Goal: Task Accomplishment & Management: Use online tool/utility

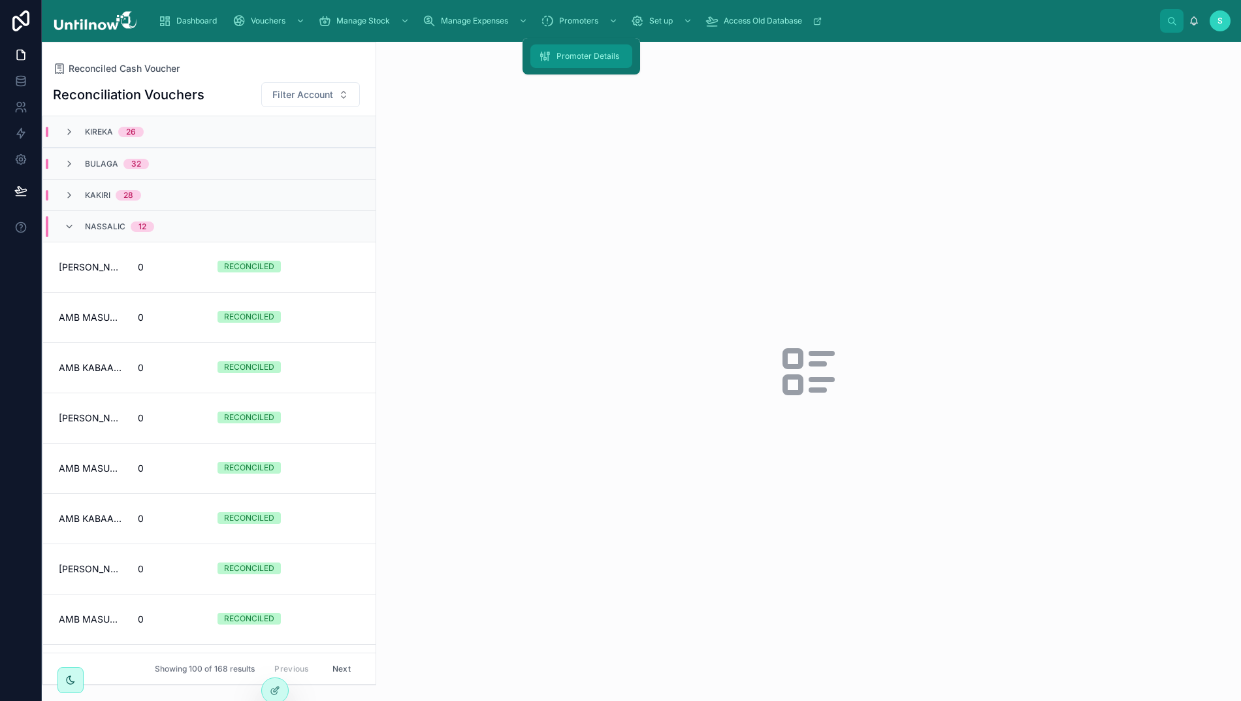
click at [596, 61] on div "Promoter Details" at bounding box center [581, 56] width 86 height 21
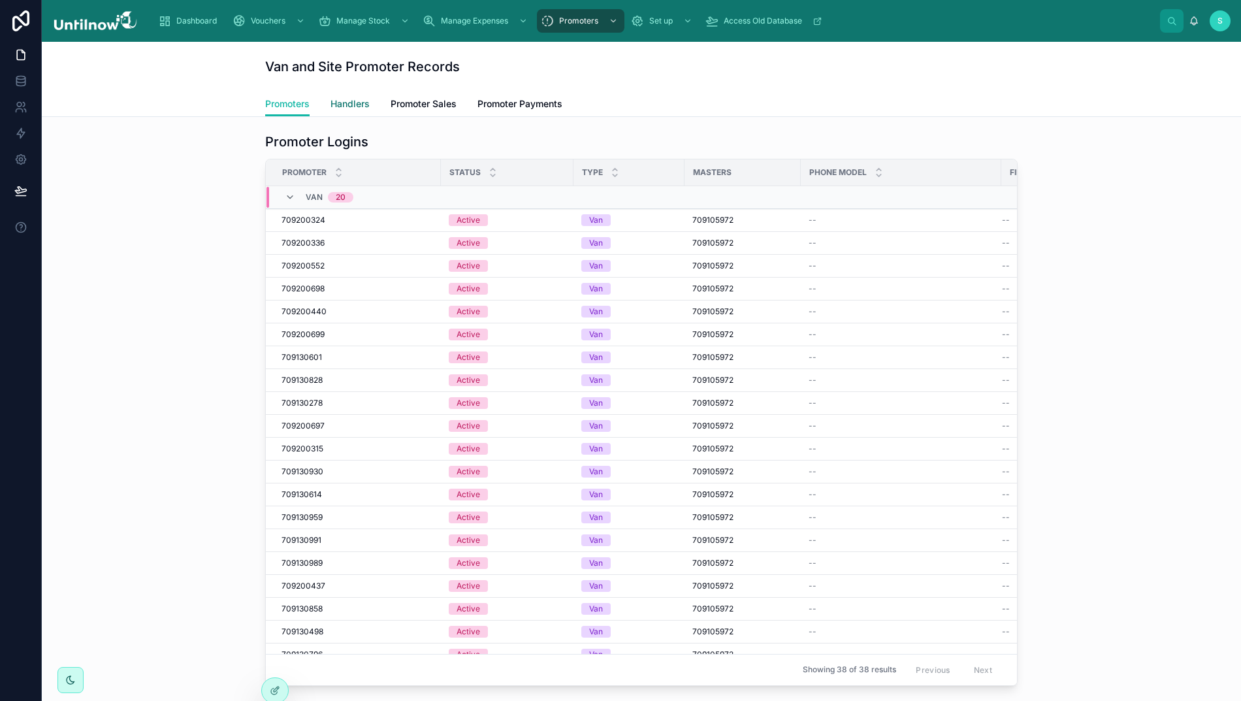
click at [360, 104] on span "Handlers" at bounding box center [349, 103] width 39 height 13
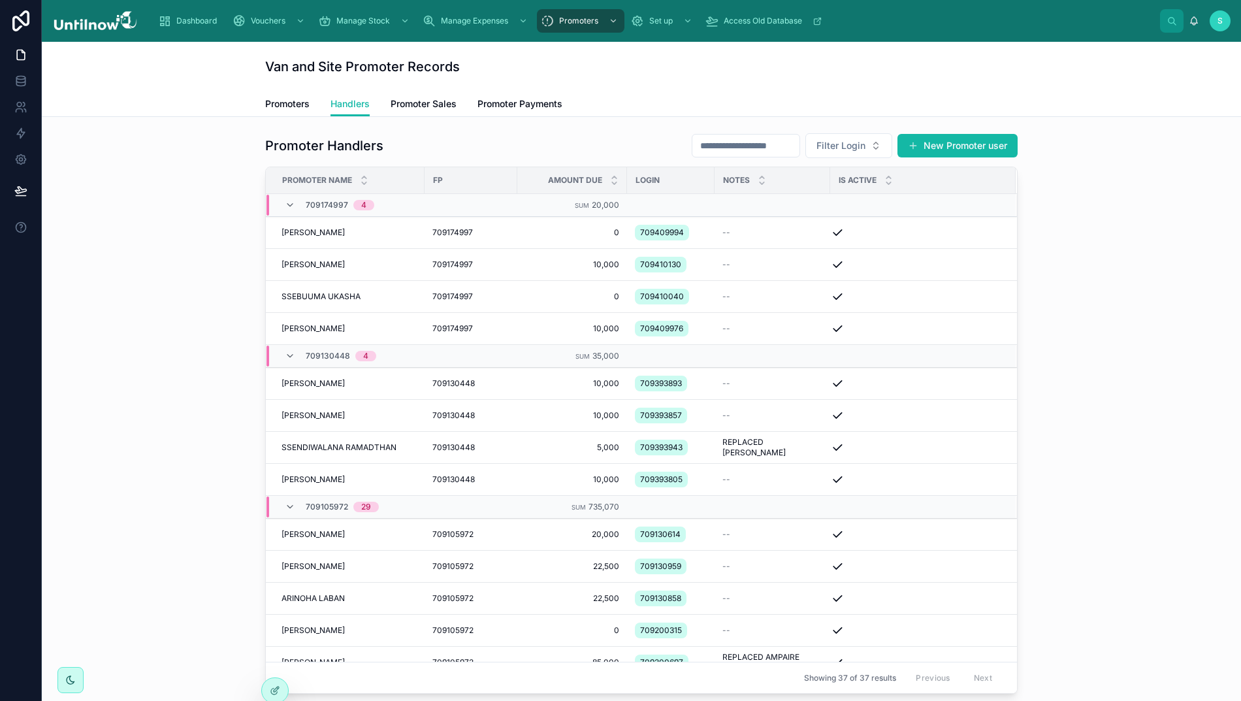
click at [729, 136] on input "text" at bounding box center [745, 145] width 107 height 18
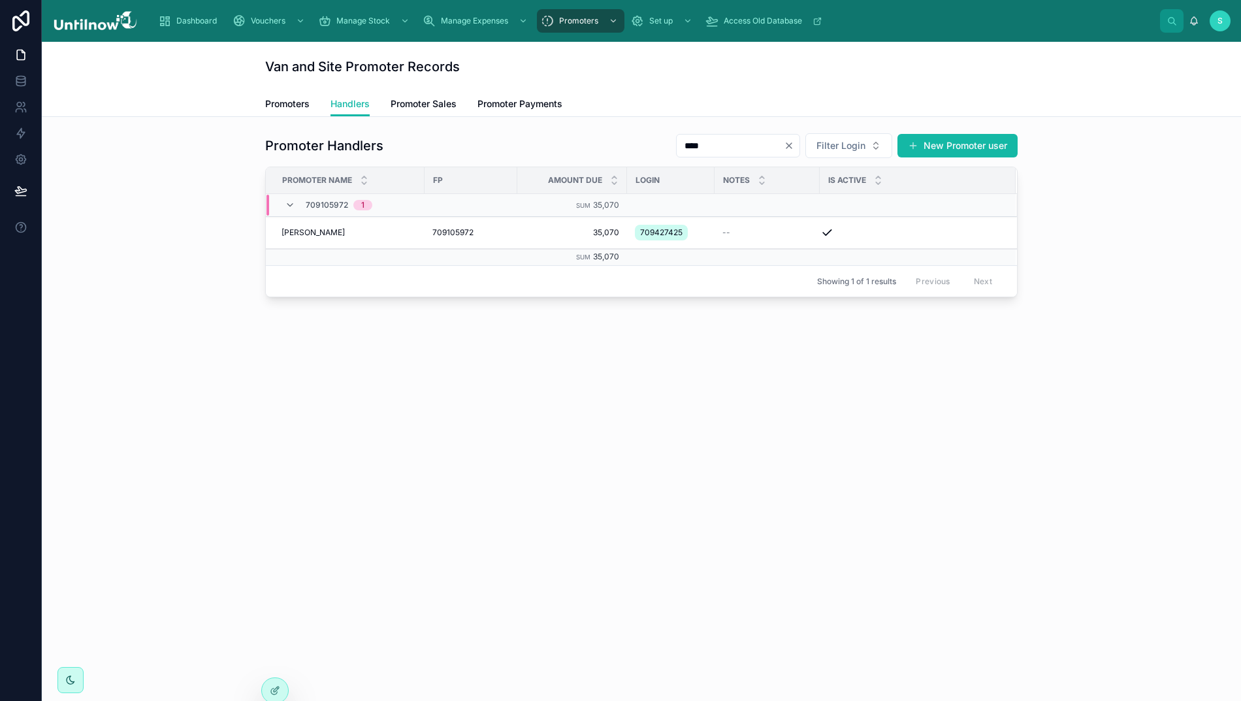
type input "****"
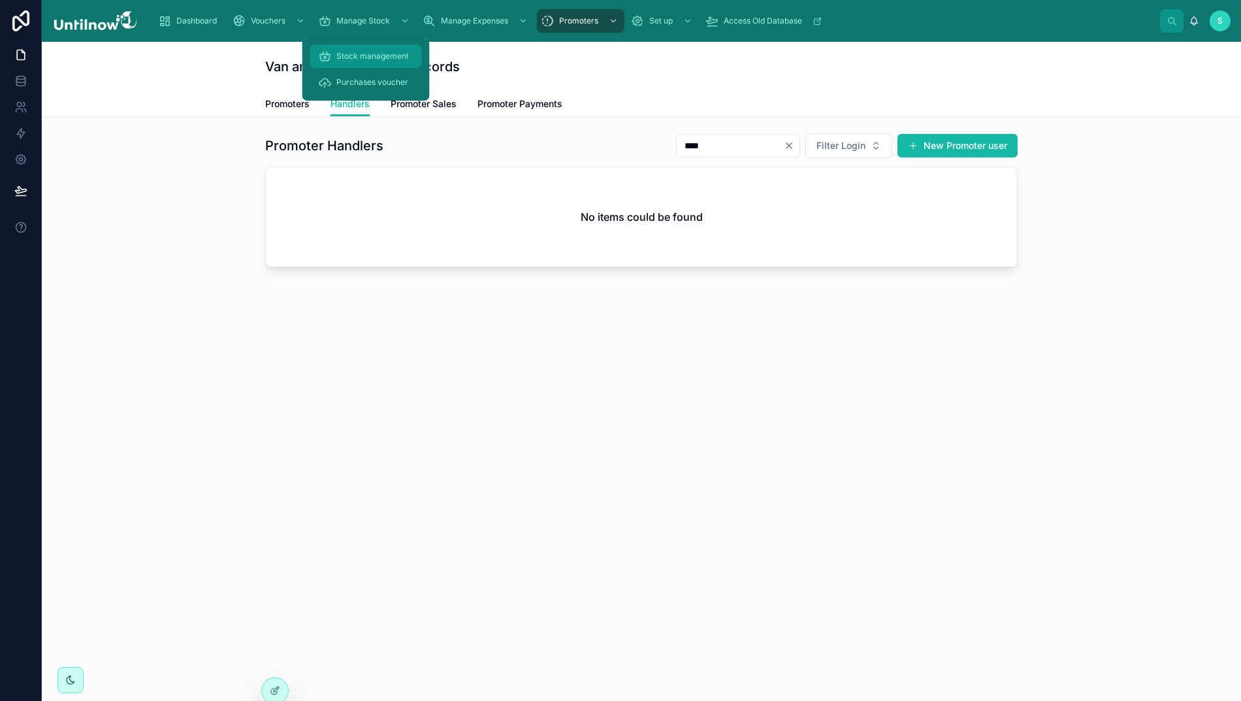
click at [364, 59] on span "Stock management" at bounding box center [372, 56] width 72 height 10
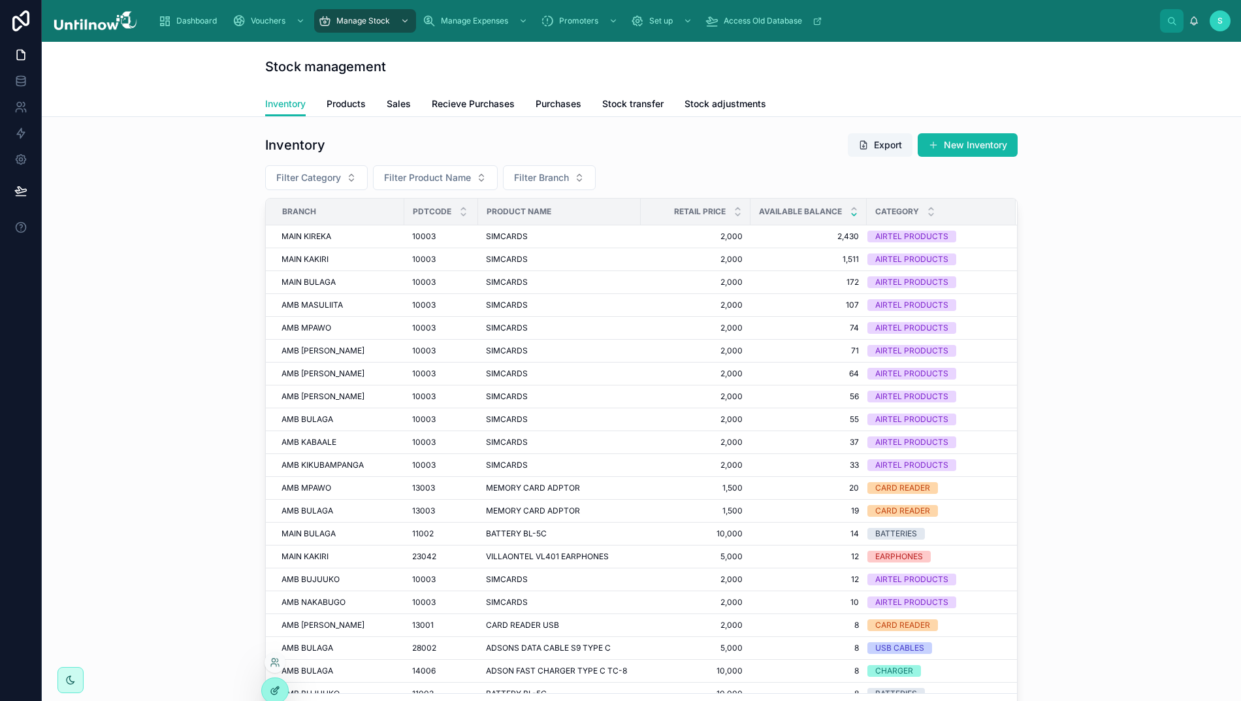
click at [270, 691] on div at bounding box center [275, 690] width 26 height 25
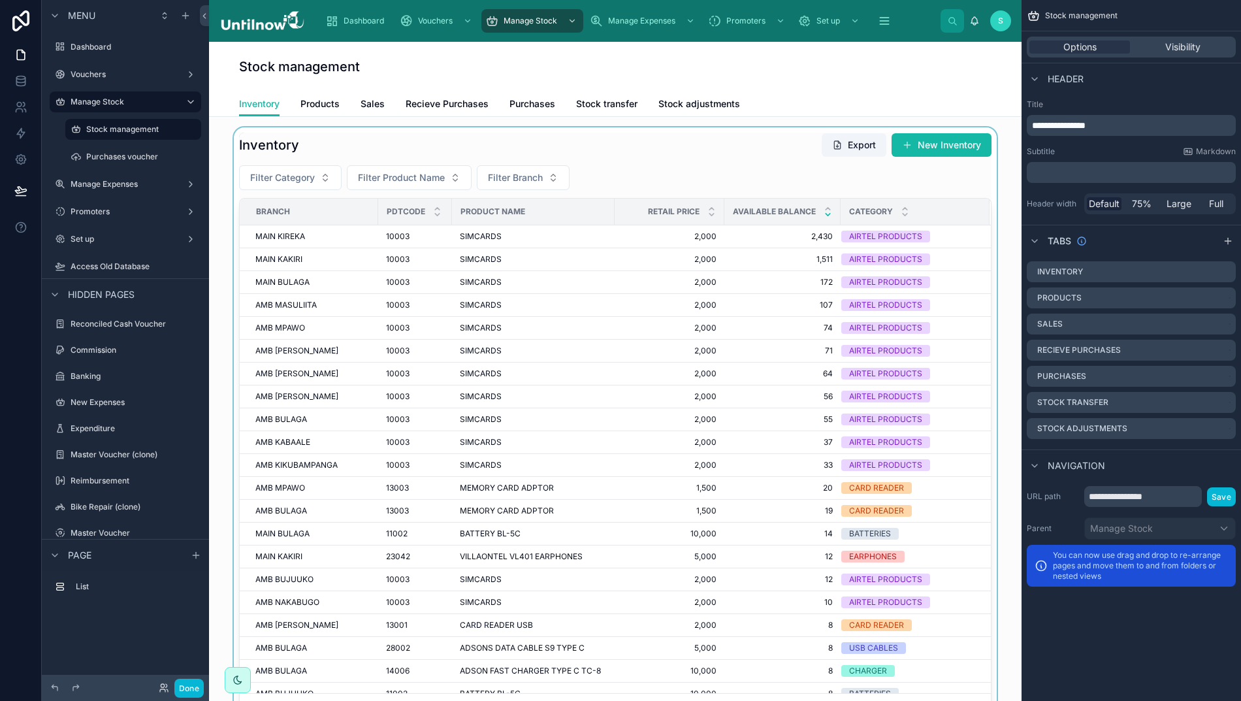
drag, startPoint x: 946, startPoint y: 286, endPoint x: 722, endPoint y: 154, distance: 260.5
click at [722, 154] on div at bounding box center [614, 428] width 791 height 603
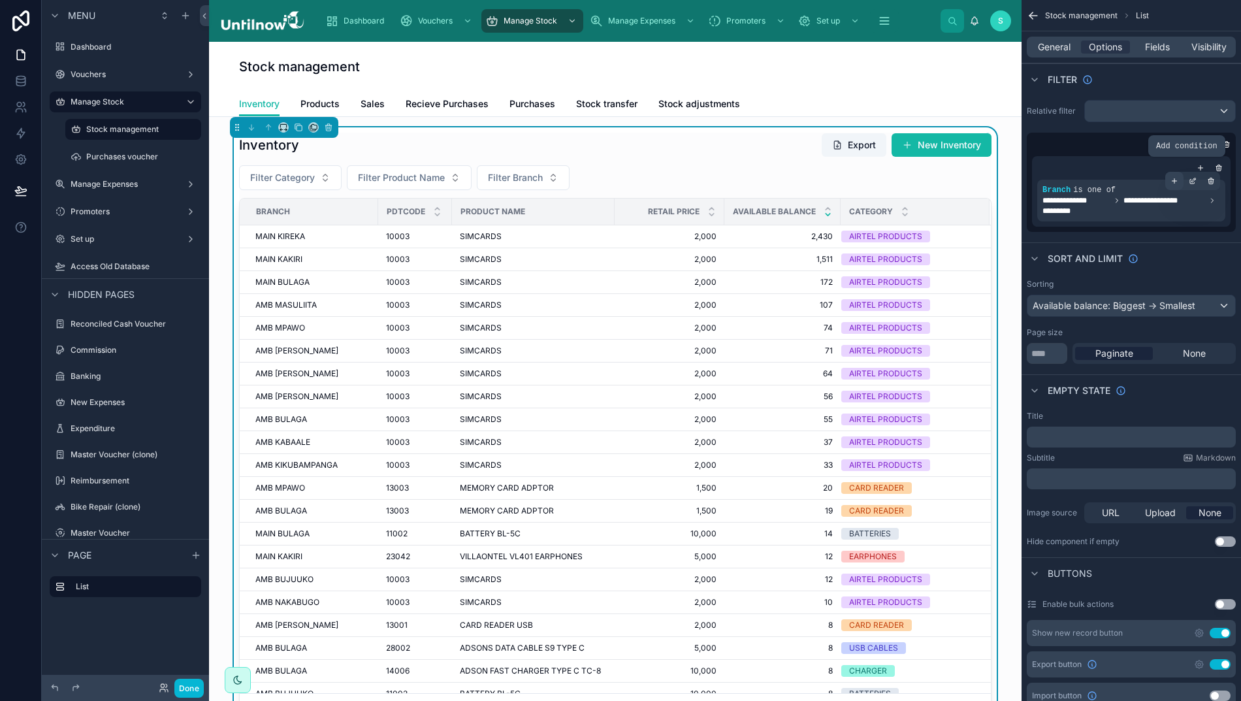
click at [1178, 184] on icon "scrollable content" at bounding box center [1174, 181] width 8 height 8
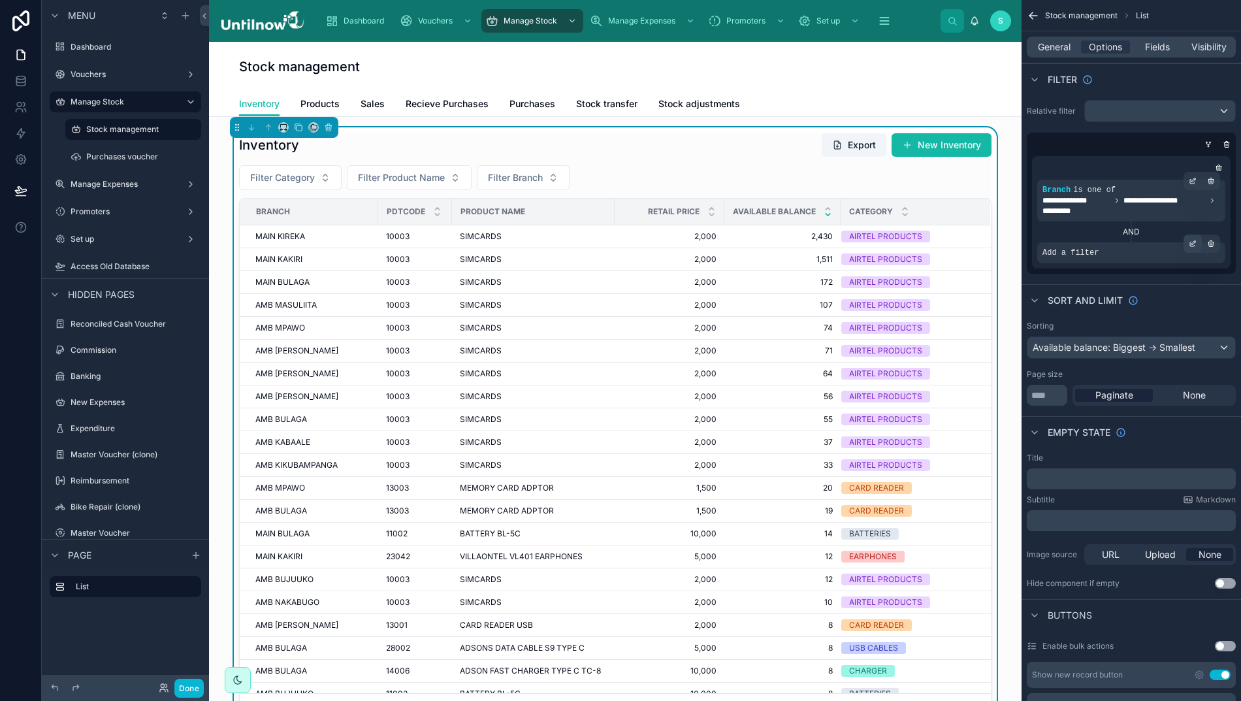
click at [1196, 244] on icon "scrollable content" at bounding box center [1194, 242] width 4 height 4
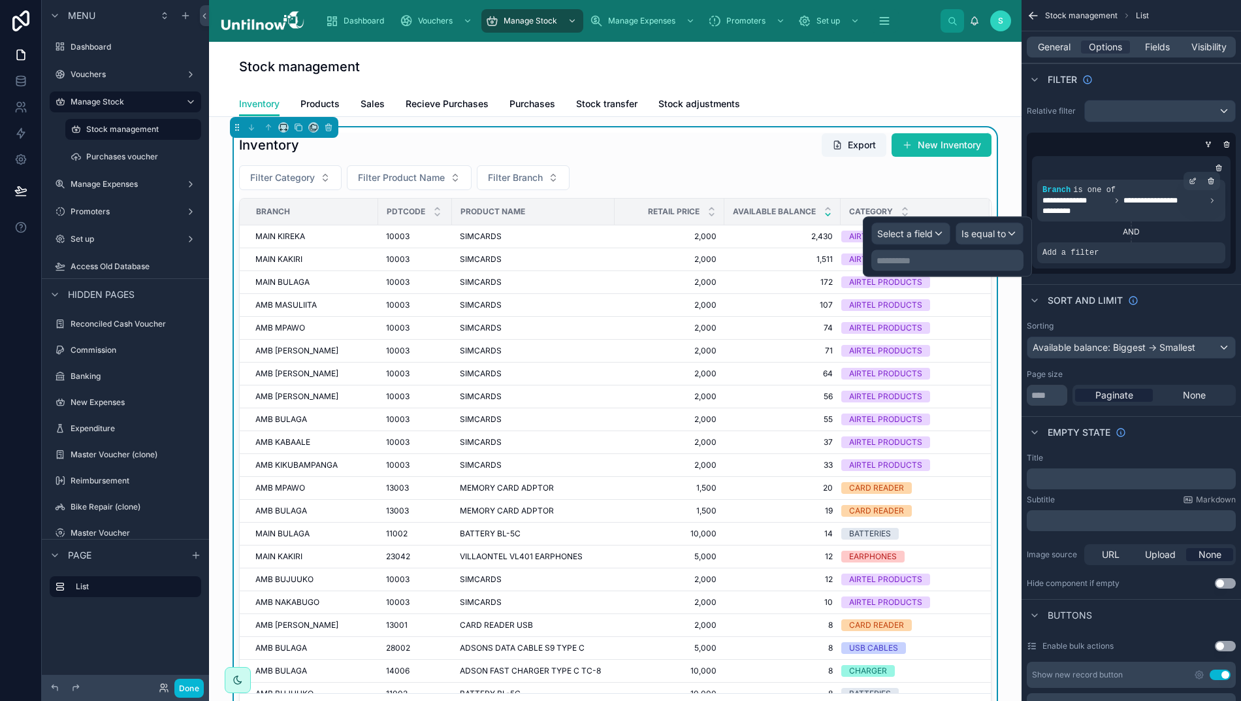
click at [949, 236] on div "Select a field" at bounding box center [911, 233] width 78 height 21
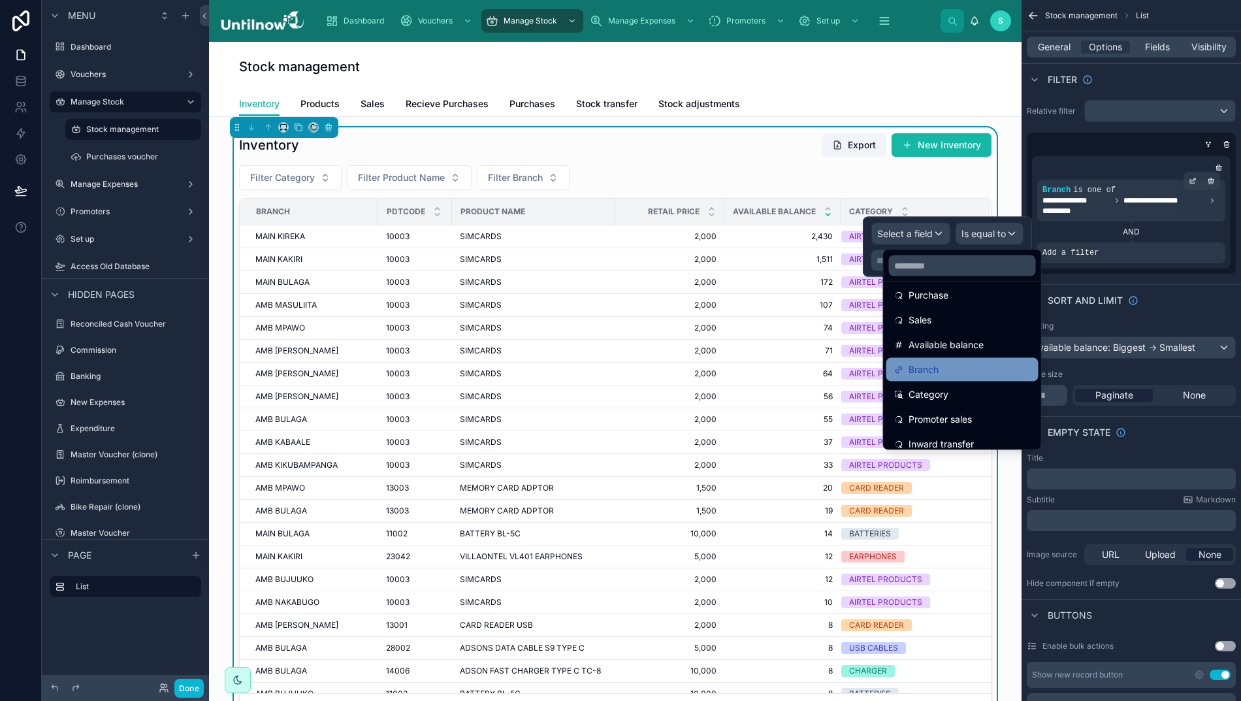
scroll to position [270, 0]
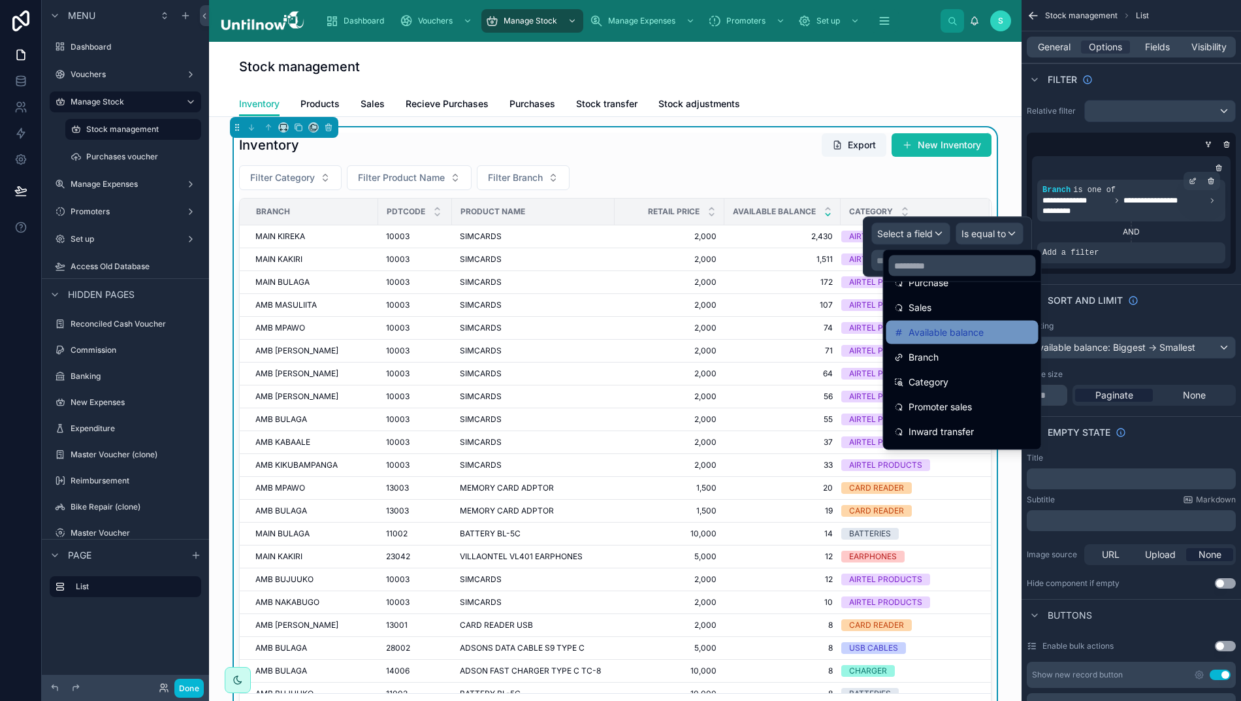
click at [949, 330] on span "Available balance" at bounding box center [945, 333] width 75 height 16
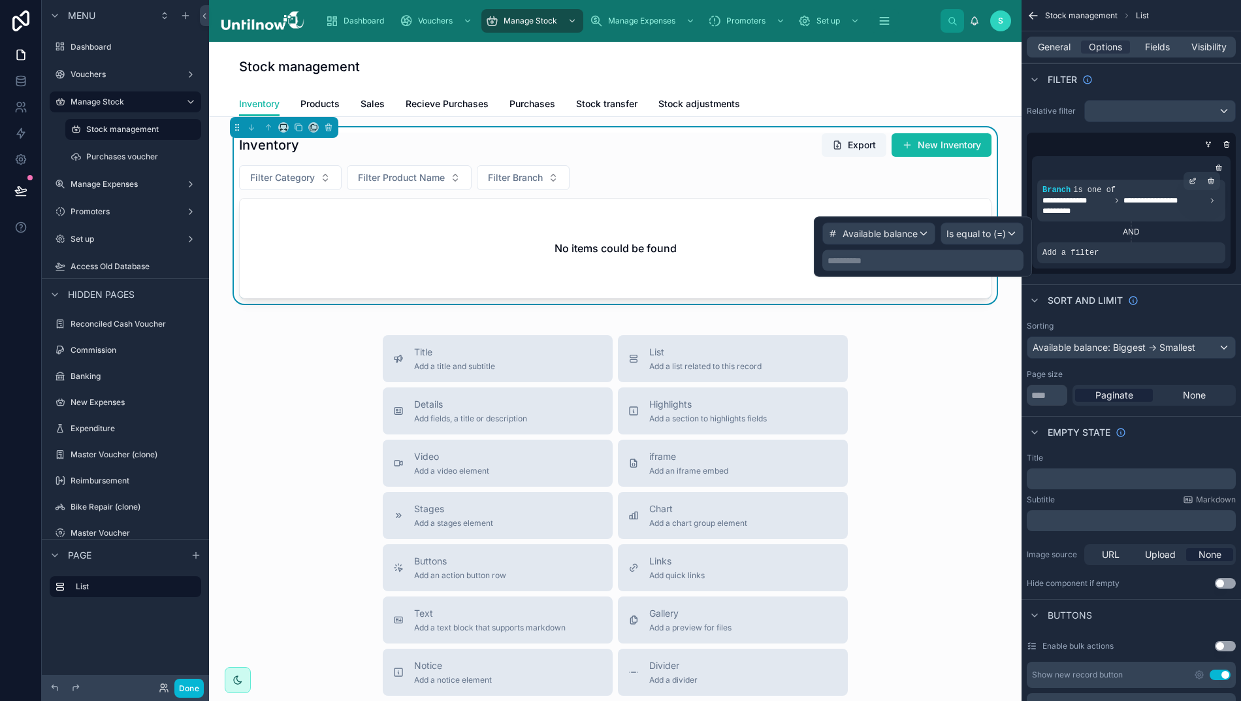
click at [1000, 233] on span "Is equal to (=)" at bounding box center [975, 233] width 59 height 13
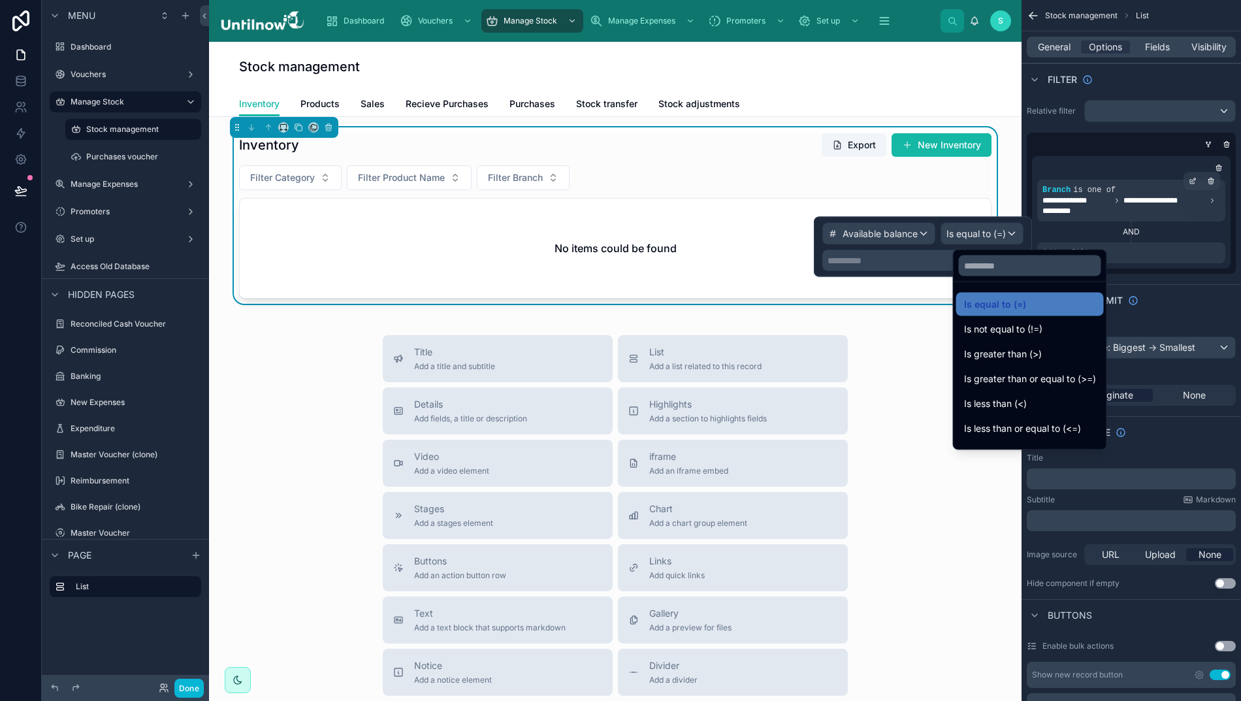
scroll to position [3, 0]
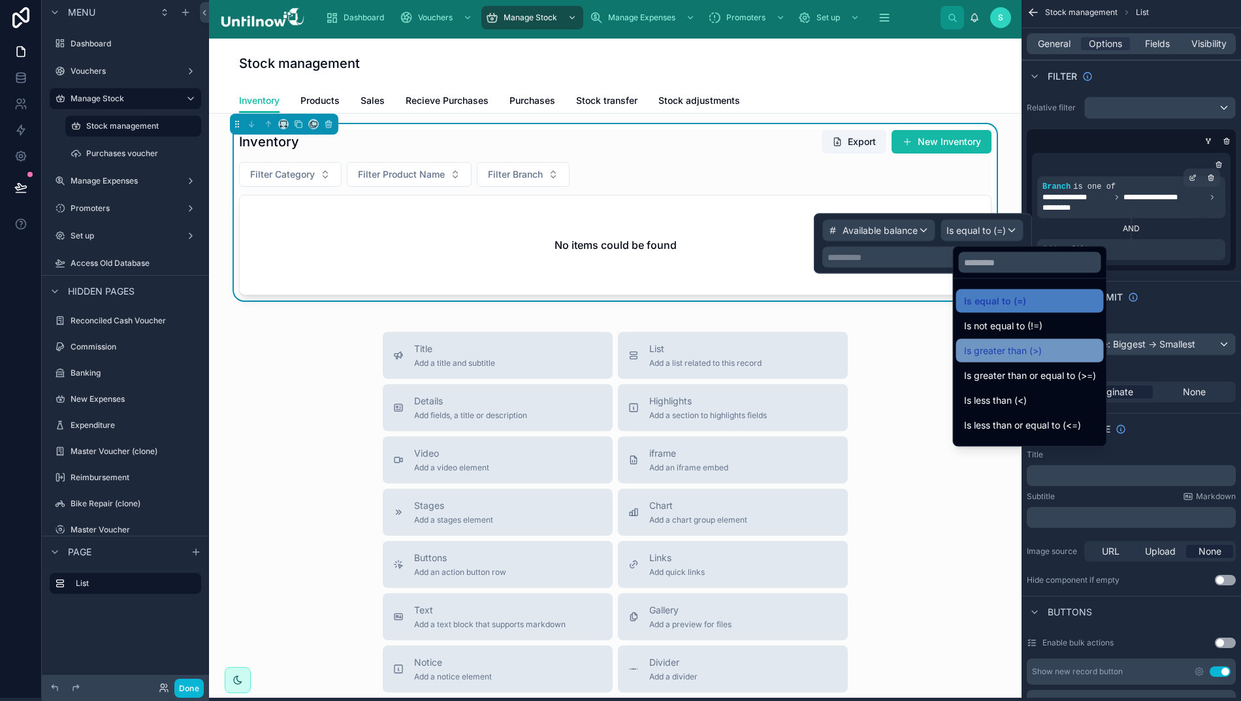
click at [1003, 352] on span "Is greater than (>)" at bounding box center [1003, 351] width 78 height 16
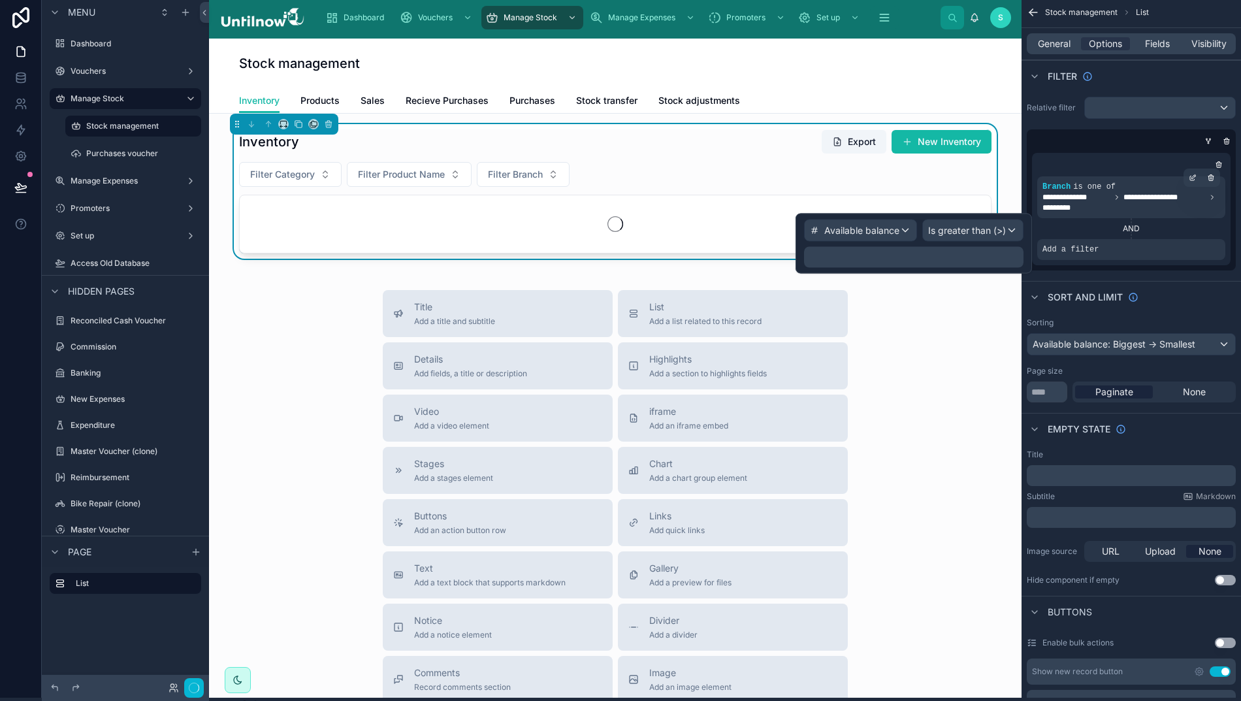
scroll to position [0, 0]
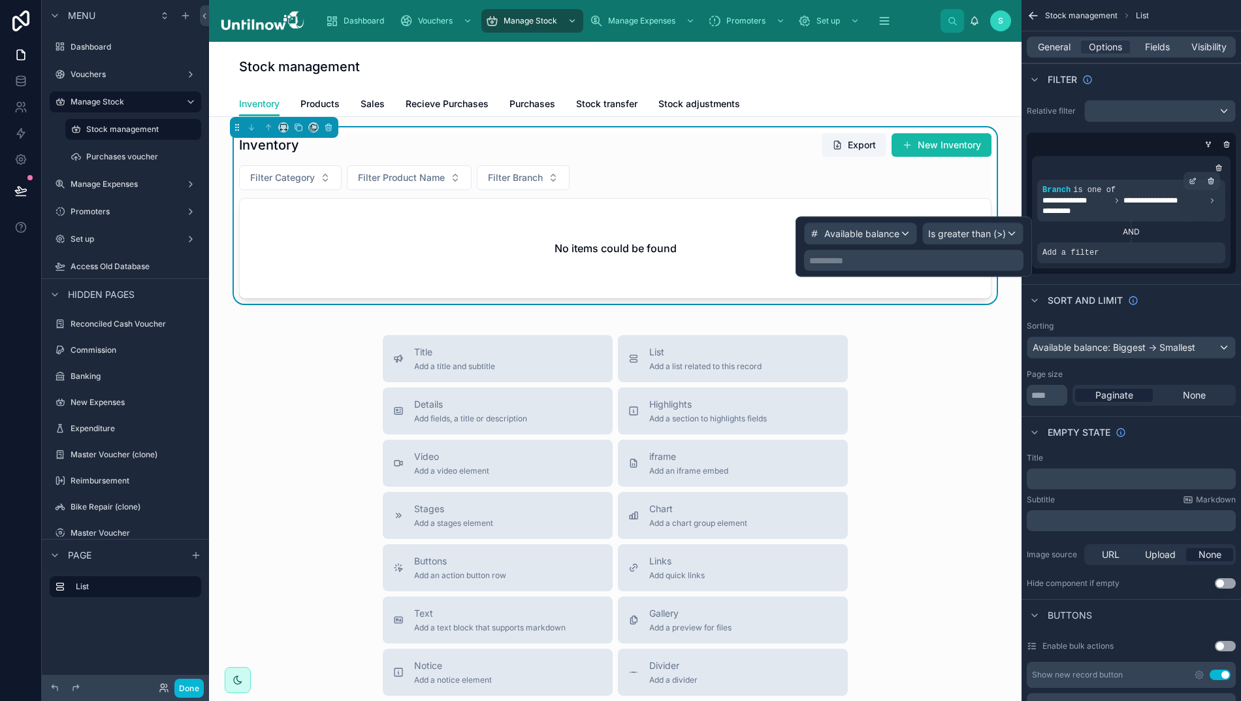
click at [910, 262] on p "**********" at bounding box center [915, 260] width 212 height 13
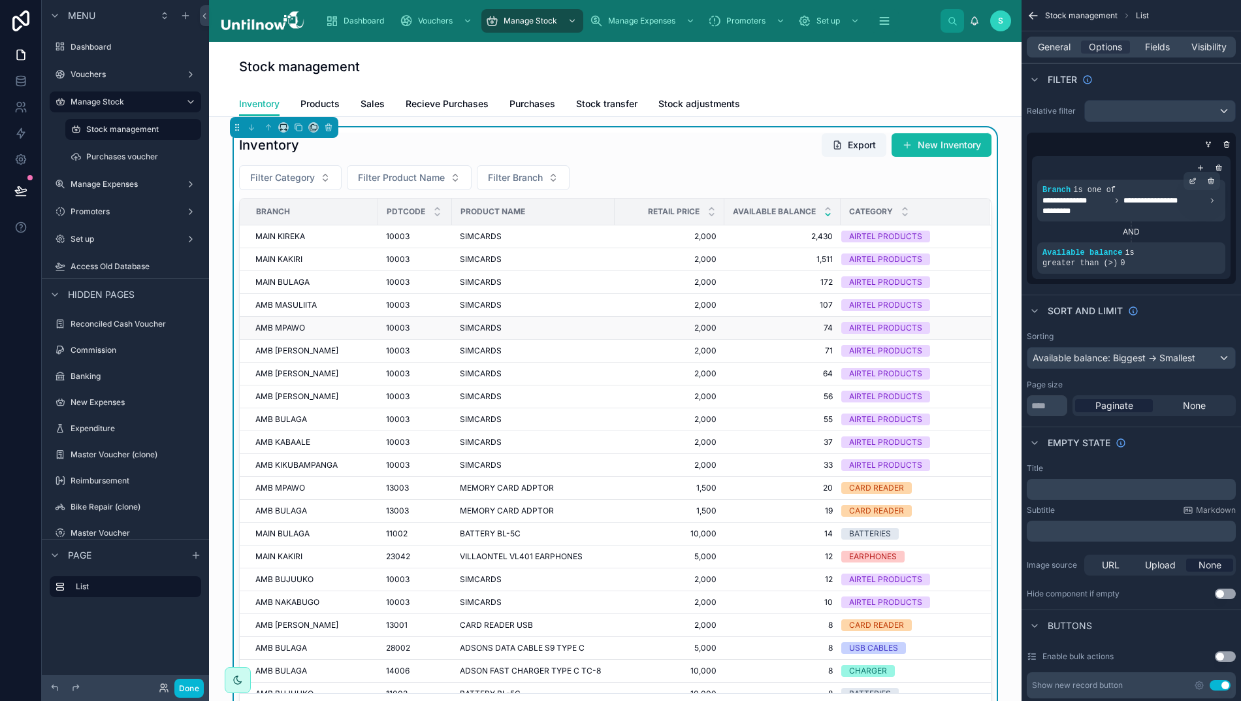
click at [938, 338] on td "AIRTEL PRODUCTS" at bounding box center [914, 328] width 149 height 23
click at [183, 688] on button "Done" at bounding box center [188, 687] width 29 height 19
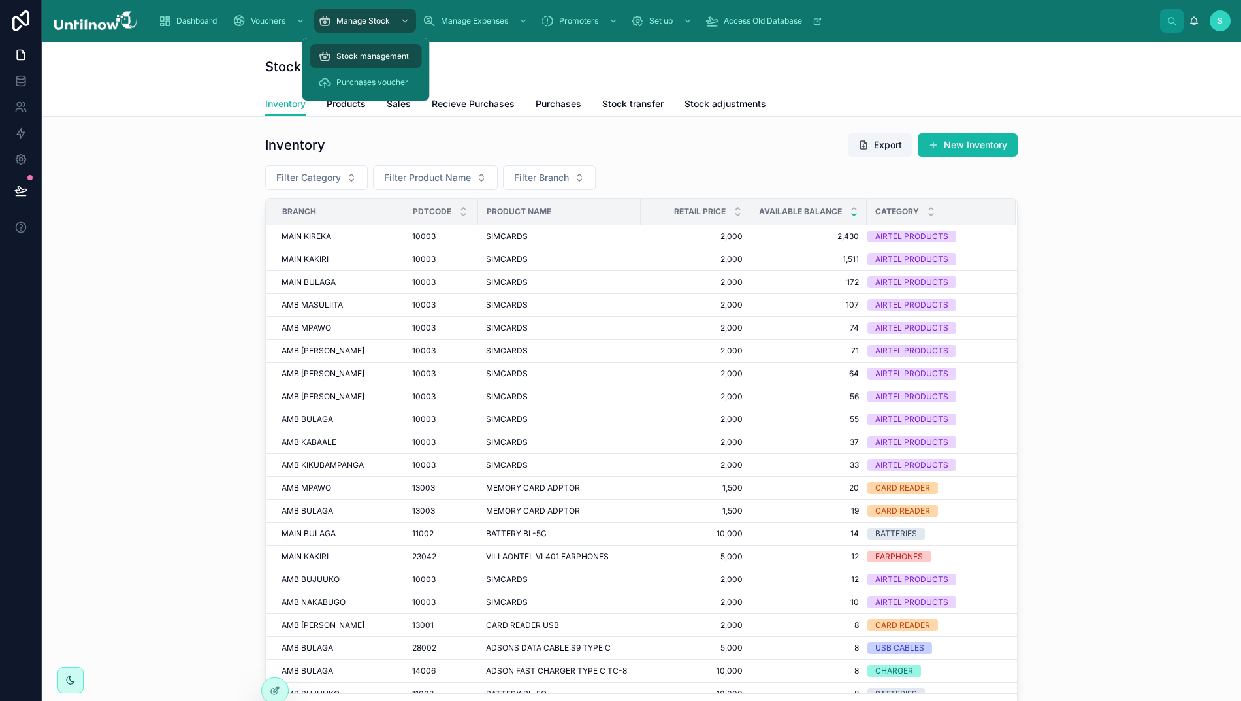
click at [358, 56] on span "Stock management" at bounding box center [372, 56] width 72 height 10
click at [392, 99] on span "Sales" at bounding box center [399, 103] width 24 height 13
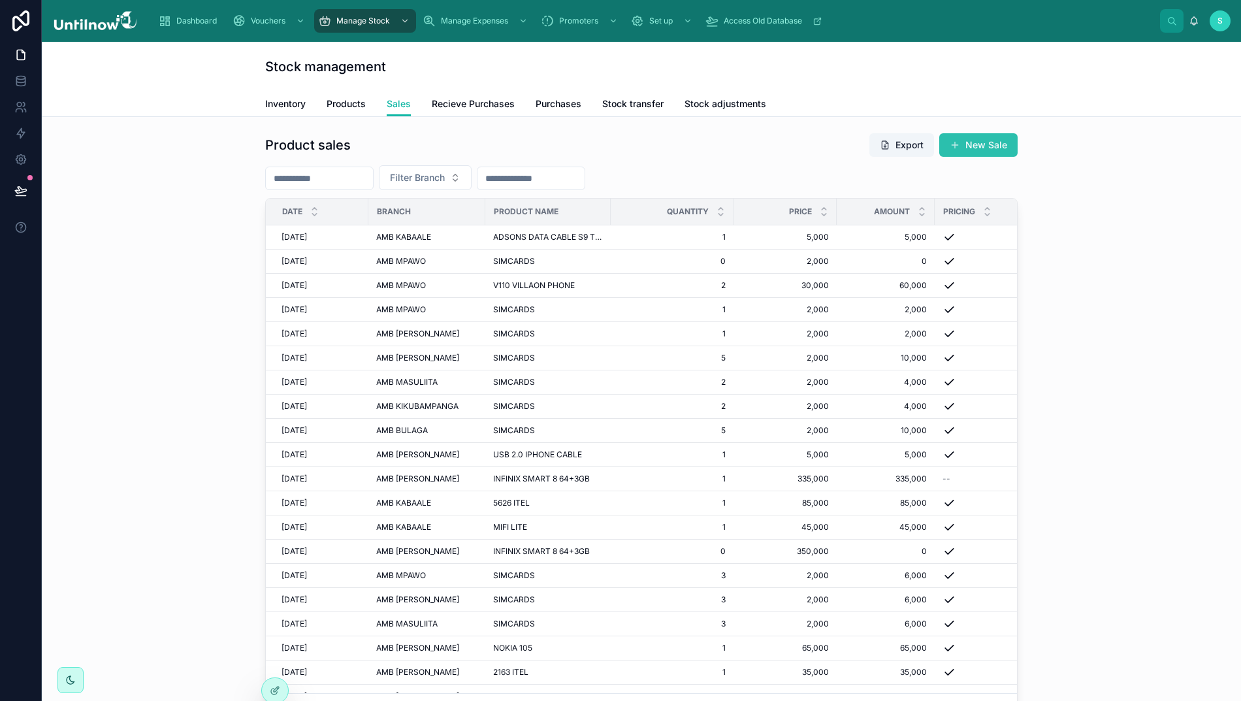
click at [974, 144] on button "New Sale" at bounding box center [978, 145] width 78 height 24
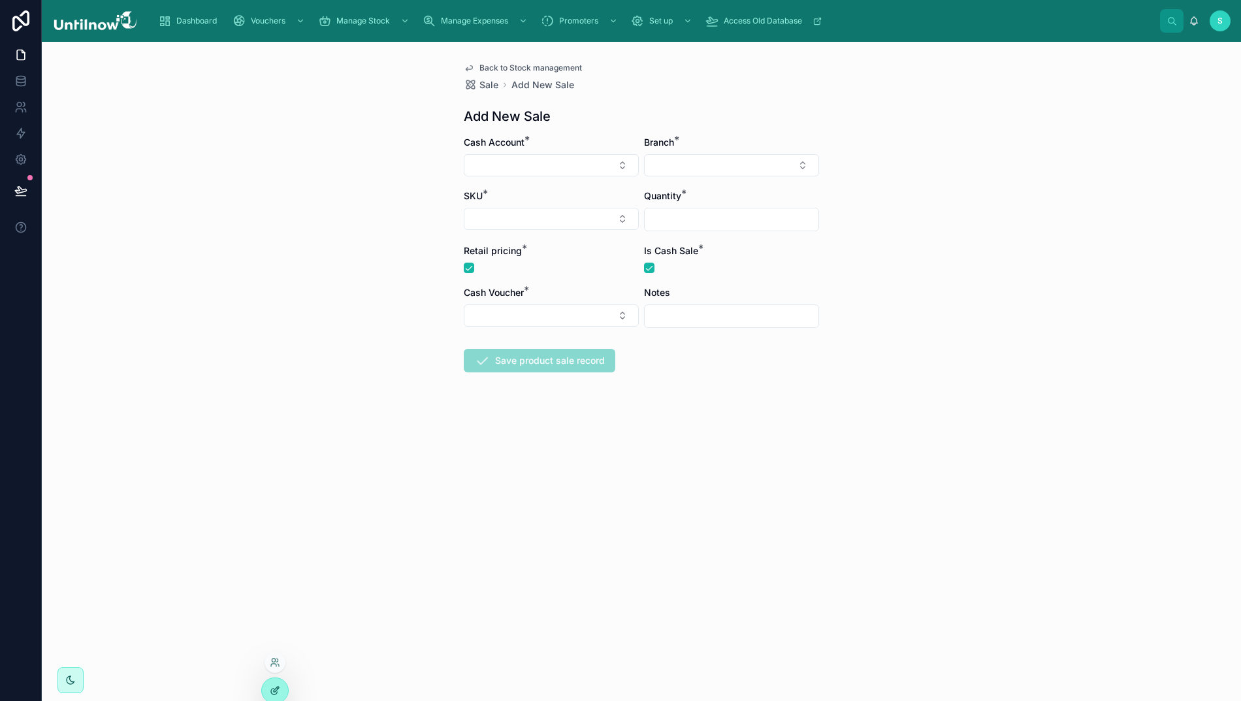
click at [275, 688] on icon at bounding box center [275, 690] width 10 height 10
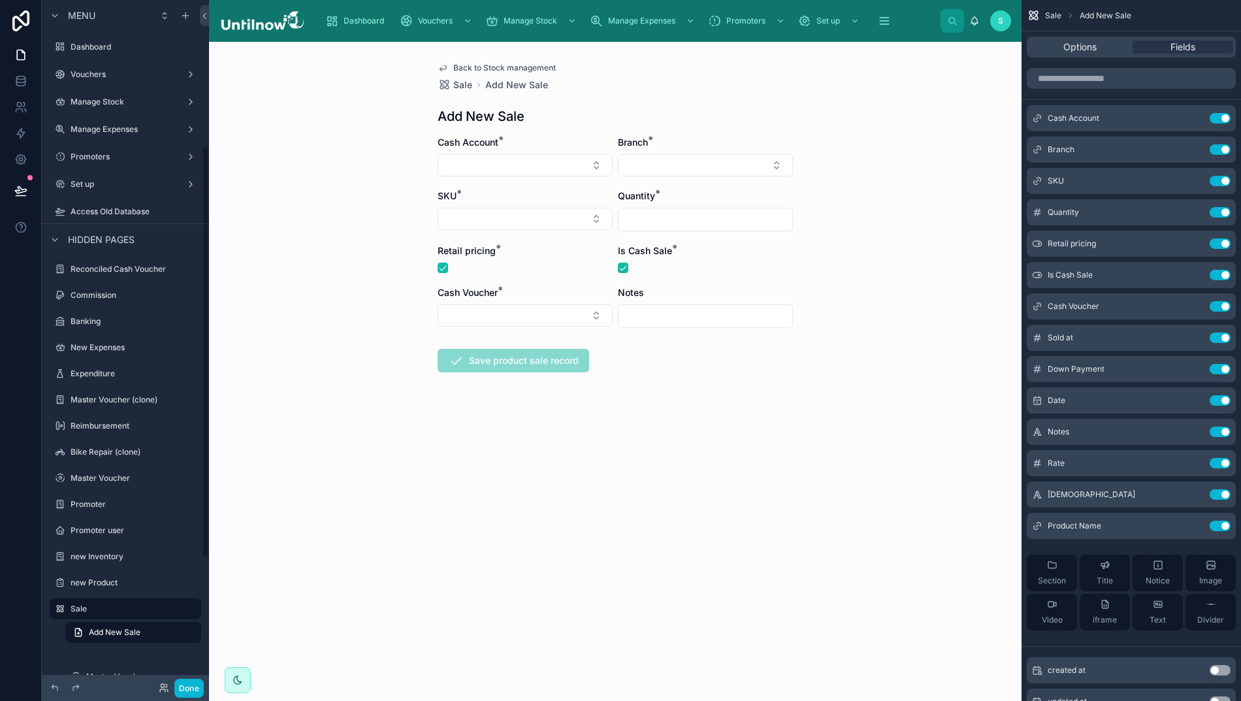
scroll to position [247, 0]
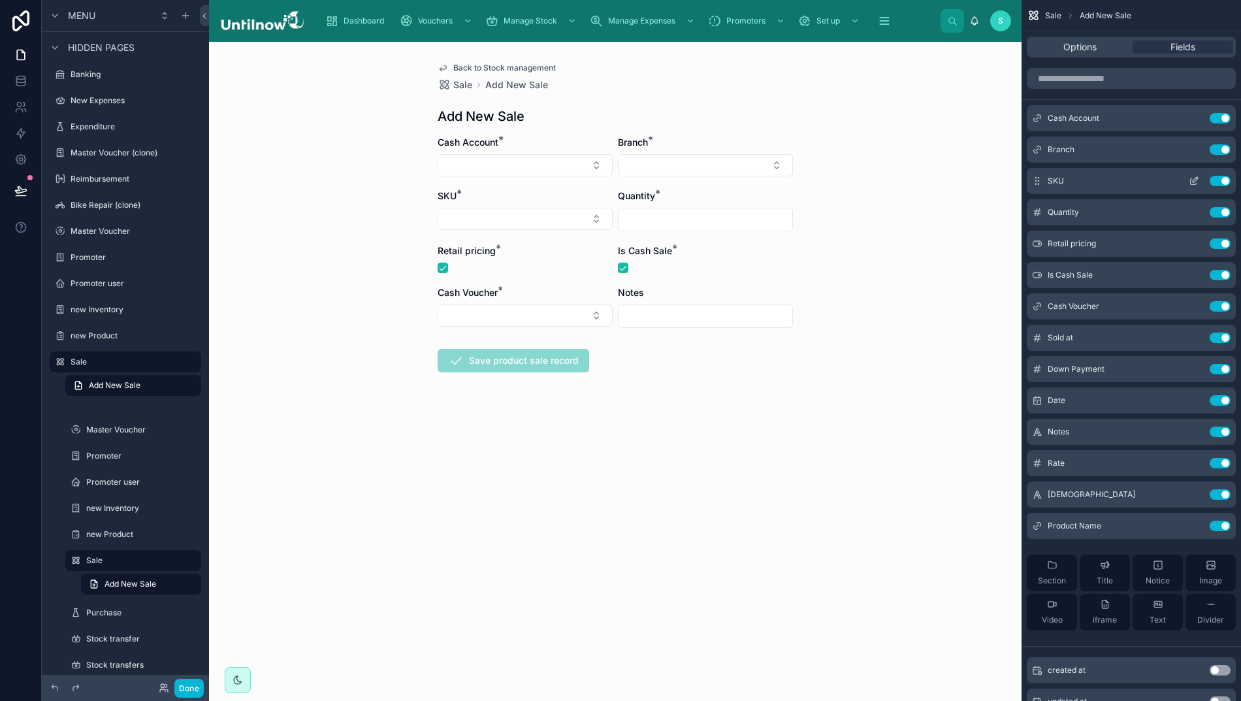
click at [1199, 181] on icon "scrollable content" at bounding box center [1193, 181] width 10 height 10
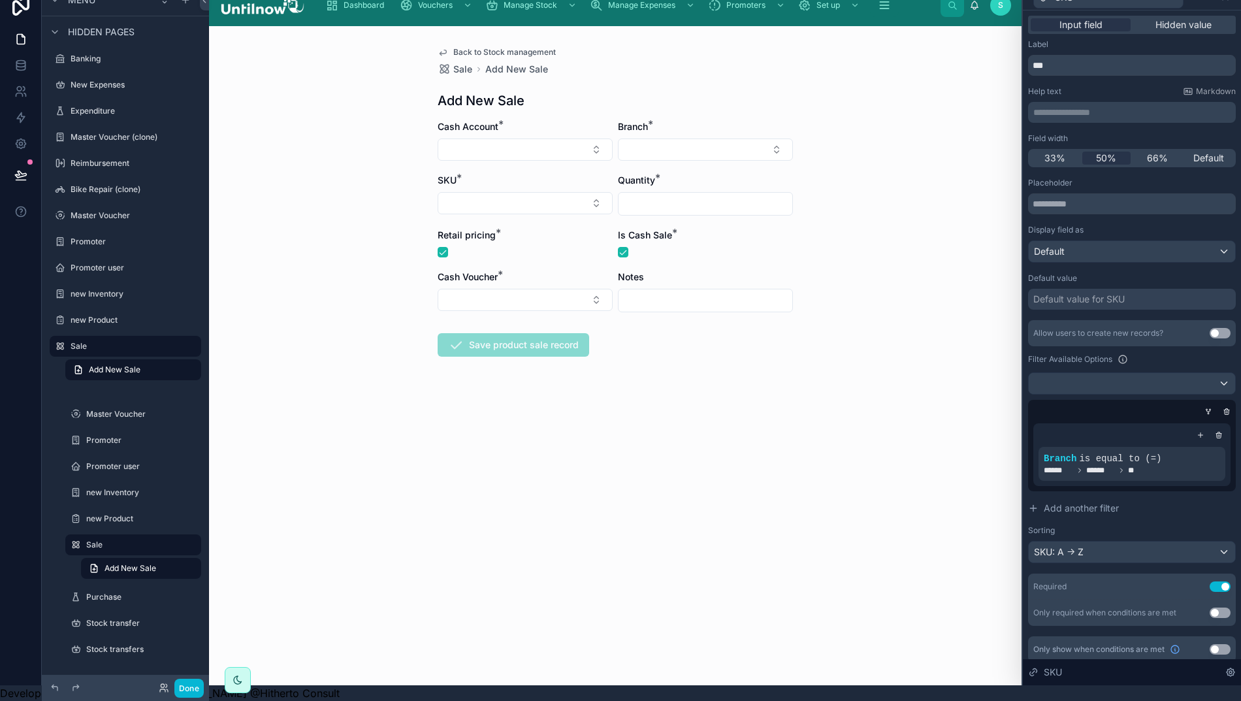
scroll to position [29, 0]
click at [1178, 444] on icon at bounding box center [1174, 448] width 8 height 8
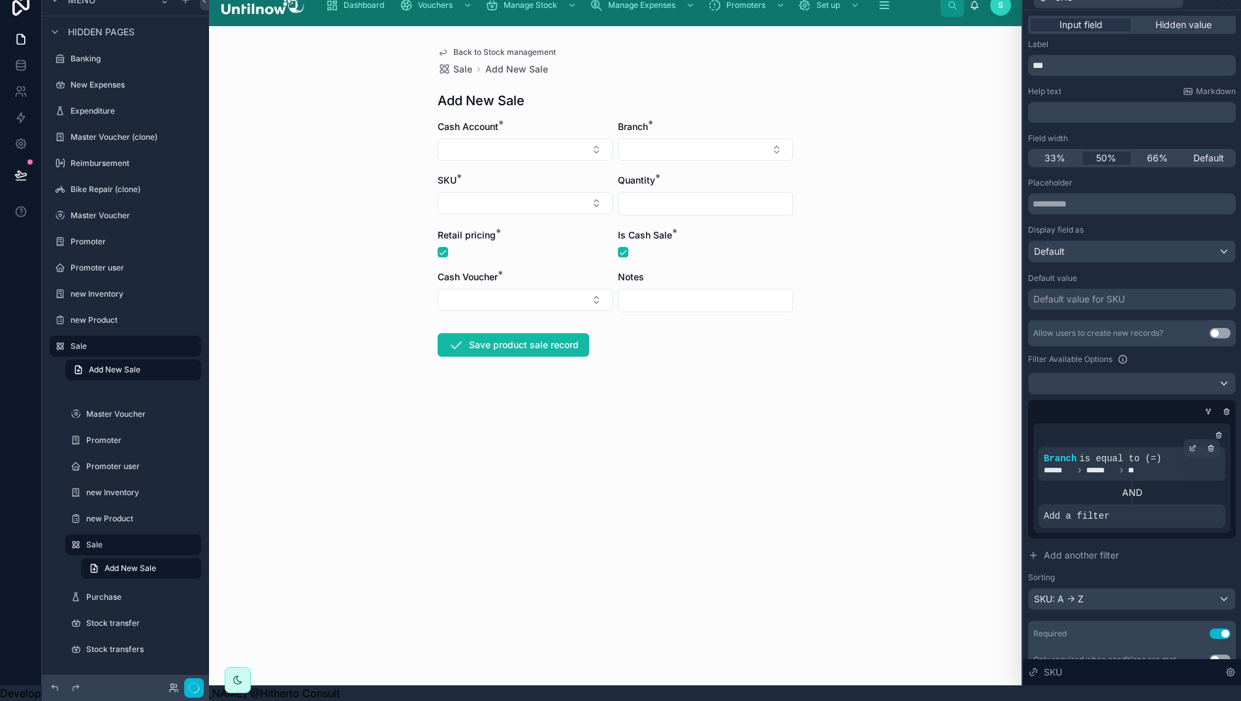
scroll to position [246, 0]
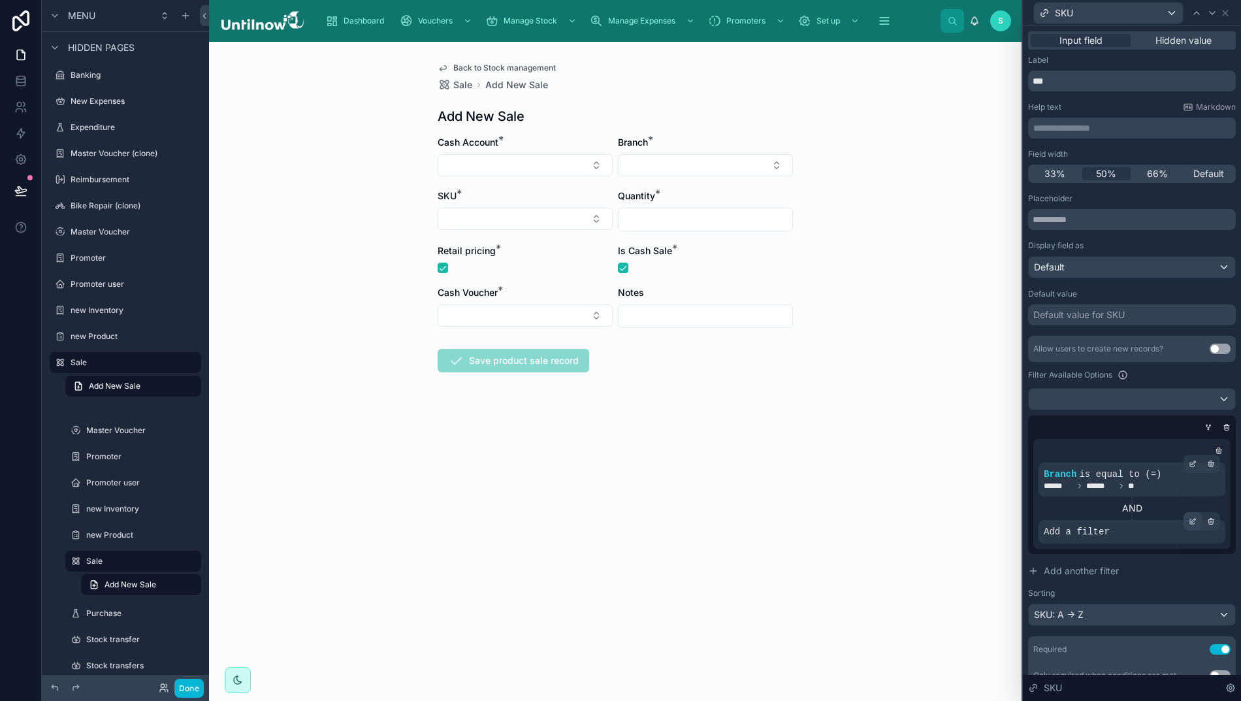
click at [1194, 522] on icon at bounding box center [1192, 521] width 8 height 8
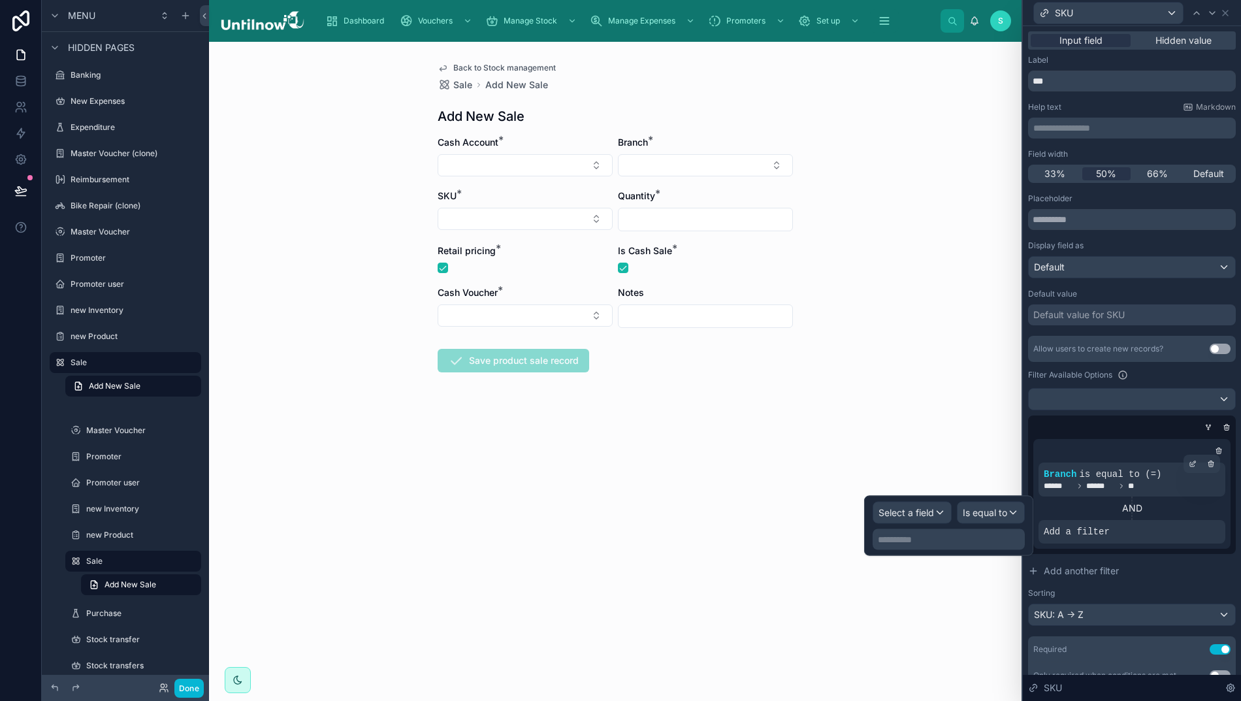
click at [934, 516] on span "Select a field" at bounding box center [906, 512] width 56 height 11
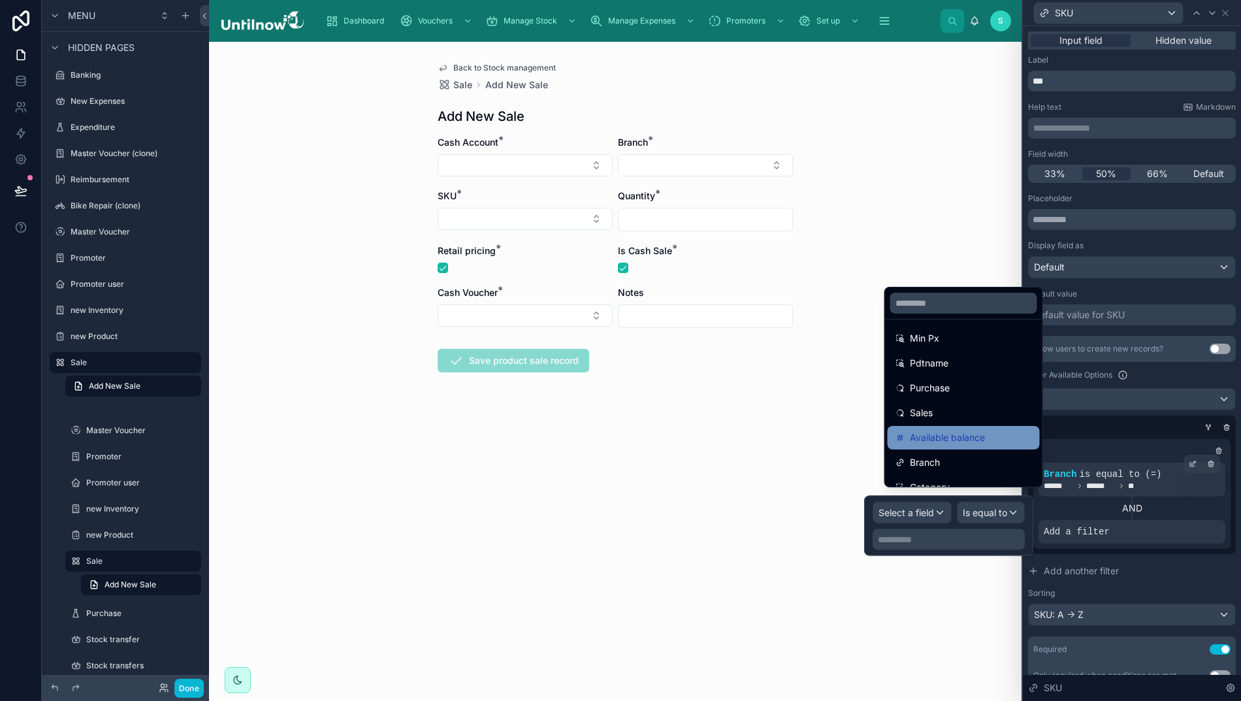
scroll to position [200, 0]
click at [949, 447] on span "Available balance" at bounding box center [947, 440] width 75 height 16
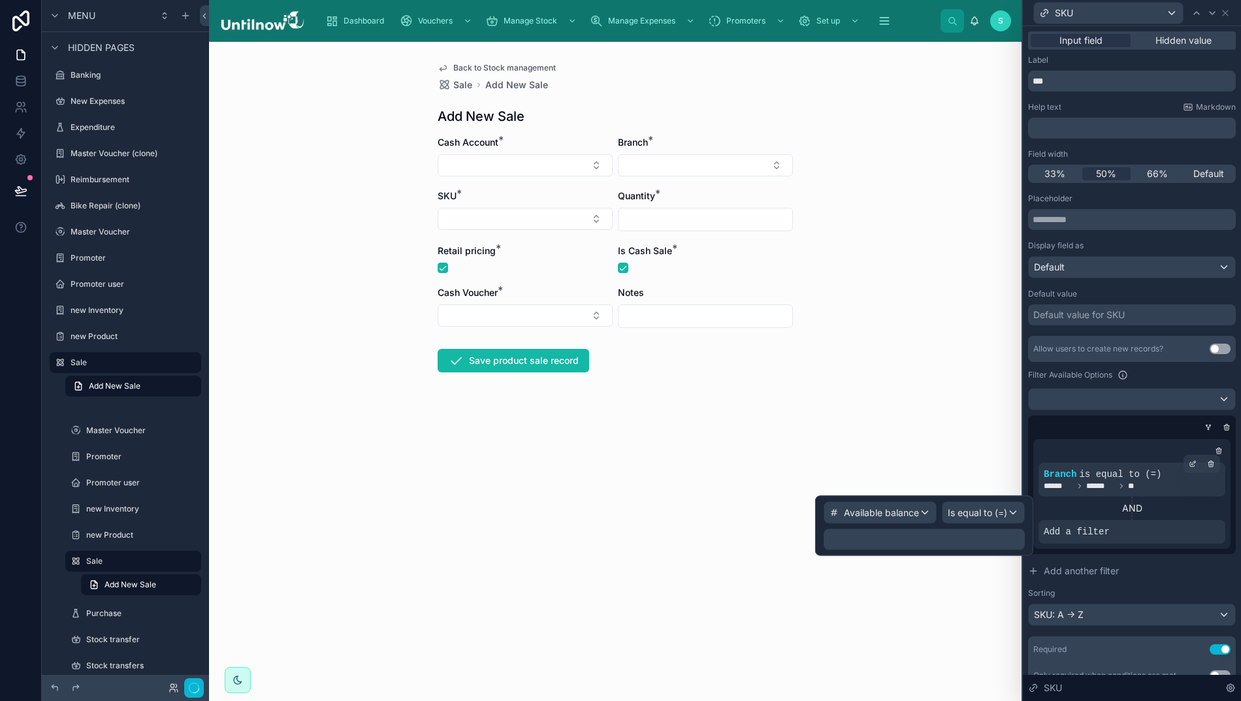
scroll to position [247, 0]
click at [990, 510] on span "Is equal to (=)" at bounding box center [976, 512] width 59 height 13
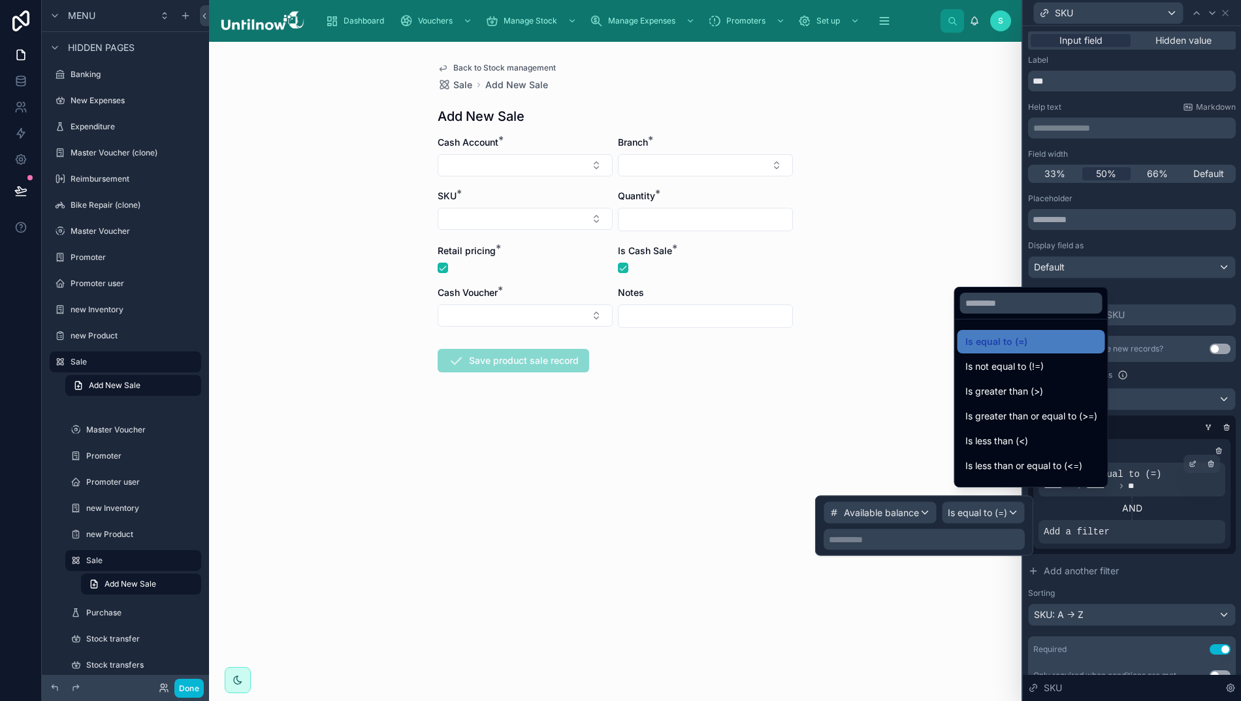
click at [1004, 399] on span "Is greater than (>)" at bounding box center [1004, 391] width 78 height 16
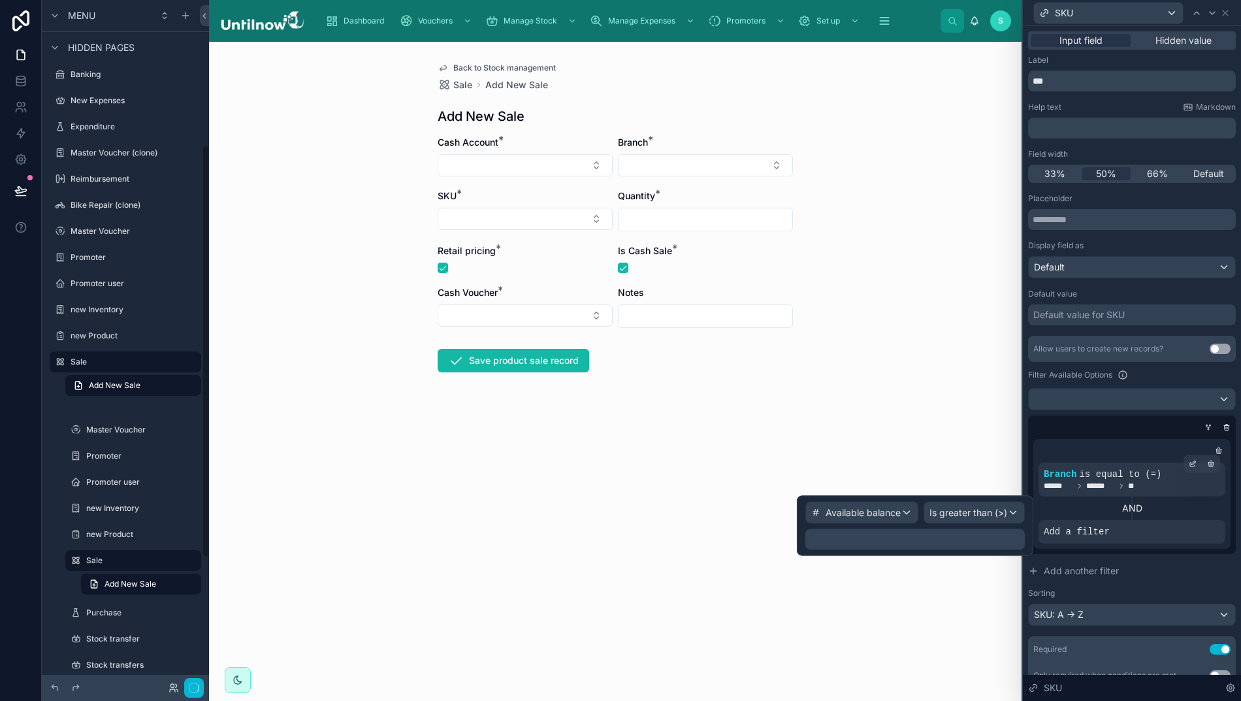
scroll to position [246, 0]
click at [914, 541] on p "**********" at bounding box center [916, 539] width 212 height 13
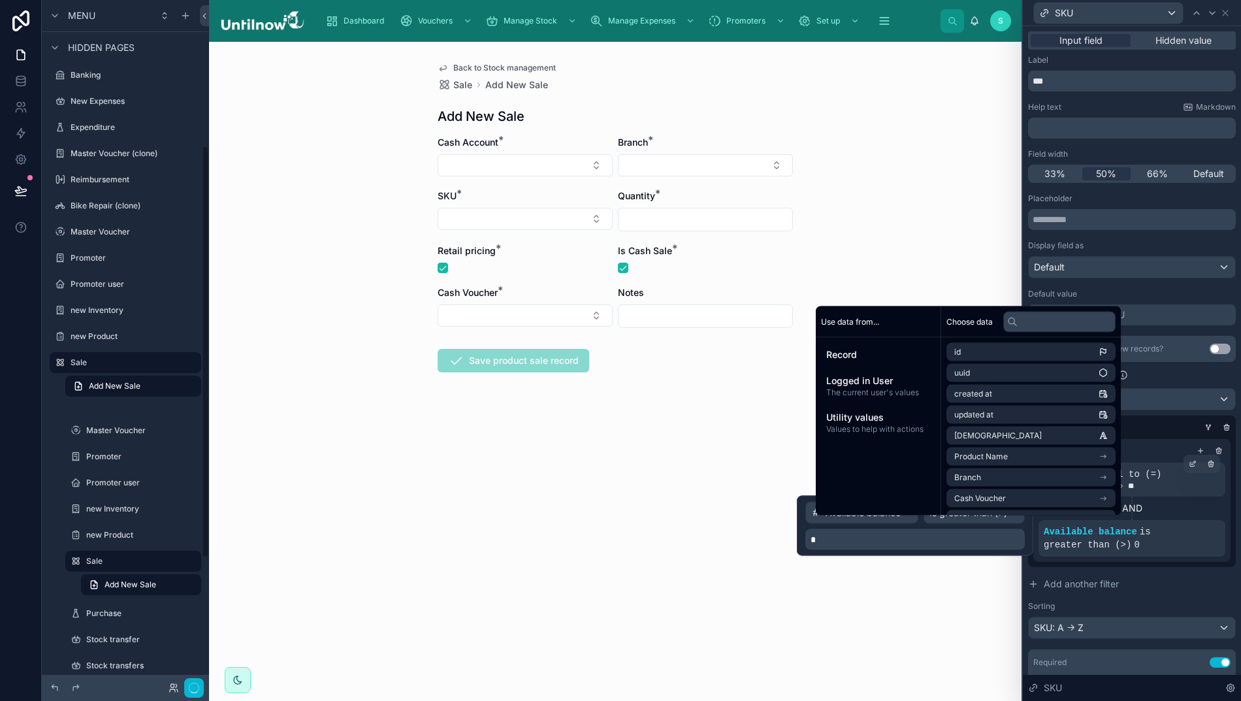
scroll to position [247, 0]
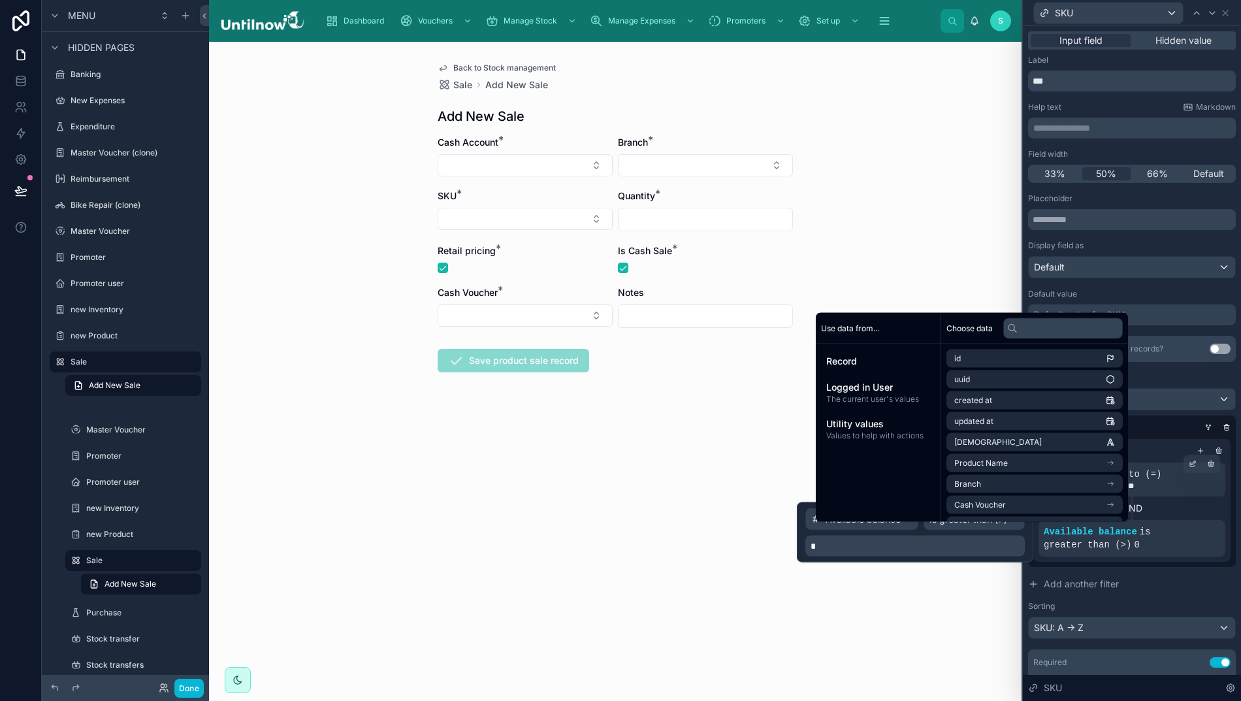
click at [1160, 285] on div "Placeholder Display field as Default Default value Default value for SKU Allow …" at bounding box center [1132, 447] width 208 height 508
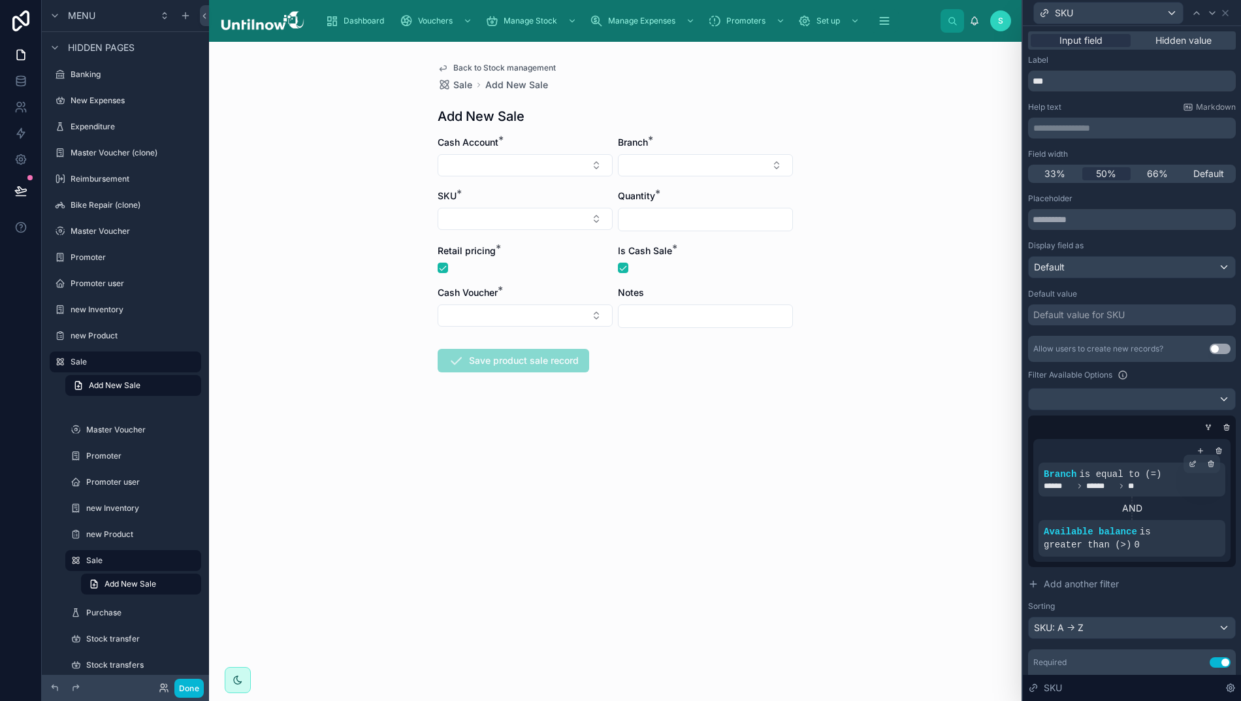
scroll to position [0, 0]
click at [1235, 13] on div "SKU" at bounding box center [1132, 12] width 208 height 25
click at [1228, 14] on icon at bounding box center [1224, 12] width 5 height 5
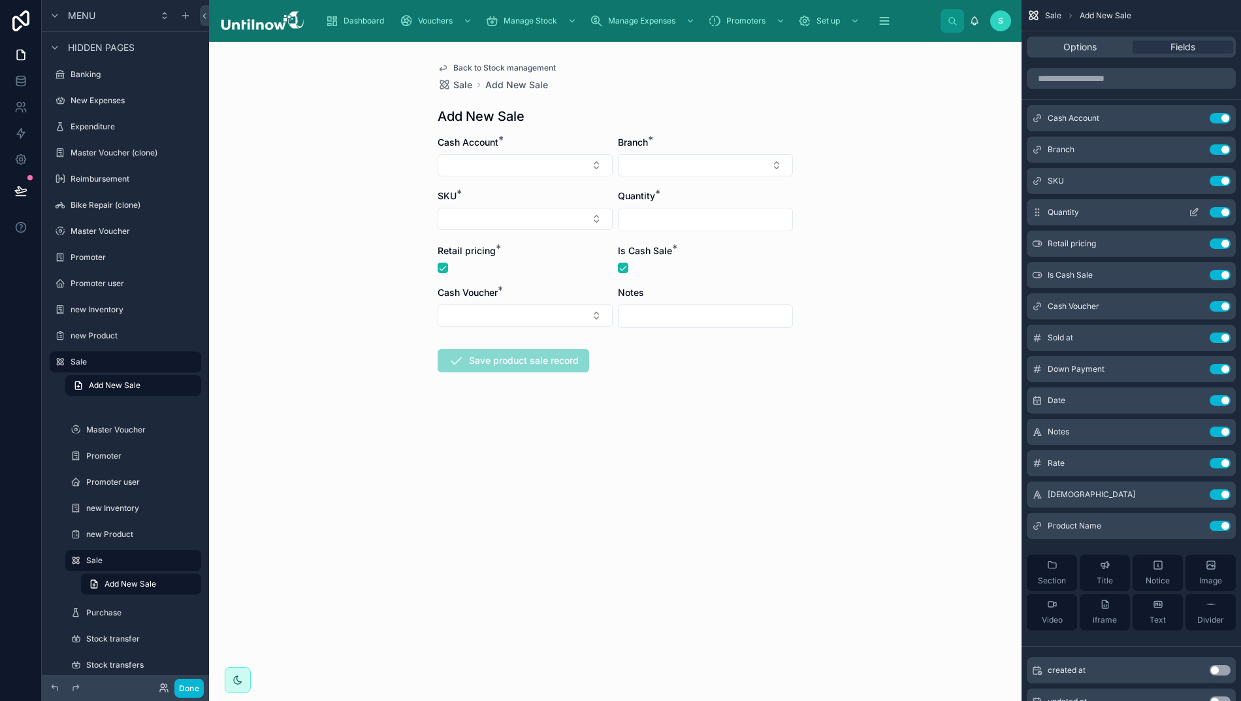
click at [1194, 209] on icon "scrollable content" at bounding box center [1193, 212] width 10 height 10
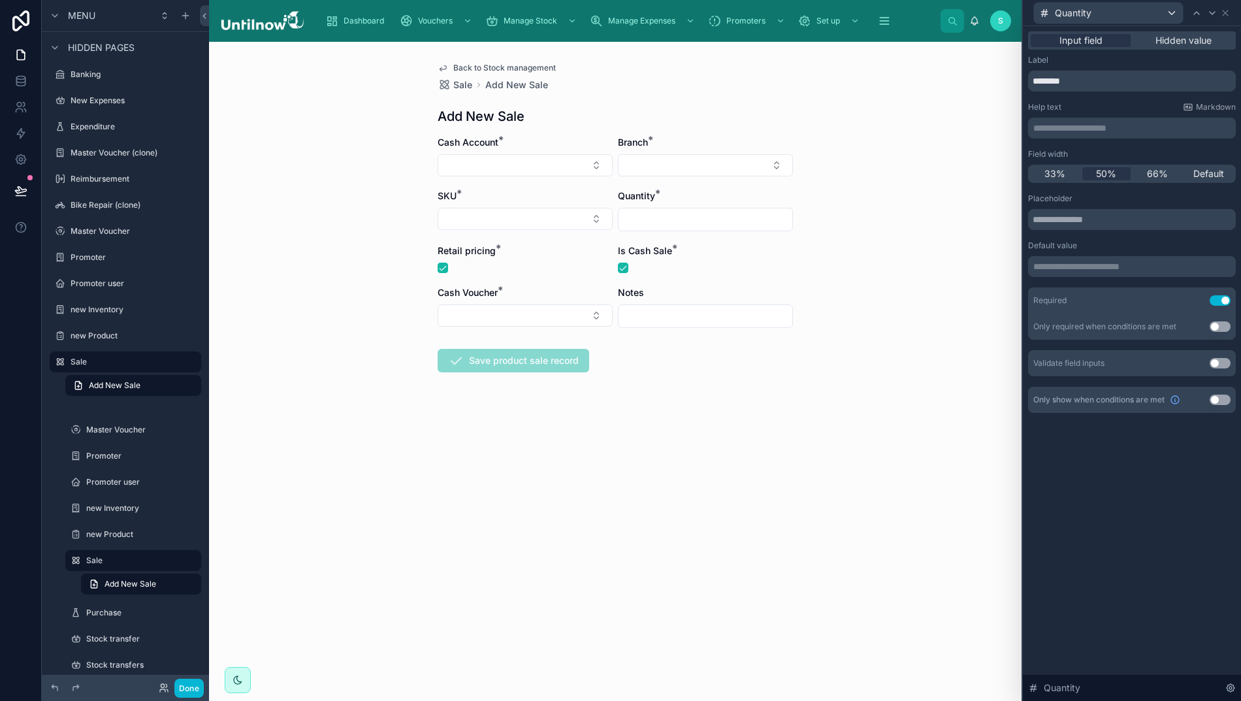
click at [1228, 359] on button "Use setting" at bounding box center [1219, 363] width 21 height 10
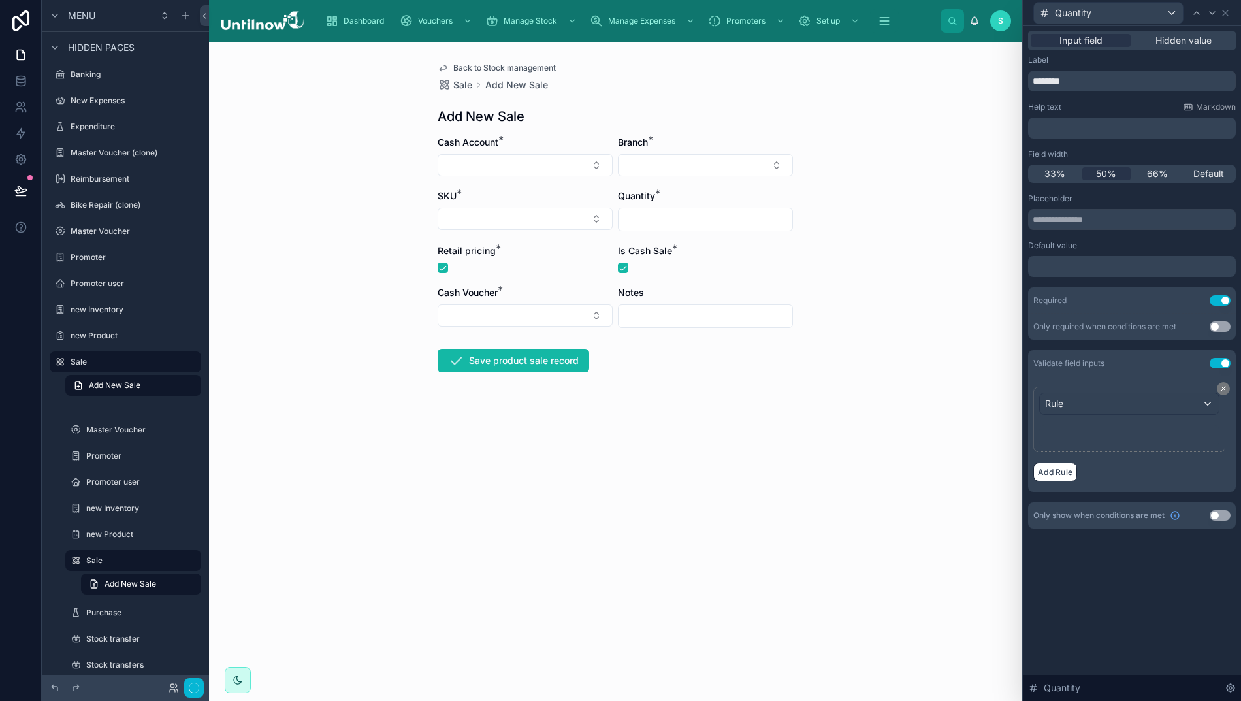
scroll to position [246, 0]
click at [1158, 408] on div "Rule" at bounding box center [1128, 403] width 179 height 21
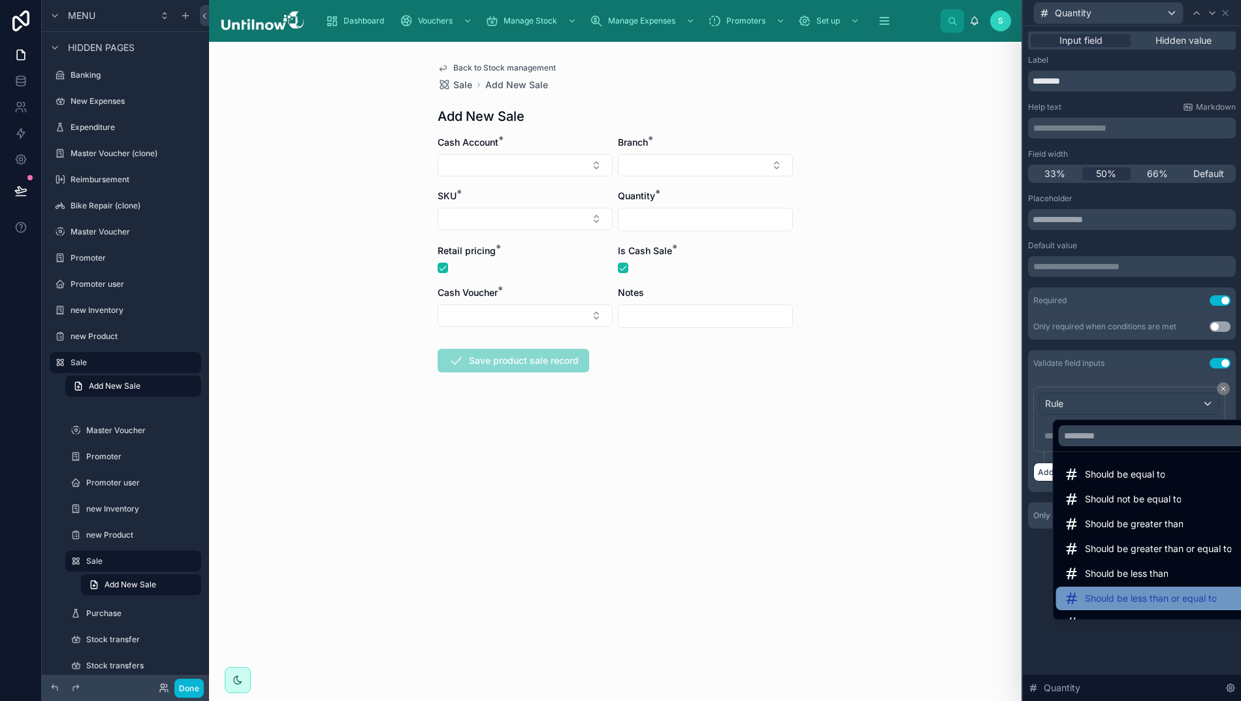
click at [1123, 591] on span "Should be less than or equal to" at bounding box center [1151, 598] width 132 height 16
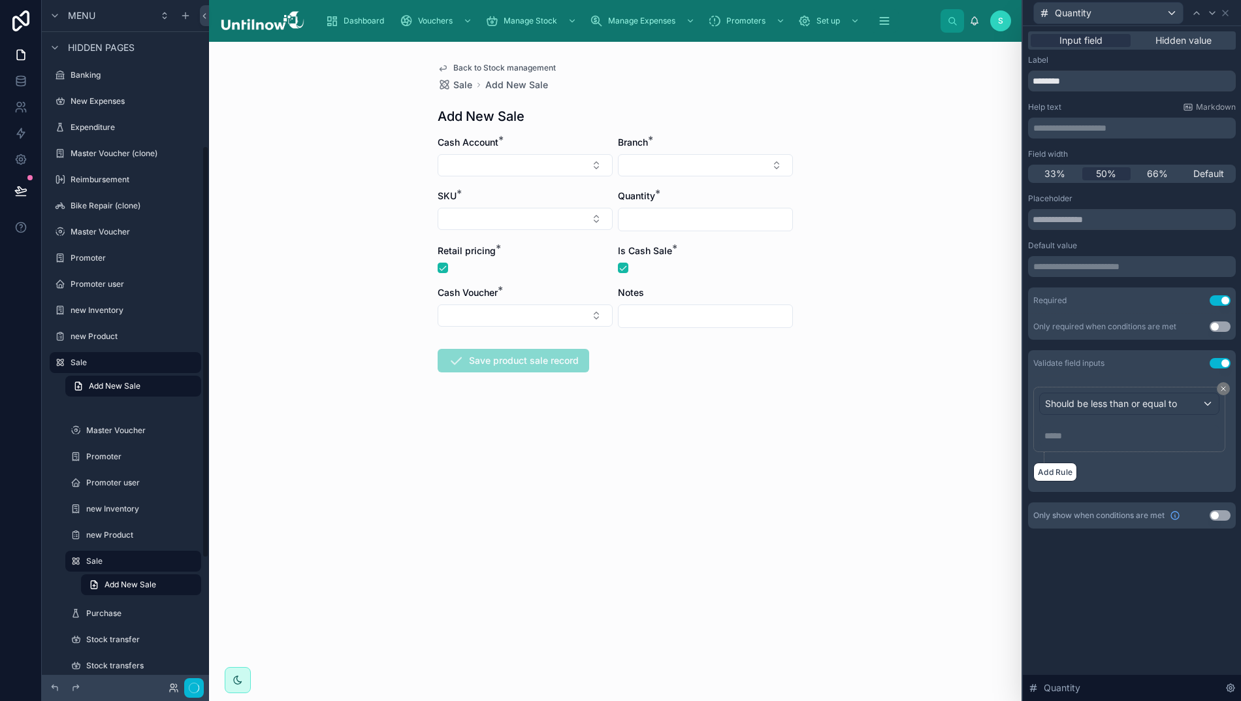
scroll to position [247, 0]
click at [1100, 431] on p "***** ﻿" at bounding box center [1130, 435] width 172 height 13
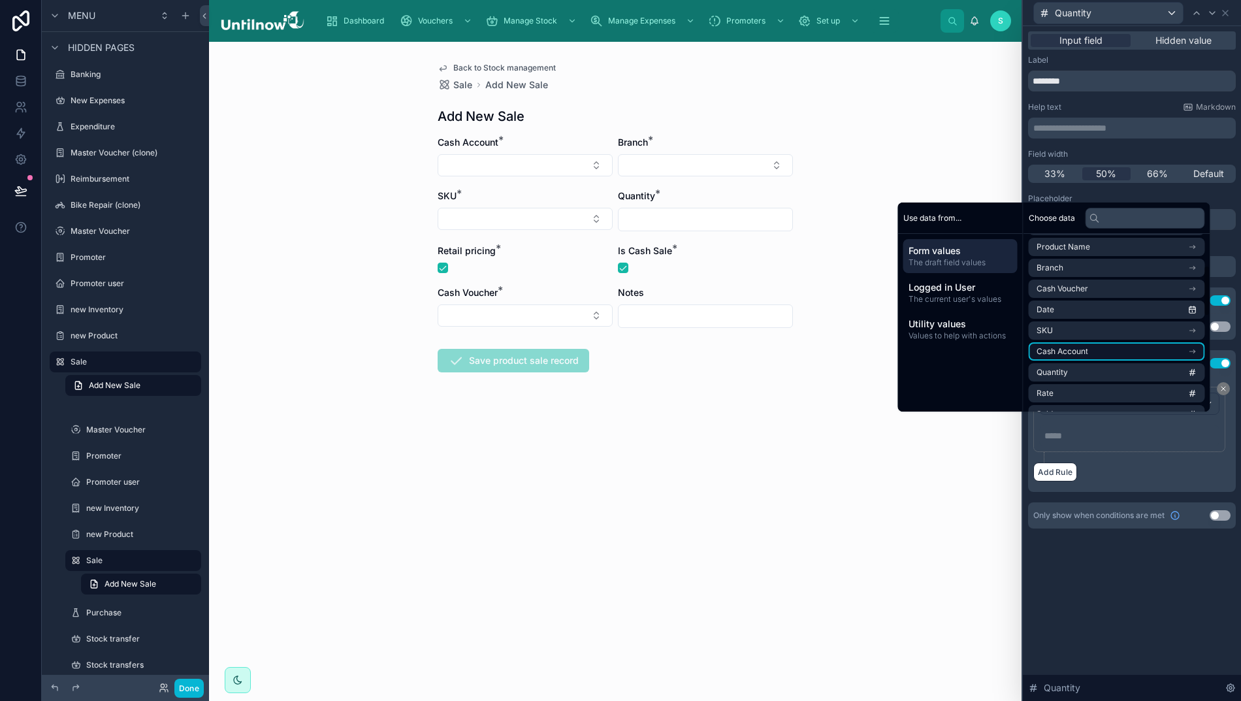
scroll to position [116, 0]
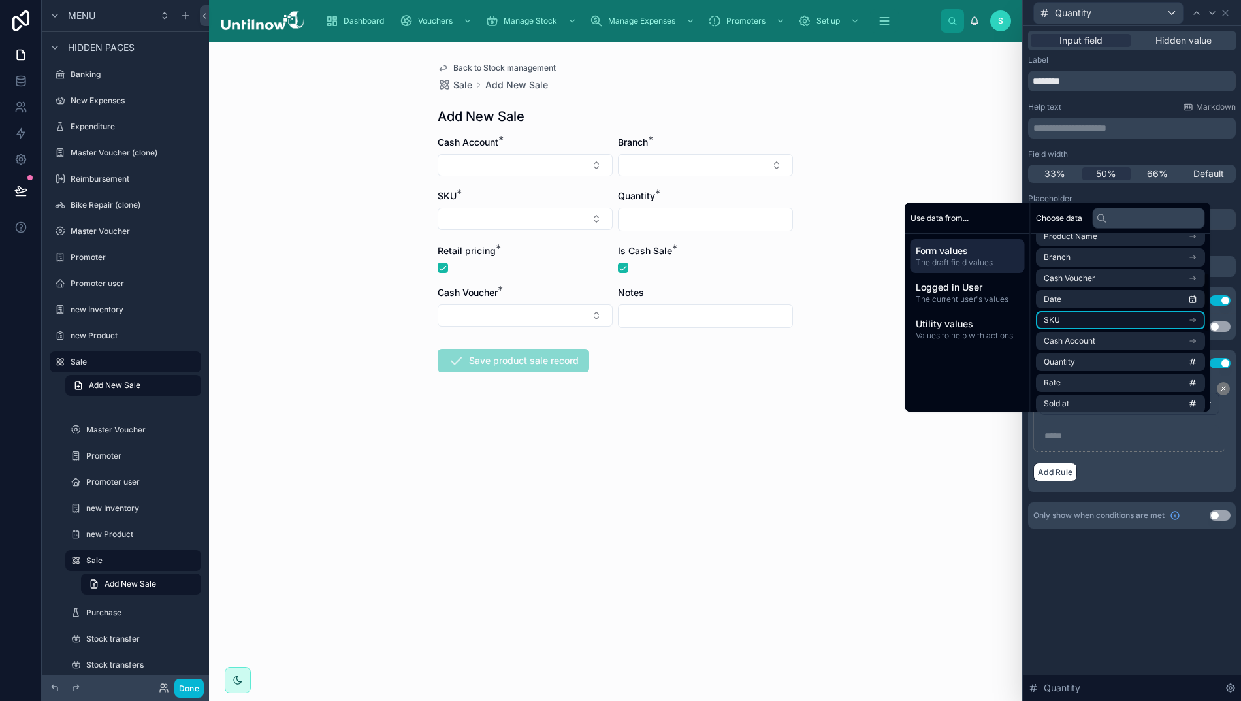
click at [1115, 326] on li "SKU" at bounding box center [1120, 320] width 169 height 18
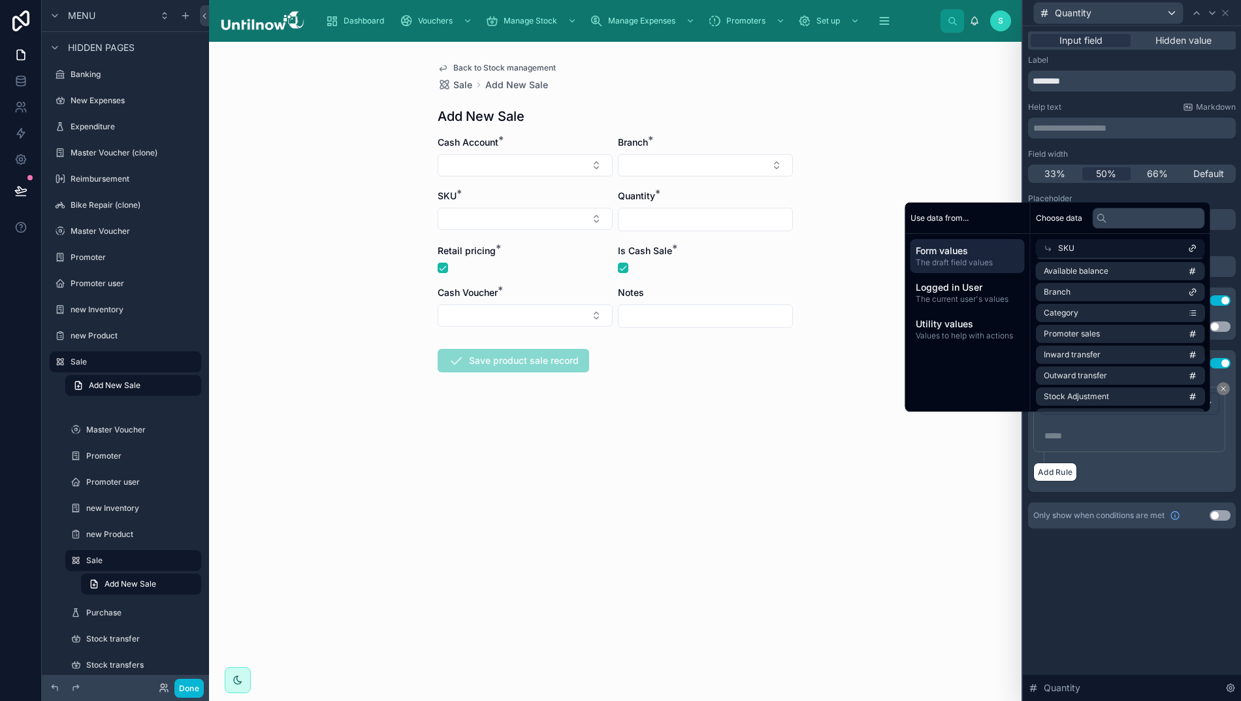
scroll to position [257, 0]
click at [1100, 270] on span "Available balance" at bounding box center [1075, 265] width 65 height 10
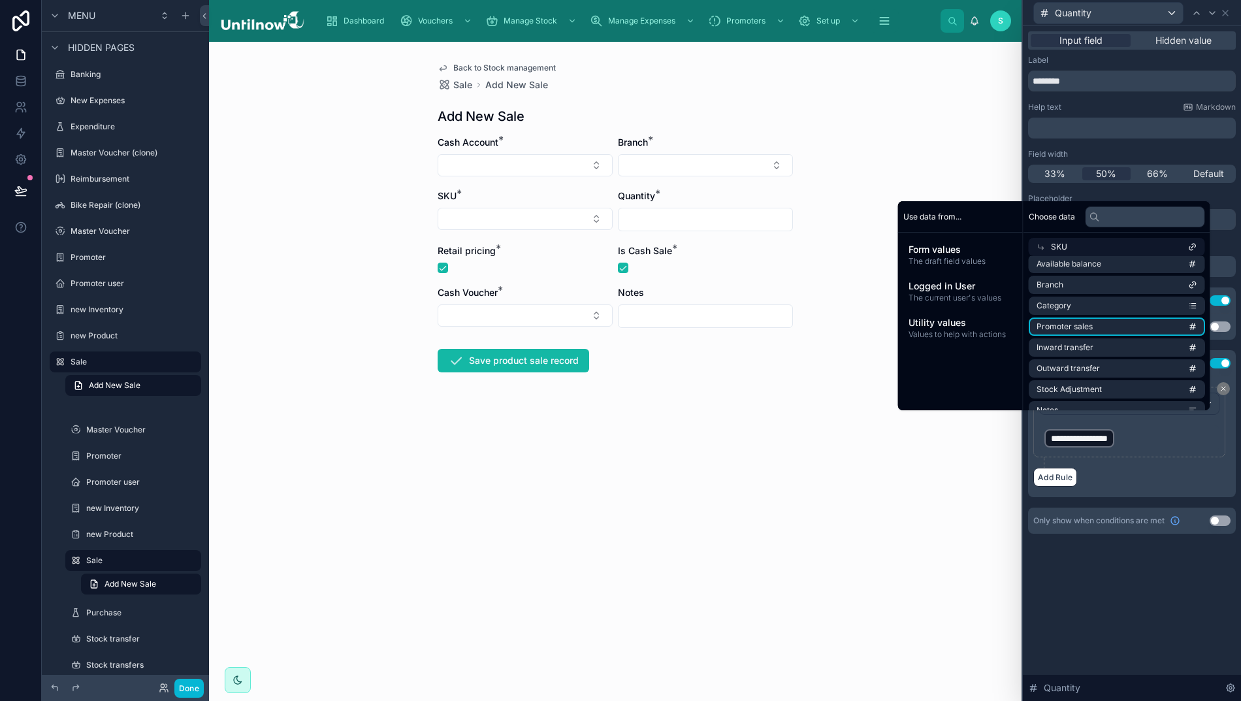
scroll to position [246, 0]
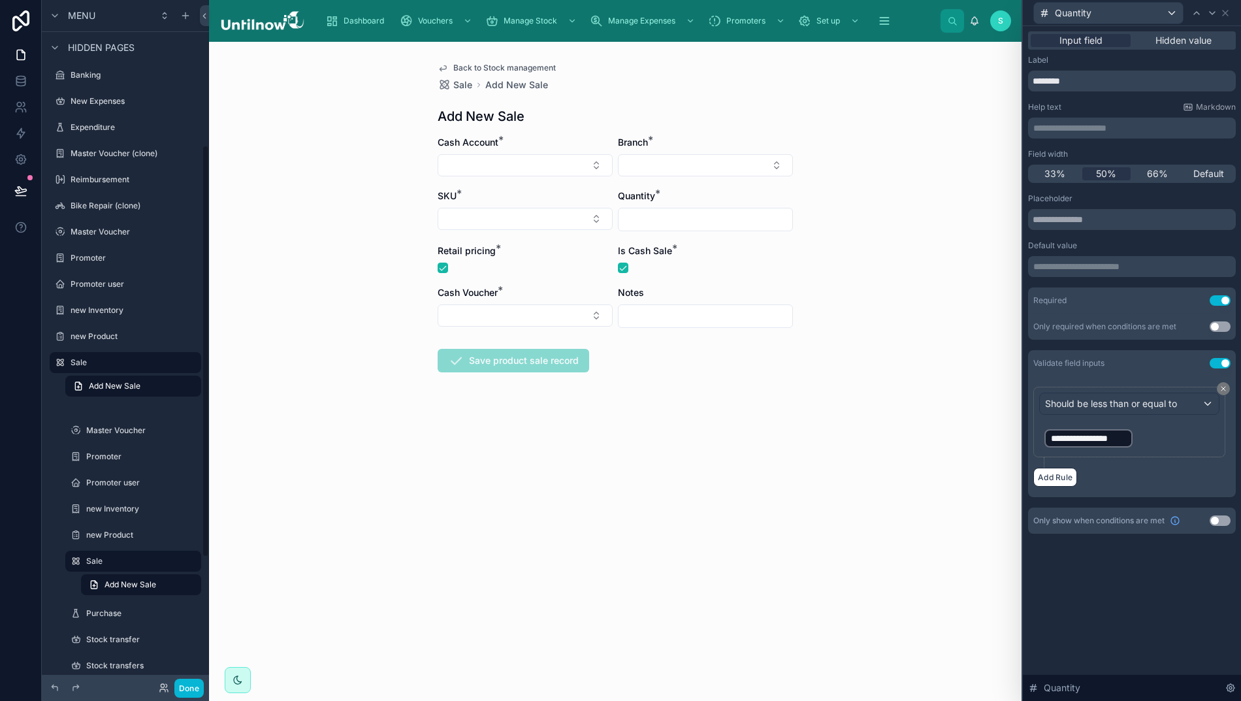
drag, startPoint x: 1098, startPoint y: 591, endPoint x: 1111, endPoint y: 591, distance: 13.7
click at [1098, 591] on div "**********" at bounding box center [1132, 363] width 218 height 674
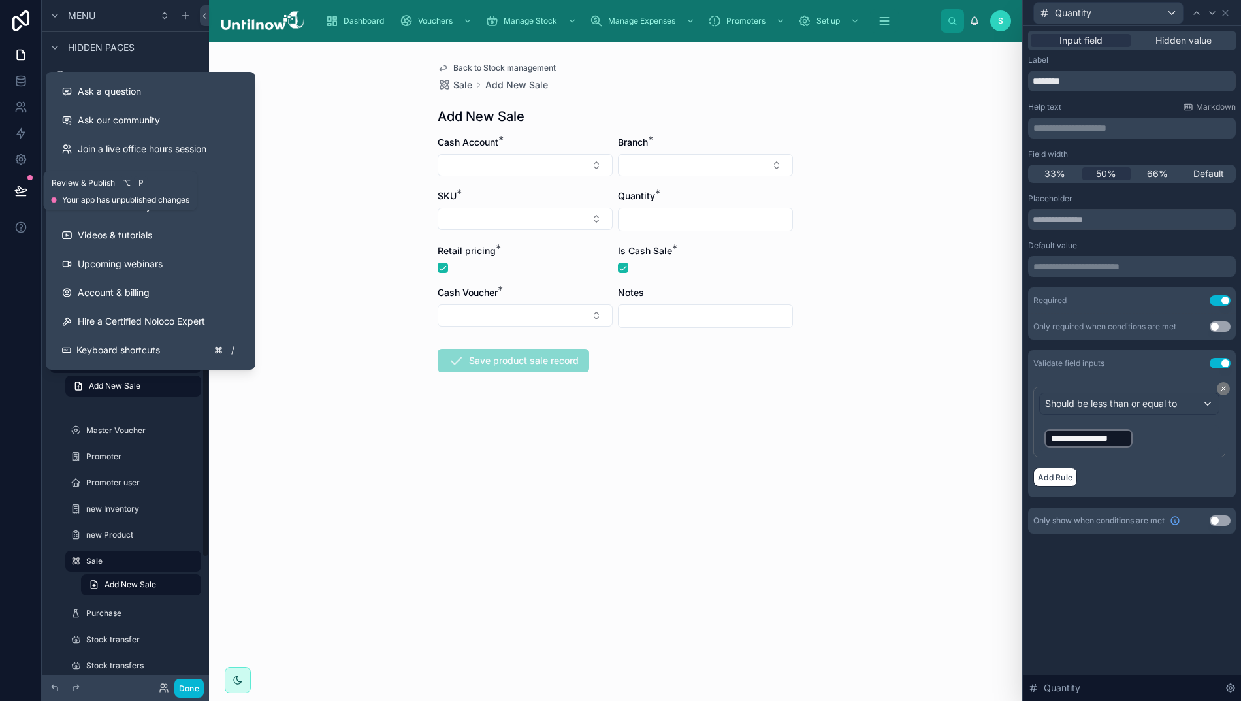
click at [14, 186] on icon at bounding box center [20, 190] width 13 height 13
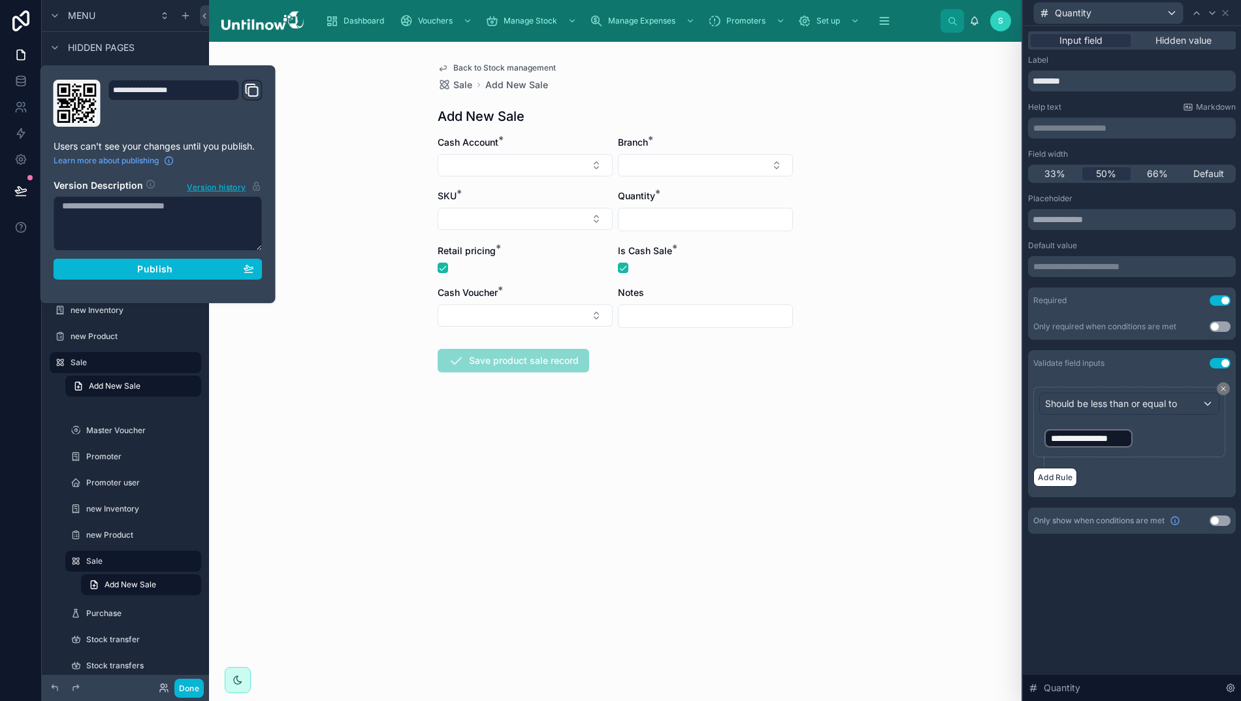
click at [124, 270] on div "Publish" at bounding box center [158, 269] width 192 height 12
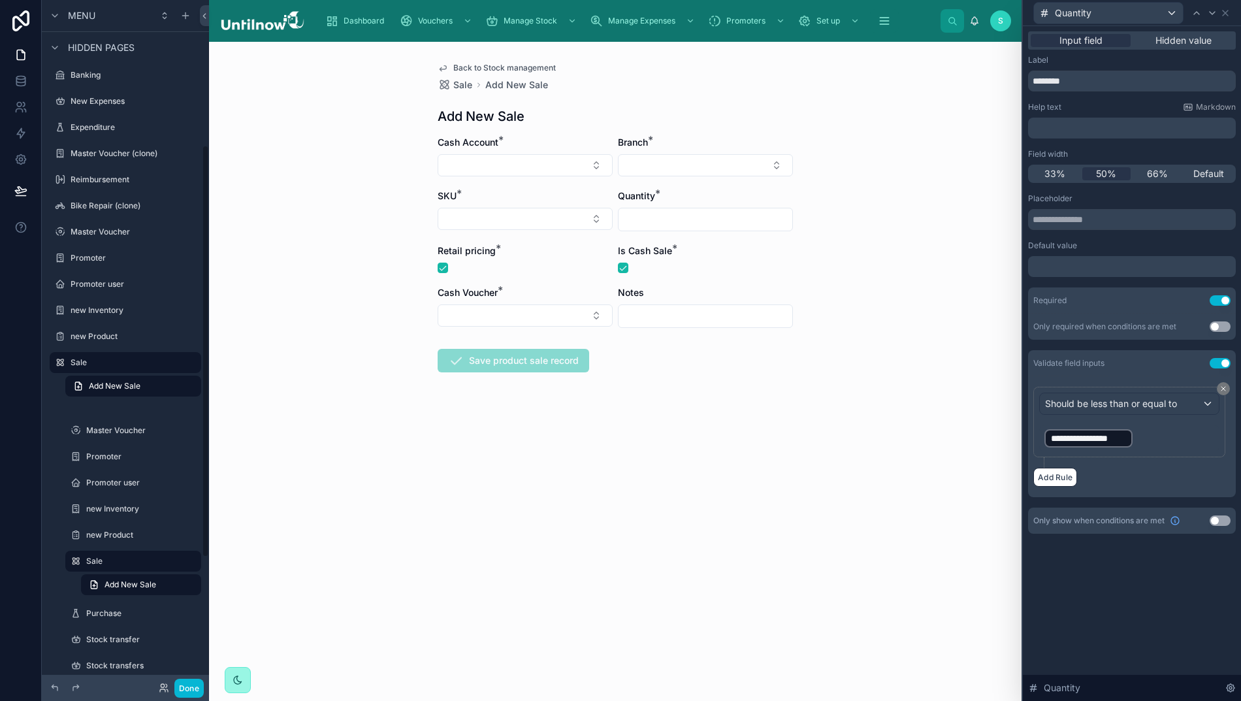
drag, startPoint x: 183, startPoint y: 688, endPoint x: 228, endPoint y: 690, distance: 45.1
click at [183, 688] on button "Done" at bounding box center [188, 687] width 29 height 19
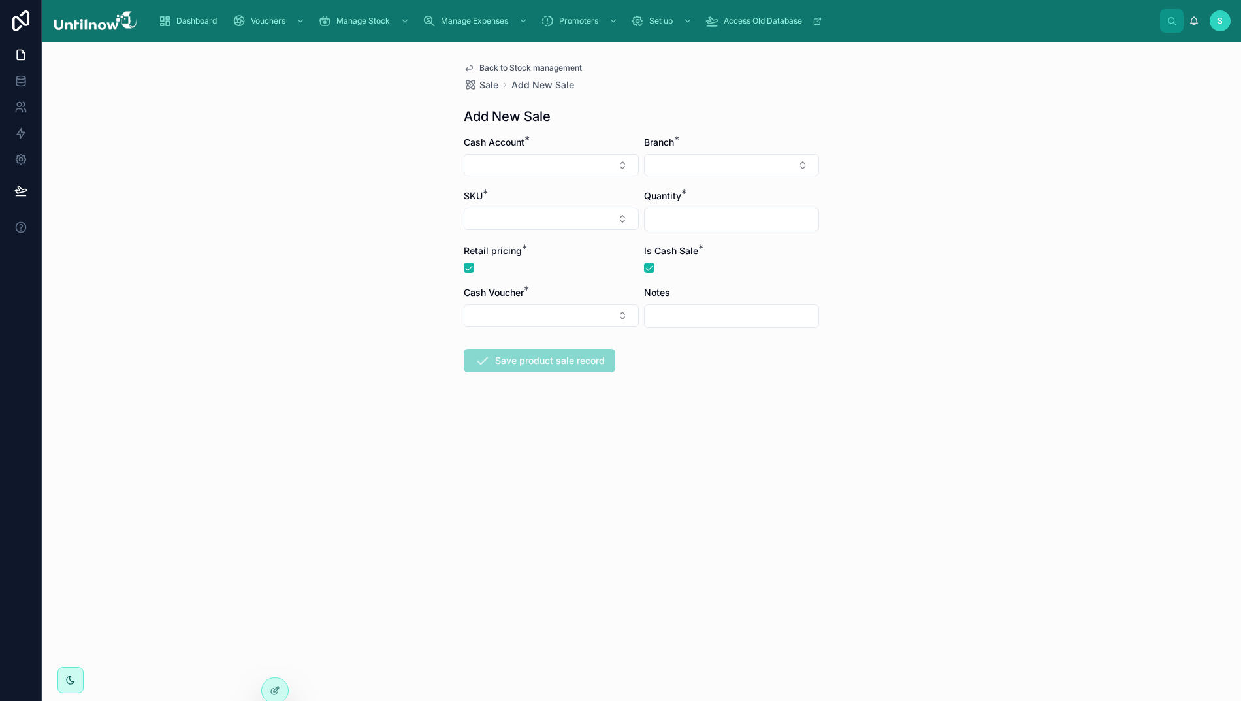
click at [516, 67] on span "Back to Stock management" at bounding box center [530, 68] width 103 height 10
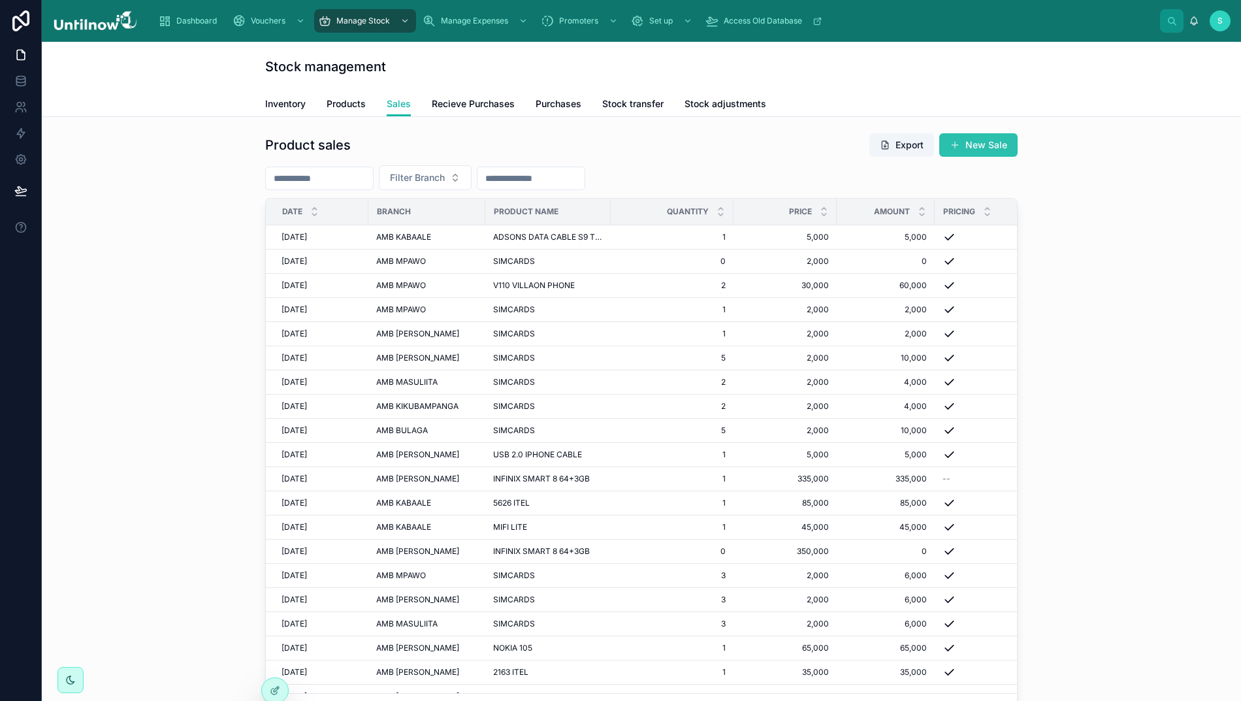
click at [965, 141] on button "New Sale" at bounding box center [978, 145] width 78 height 24
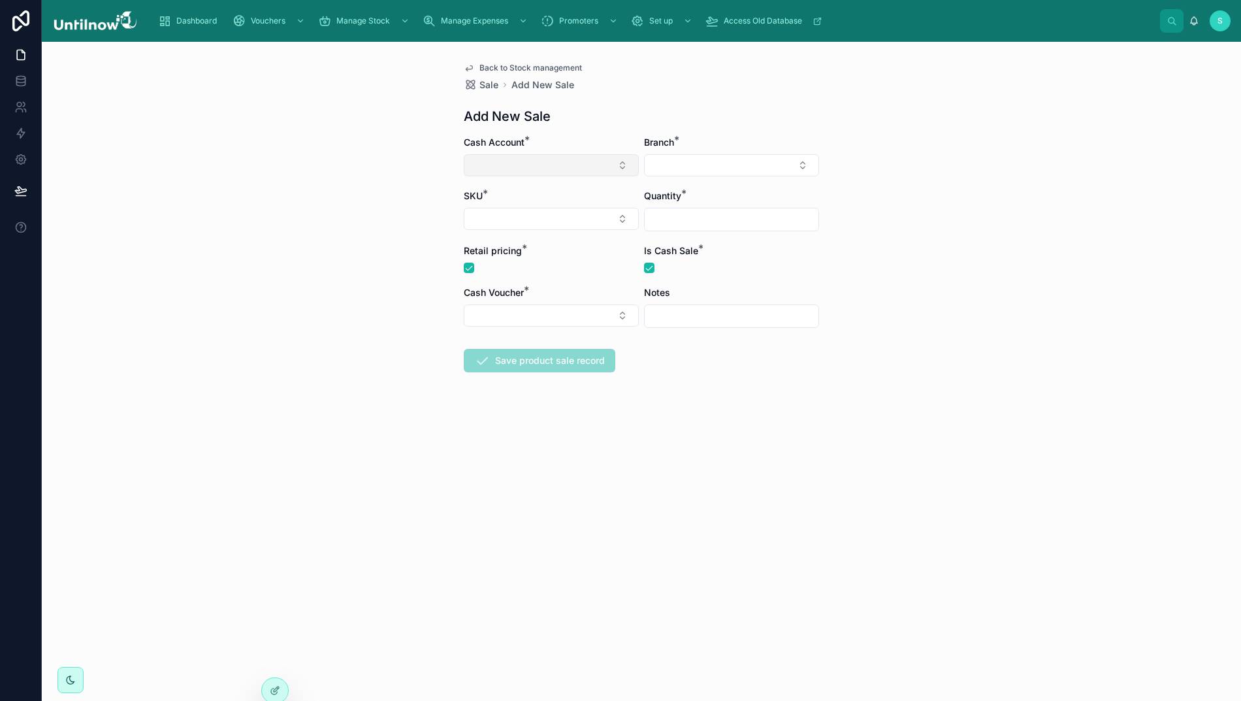
click at [563, 168] on button "Select Button" at bounding box center [551, 165] width 175 height 22
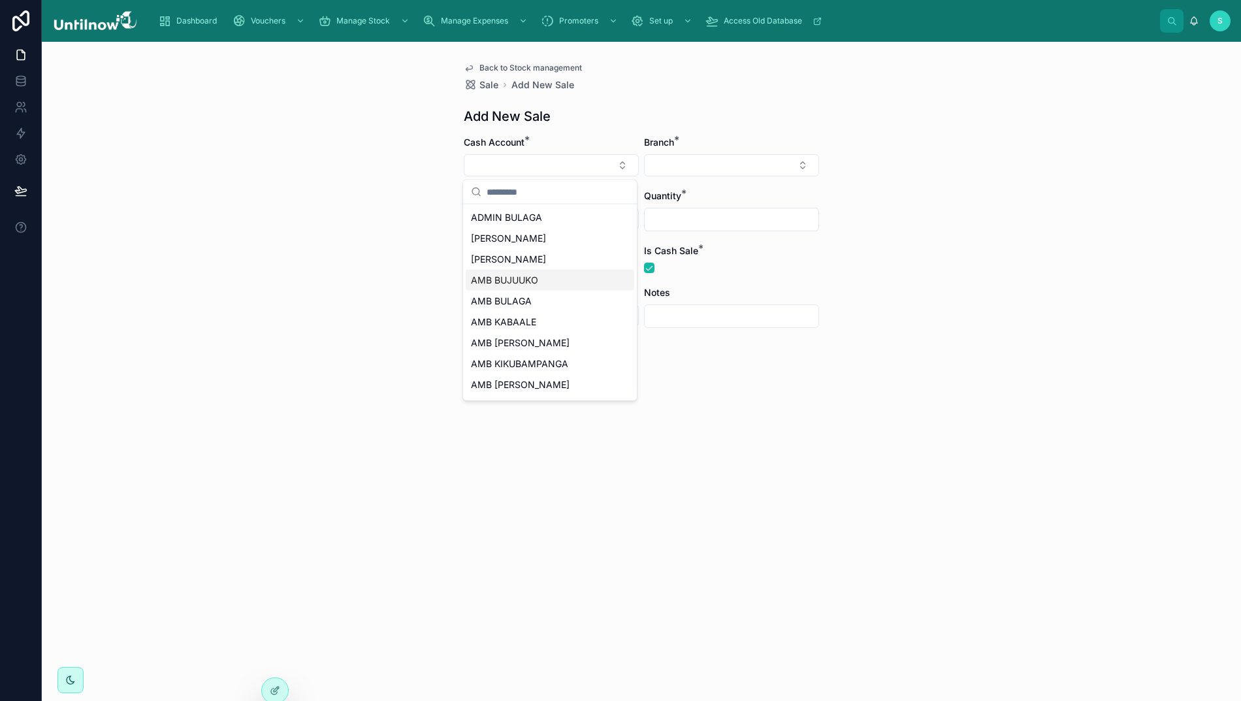
drag, startPoint x: 521, startPoint y: 280, endPoint x: 537, endPoint y: 278, distance: 15.9
click at [521, 280] on span "AMB BUJUUKO" at bounding box center [504, 280] width 67 height 13
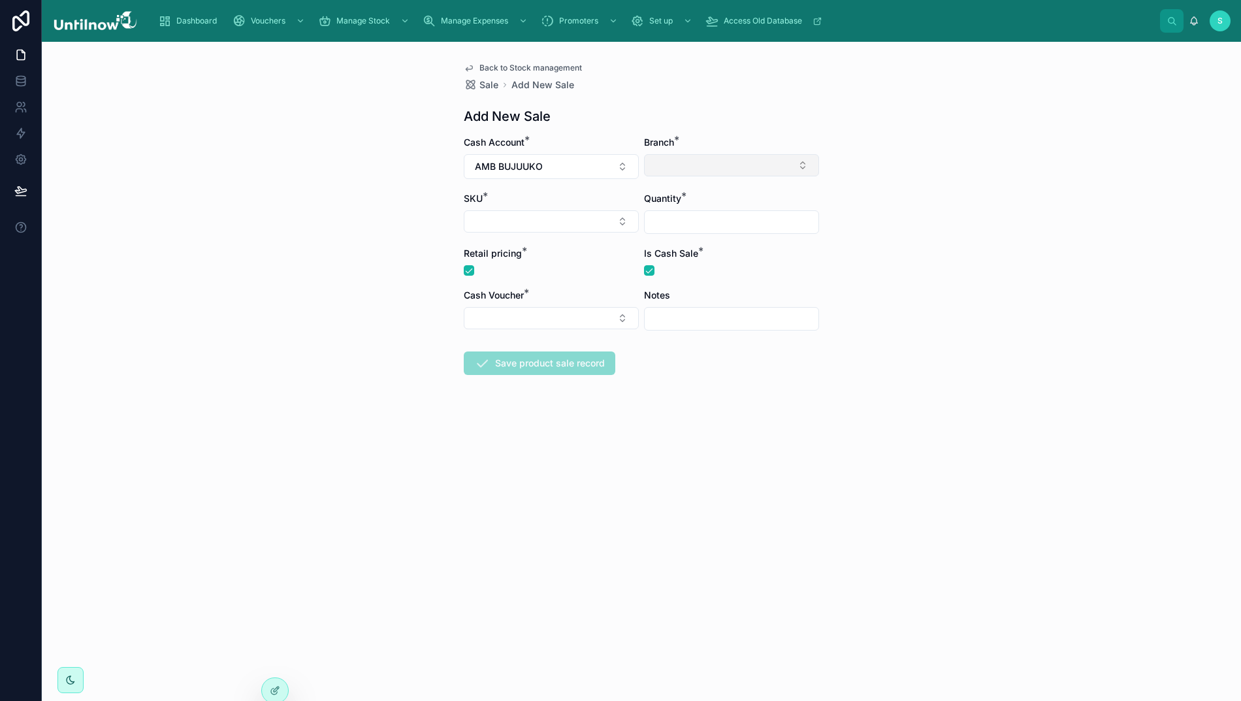
click at [667, 168] on button "Select Button" at bounding box center [731, 165] width 175 height 22
click at [688, 220] on span "AMB BUJUUKO" at bounding box center [684, 217] width 67 height 13
click at [560, 217] on button "Select Button" at bounding box center [551, 221] width 175 height 22
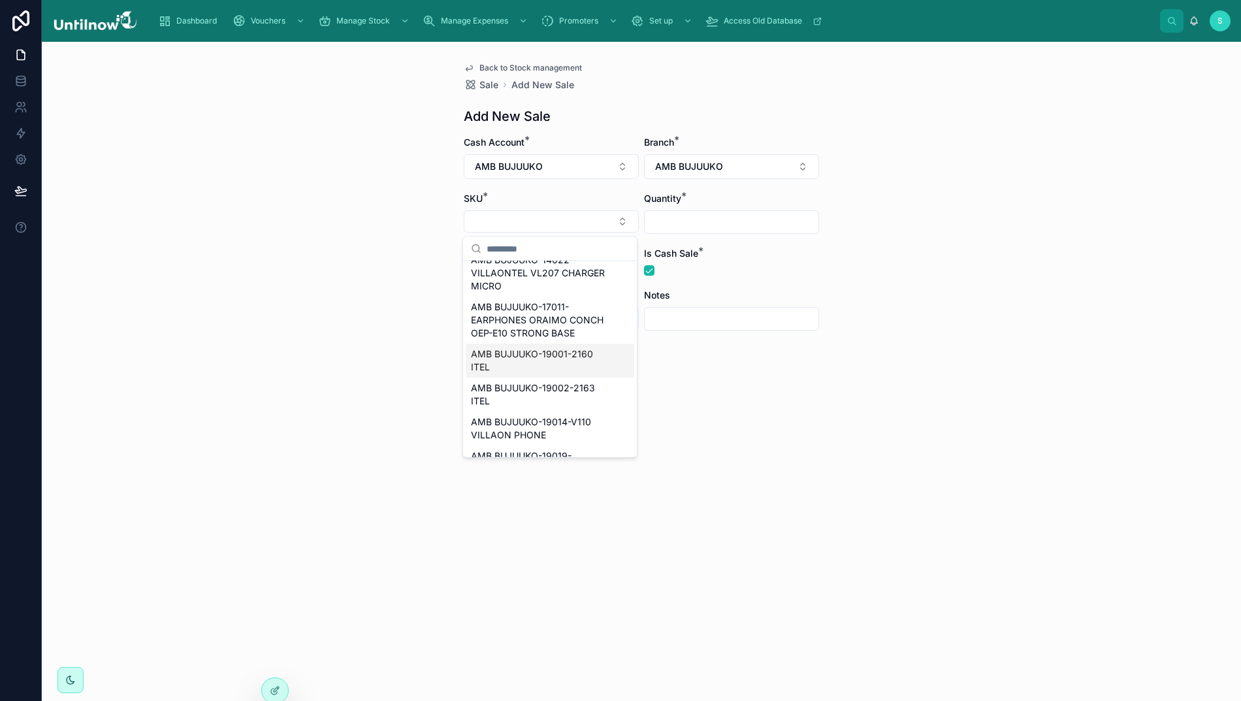
scroll to position [361, 0]
click at [564, 372] on span "AMB BUJUUKO-19001-2160 ITEL" at bounding box center [542, 358] width 142 height 26
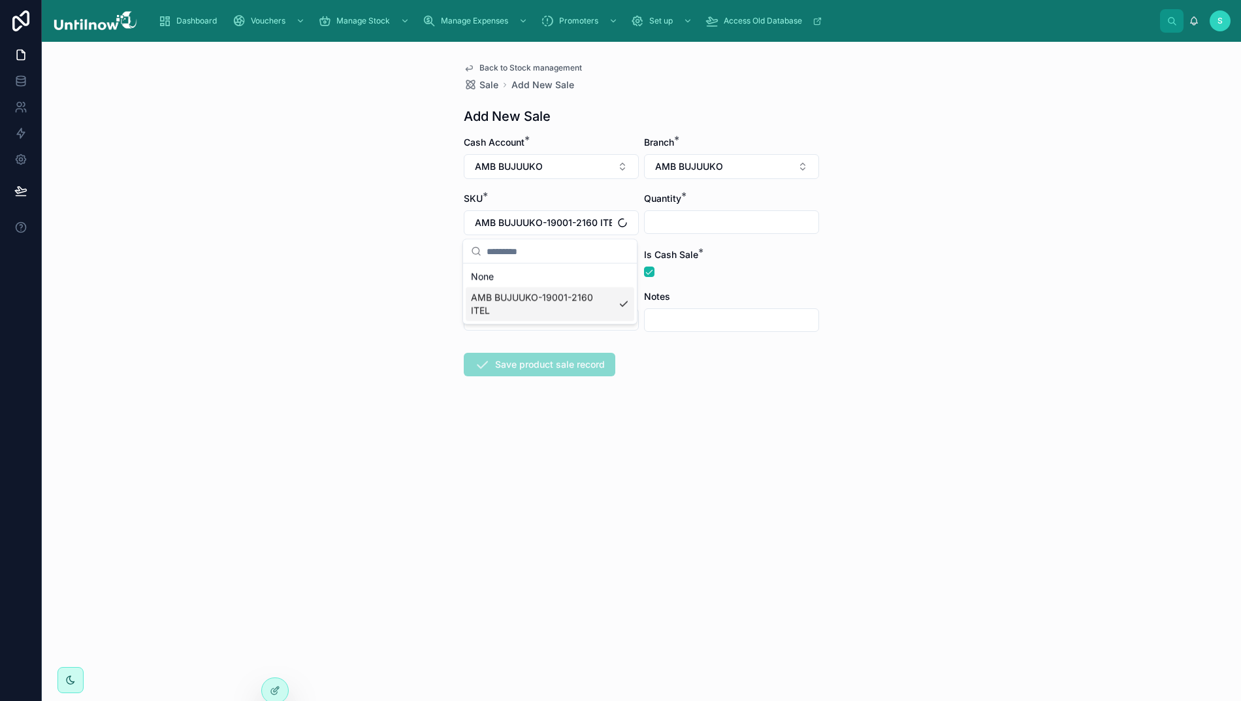
scroll to position [0, 0]
click at [711, 223] on input "text" at bounding box center [731, 222] width 174 height 18
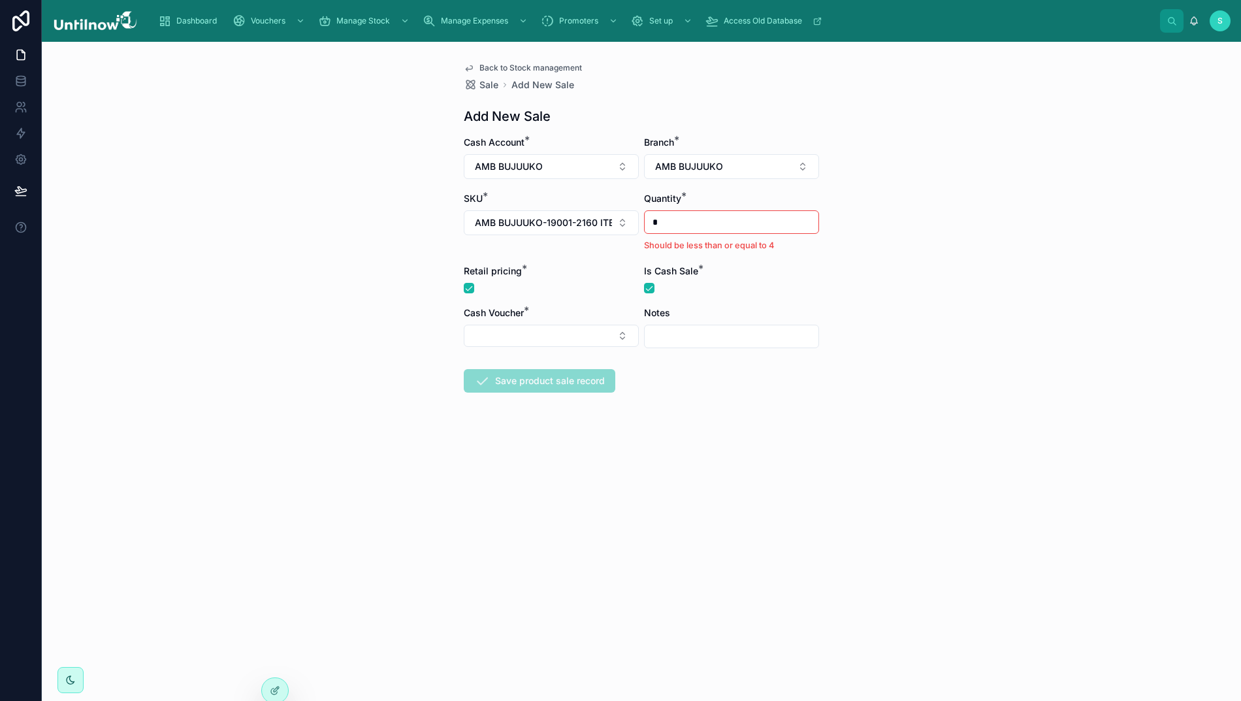
type input "*"
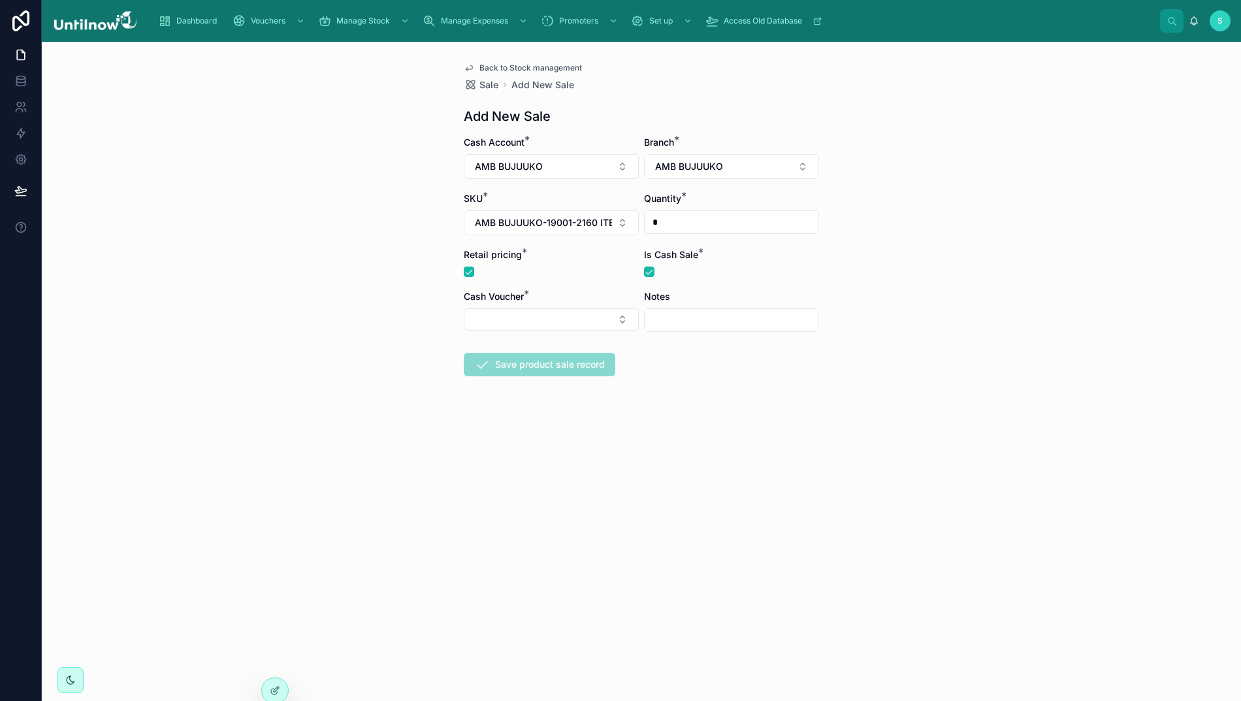
click at [868, 267] on div "Back to Stock management Sale Add New Sale Add New Sale Cash Account * AMB BUJU…" at bounding box center [641, 371] width 1199 height 659
click at [496, 69] on span "Back to Stock management" at bounding box center [530, 68] width 103 height 10
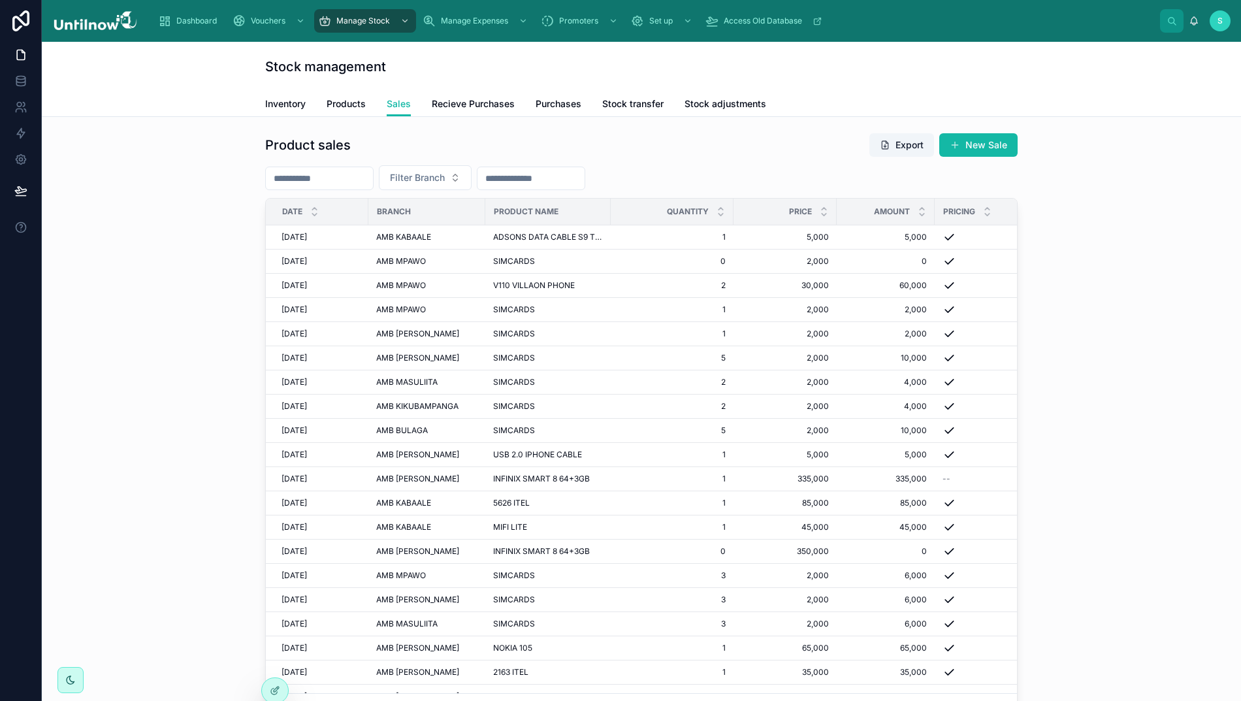
scroll to position [1, 8]
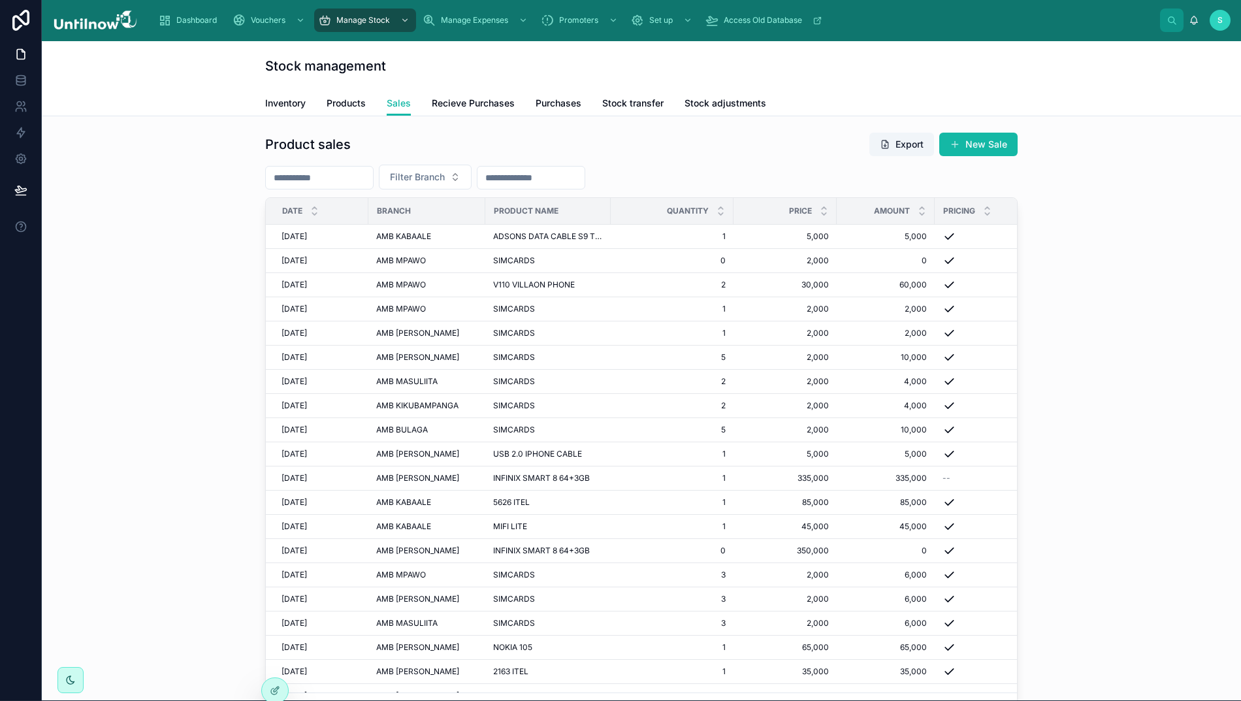
drag, startPoint x: 961, startPoint y: 139, endPoint x: 990, endPoint y: 142, distance: 28.8
click at [961, 139] on button "New Sale" at bounding box center [978, 145] width 78 height 24
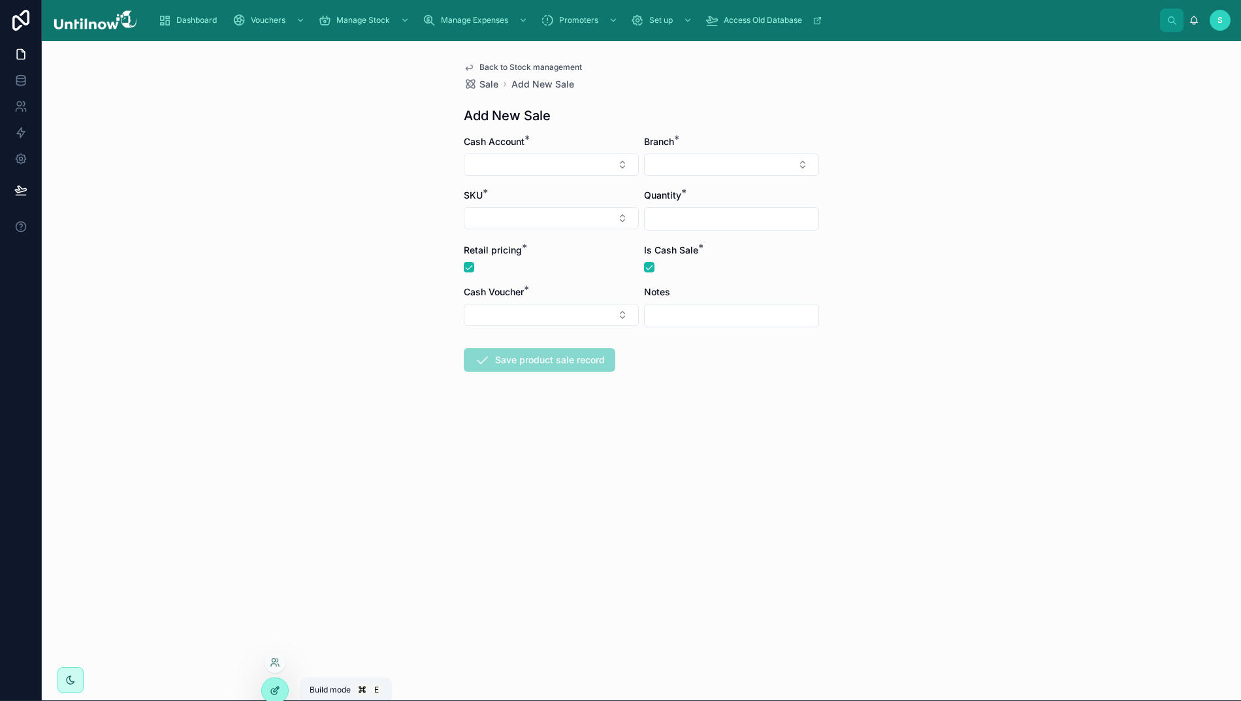
click at [273, 693] on icon at bounding box center [274, 691] width 6 height 6
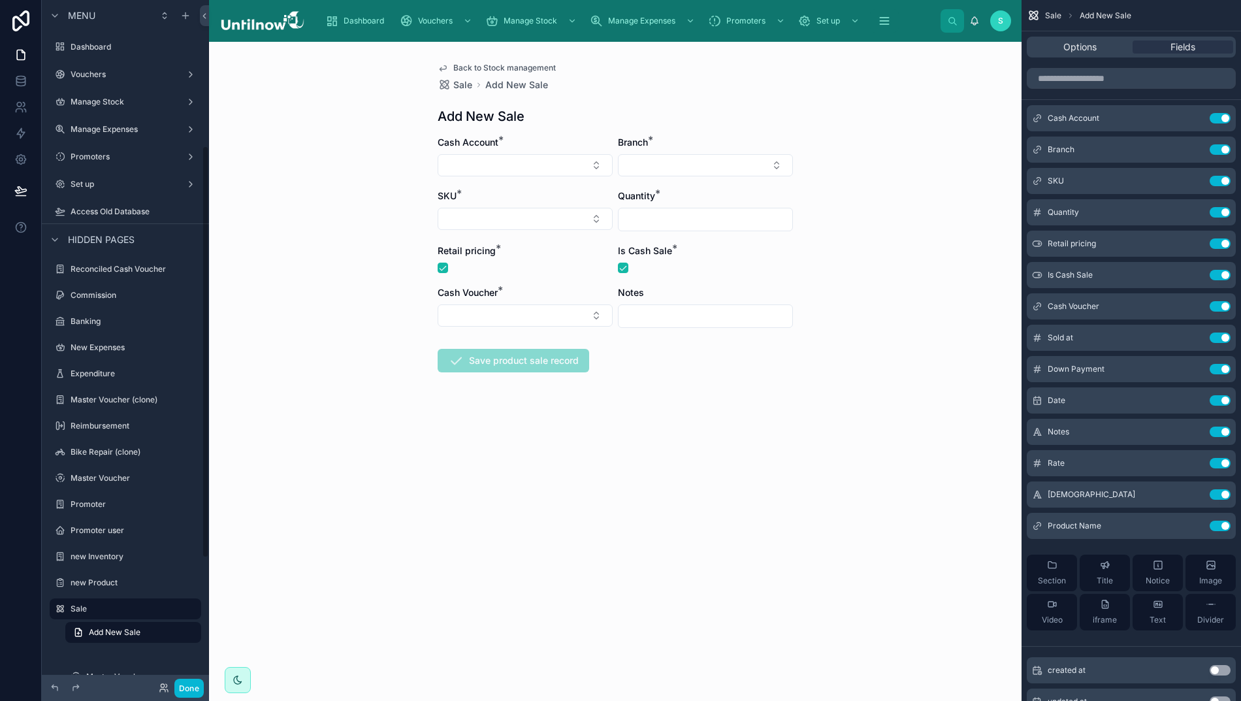
scroll to position [247, 0]
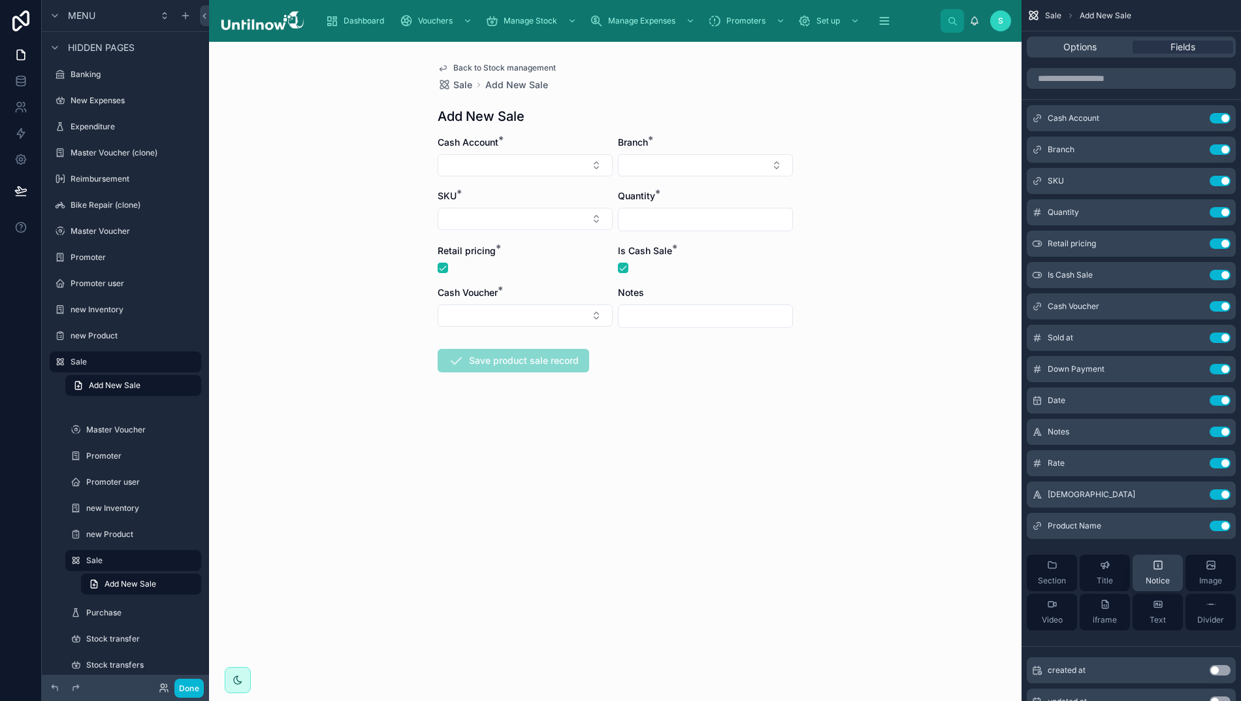
click at [1153, 569] on div "Notice" at bounding box center [1157, 573] width 24 height 26
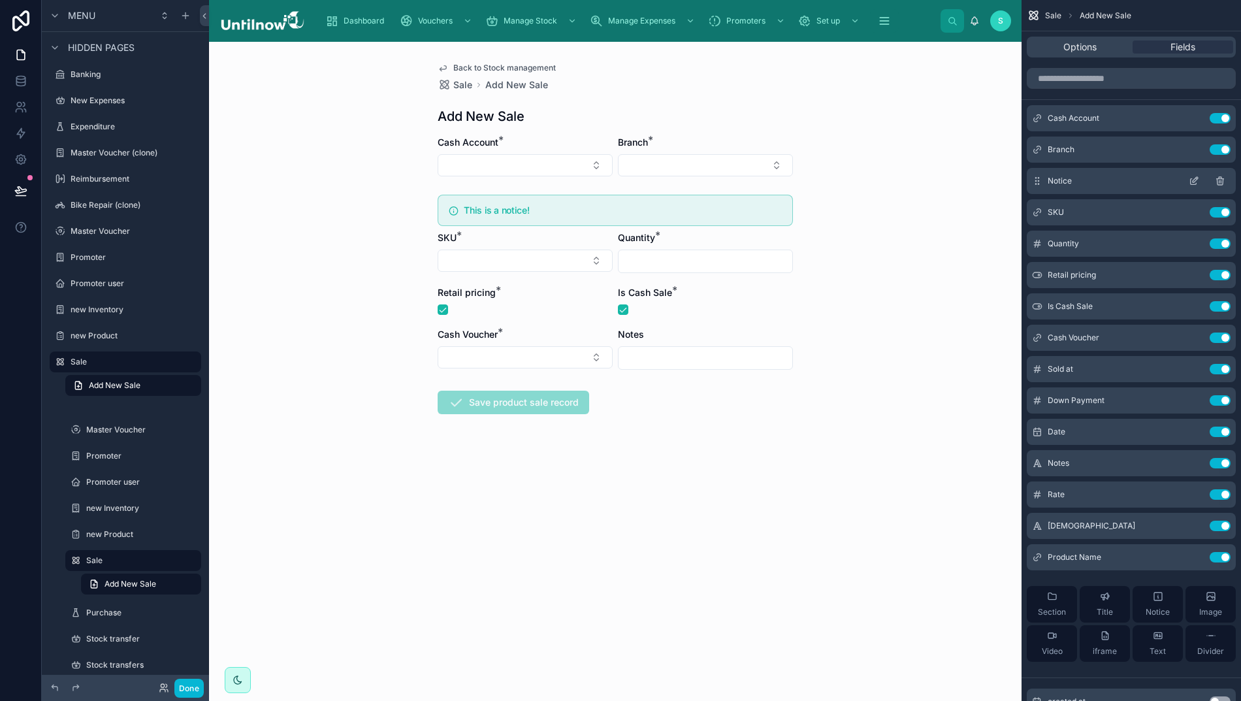
click at [1194, 179] on icon "scrollable content" at bounding box center [1193, 181] width 10 height 10
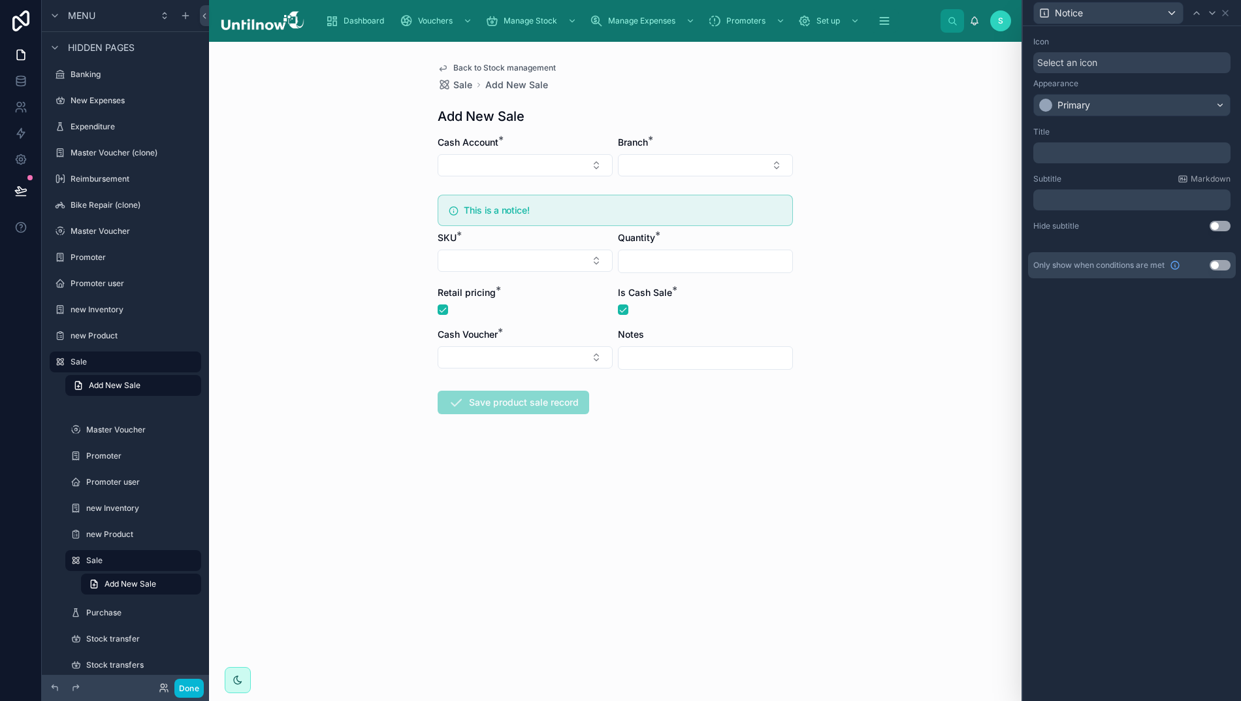
click at [1090, 200] on p "﻿" at bounding box center [1132, 199] width 189 height 13
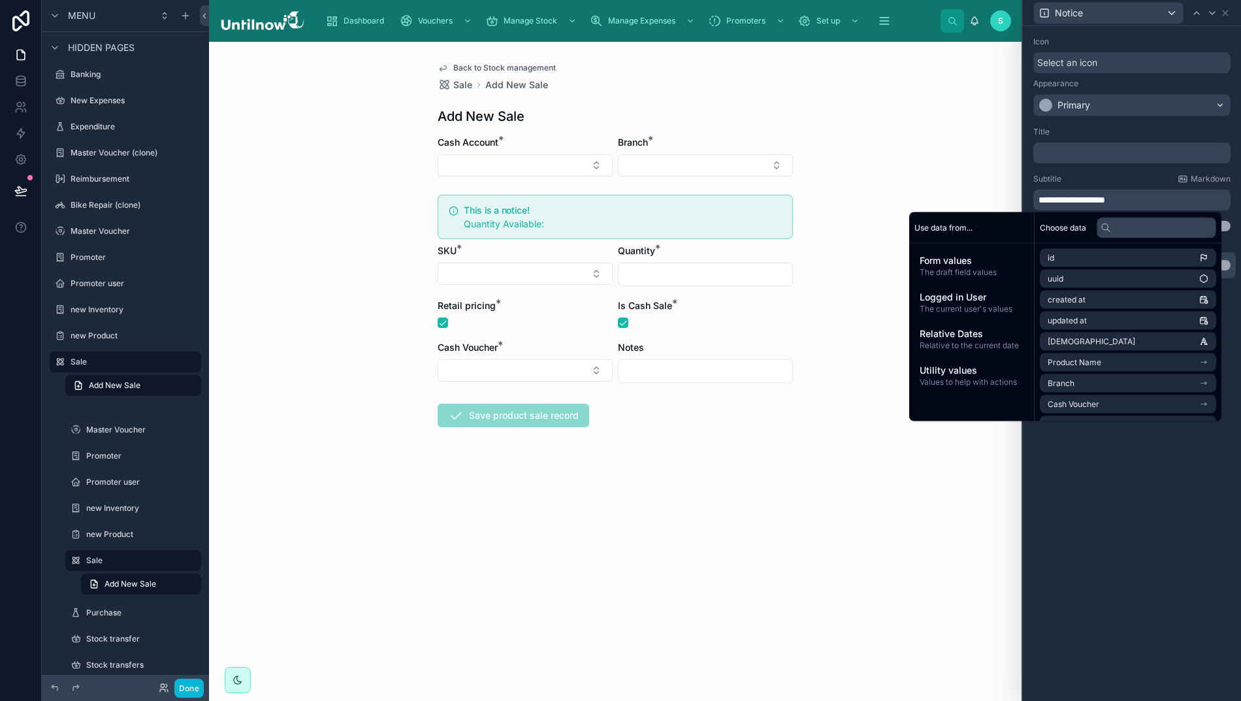
click at [1043, 202] on span "**********" at bounding box center [1071, 199] width 67 height 9
click at [1100, 366] on span "Product Name" at bounding box center [1074, 362] width 54 height 10
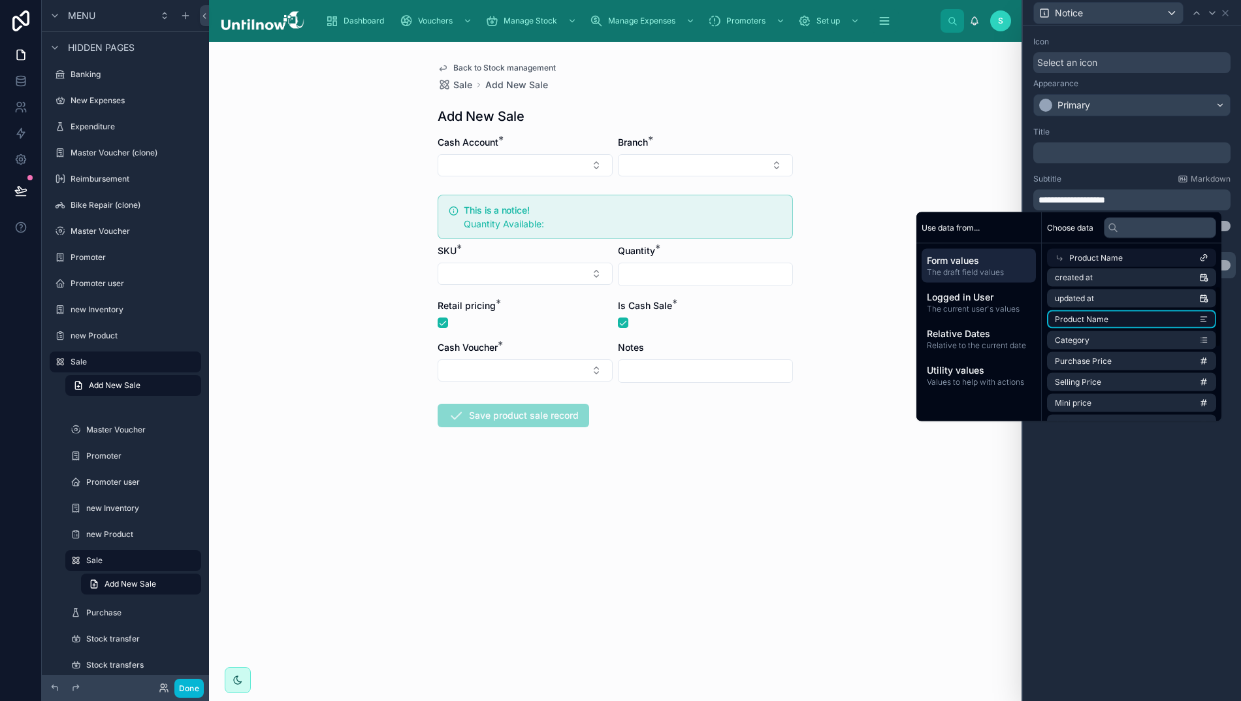
scroll to position [48, 0]
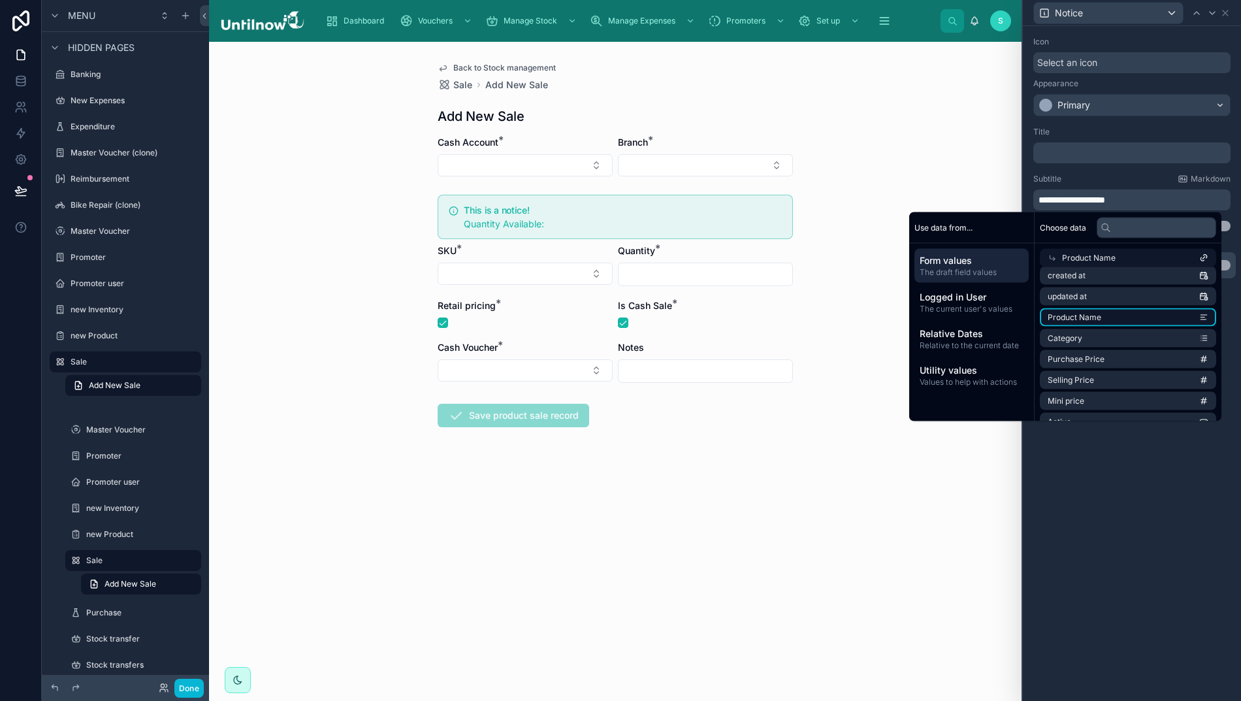
click at [1101, 319] on span "Product Name" at bounding box center [1074, 317] width 54 height 10
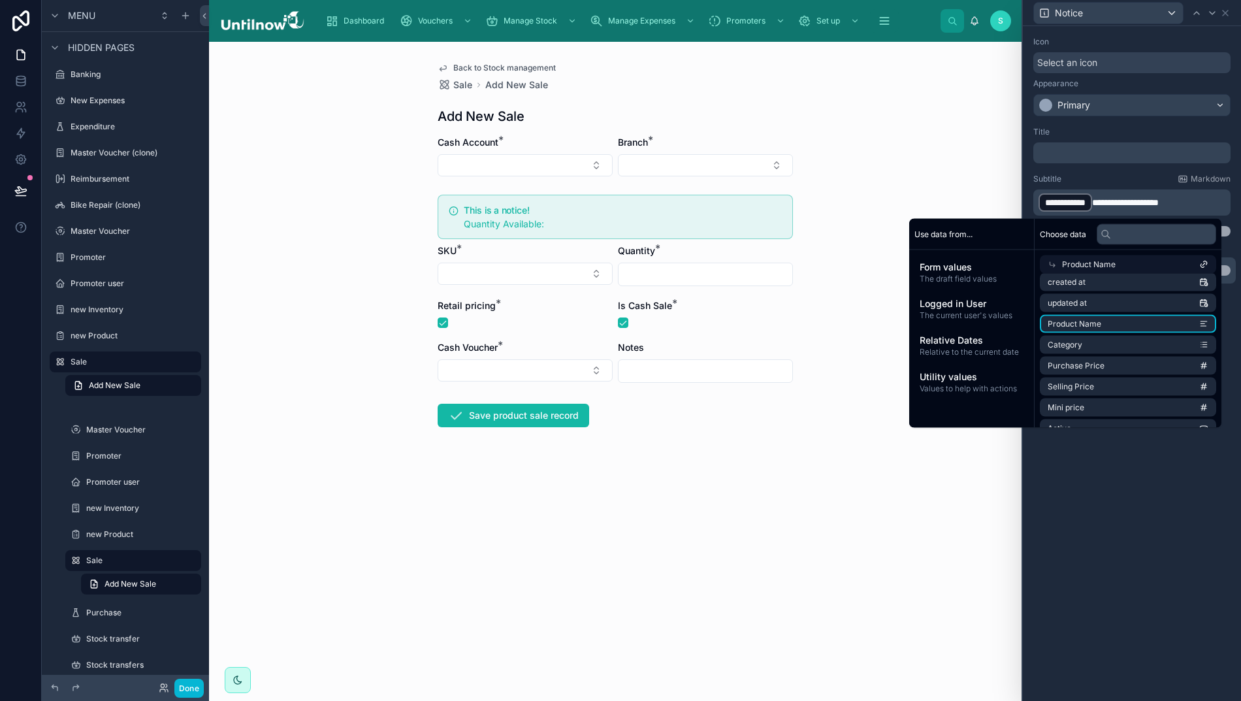
scroll to position [246, 0]
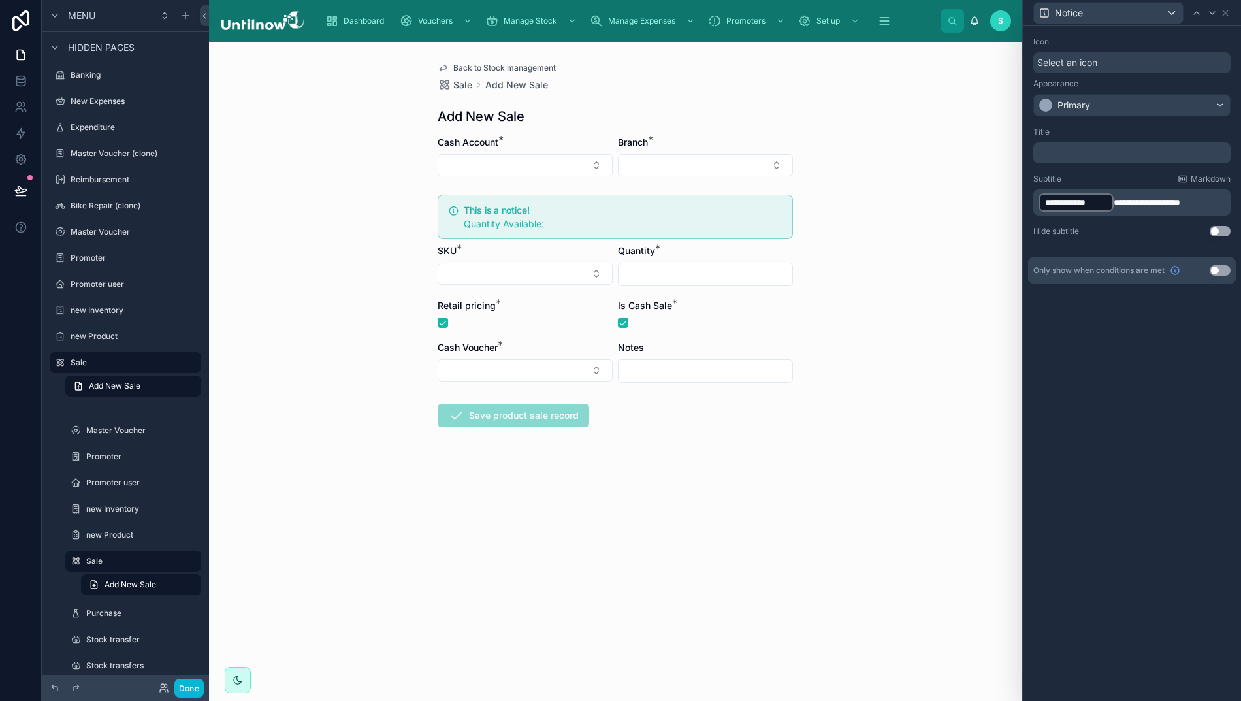
drag, startPoint x: 1118, startPoint y: 202, endPoint x: 1134, endPoint y: 201, distance: 15.7
click at [1118, 201] on span "**********" at bounding box center [1146, 202] width 67 height 9
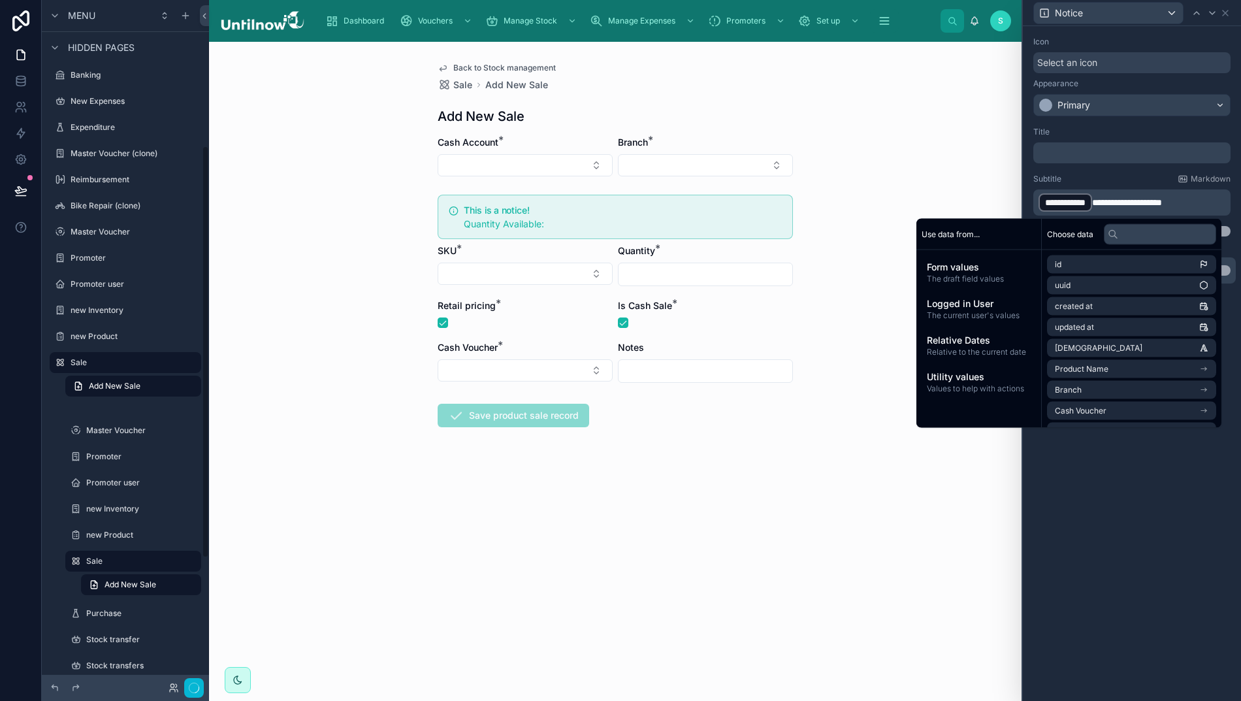
scroll to position [247, 0]
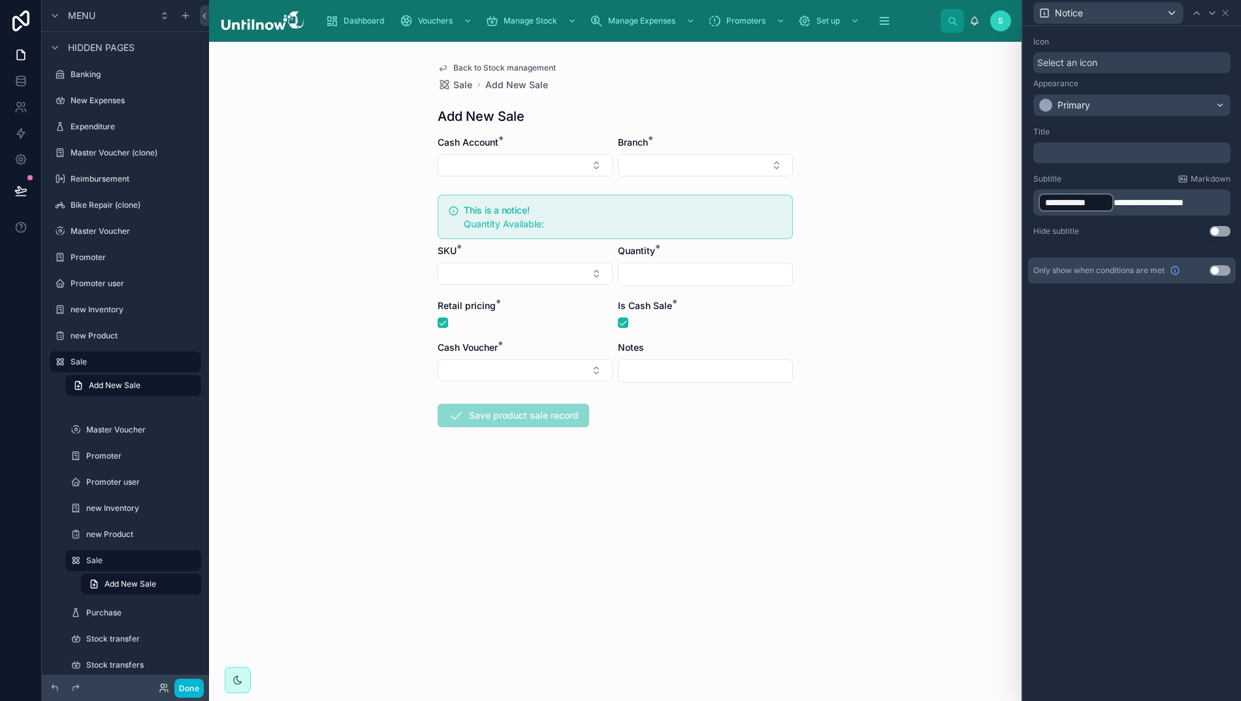
click at [1205, 200] on p "**********" at bounding box center [1132, 202] width 189 height 21
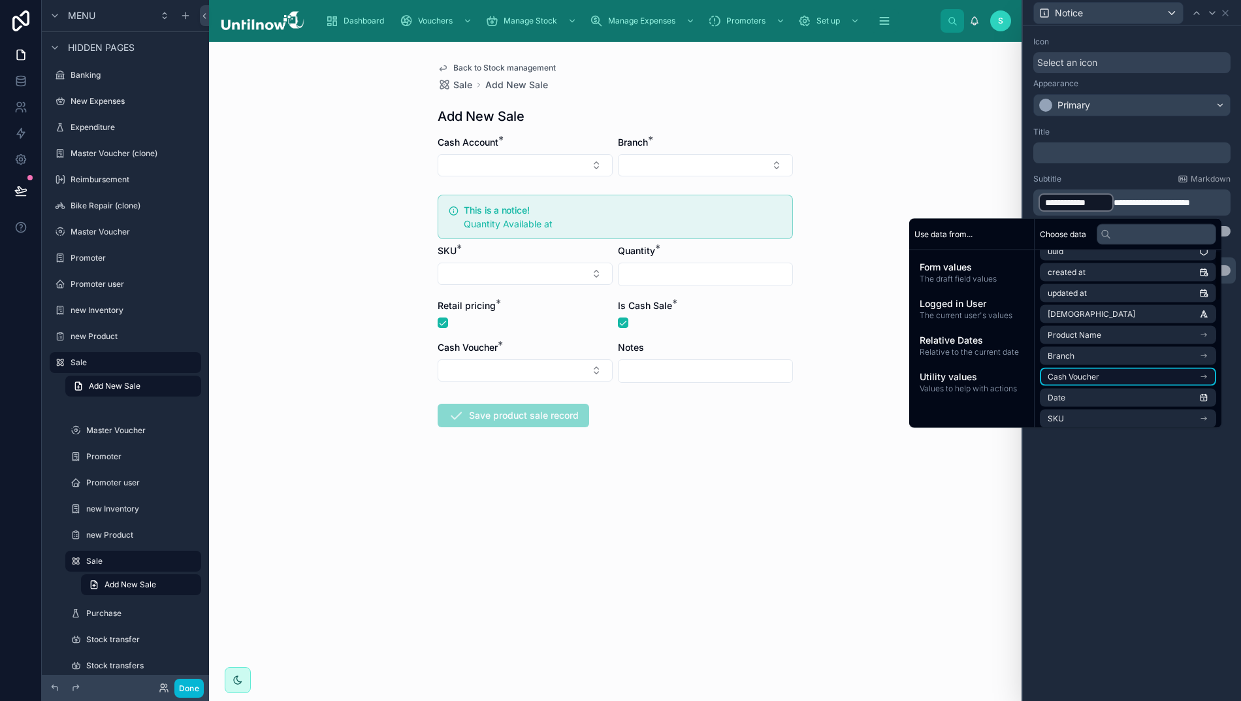
scroll to position [59, 0]
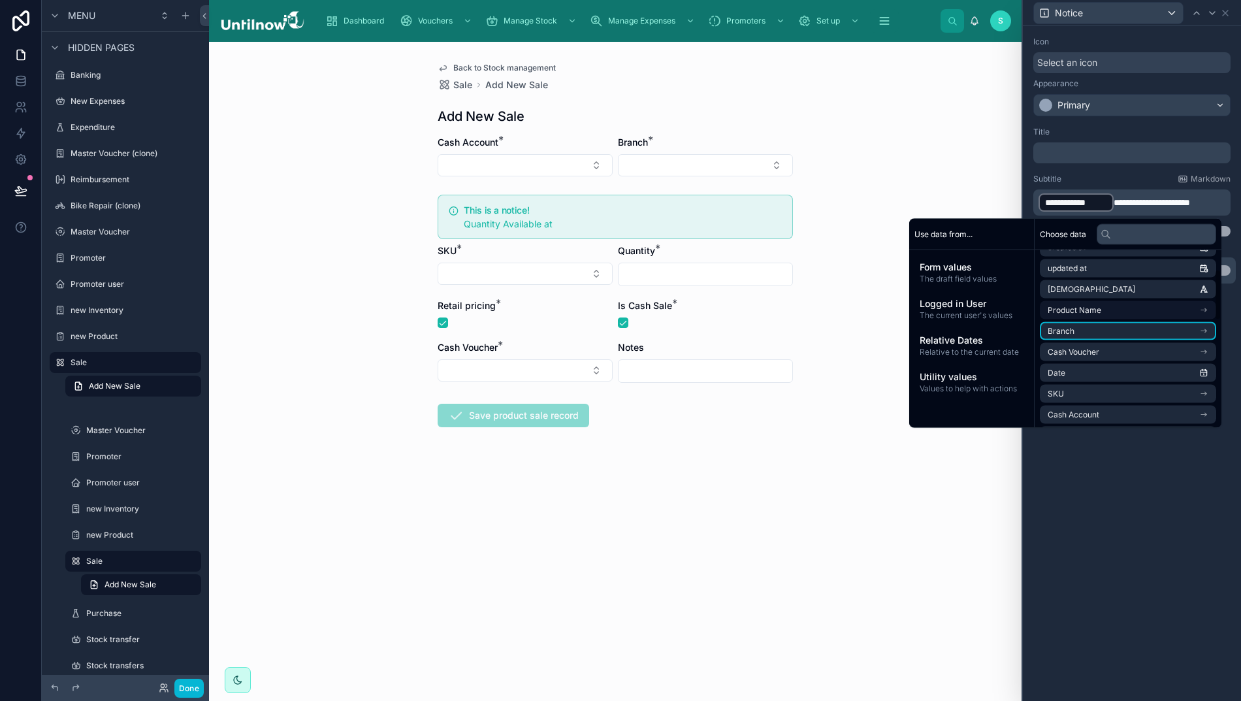
click at [1097, 327] on li "Branch" at bounding box center [1127, 331] width 176 height 18
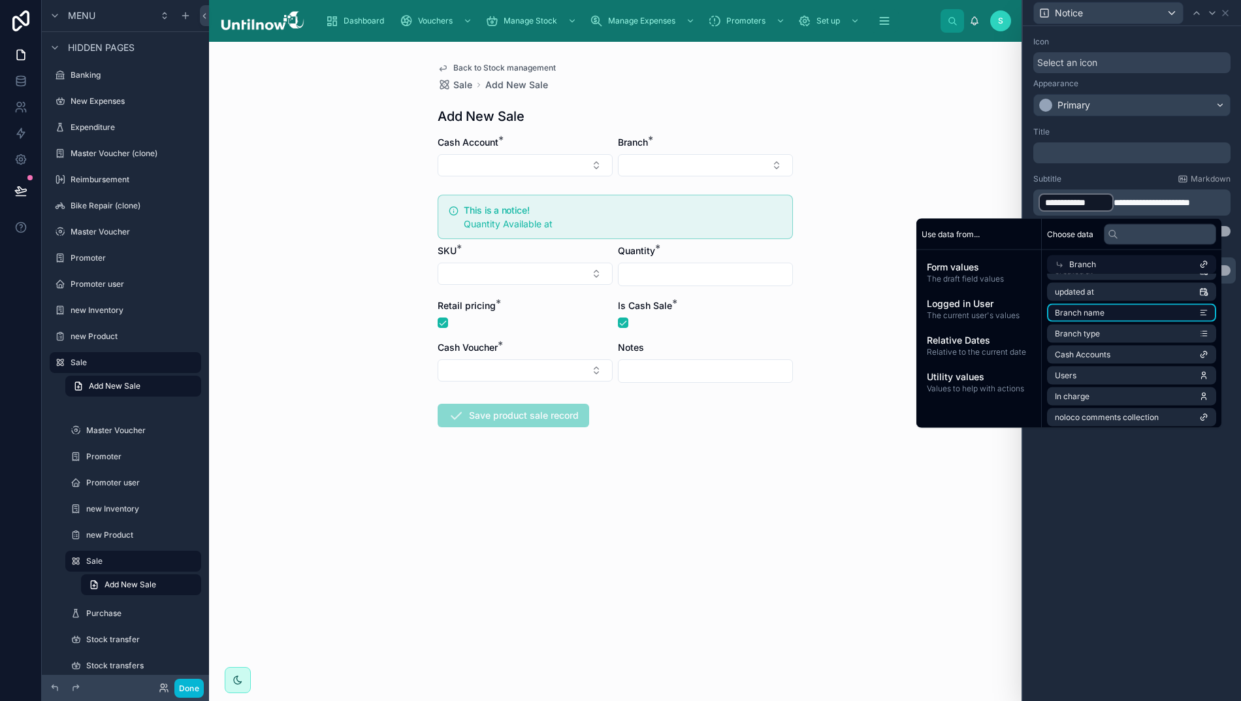
click at [1082, 312] on span "Branch name" at bounding box center [1080, 313] width 50 height 10
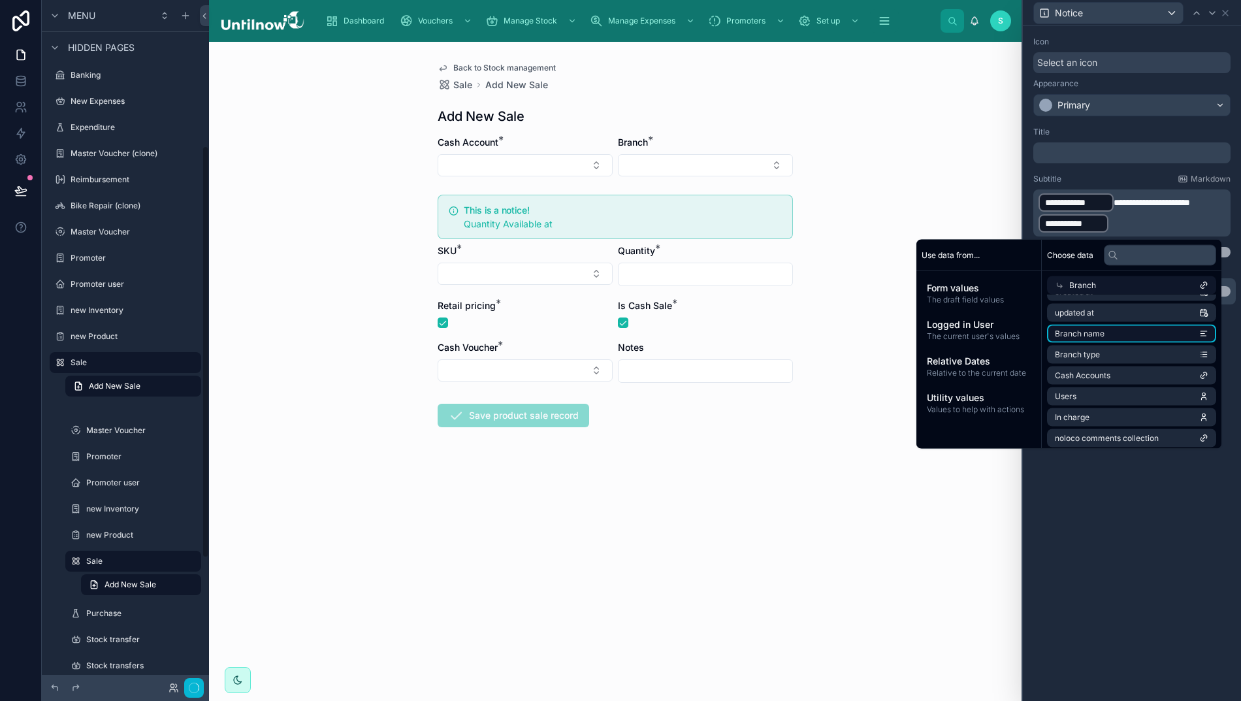
scroll to position [247, 0]
click at [1124, 220] on p "**********" at bounding box center [1132, 213] width 189 height 42
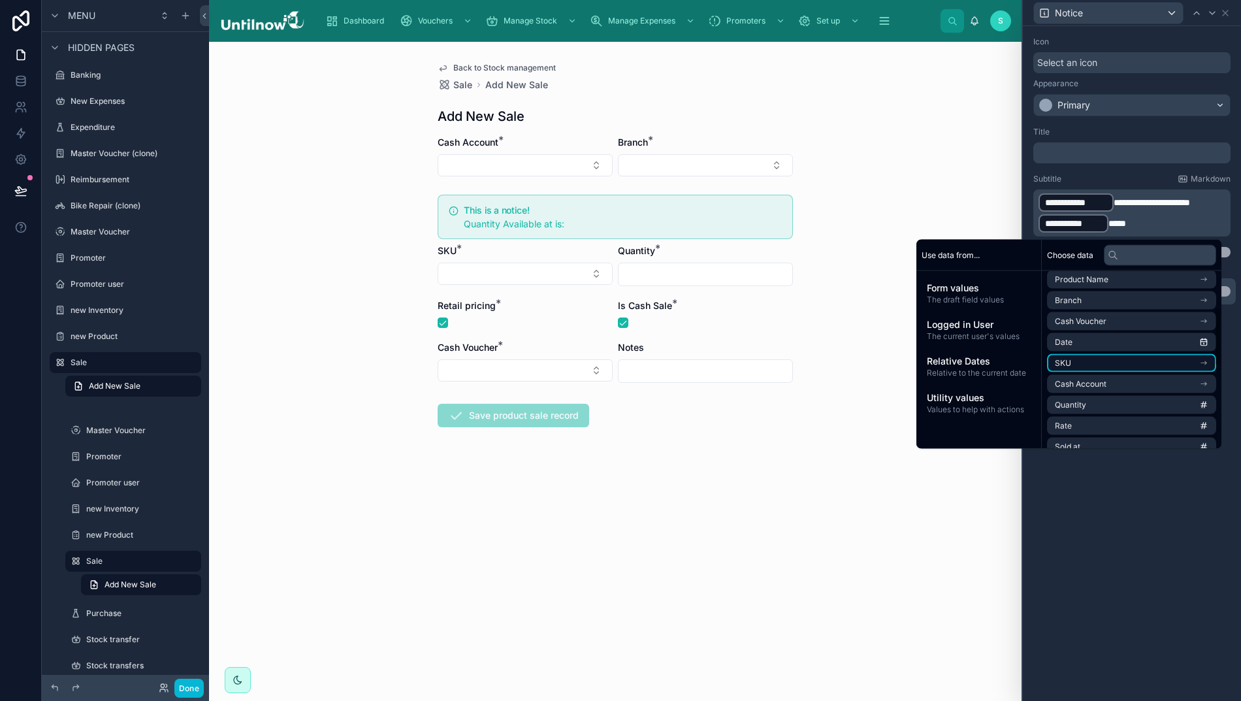
scroll to position [116, 0]
click at [1097, 355] on li "SKU" at bounding box center [1131, 358] width 169 height 18
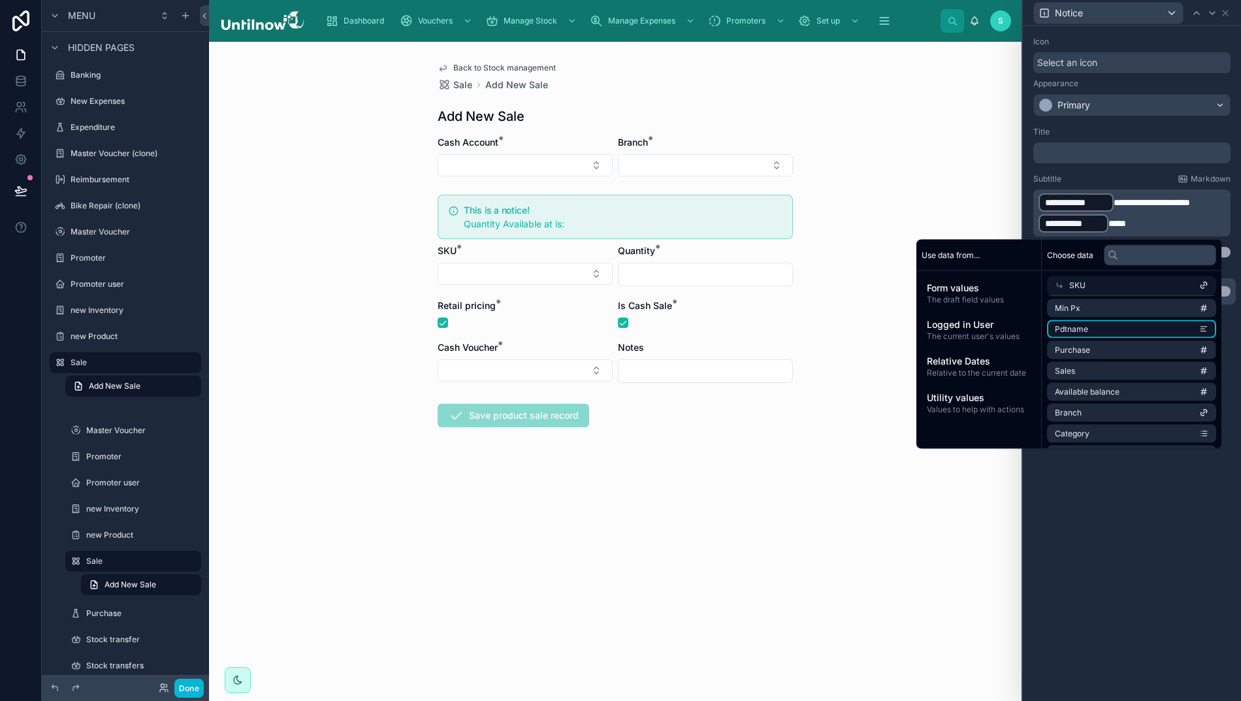
scroll to position [168, 0]
click at [1103, 387] on span "Available balance" at bounding box center [1087, 392] width 65 height 10
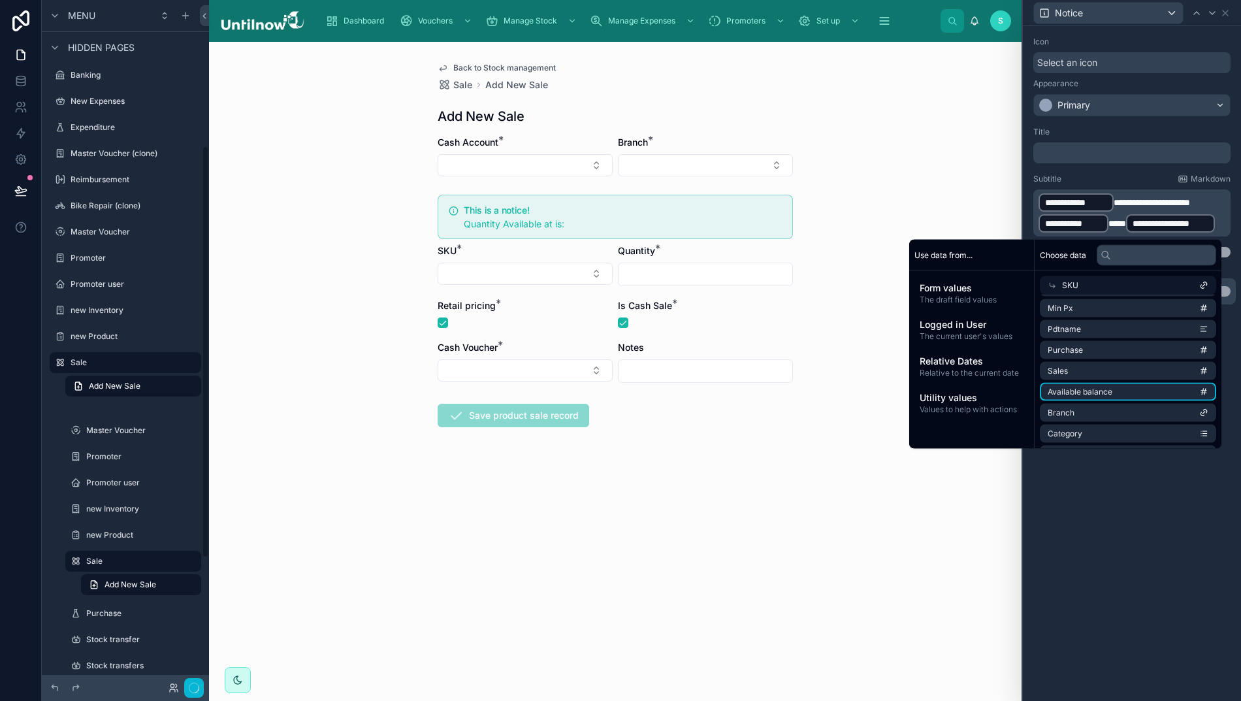
scroll to position [247, 0]
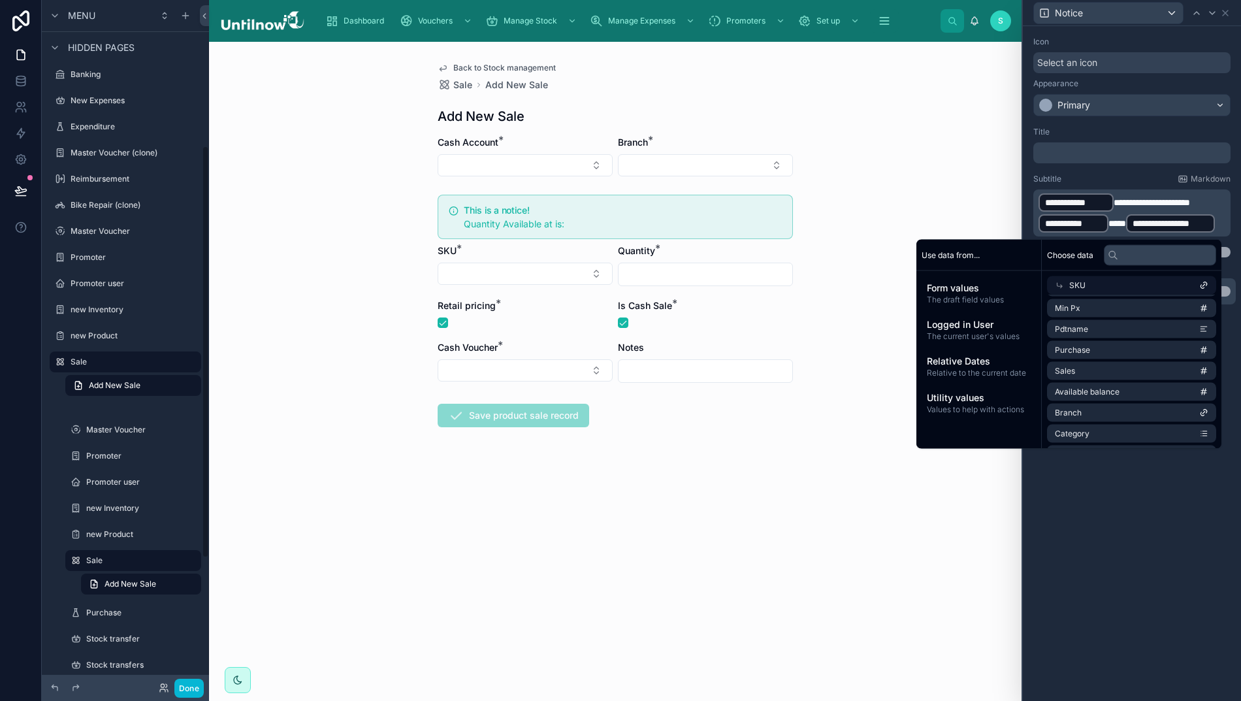
drag, startPoint x: 1218, startPoint y: 215, endPoint x: 1238, endPoint y: 222, distance: 20.9
click at [1223, 221] on p "**********" at bounding box center [1132, 213] width 189 height 42
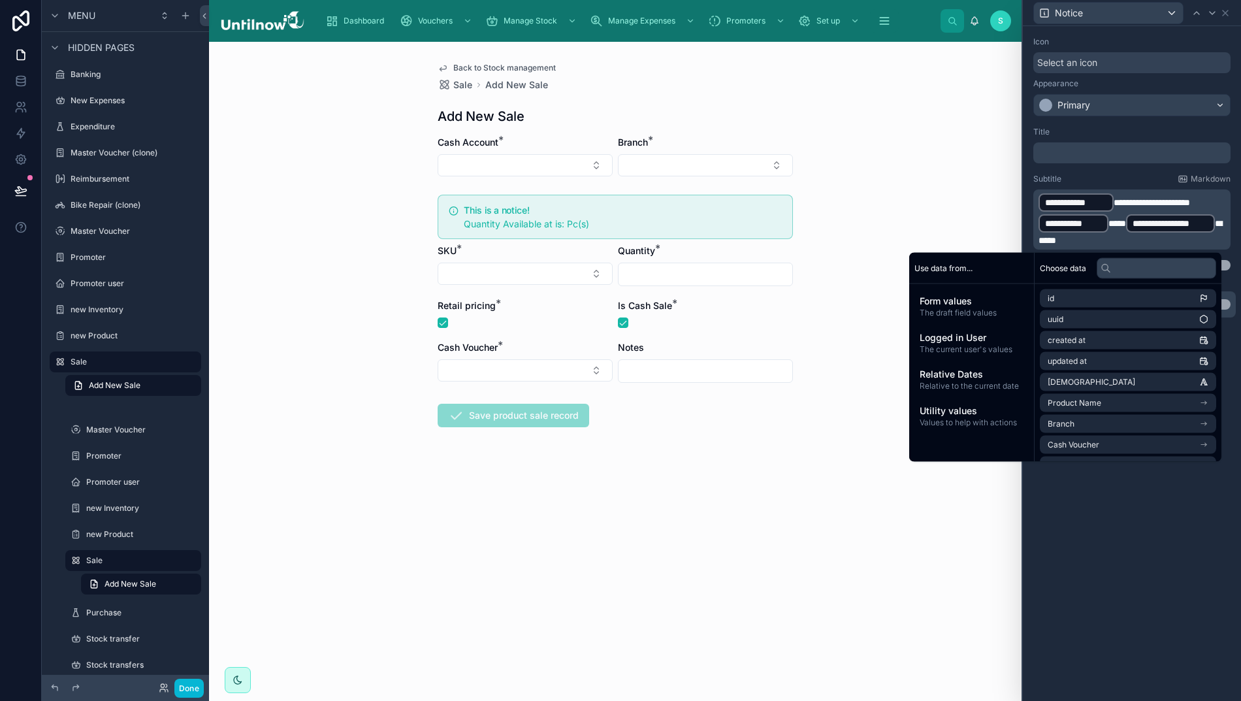
click at [1134, 131] on div "Title" at bounding box center [1131, 132] width 197 height 10
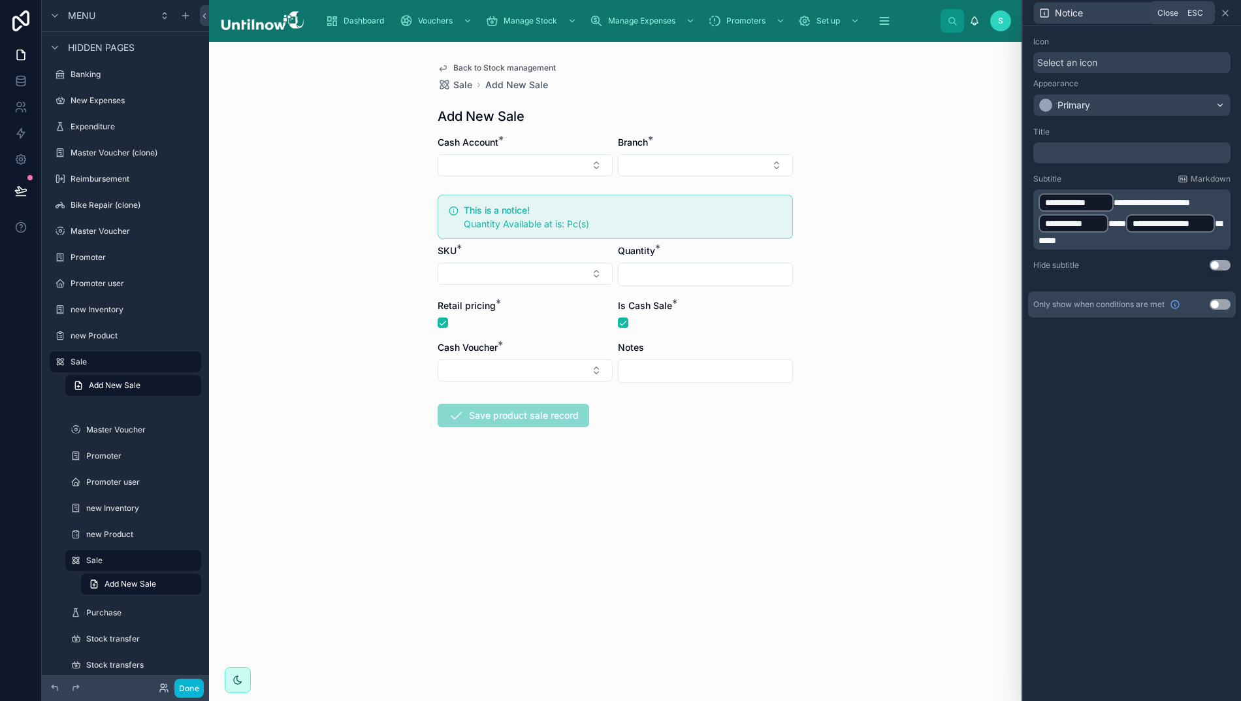
click at [1228, 12] on icon at bounding box center [1225, 13] width 10 height 10
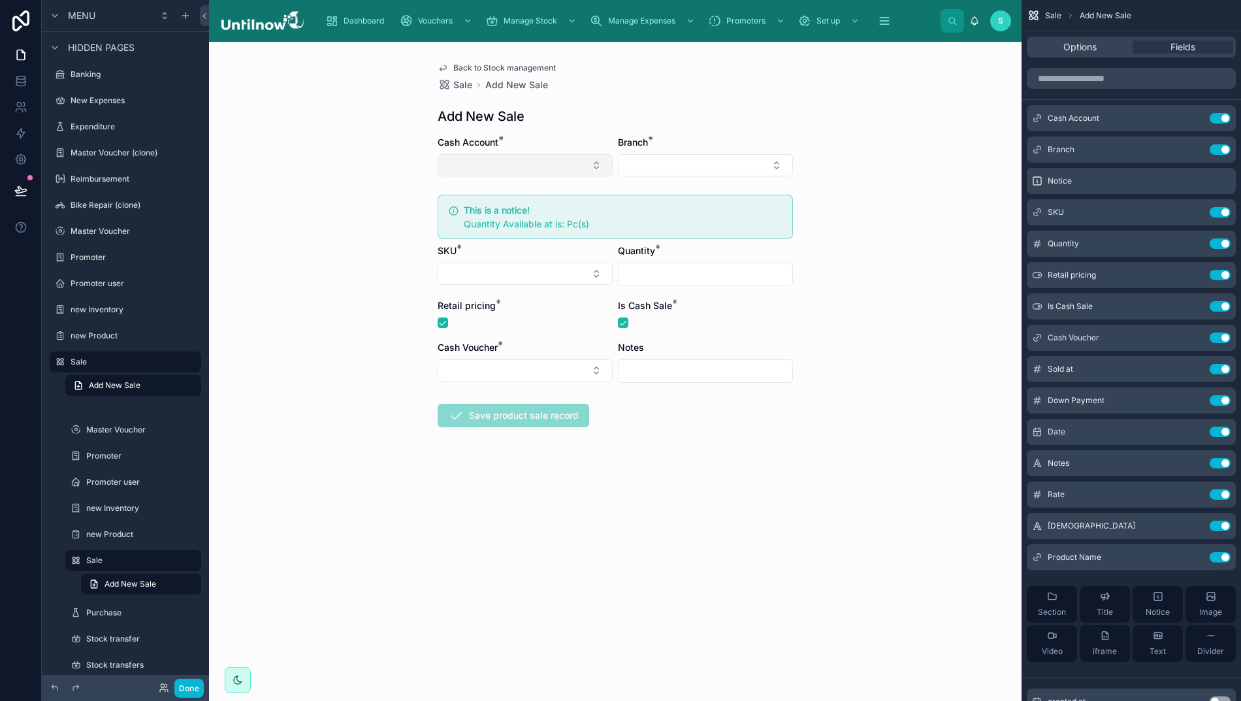
drag, startPoint x: 475, startPoint y: 165, endPoint x: 484, endPoint y: 168, distance: 9.1
click at [474, 165] on button "Select Button" at bounding box center [524, 165] width 175 height 22
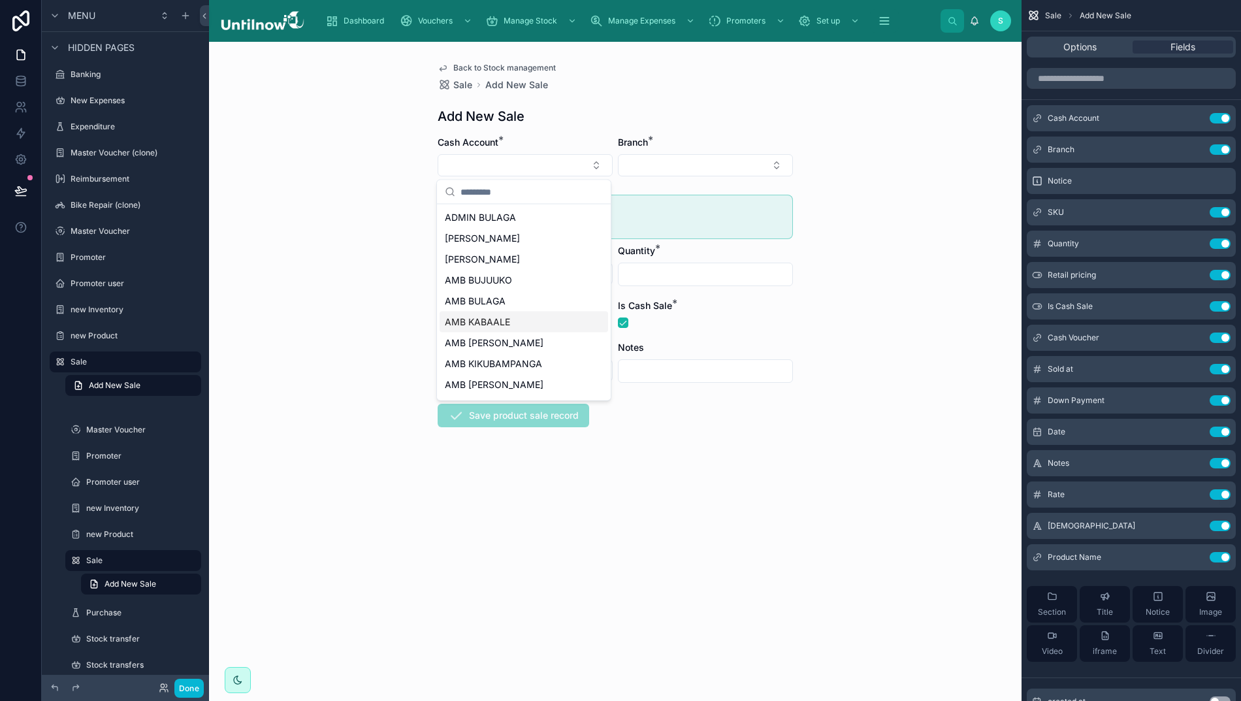
click at [483, 320] on span "AMB KABAALE" at bounding box center [477, 321] width 65 height 13
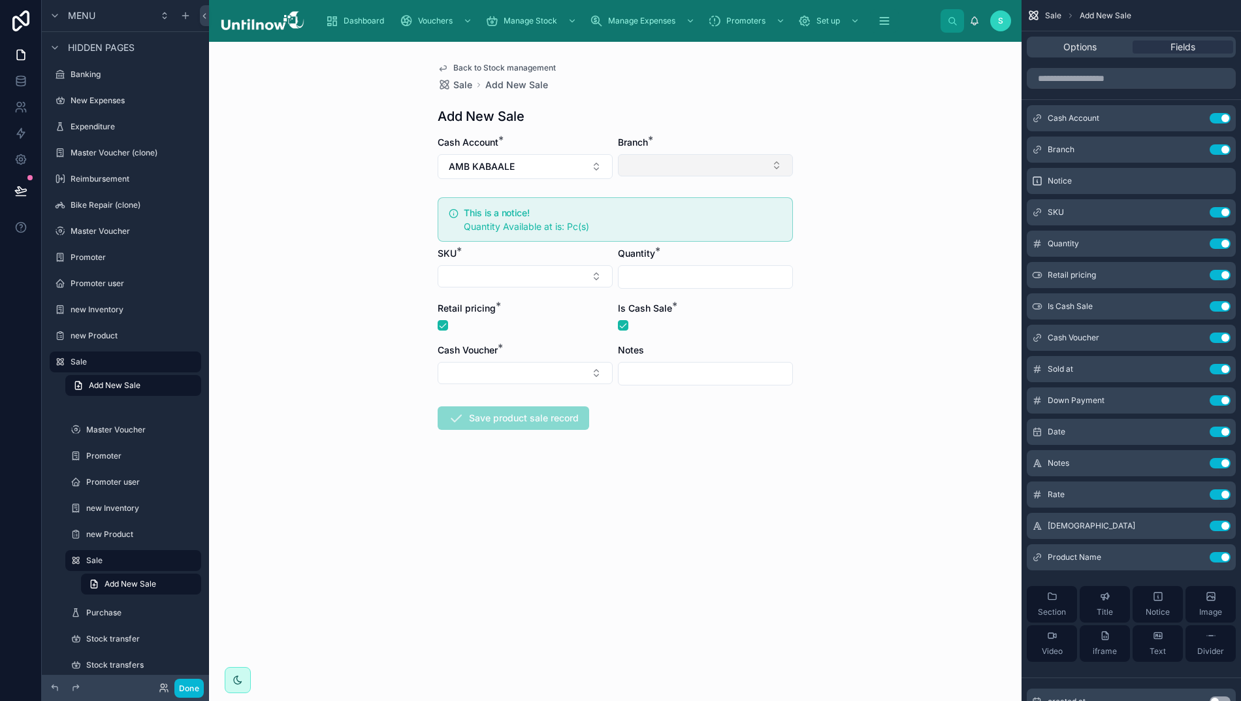
click at [671, 168] on button "Select Button" at bounding box center [705, 165] width 175 height 22
click at [662, 219] on span "AMB KABAALE" at bounding box center [657, 217] width 65 height 13
click at [499, 273] on button "Select Button" at bounding box center [524, 276] width 175 height 22
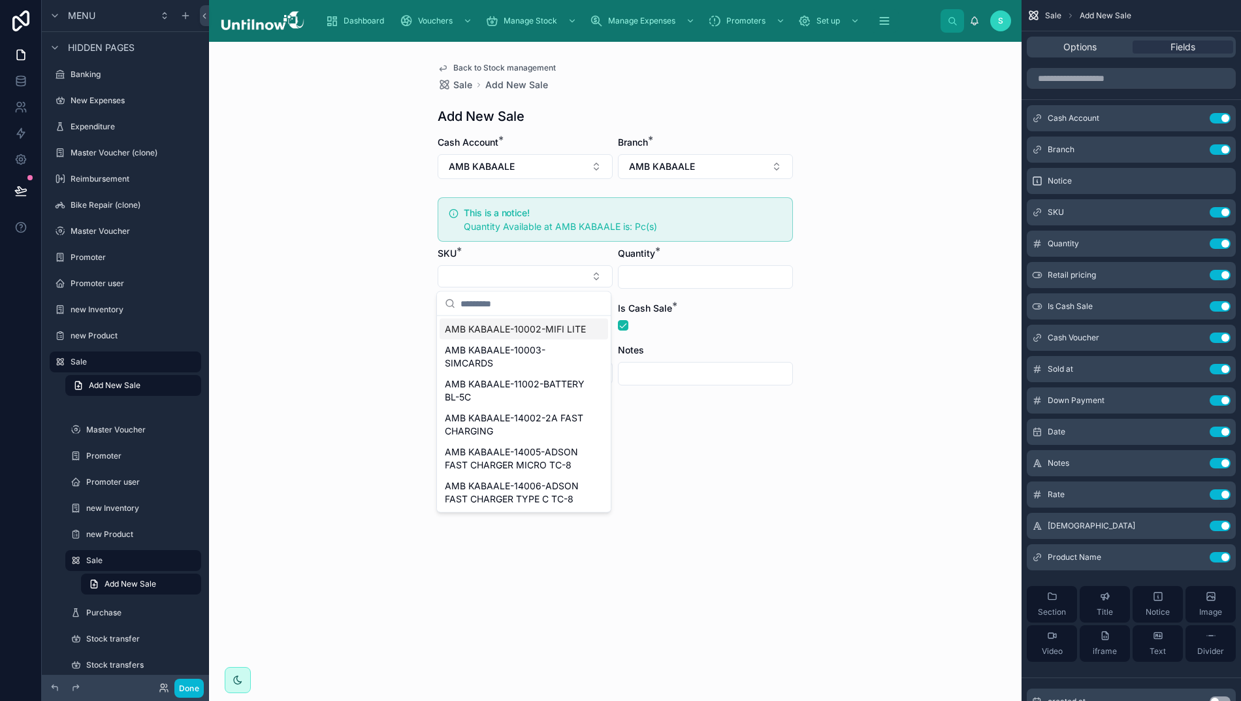
click at [492, 334] on span "AMB KABAALE-10002-MIFI LITE" at bounding box center [515, 329] width 141 height 13
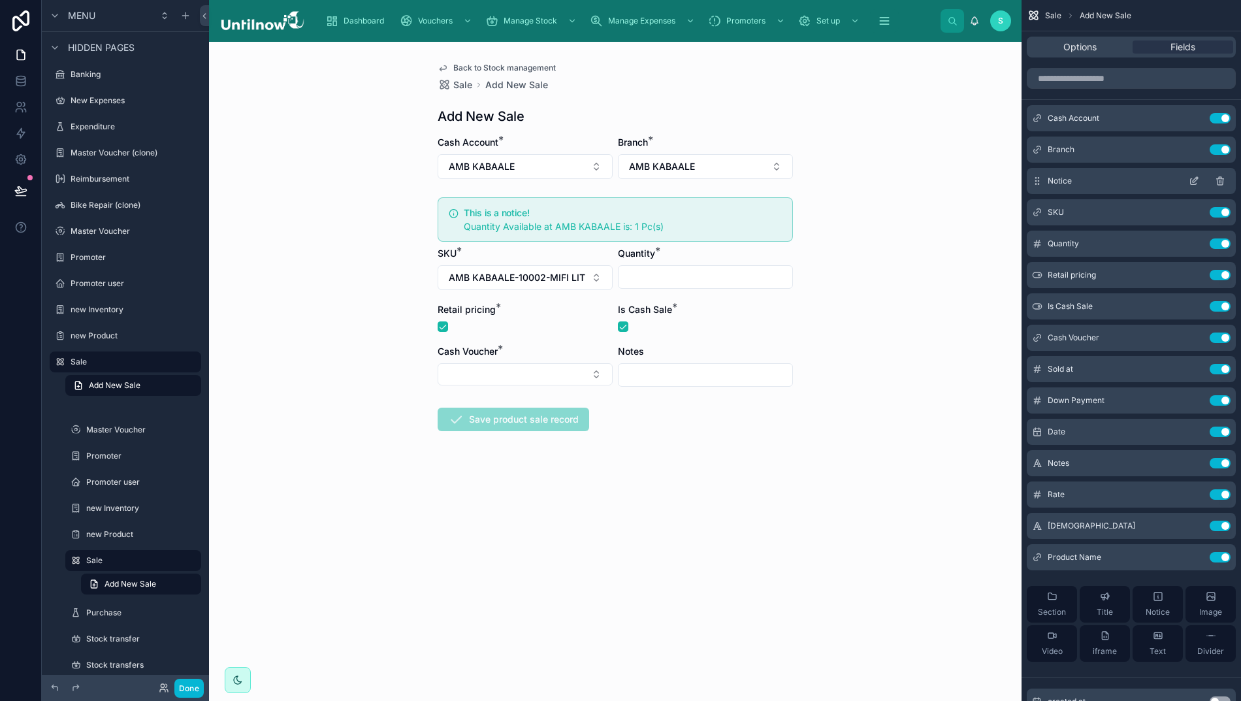
click at [1197, 178] on icon "scrollable content" at bounding box center [1193, 181] width 10 height 10
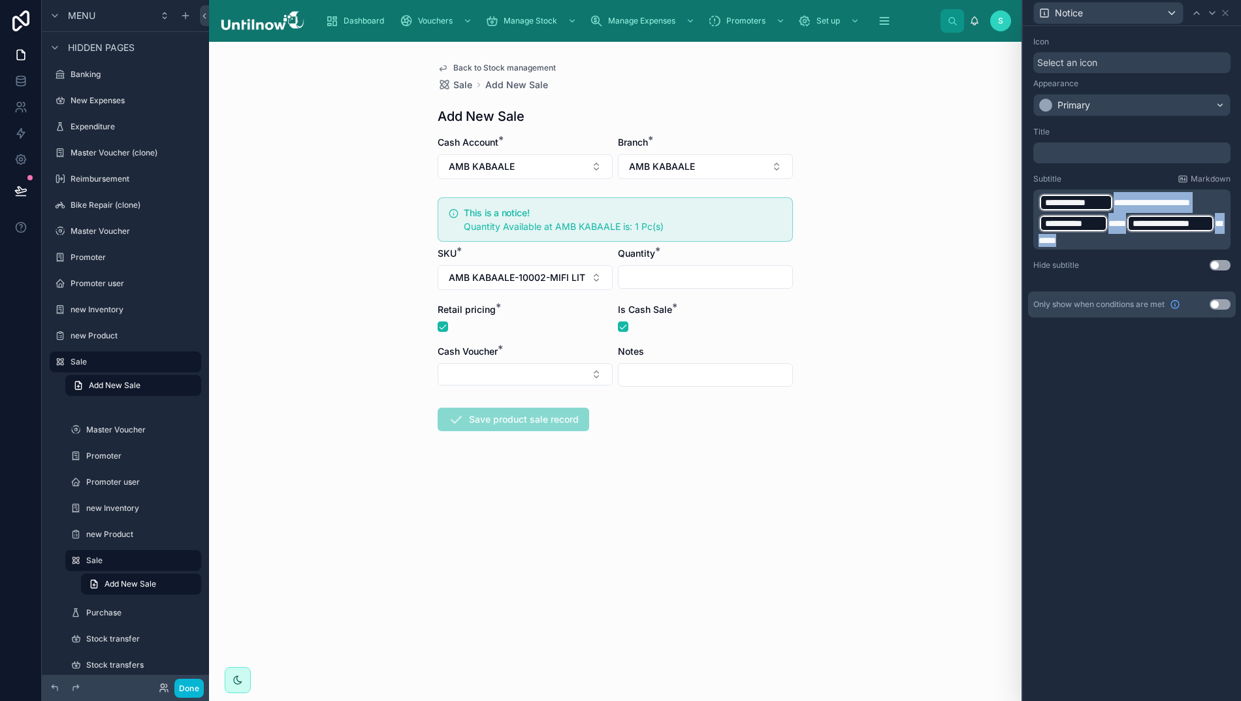
drag, startPoint x: 1074, startPoint y: 241, endPoint x: 996, endPoint y: 186, distance: 95.6
click at [996, 186] on div "**********" at bounding box center [620, 350] width 1241 height 701
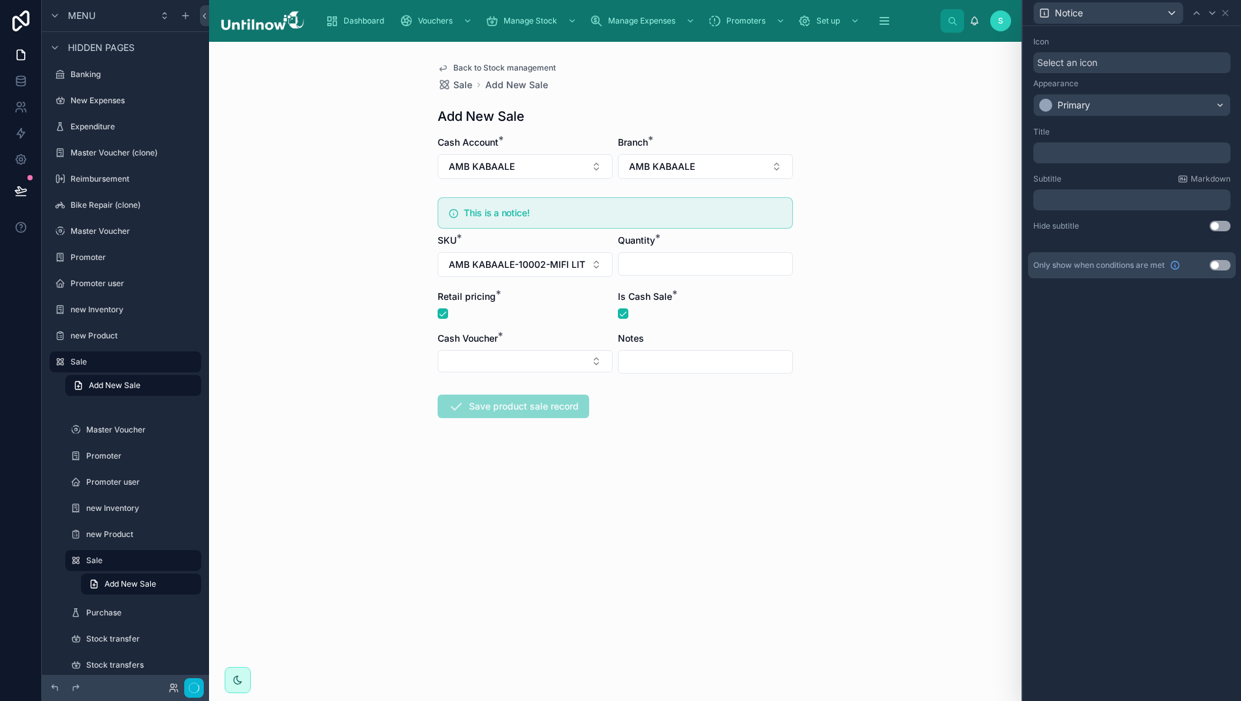
scroll to position [246, 0]
click at [1103, 151] on p "﻿" at bounding box center [1132, 152] width 189 height 13
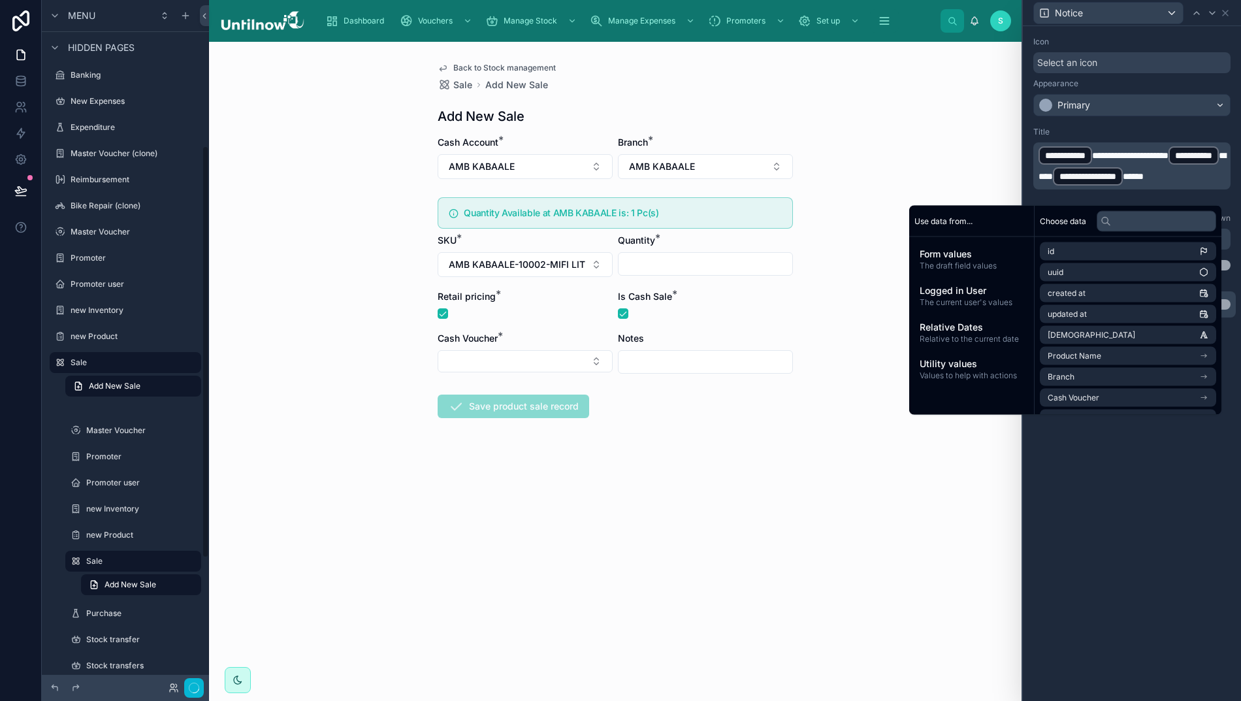
scroll to position [247, 0]
click at [1122, 154] on span "**********" at bounding box center [1151, 155] width 76 height 9
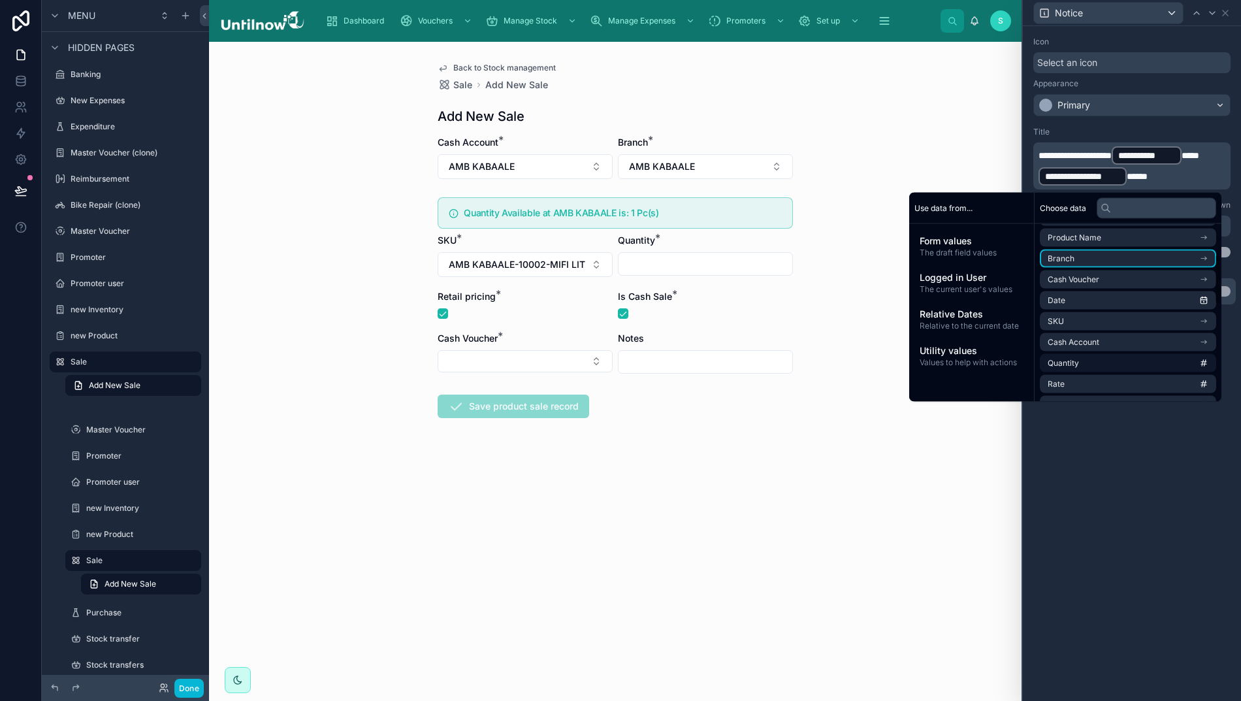
scroll to position [106, 0]
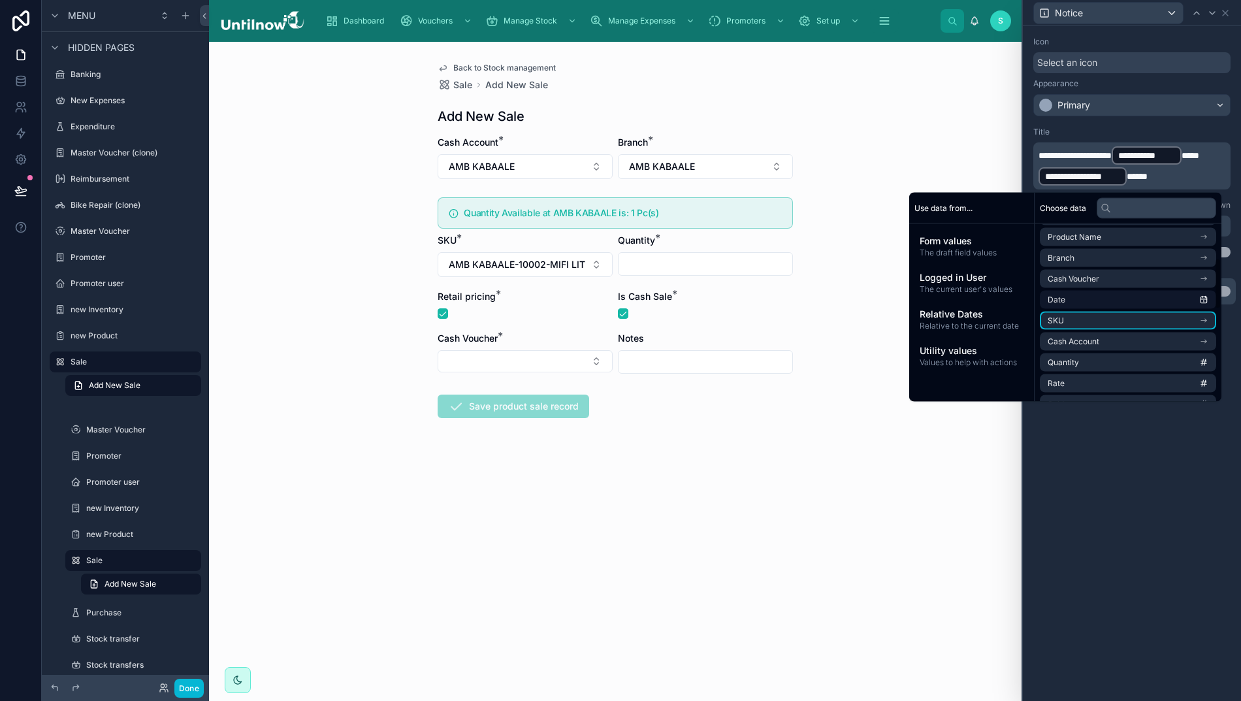
click at [1109, 322] on li "SKU" at bounding box center [1127, 320] width 176 height 18
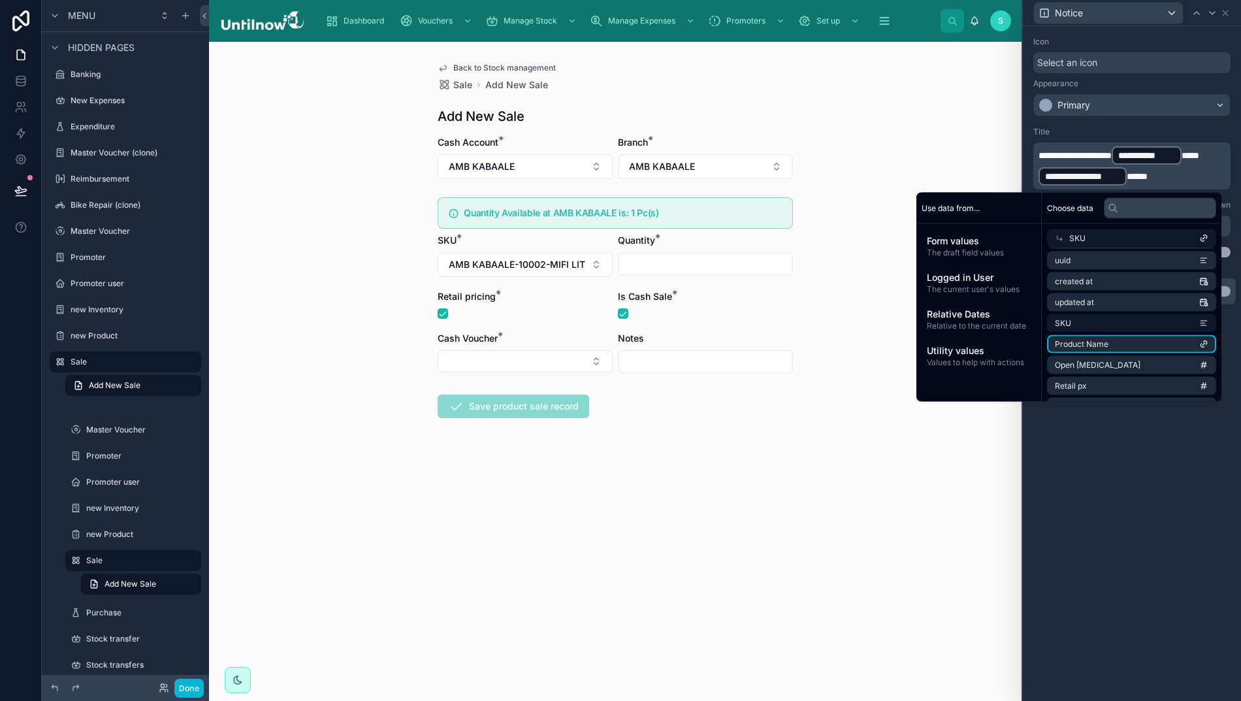
click at [1102, 341] on span "Product Name" at bounding box center [1082, 344] width 54 height 10
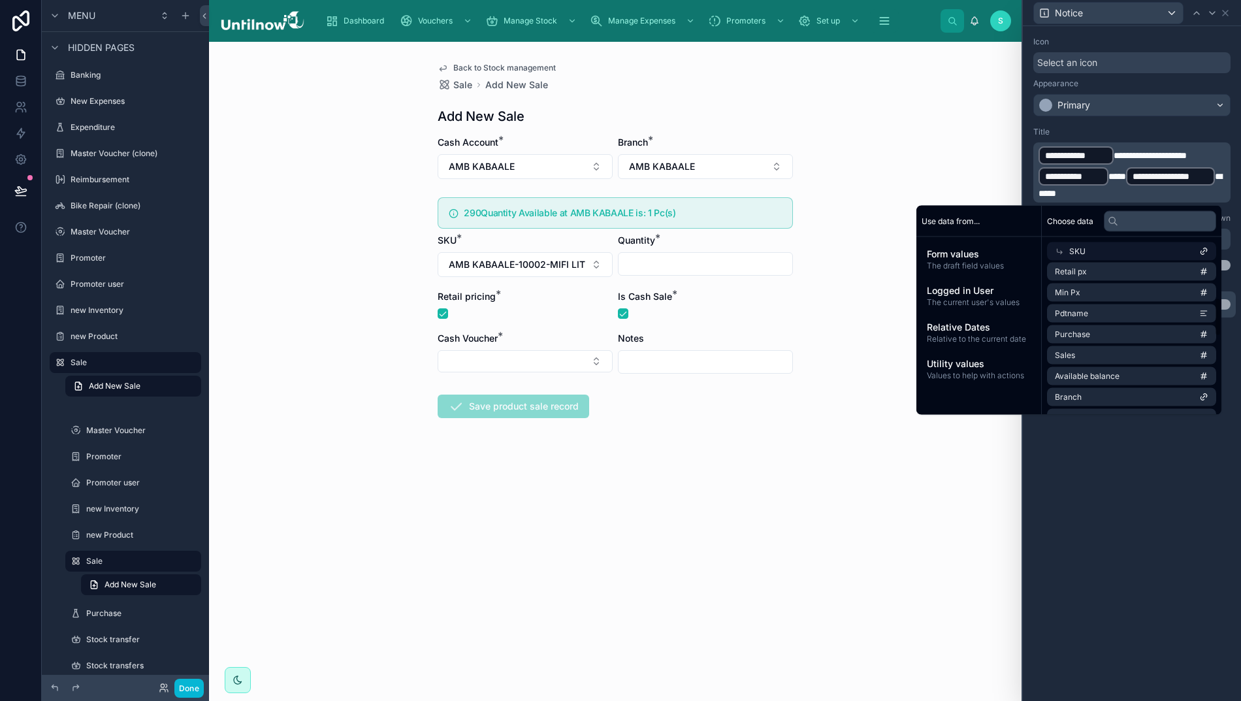
scroll to position [152, 0]
click at [1113, 309] on li "Pdtname" at bounding box center [1131, 311] width 169 height 18
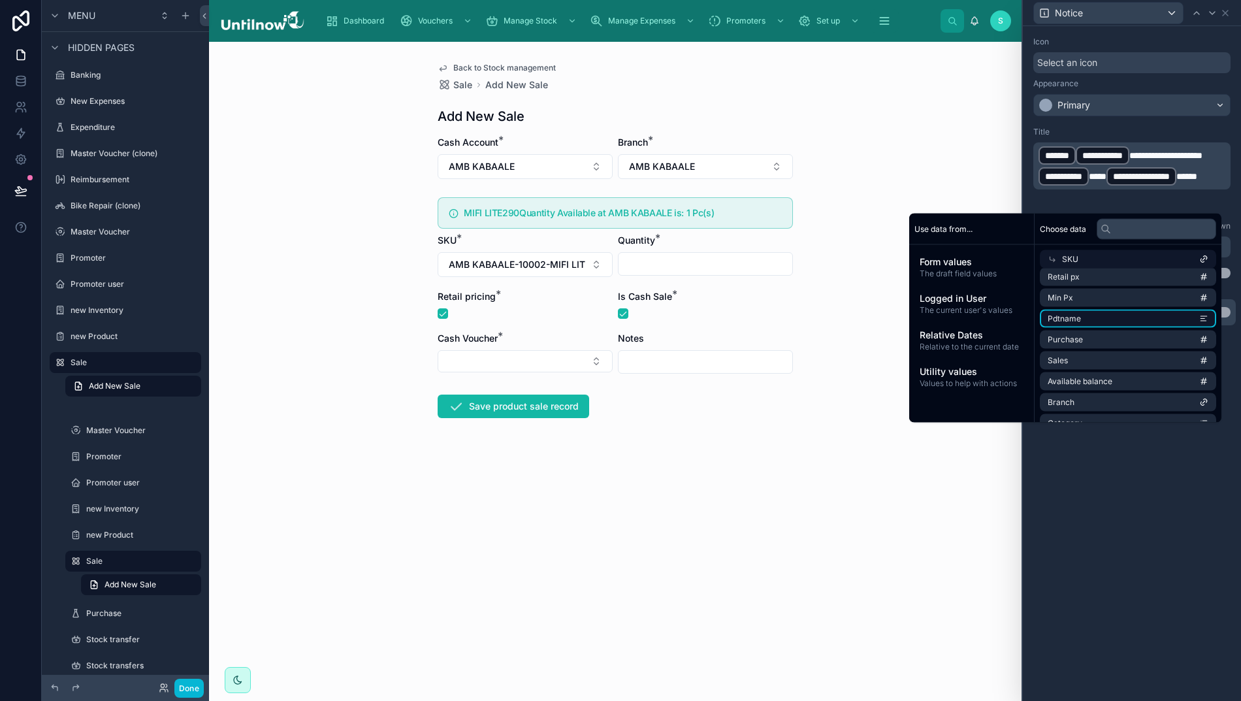
scroll to position [247, 0]
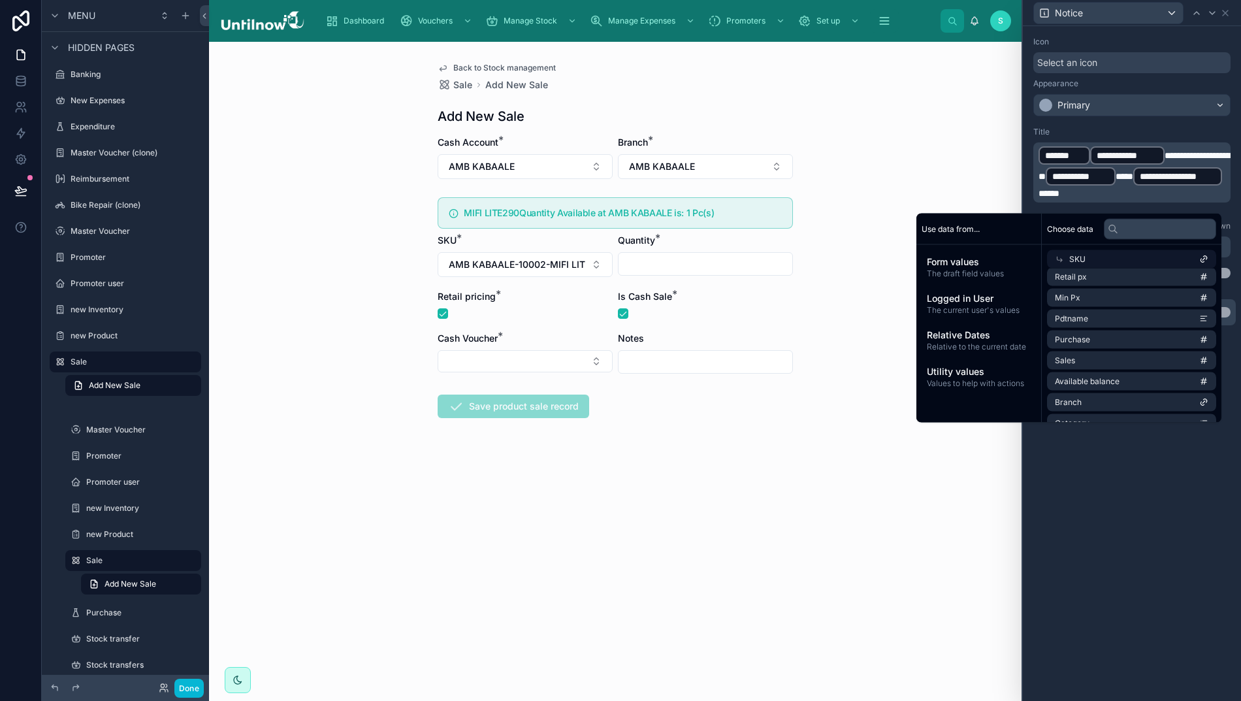
click at [1171, 154] on span "**********" at bounding box center [1134, 166] width 192 height 30
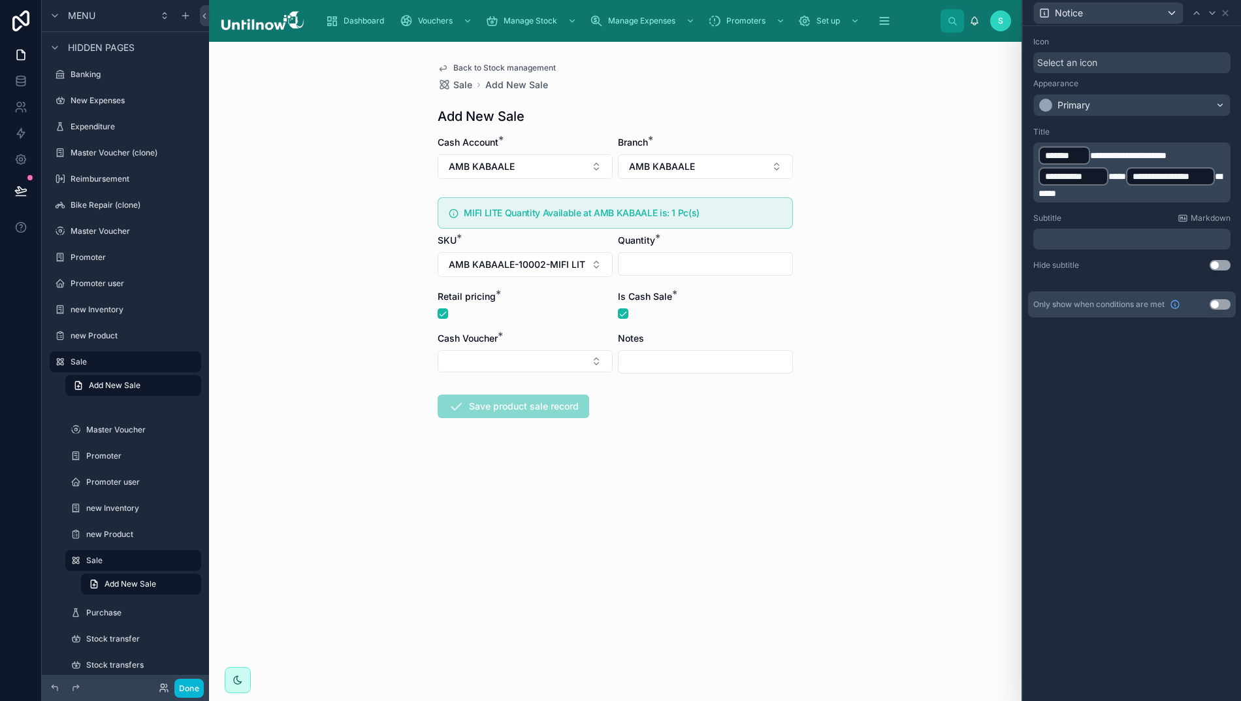
click at [1118, 154] on span "**********" at bounding box center [1128, 155] width 76 height 9
drag, startPoint x: 1134, startPoint y: 154, endPoint x: 1101, endPoint y: 157, distance: 33.4
click at [1101, 157] on span "**********" at bounding box center [1128, 155] width 76 height 9
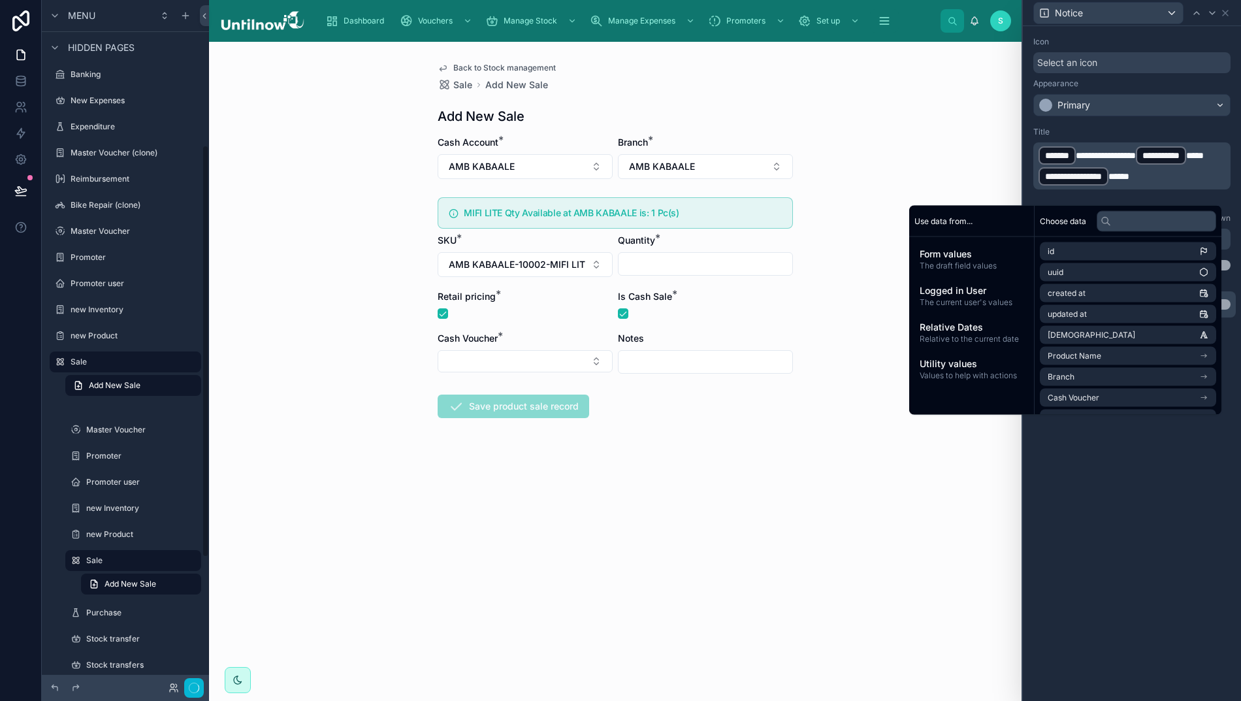
scroll to position [246, 0]
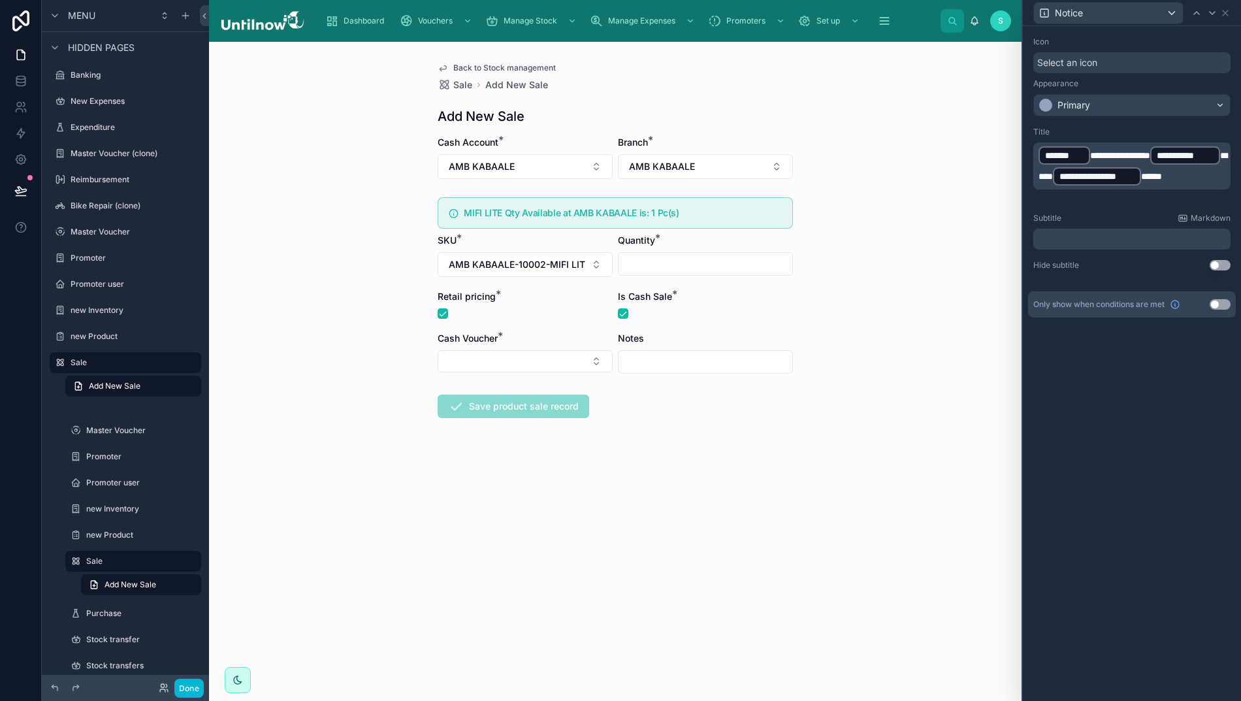
click at [1118, 157] on span "**********" at bounding box center [1120, 155] width 60 height 9
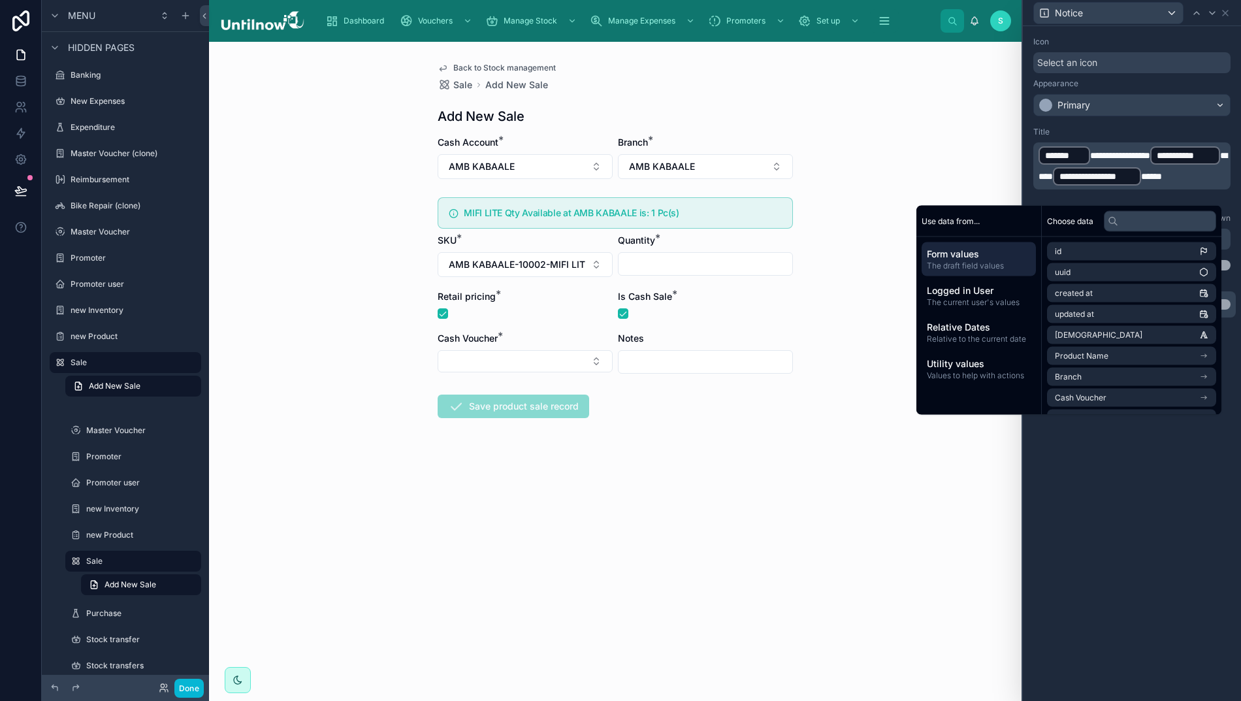
click at [1124, 157] on span "**********" at bounding box center [1120, 155] width 60 height 9
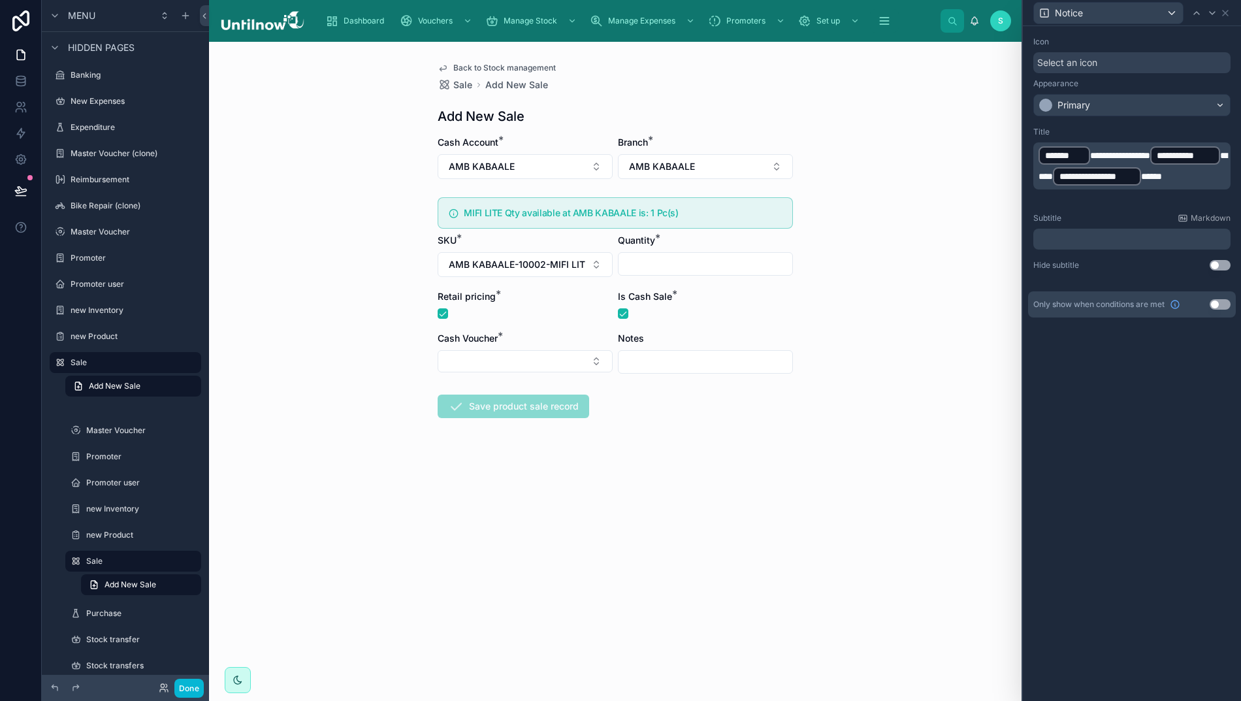
drag, startPoint x: 1124, startPoint y: 175, endPoint x: 1135, endPoint y: 174, distance: 11.2
click at [1123, 174] on span "***" at bounding box center [1132, 166] width 189 height 30
drag, startPoint x: 1100, startPoint y: 154, endPoint x: 1192, endPoint y: 155, distance: 92.7
click at [1192, 155] on p "**********" at bounding box center [1132, 166] width 189 height 42
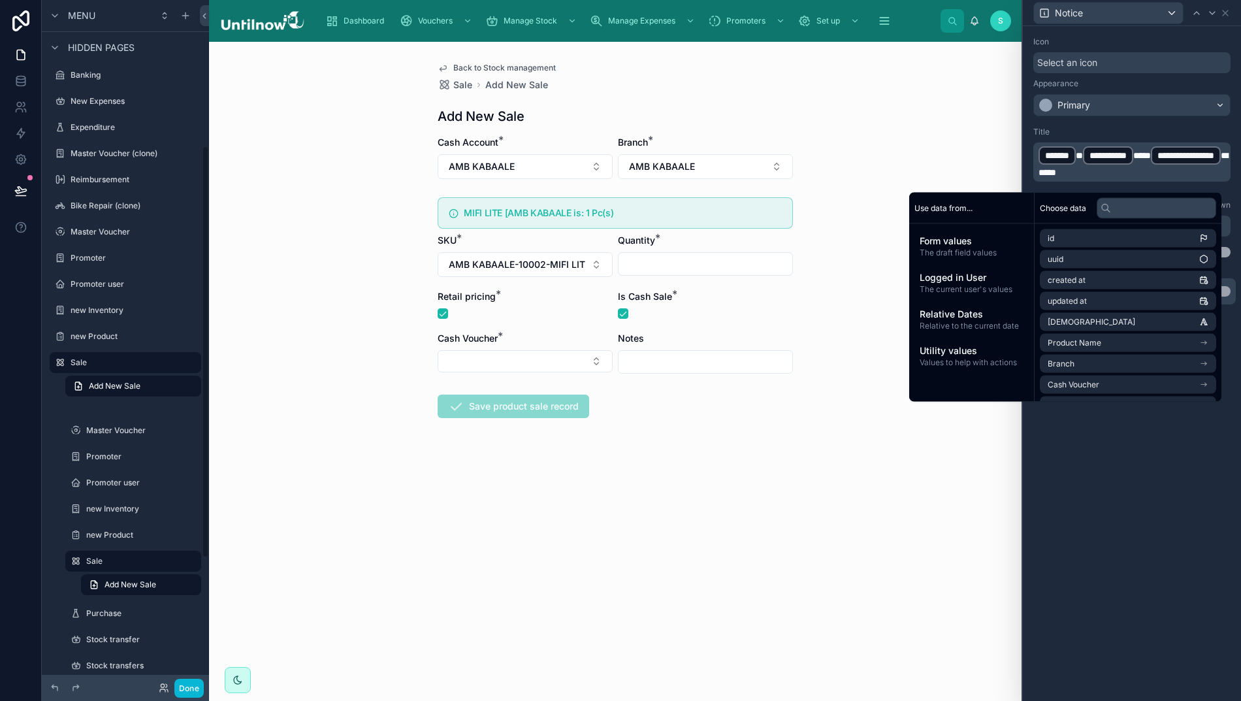
scroll to position [247, 0]
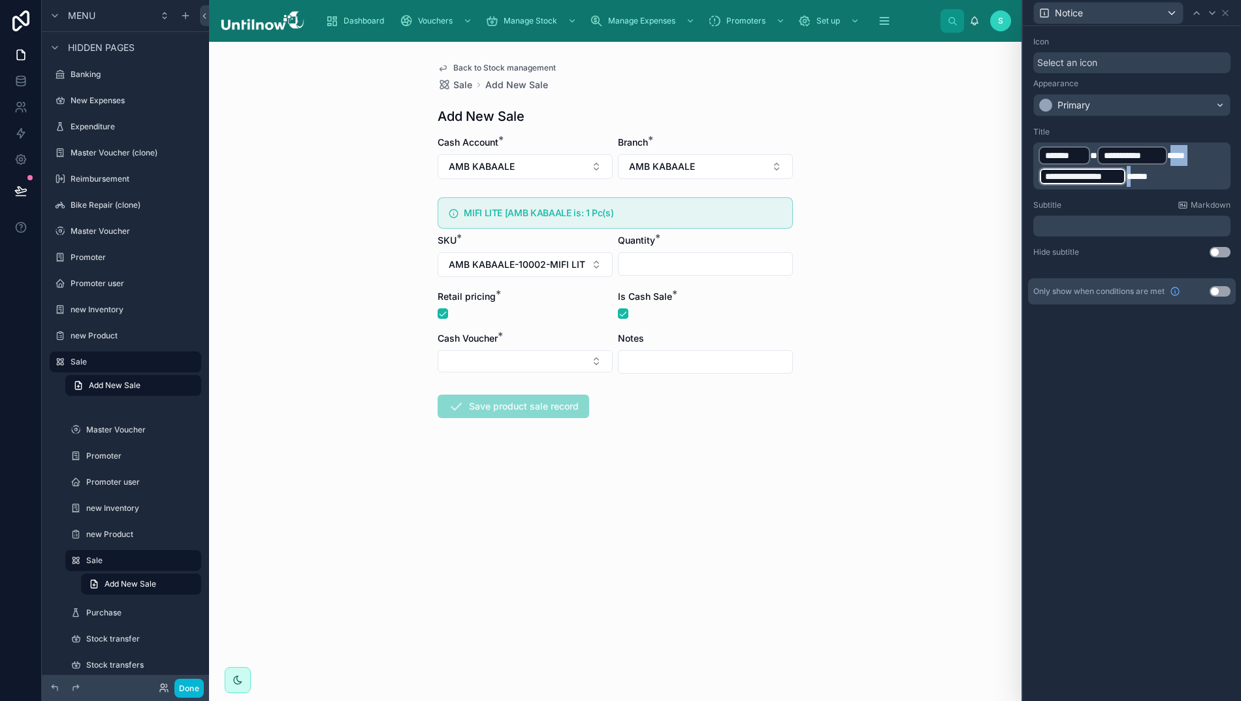
drag, startPoint x: 1134, startPoint y: 174, endPoint x: 1173, endPoint y: 162, distance: 40.9
click at [1173, 162] on p "**********" at bounding box center [1132, 166] width 189 height 42
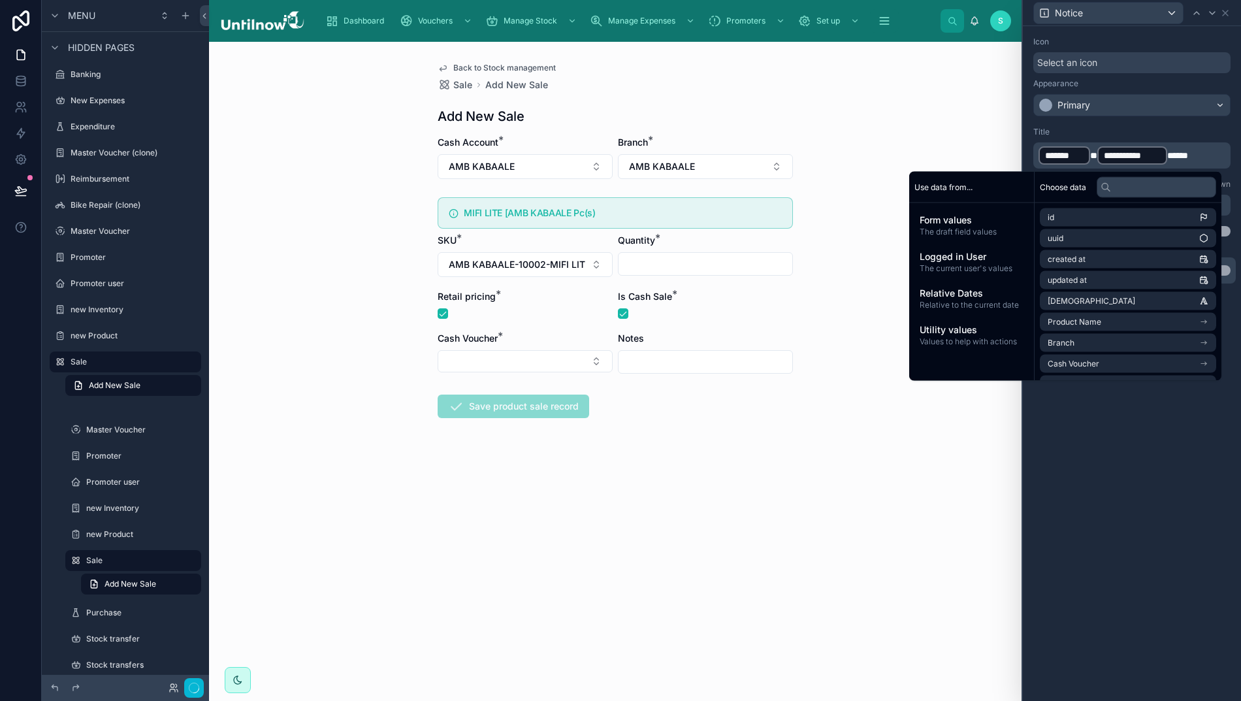
scroll to position [246, 0]
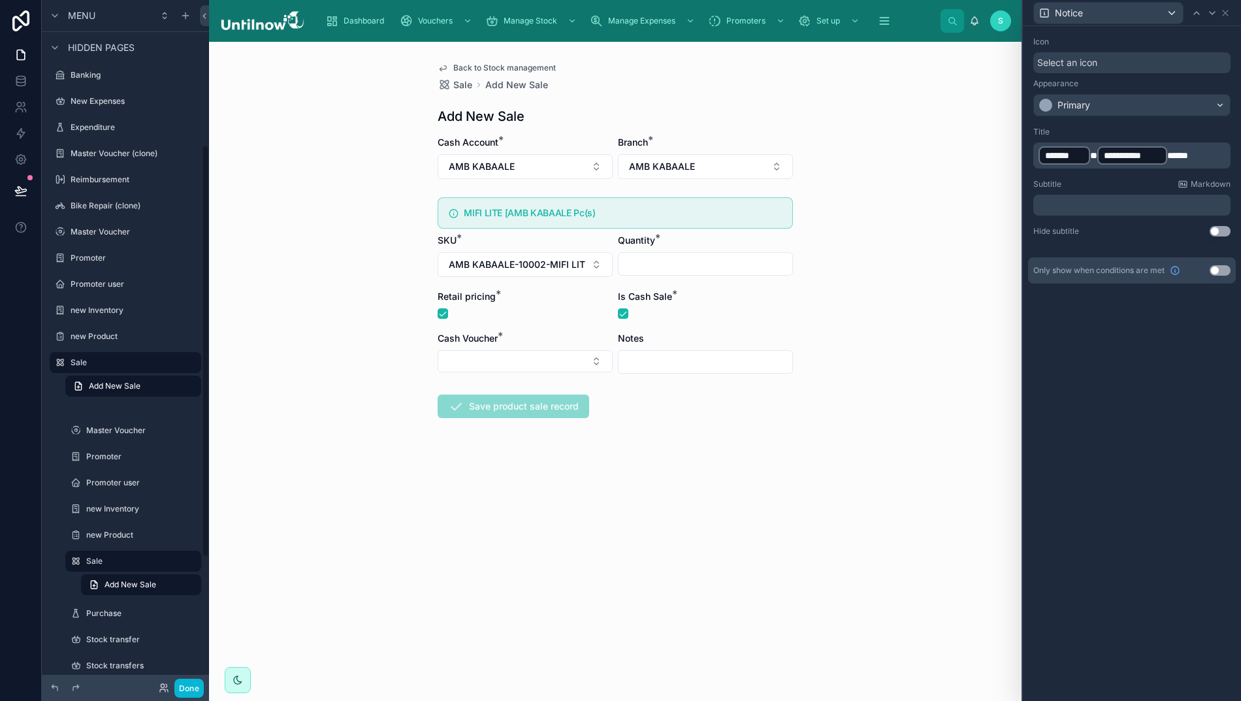
click at [1101, 155] on div "**********" at bounding box center [1132, 155] width 70 height 18
click at [1097, 157] on span "*" at bounding box center [1093, 155] width 7 height 9
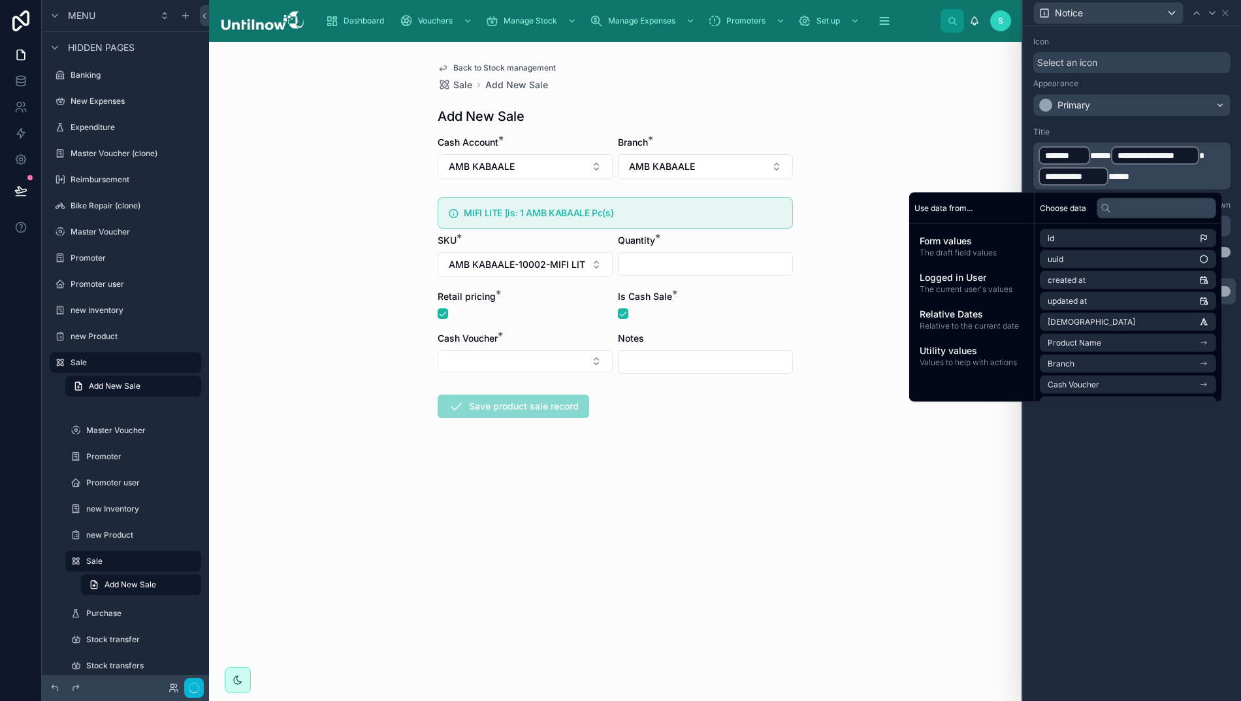
scroll to position [247, 0]
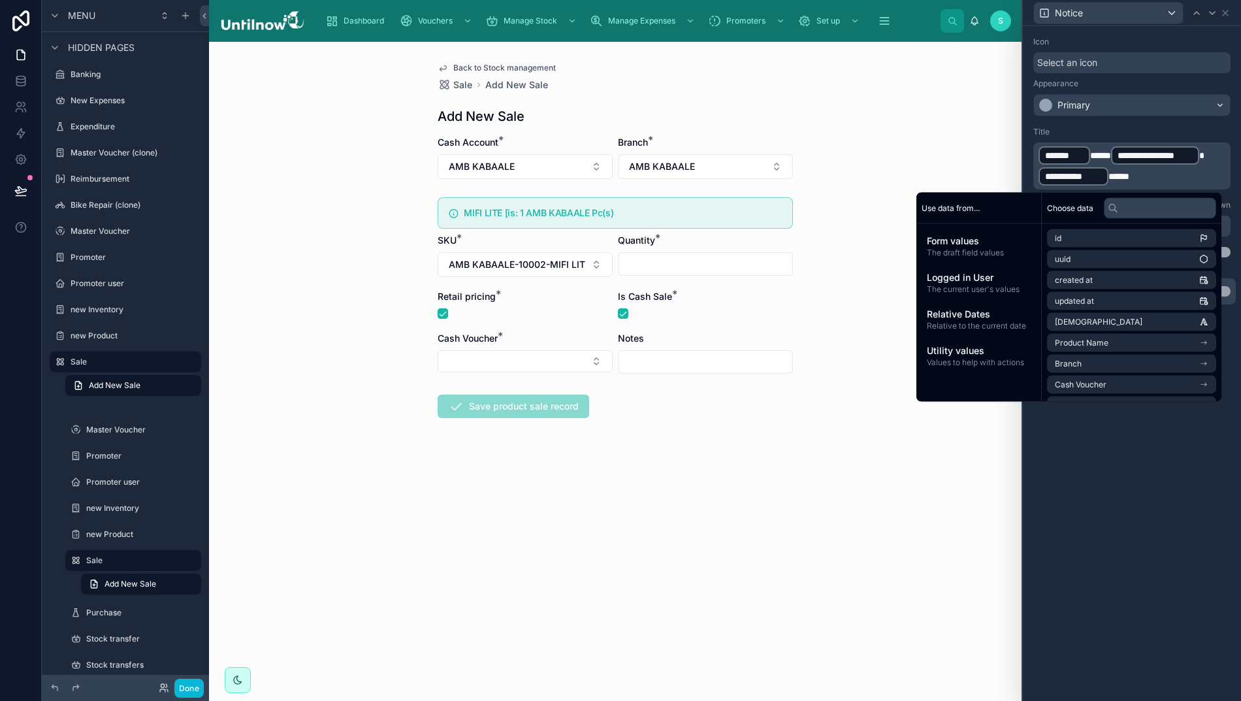
drag, startPoint x: 1110, startPoint y: 155, endPoint x: 1226, endPoint y: 157, distance: 116.3
click at [1113, 154] on p "**********" at bounding box center [1132, 166] width 189 height 42
click at [1198, 157] on p "**********" at bounding box center [1132, 166] width 189 height 42
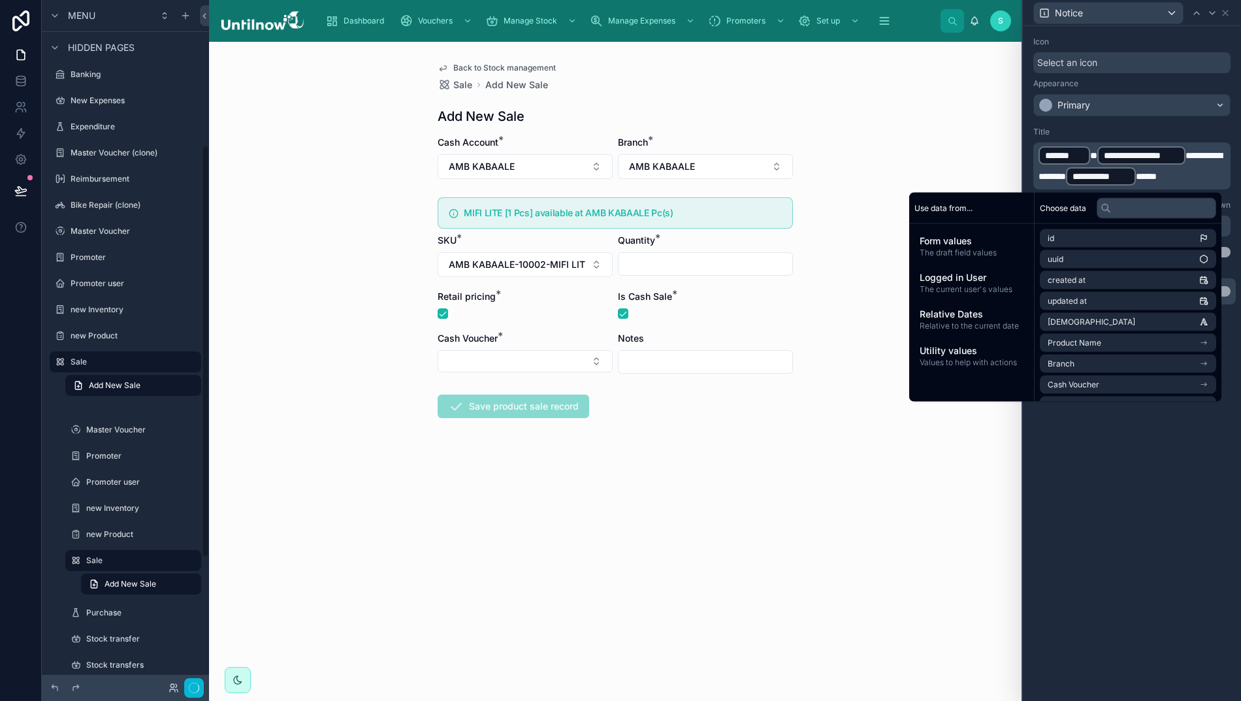
scroll to position [246, 0]
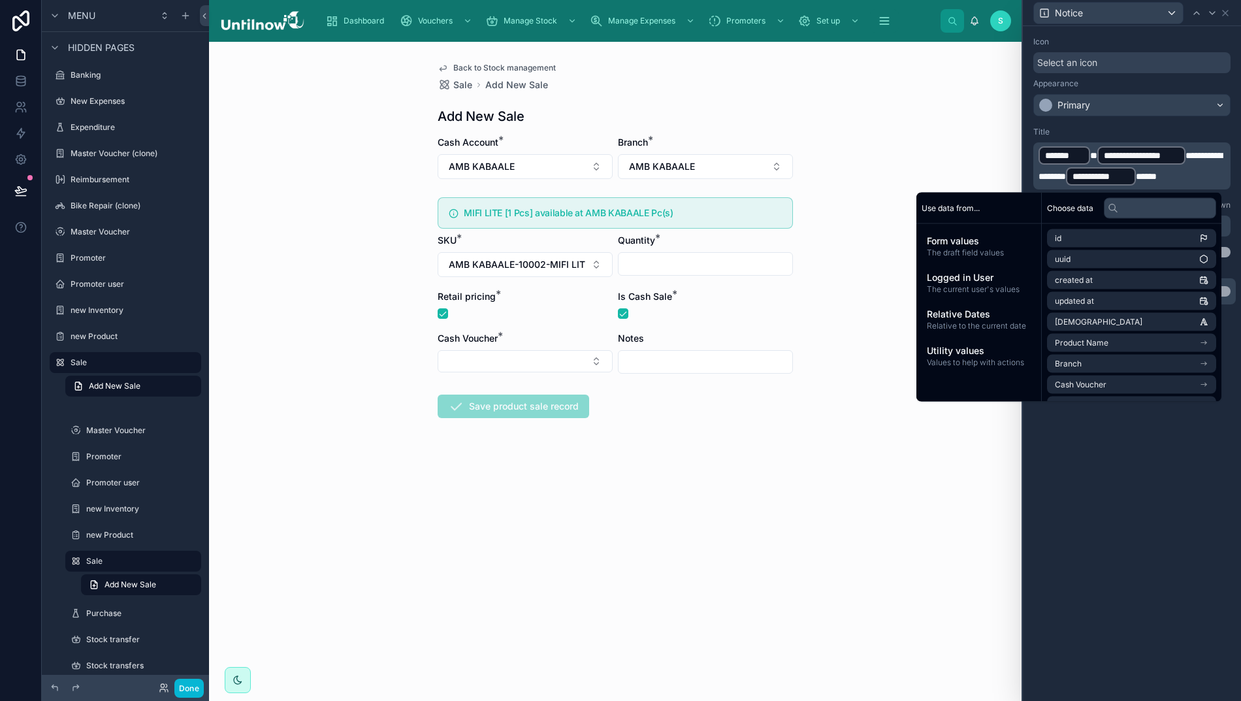
click at [1205, 179] on p "**********" at bounding box center [1132, 166] width 189 height 42
click at [1189, 131] on div "Title" at bounding box center [1131, 132] width 197 height 10
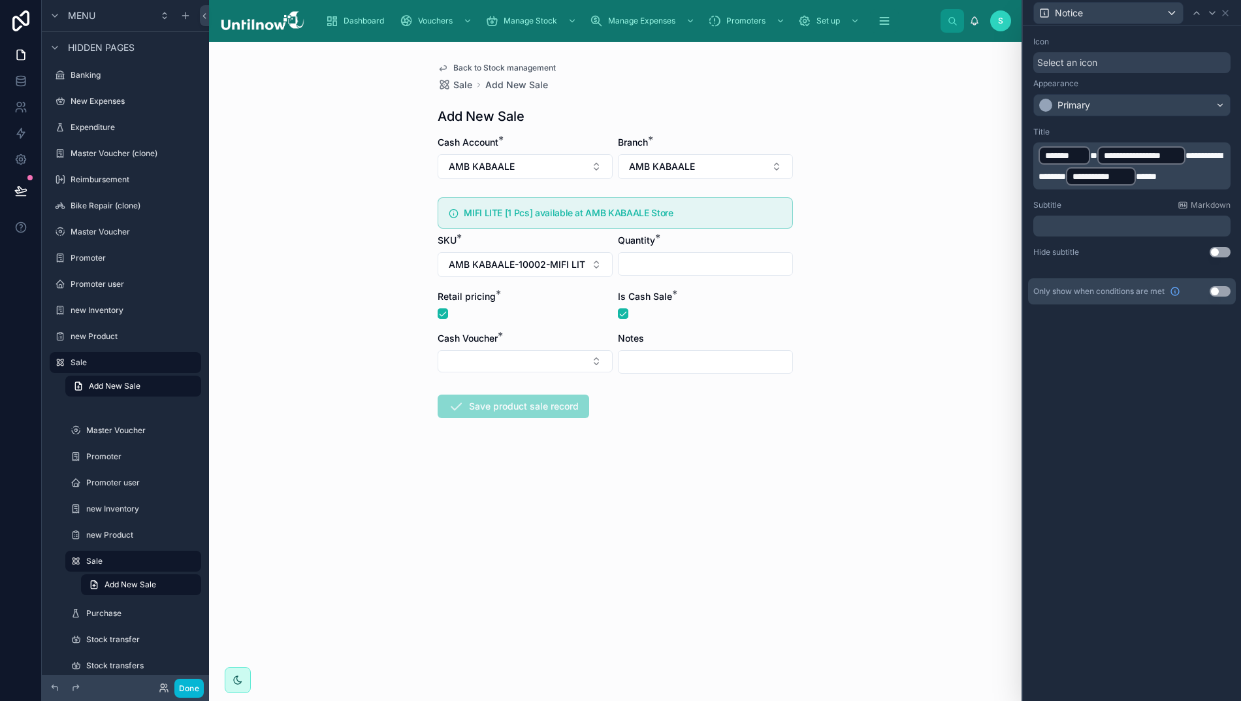
click at [1228, 290] on button "Use setting" at bounding box center [1219, 291] width 21 height 10
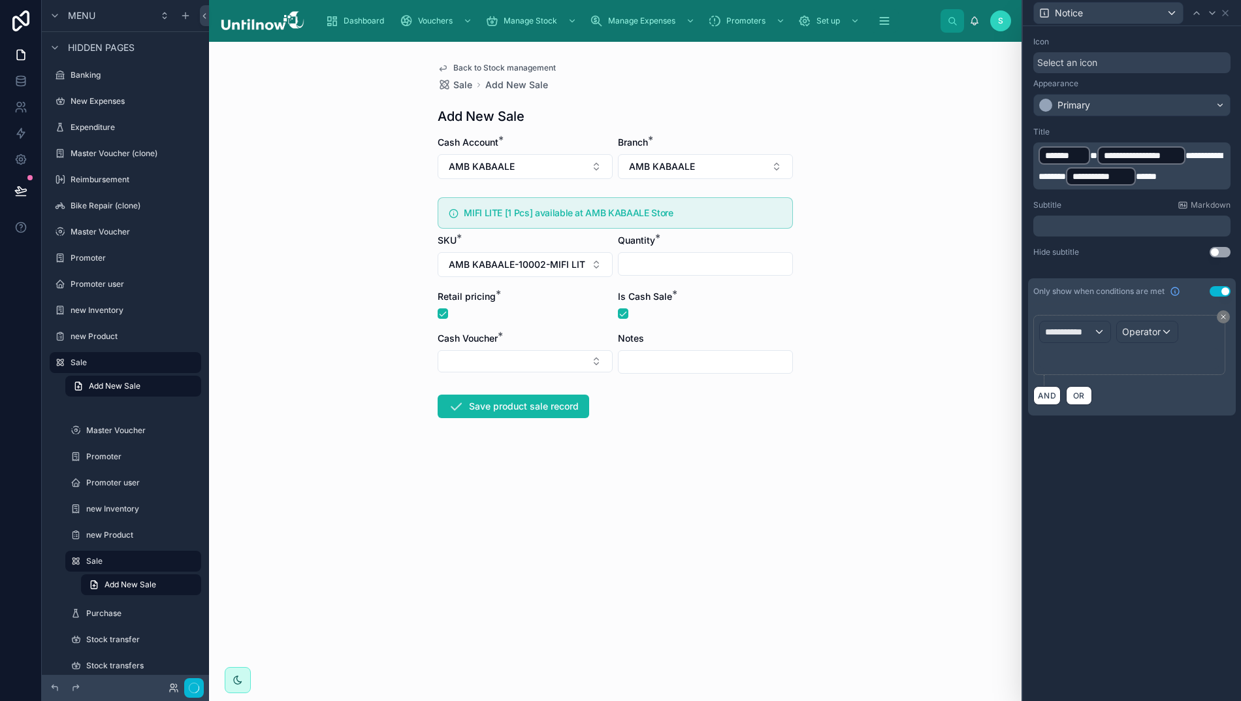
scroll to position [247, 0]
click at [1083, 335] on span "**********" at bounding box center [1069, 331] width 48 height 13
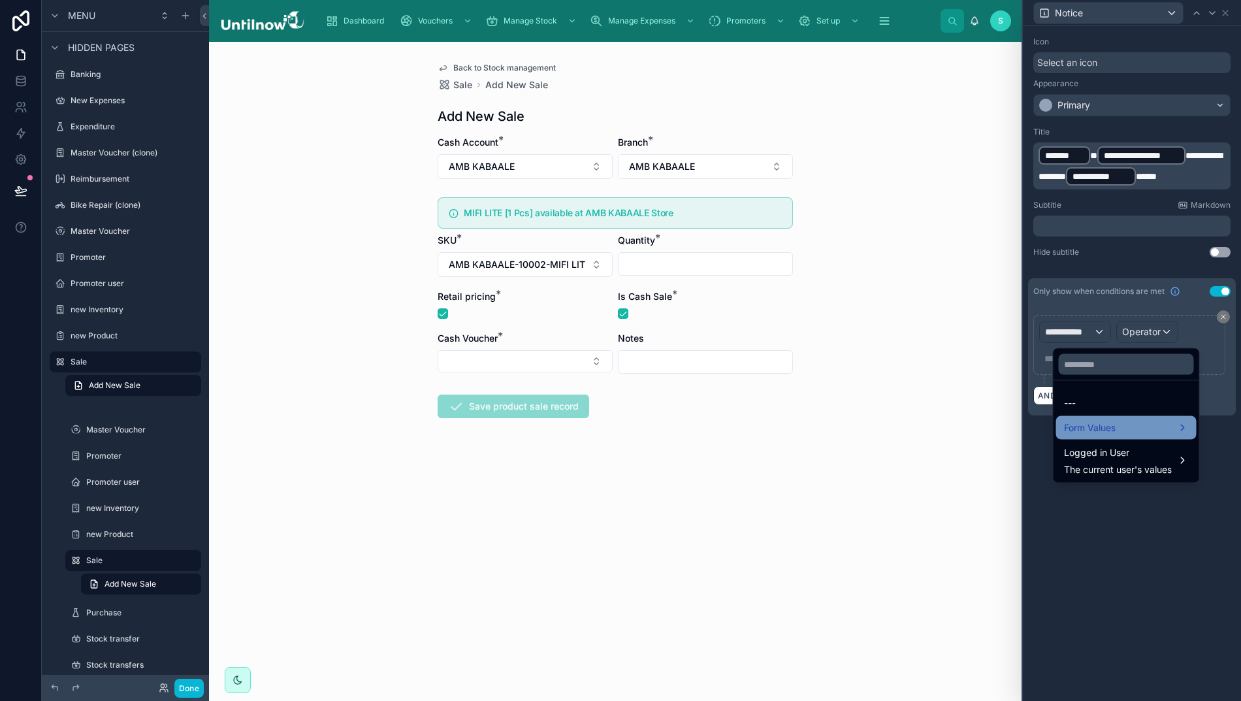
click at [1095, 429] on span "Form Values" at bounding box center [1090, 428] width 52 height 16
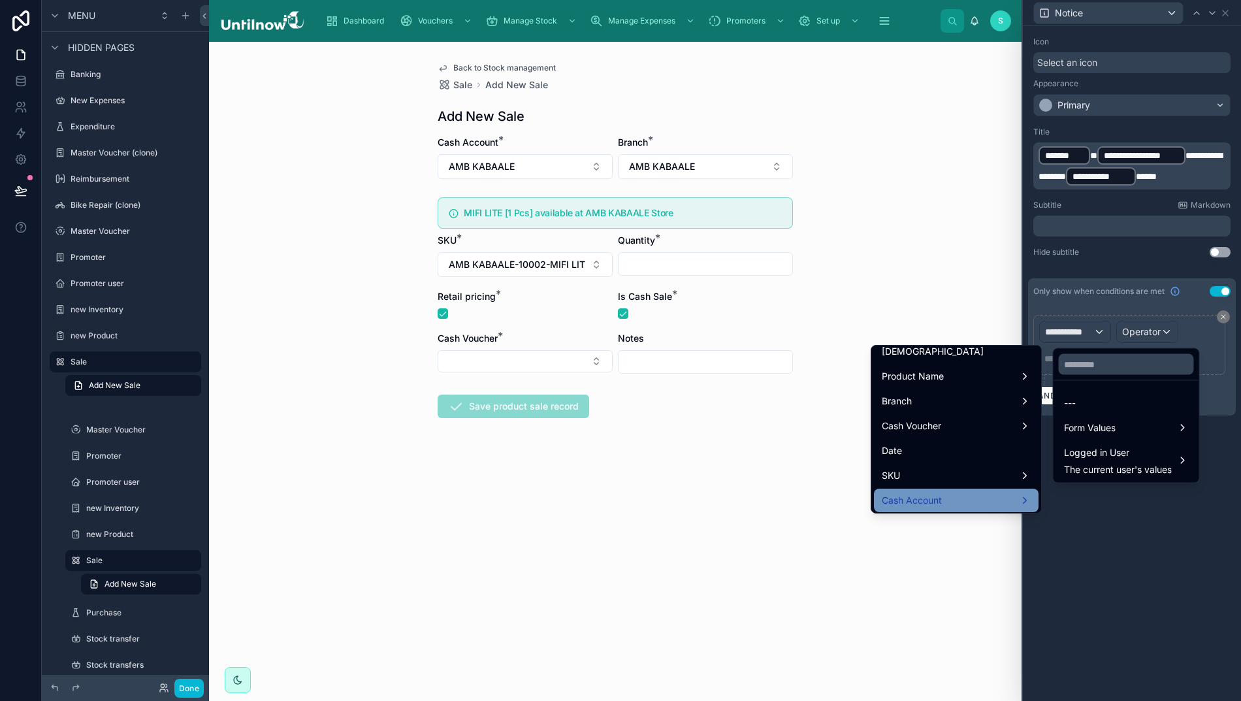
scroll to position [111, 0]
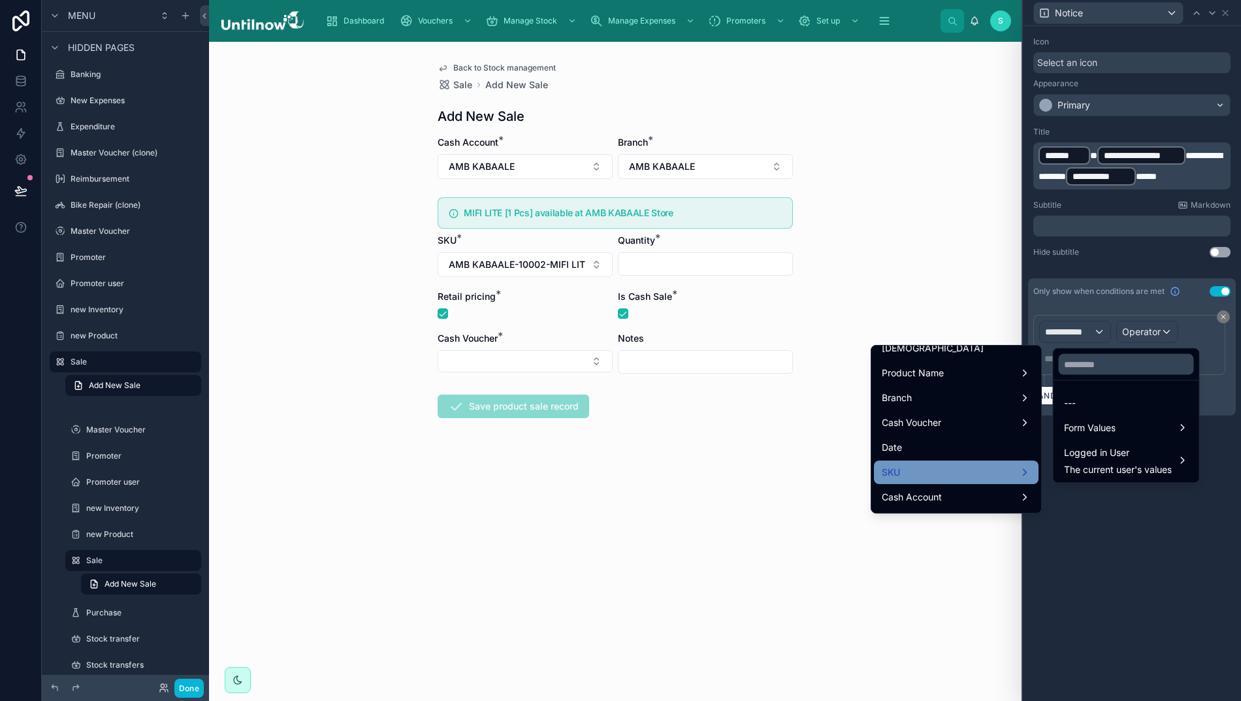
click at [908, 466] on div "SKU" at bounding box center [955, 472] width 149 height 16
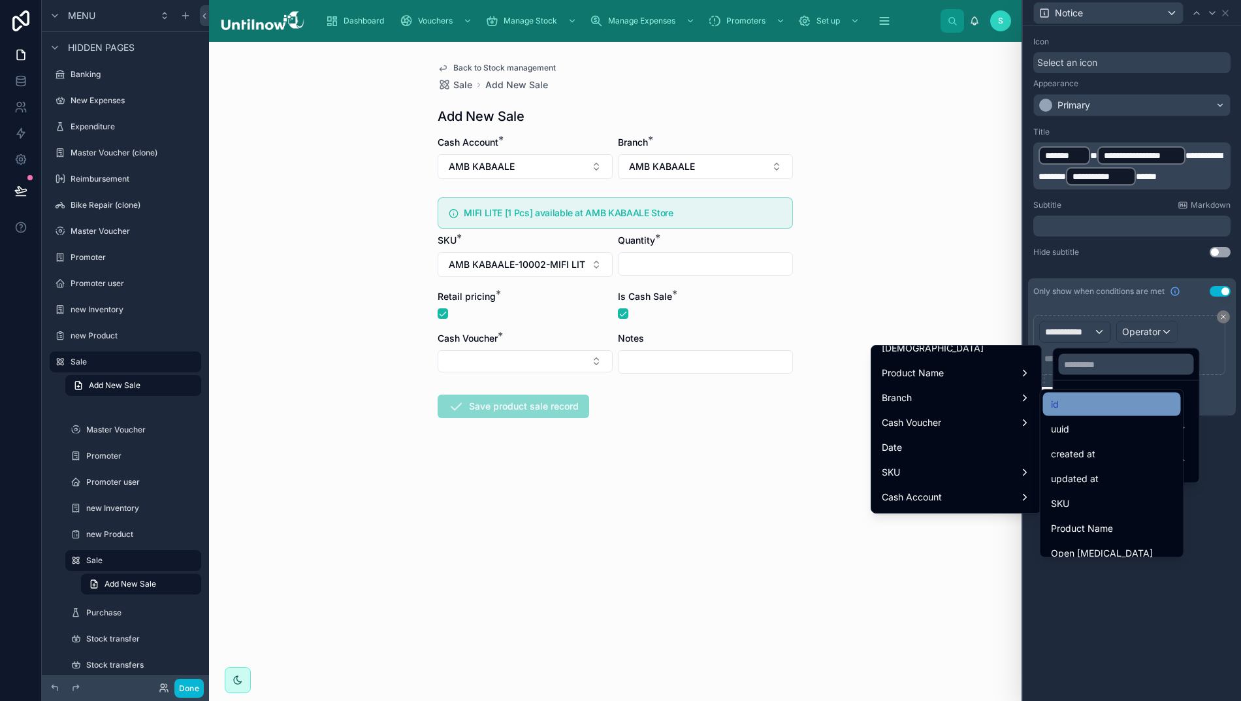
click at [1058, 409] on div "id" at bounding box center [1112, 404] width 122 height 16
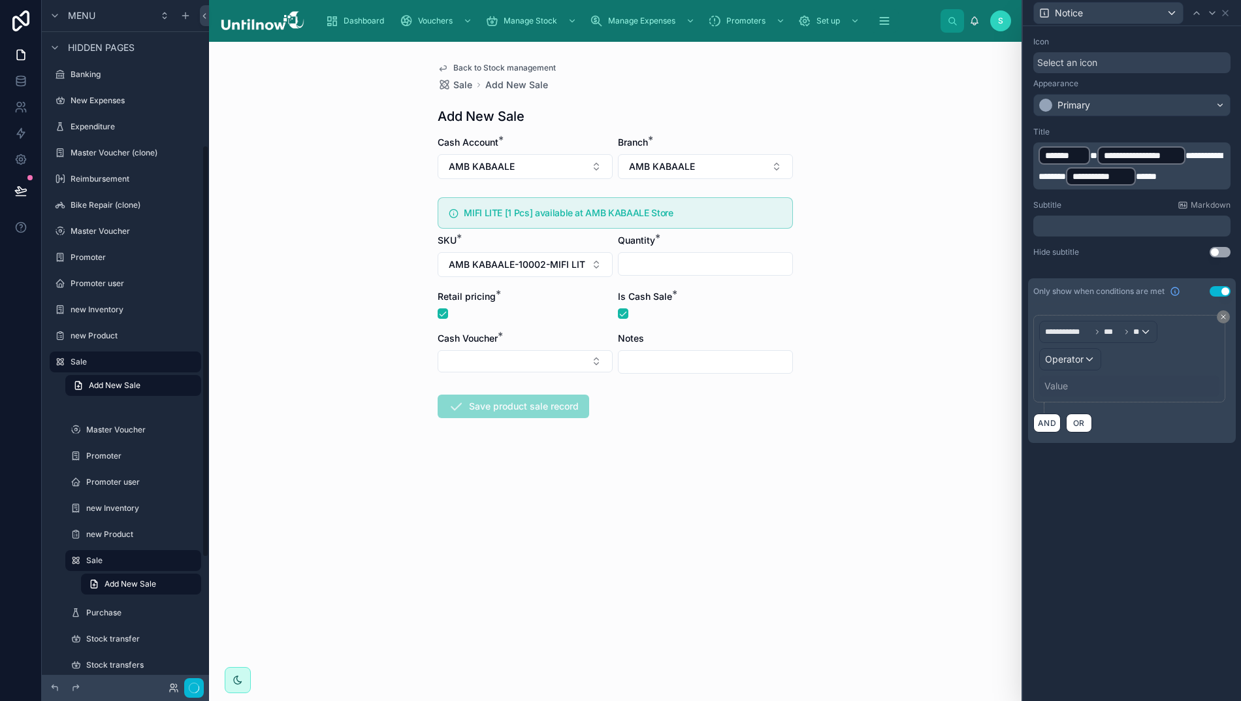
scroll to position [246, 0]
click at [1075, 359] on span "Operator" at bounding box center [1064, 358] width 39 height 11
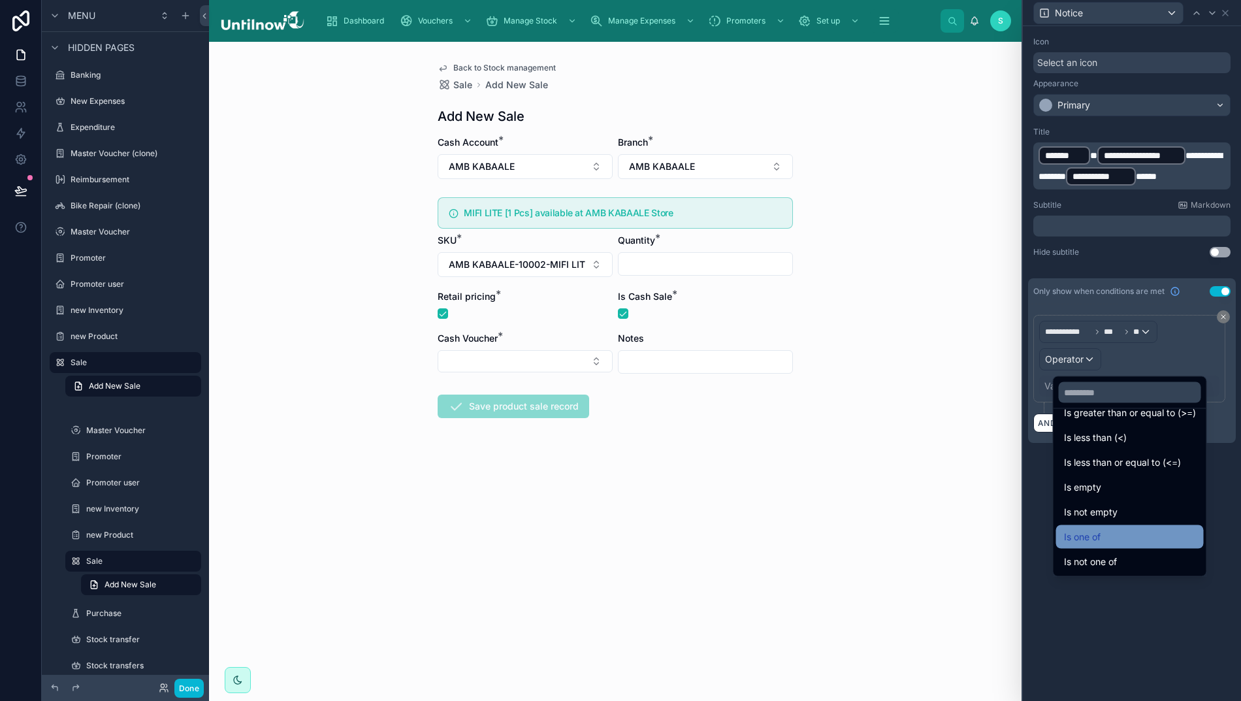
scroll to position [93, 0]
click at [1085, 512] on span "Is not empty" at bounding box center [1091, 512] width 54 height 16
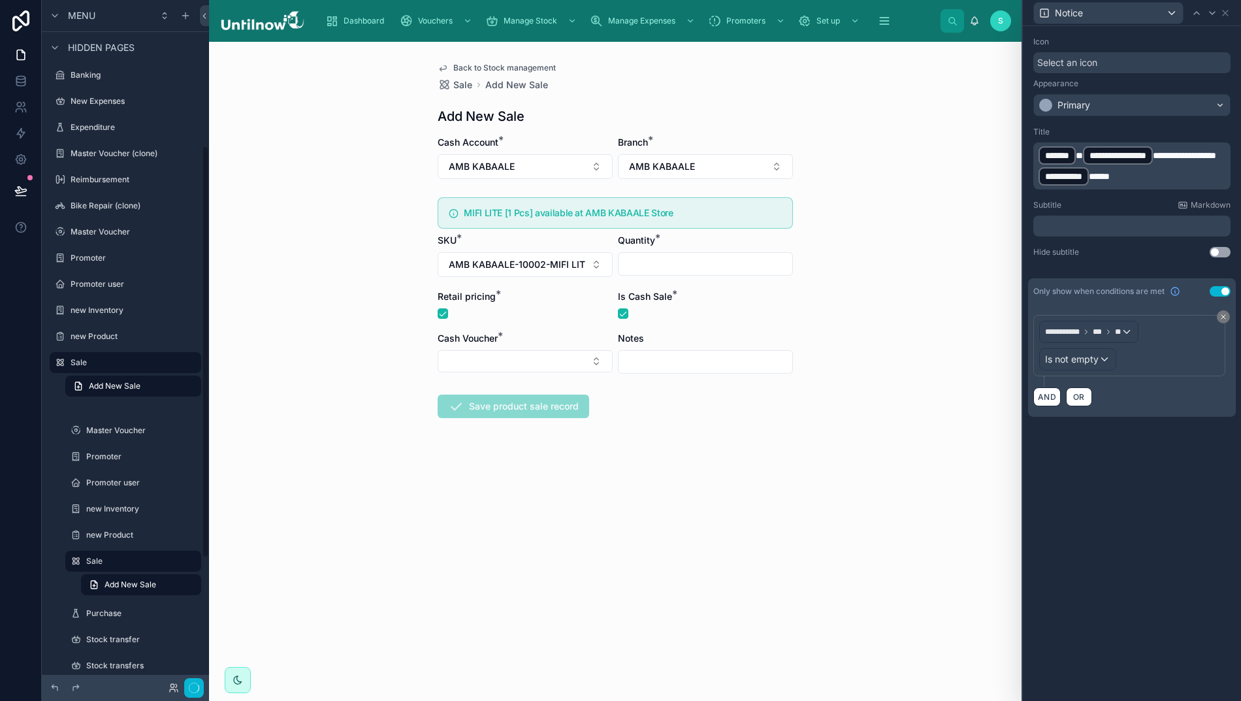
scroll to position [247, 0]
drag, startPoint x: 1229, startPoint y: 13, endPoint x: 1114, endPoint y: 11, distance: 115.6
click at [1229, 13] on icon at bounding box center [1225, 13] width 10 height 10
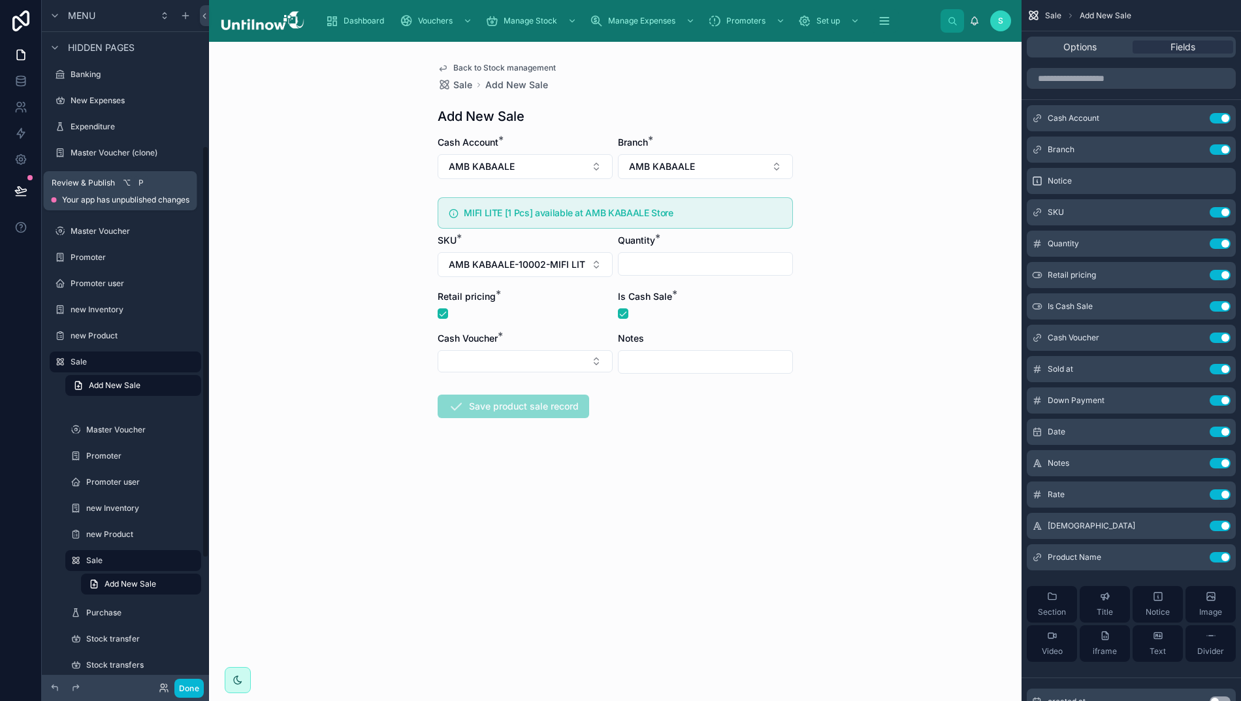
click at [14, 189] on icon at bounding box center [20, 190] width 13 height 13
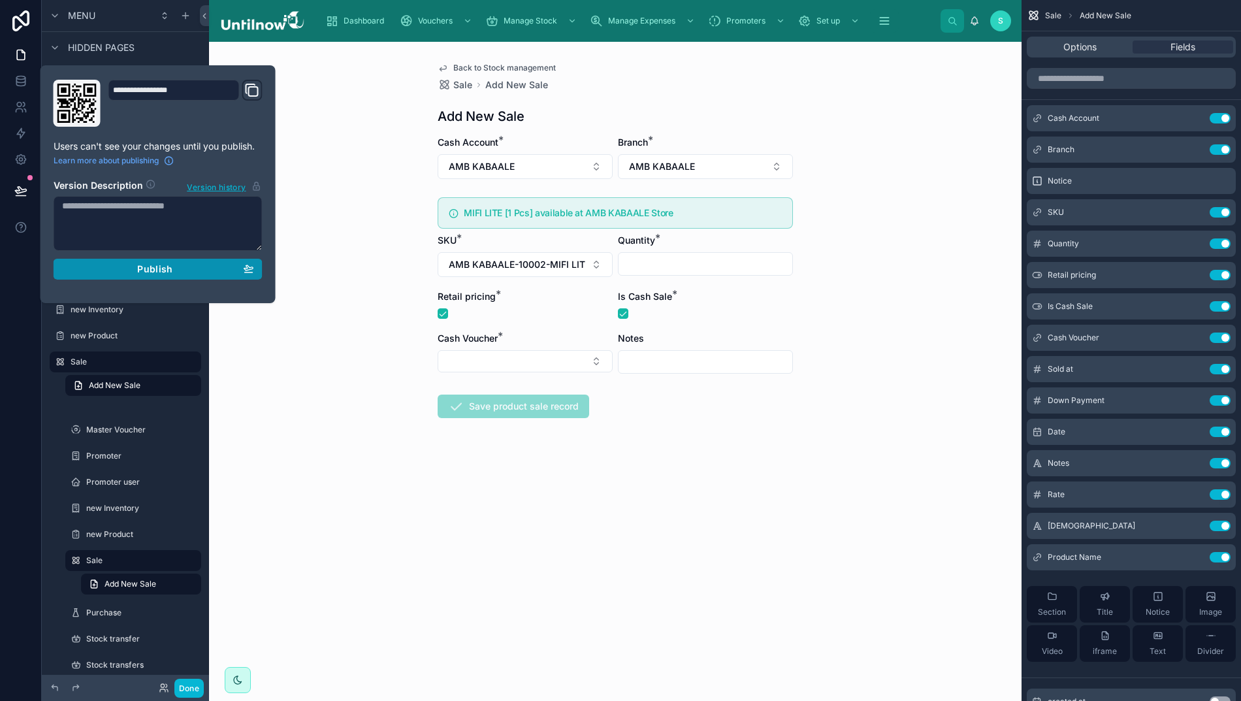
click at [112, 270] on div "Publish" at bounding box center [158, 269] width 192 height 12
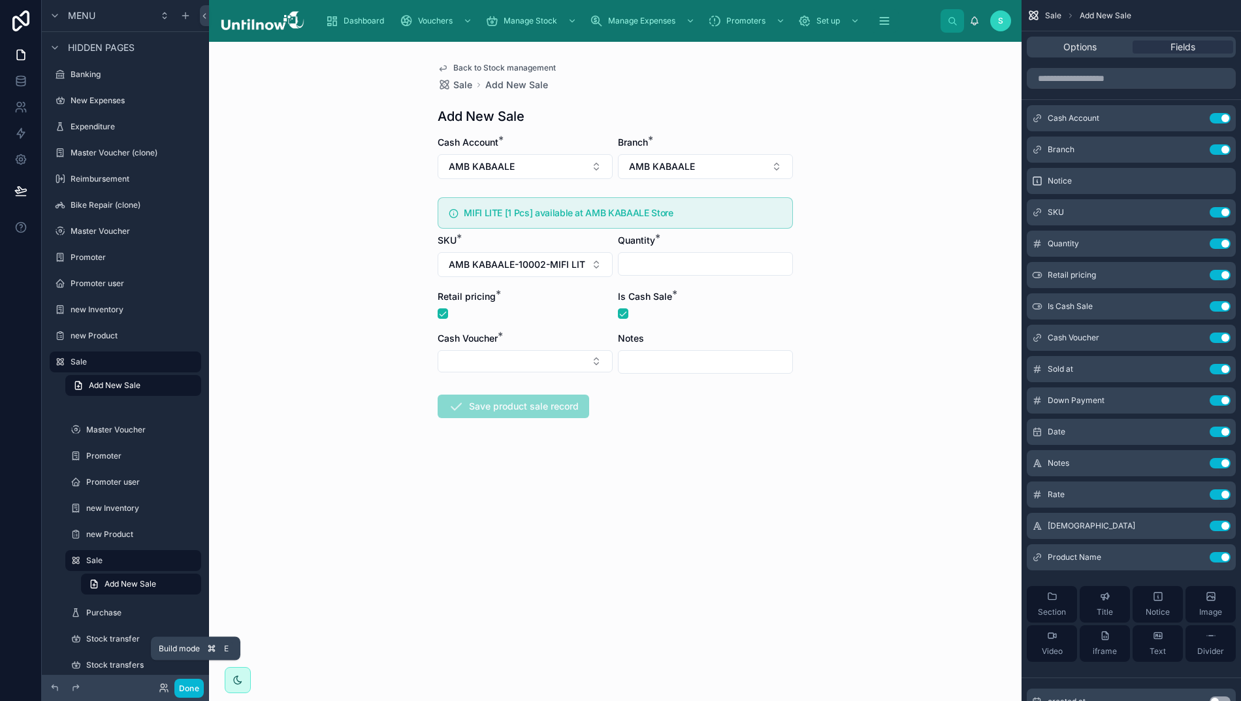
drag, startPoint x: 181, startPoint y: 688, endPoint x: 571, endPoint y: 559, distance: 411.3
click at [182, 688] on button "Done" at bounding box center [188, 687] width 29 height 19
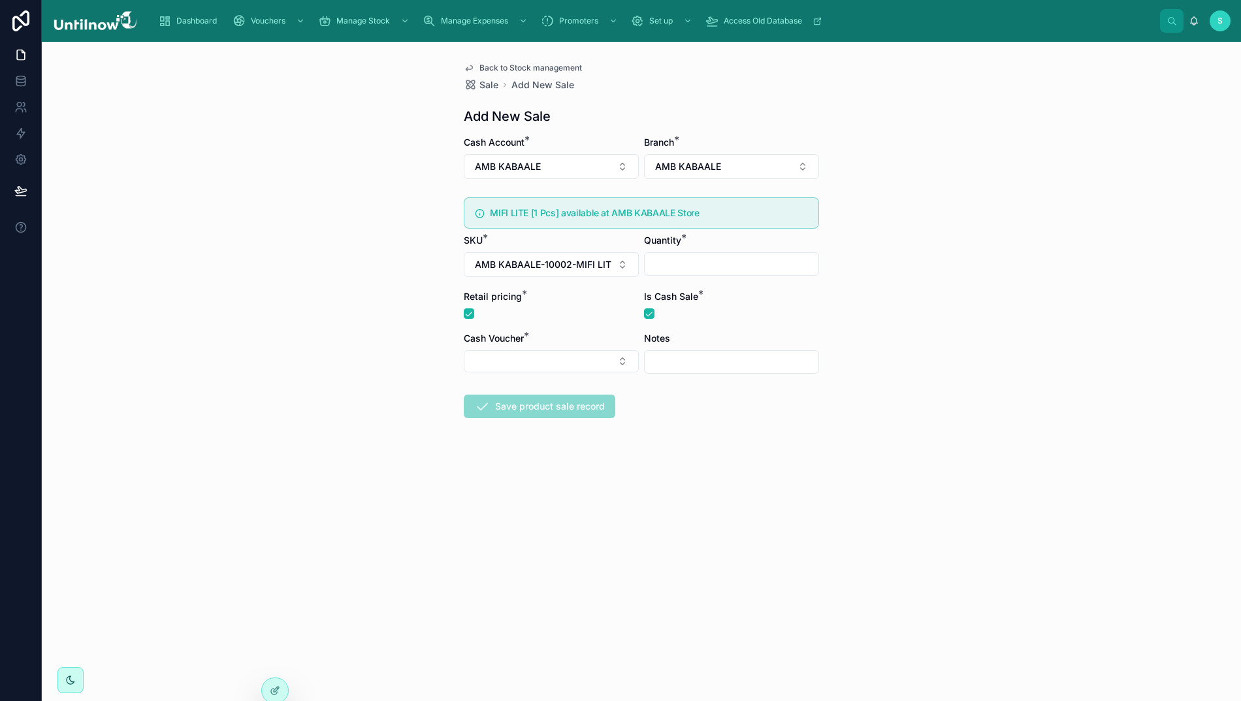
click at [515, 63] on span "Back to Stock management" at bounding box center [530, 68] width 103 height 10
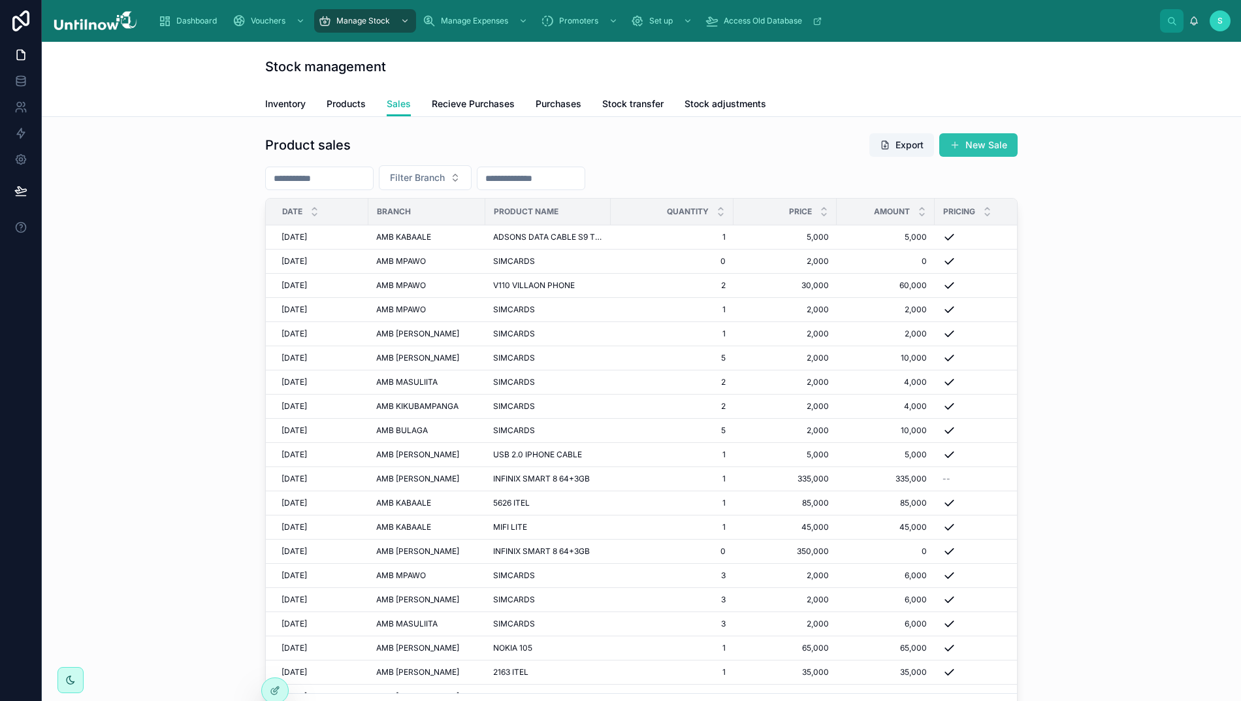
click at [989, 152] on button "New Sale" at bounding box center [978, 145] width 78 height 24
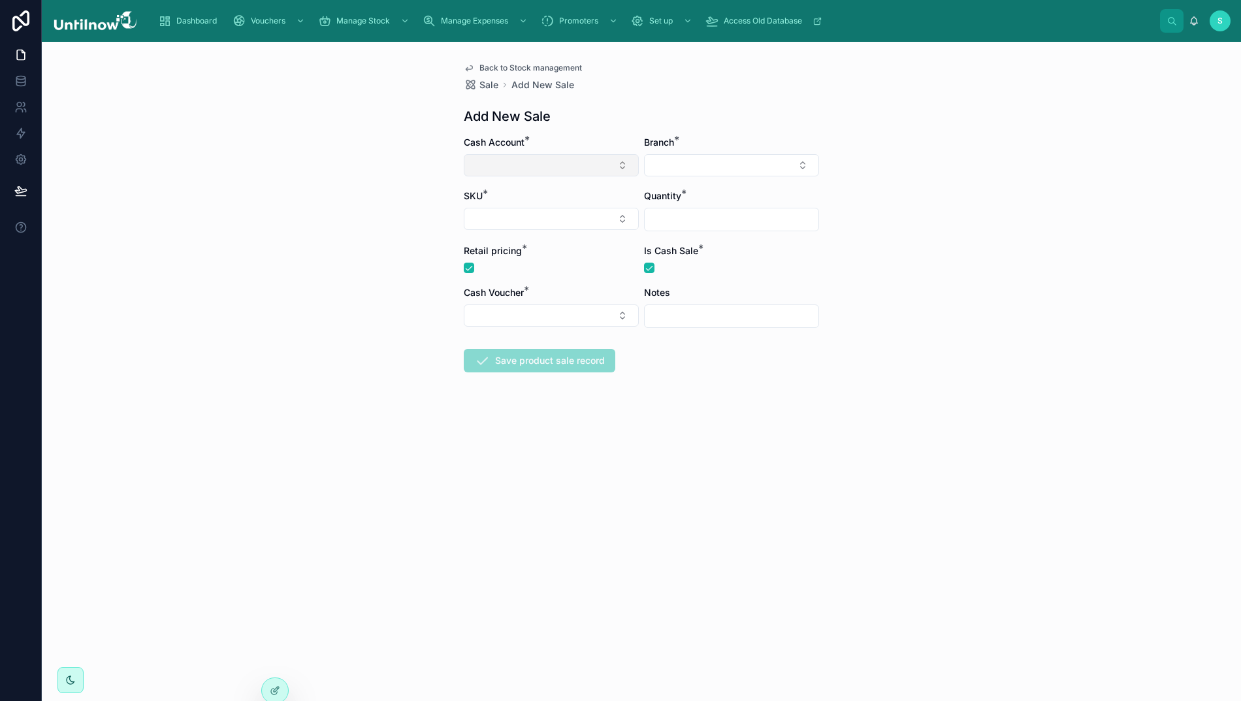
click at [545, 166] on button "Select Button" at bounding box center [551, 165] width 175 height 22
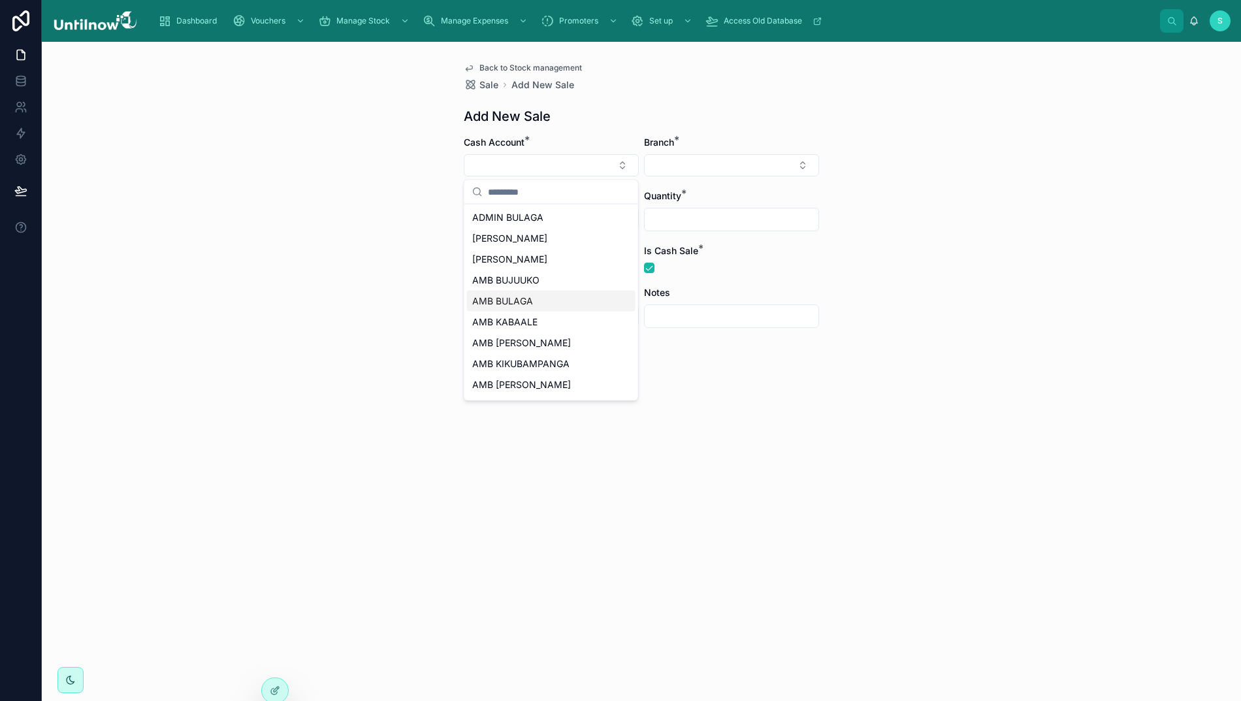
drag, startPoint x: 502, startPoint y: 298, endPoint x: 510, endPoint y: 296, distance: 8.1
click at [503, 296] on span "AMB BULAGA" at bounding box center [502, 300] width 61 height 13
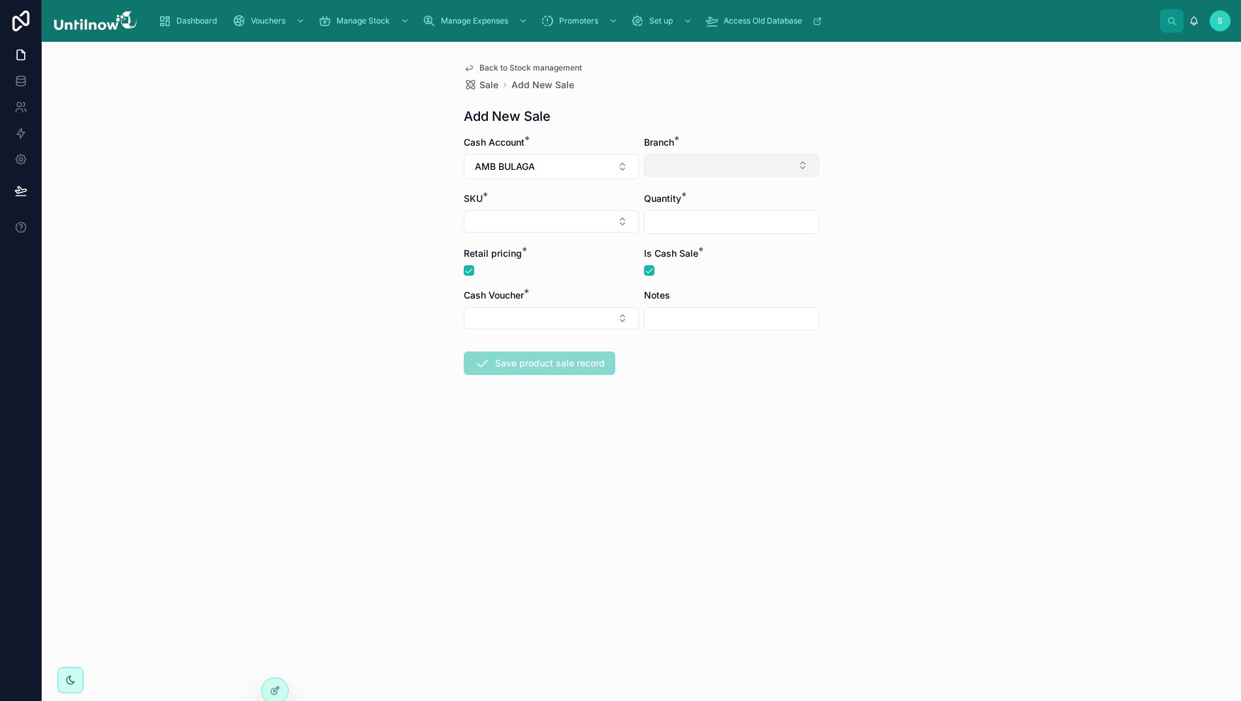
click at [727, 168] on button "Select Button" at bounding box center [731, 165] width 175 height 22
click at [691, 217] on span "AMB BULAGA" at bounding box center [682, 217] width 61 height 13
click at [560, 223] on button "Select Button" at bounding box center [551, 221] width 175 height 22
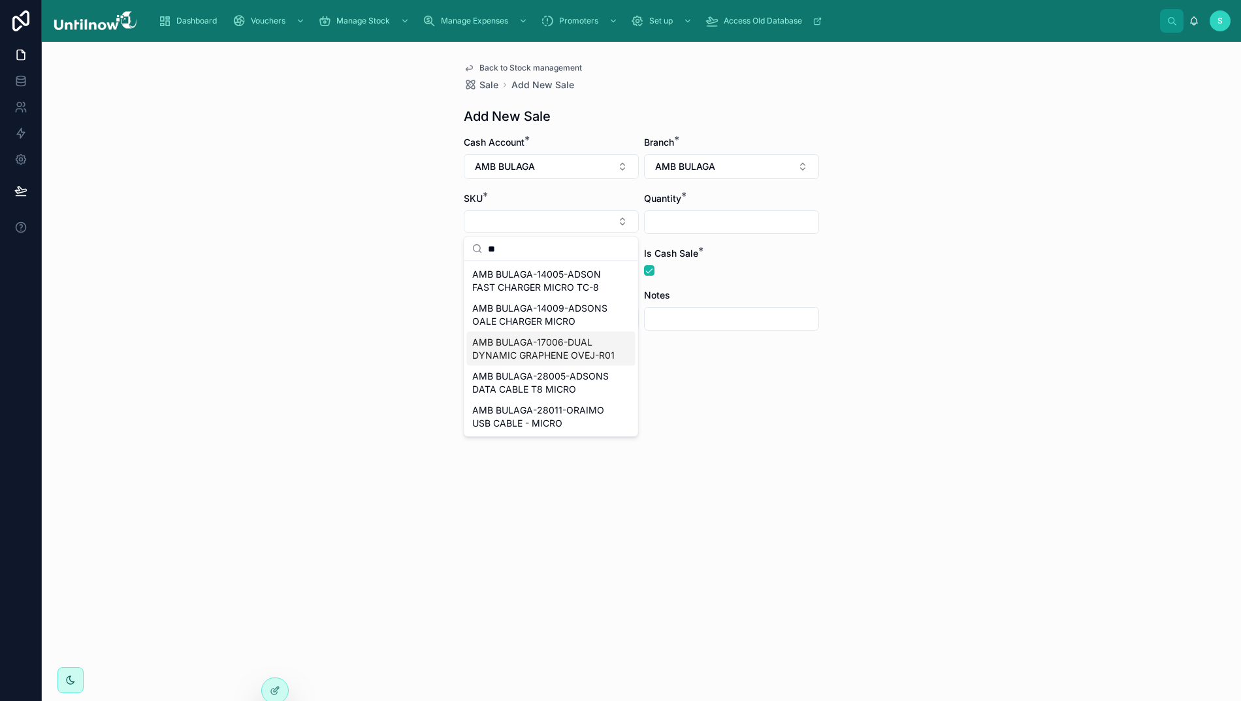
type input "*"
click at [755, 439] on form "Cash Account * AMB BULAGA Branch * AMB BULAGA SKU * Quantity * Retail pricing *…" at bounding box center [641, 297] width 355 height 323
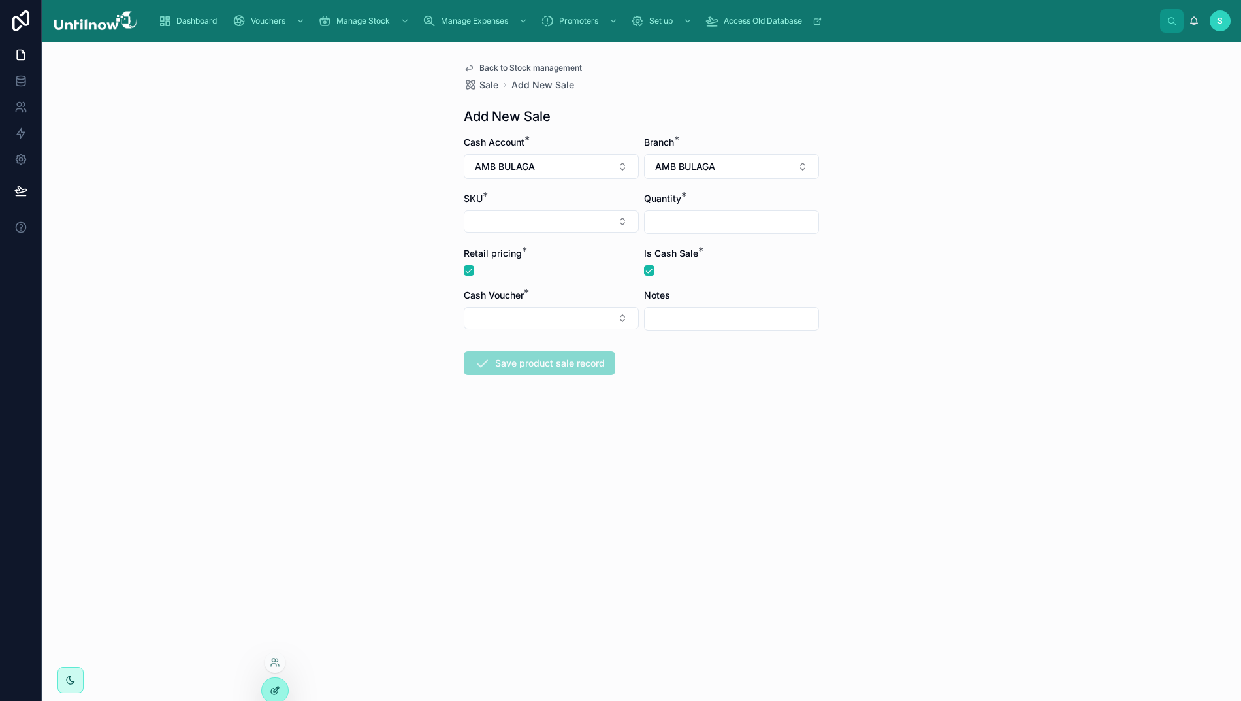
click at [268, 691] on div at bounding box center [275, 690] width 26 height 25
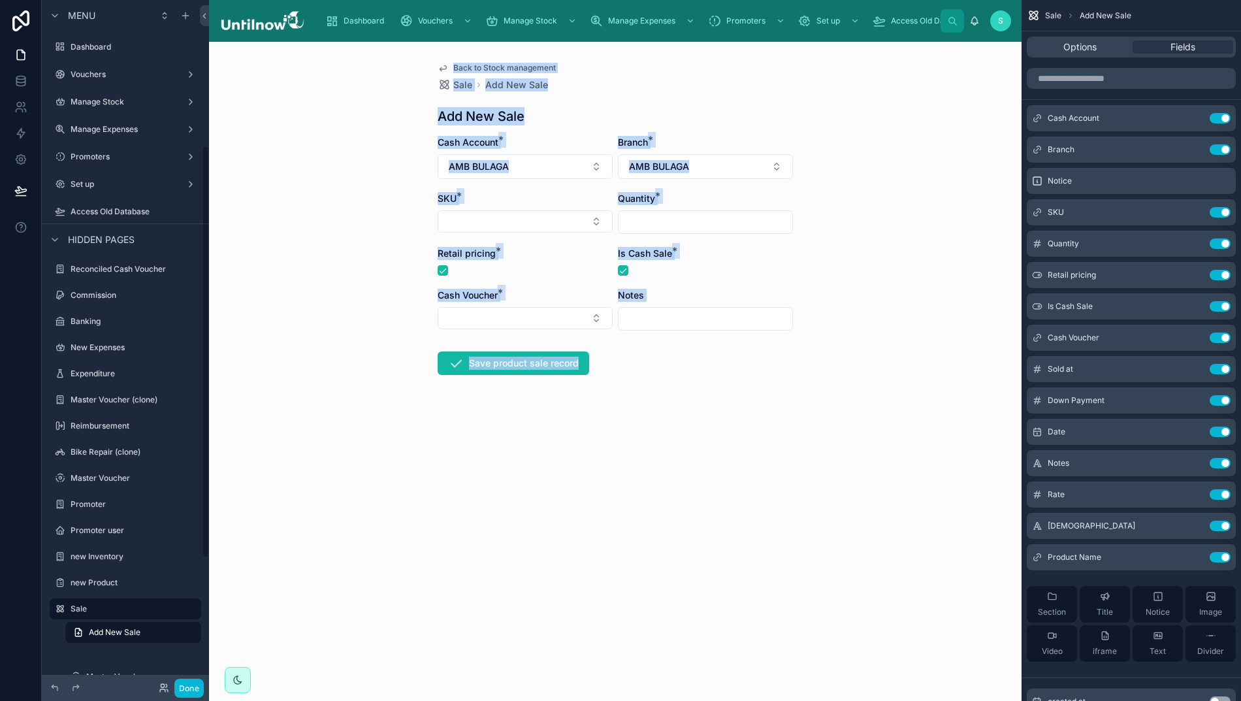
scroll to position [247, 0]
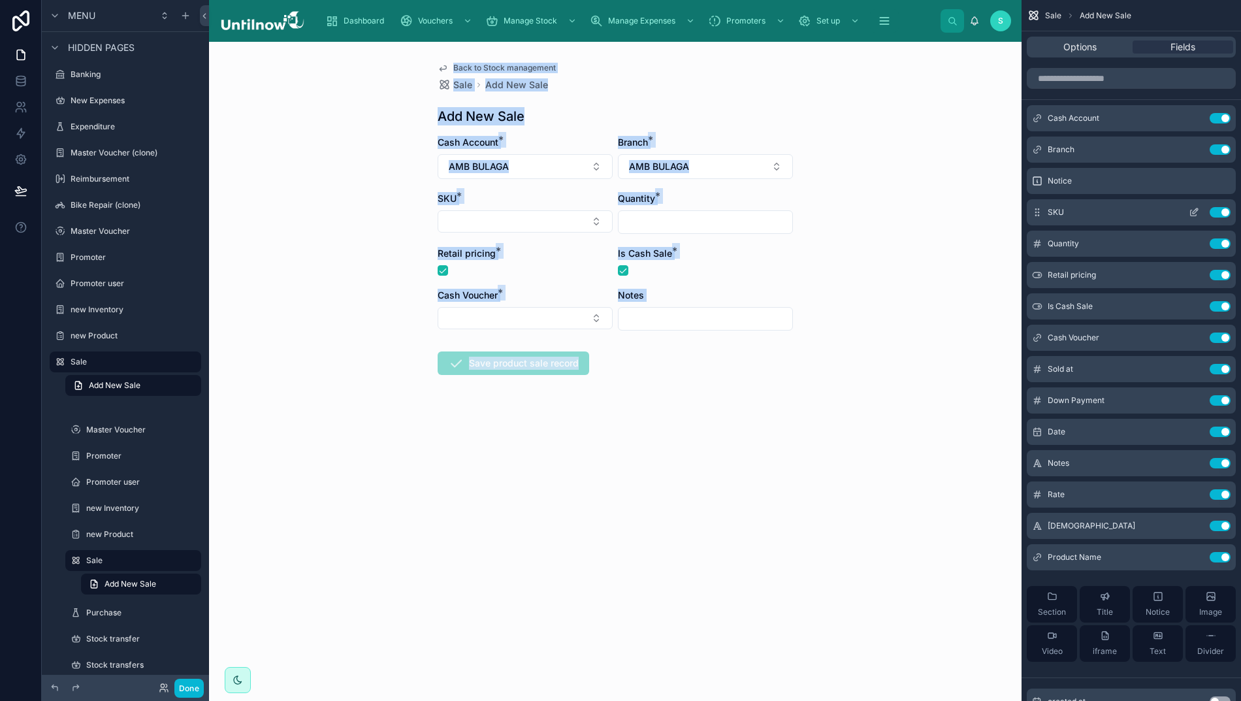
click at [1198, 212] on icon "scrollable content" at bounding box center [1193, 212] width 10 height 10
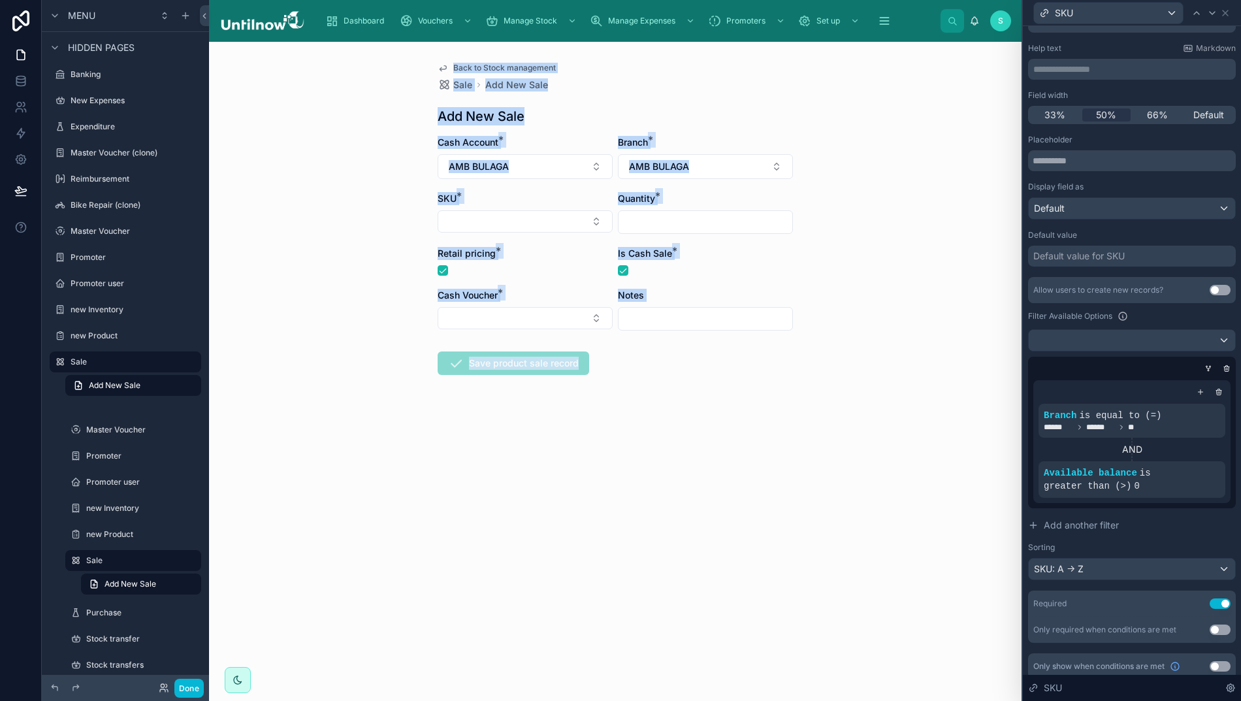
scroll to position [56, 0]
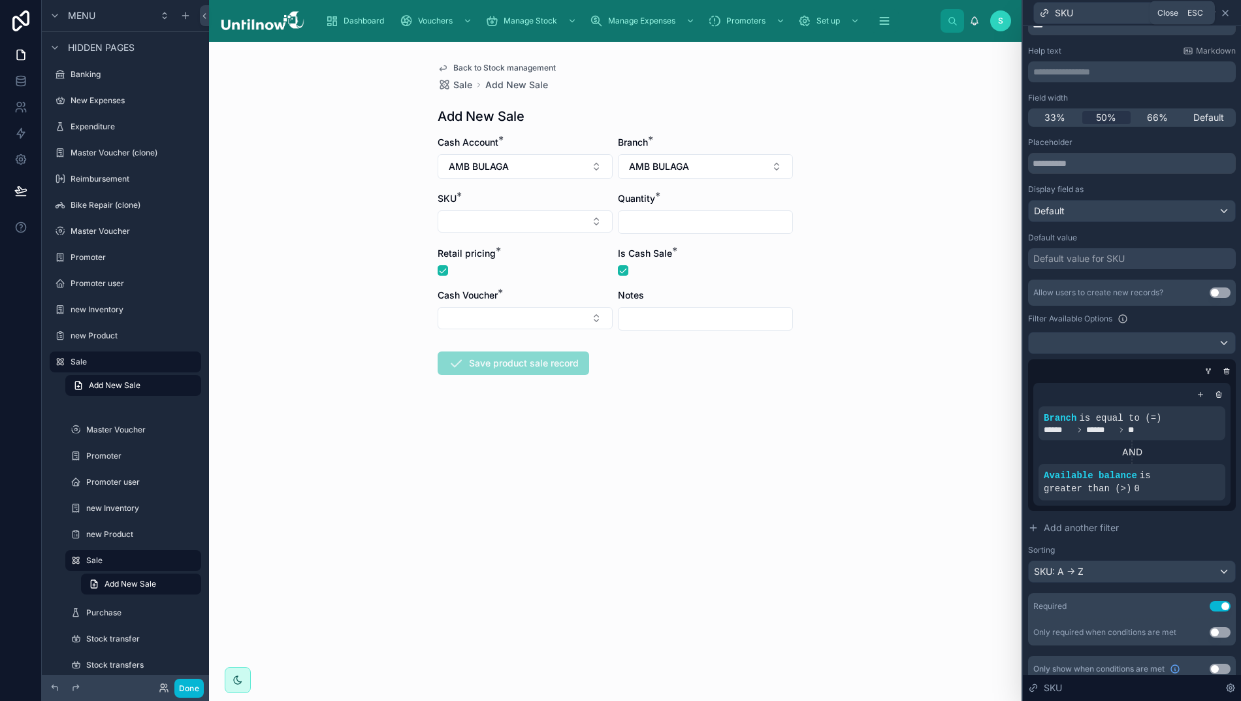
drag, startPoint x: 1231, startPoint y: 13, endPoint x: 1205, endPoint y: 3, distance: 27.9
click at [1228, 13] on icon at bounding box center [1224, 12] width 5 height 5
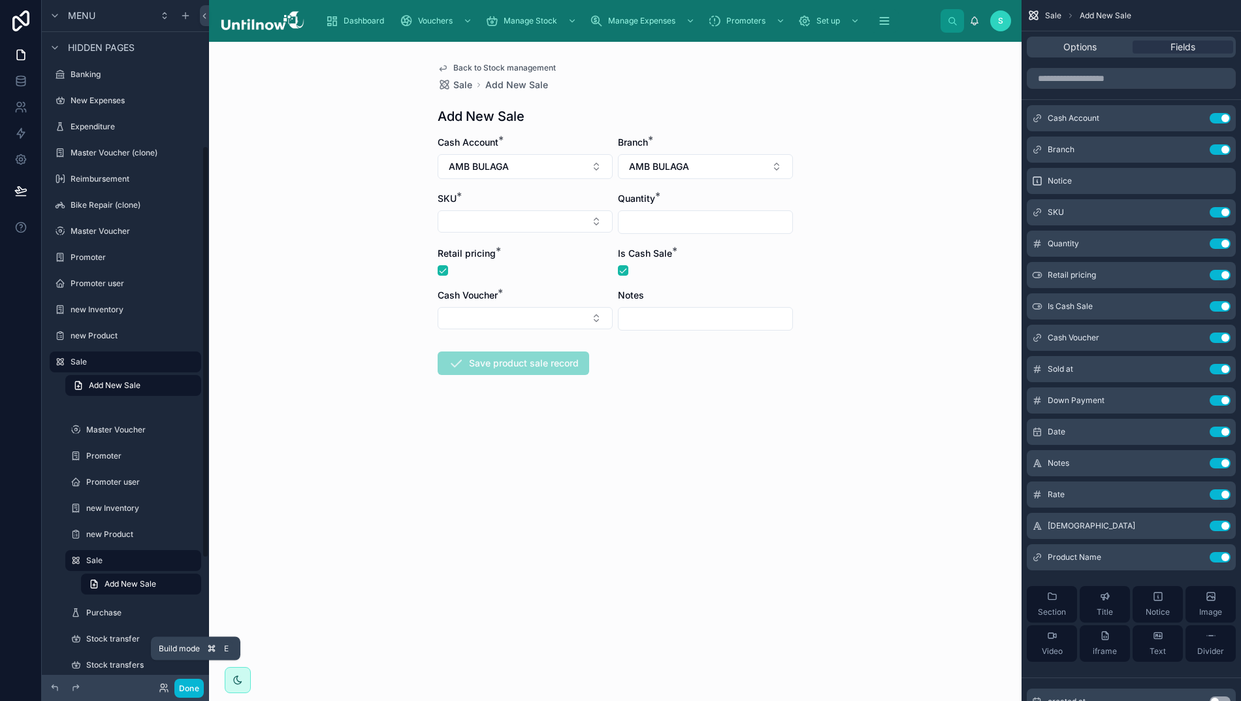
drag, startPoint x: 182, startPoint y: 691, endPoint x: 539, endPoint y: 692, distance: 356.5
click at [189, 690] on button "Done" at bounding box center [188, 687] width 29 height 19
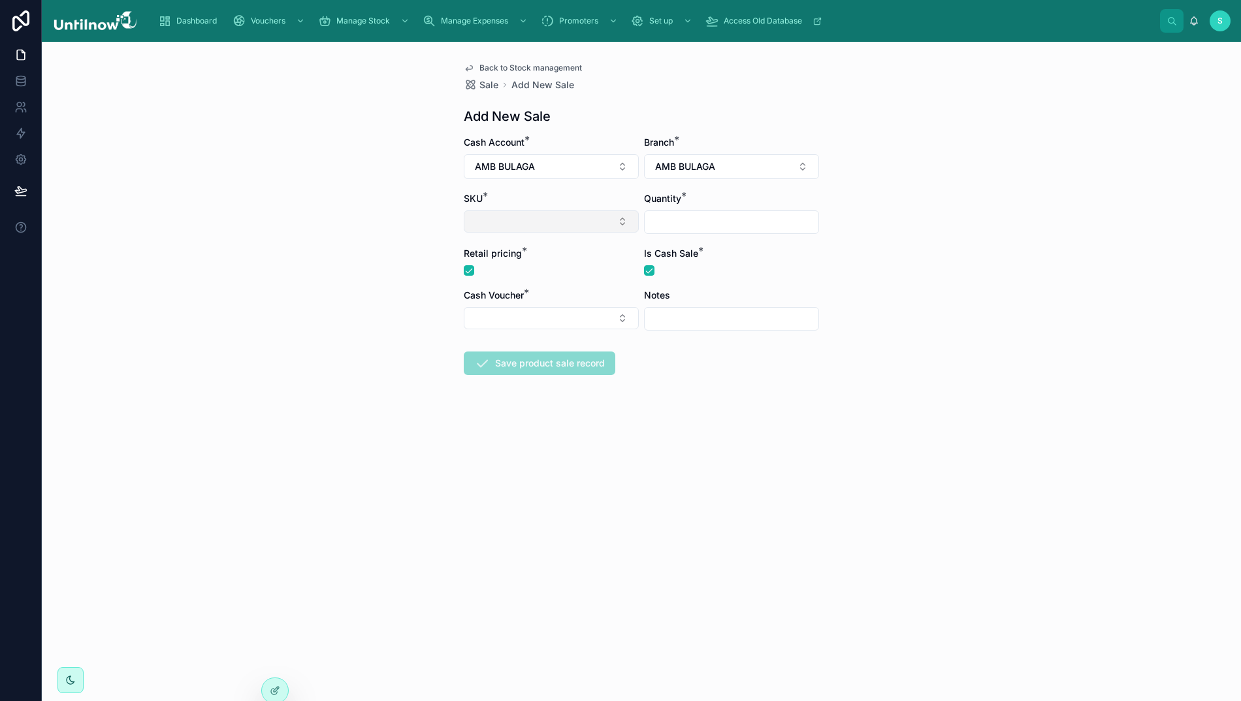
click at [518, 215] on button "Select Button" at bounding box center [551, 221] width 175 height 22
type input "*"
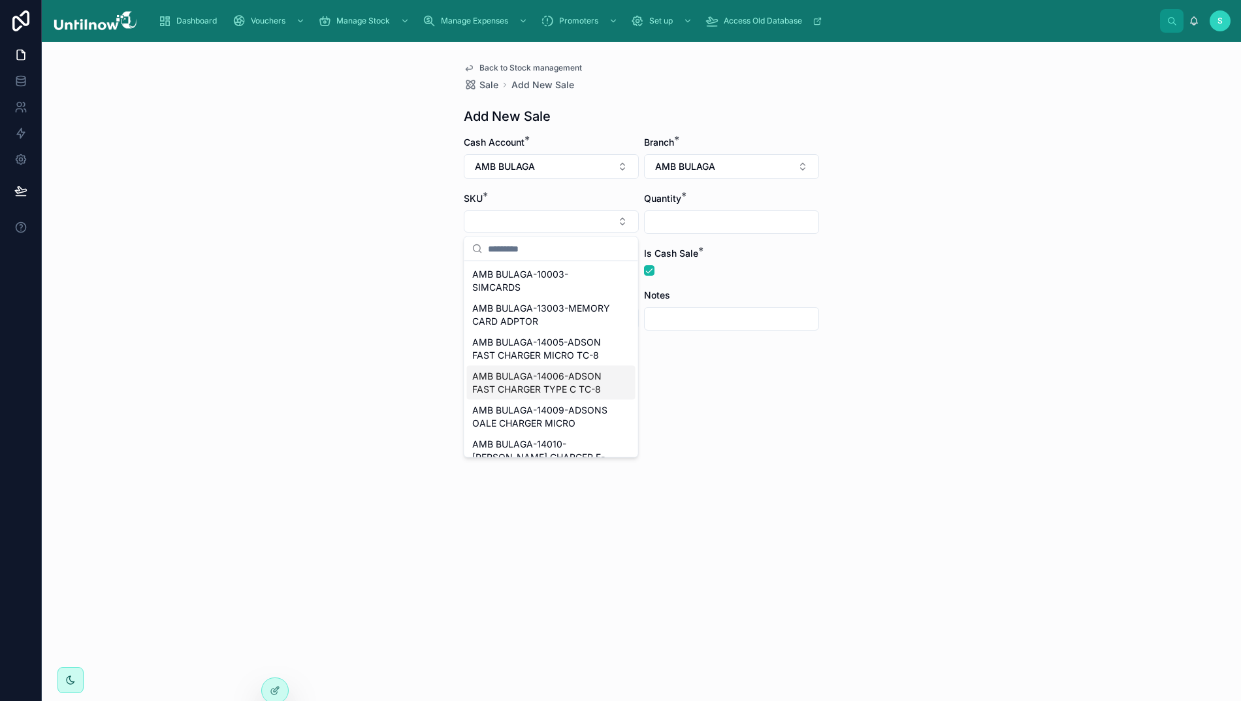
scroll to position [166, 0]
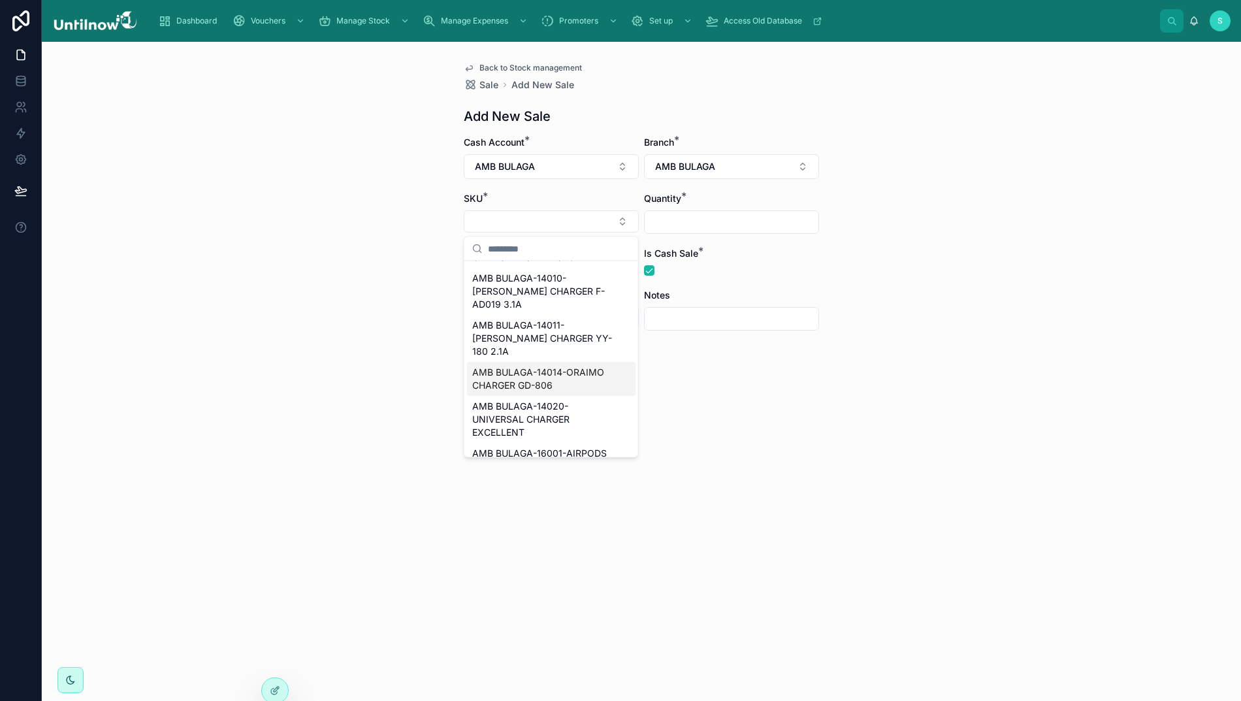
click at [492, 376] on span "AMB BULAGA-14014-ORAIMO CHARGER GD-806" at bounding box center [543, 379] width 142 height 26
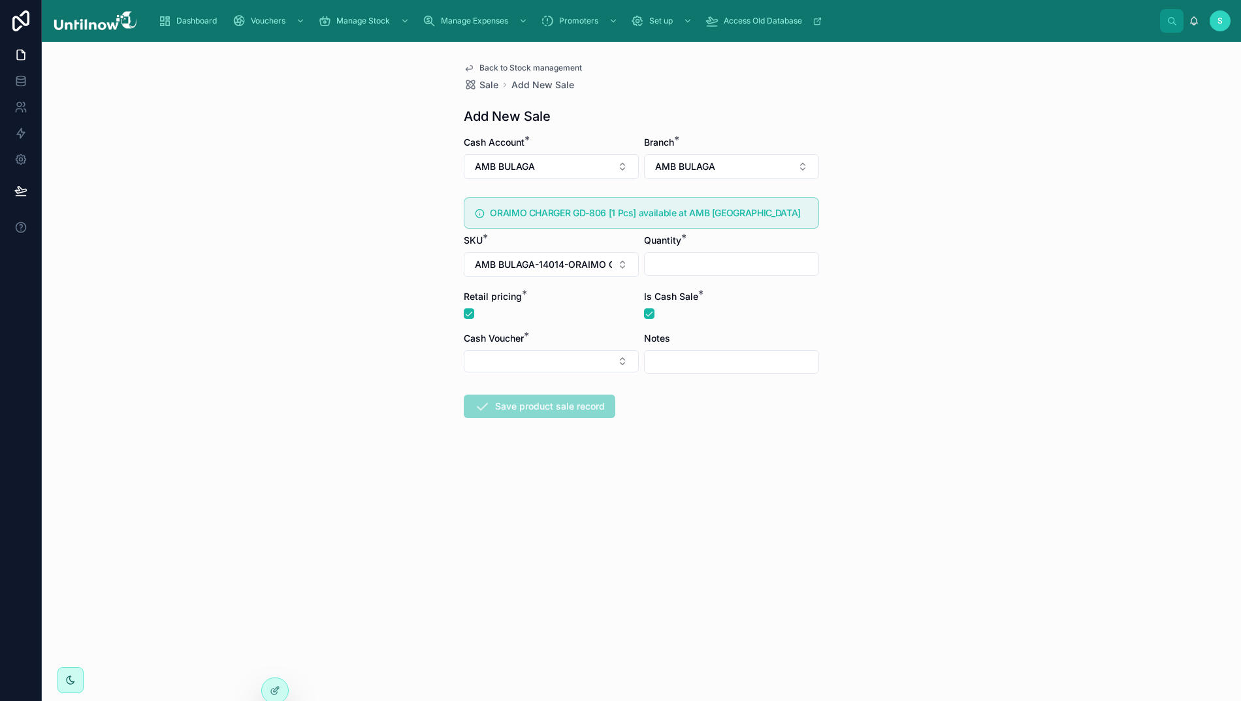
click at [673, 261] on input "text" at bounding box center [731, 264] width 174 height 18
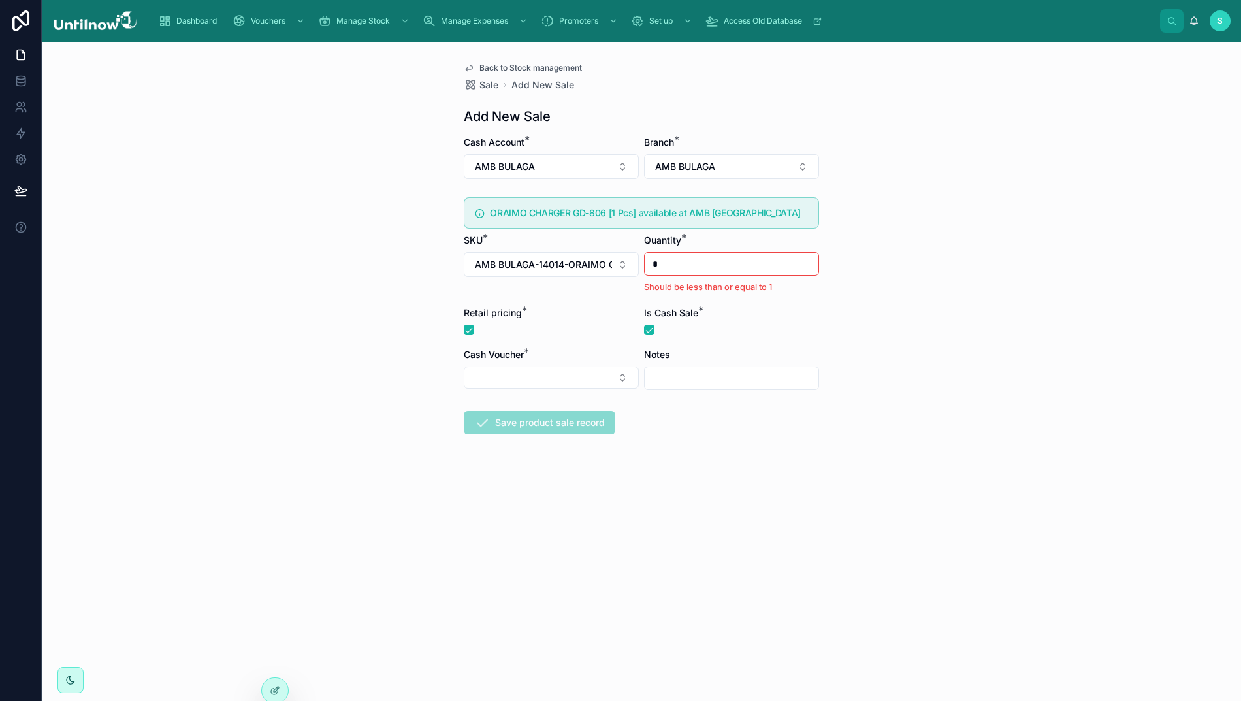
scroll to position [0, 7]
type input "*"
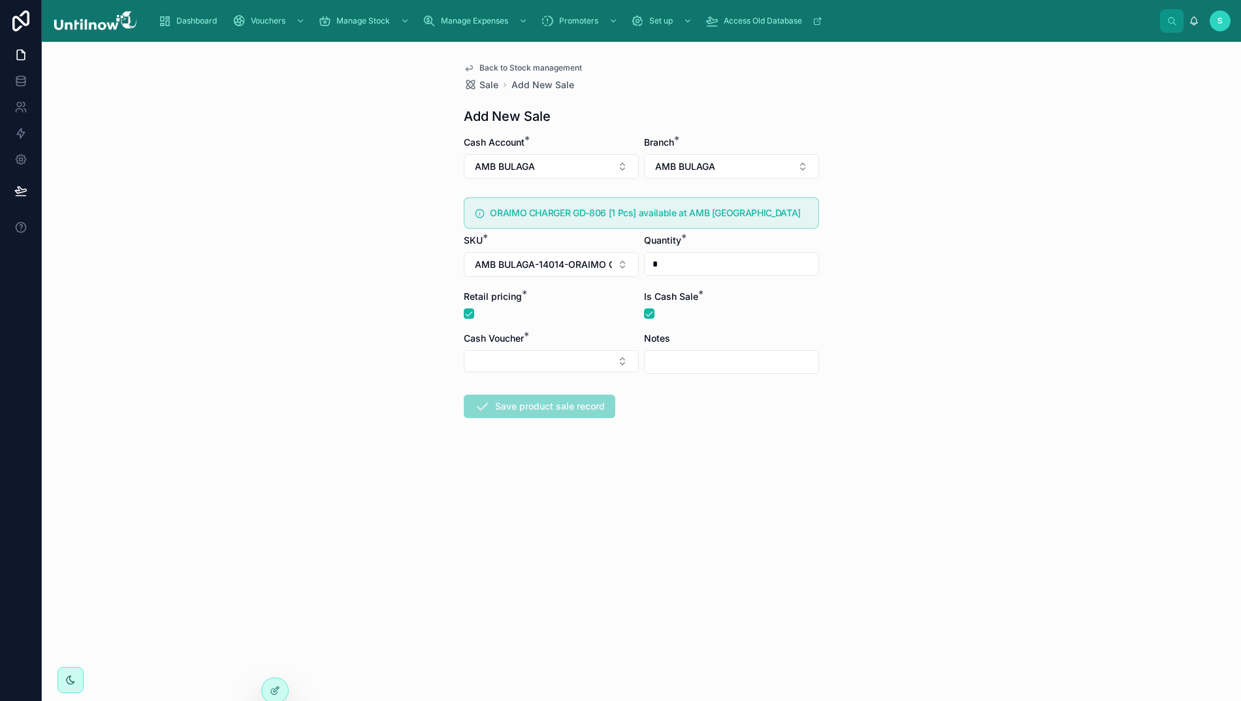
scroll to position [1, 7]
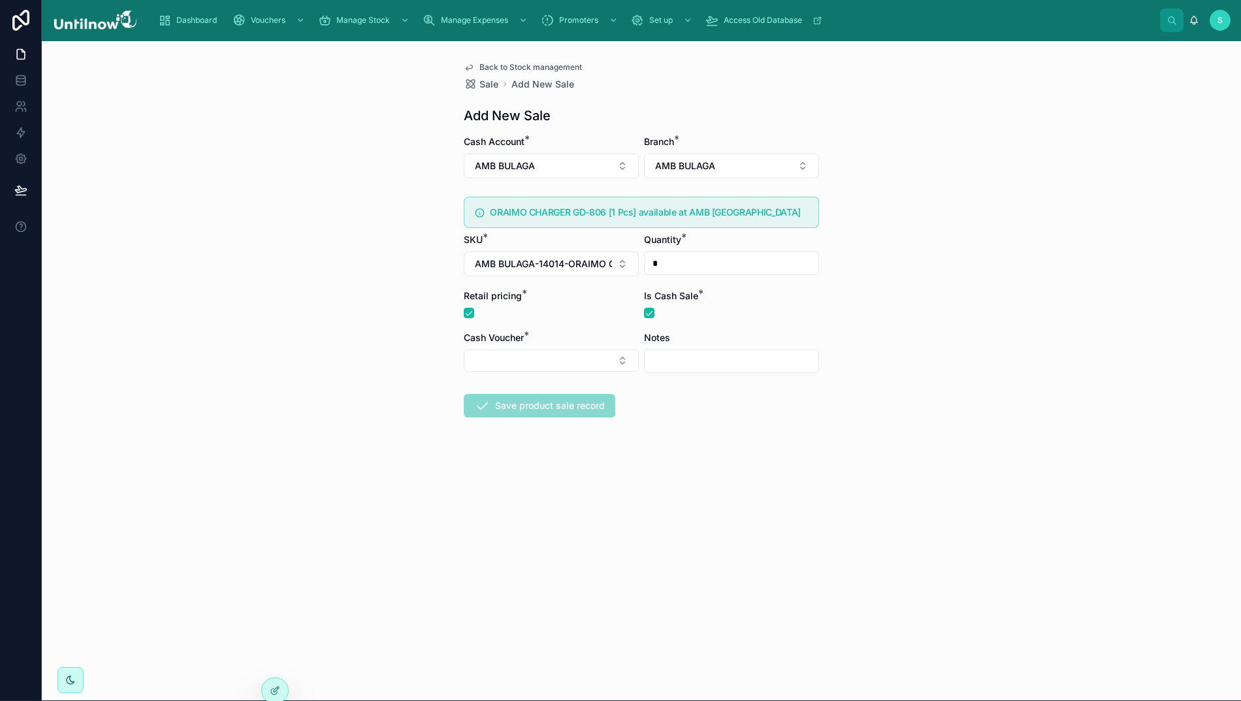
click at [505, 67] on span "Back to Stock management" at bounding box center [530, 67] width 103 height 10
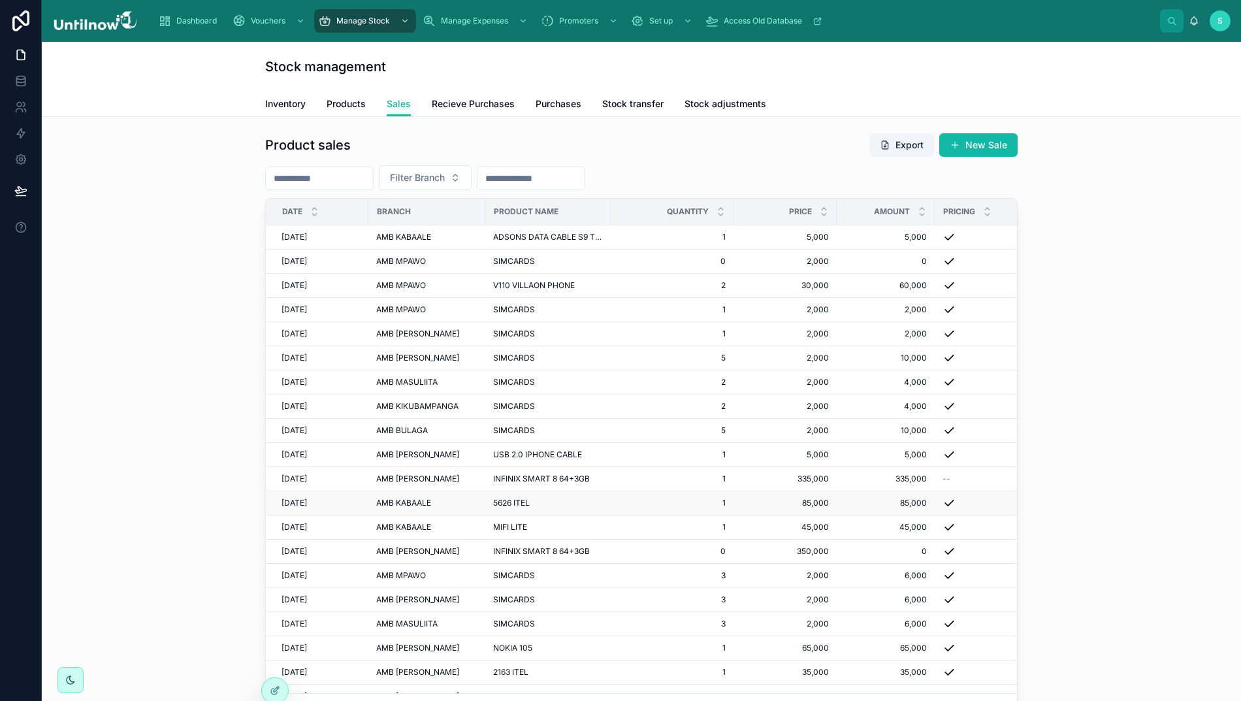
scroll to position [3, 0]
click at [17, 84] on icon at bounding box center [20, 80] width 13 height 13
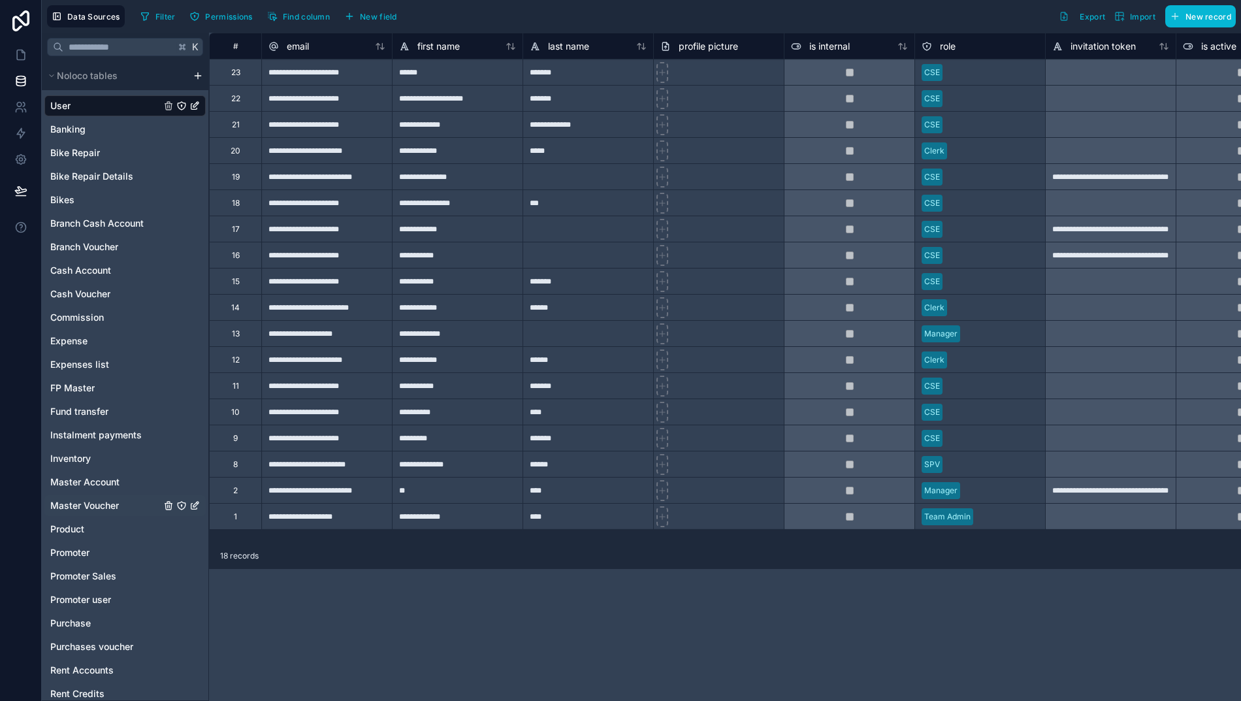
click at [80, 507] on span "Master Voucher" at bounding box center [84, 505] width 69 height 13
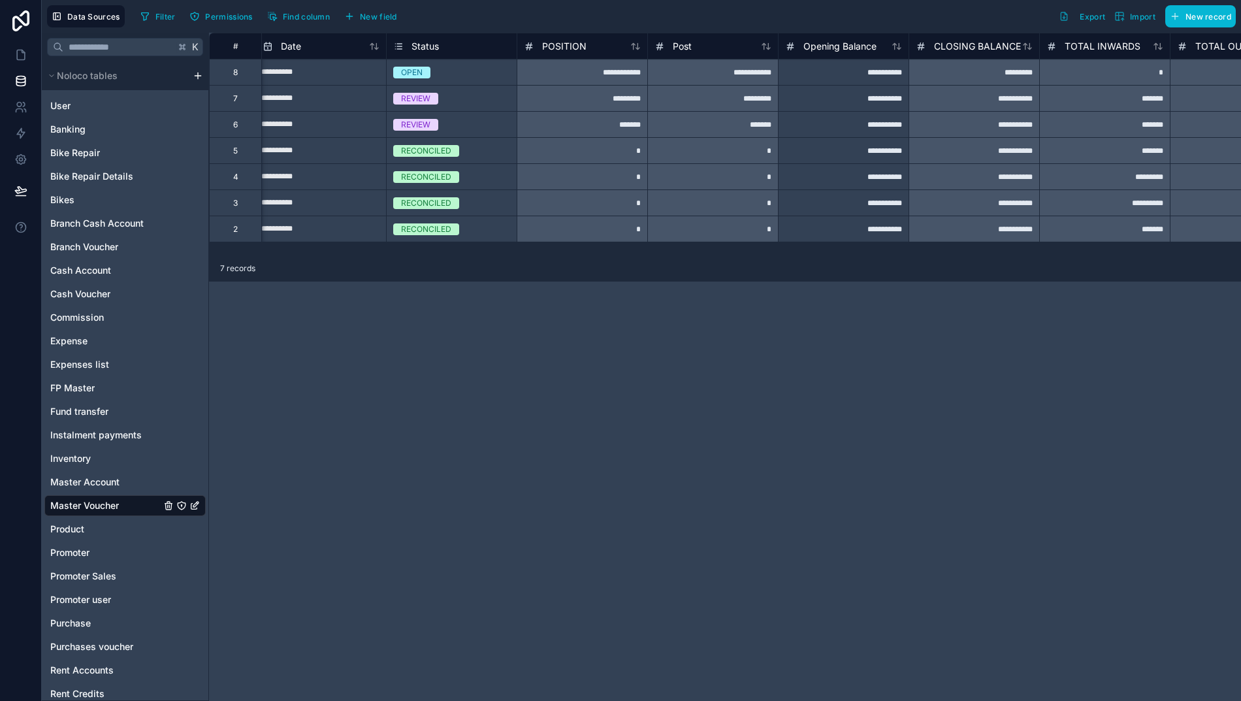
scroll to position [0, 134]
click at [553, 46] on span "POSITION" at bounding box center [567, 46] width 44 height 13
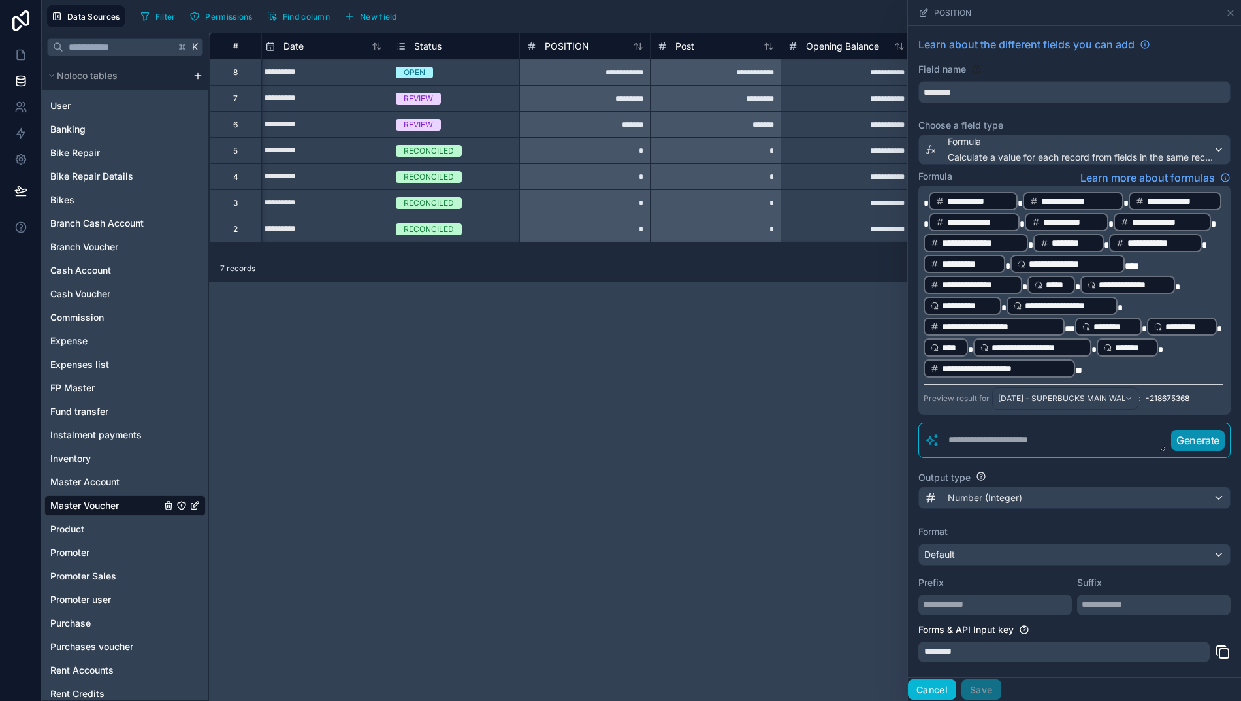
click at [939, 699] on button "Cancel" at bounding box center [932, 689] width 48 height 21
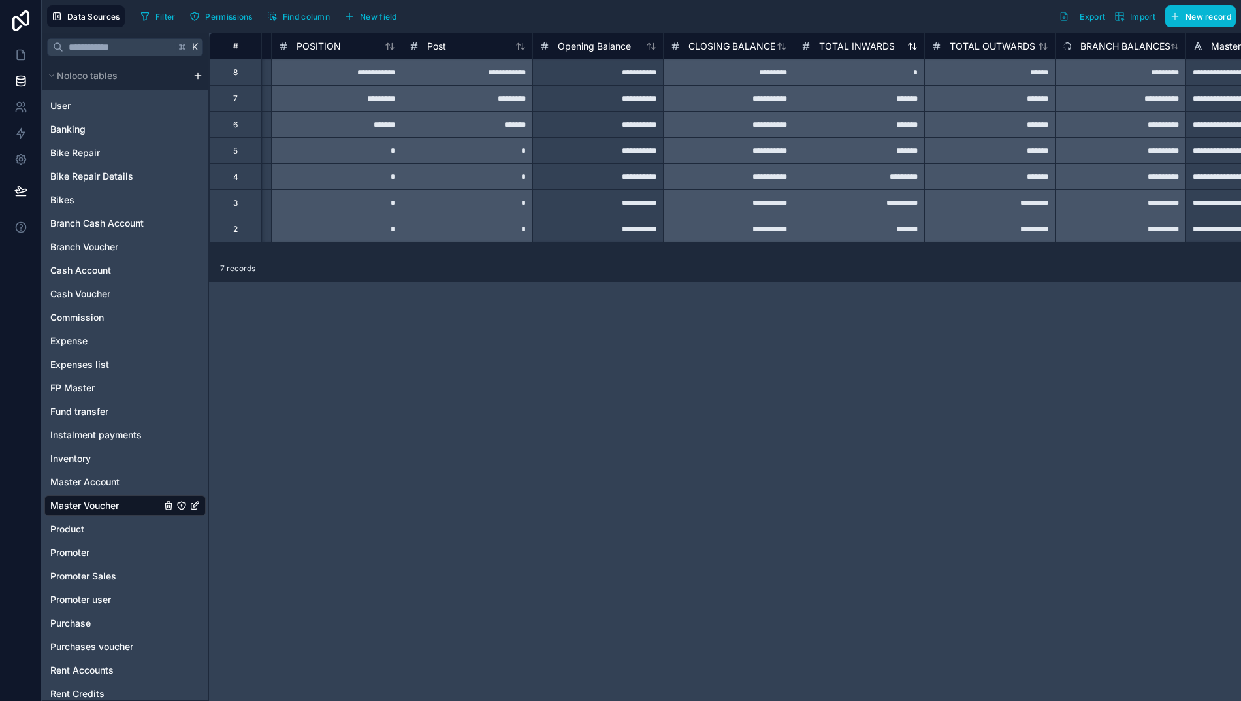
scroll to position [0, 398]
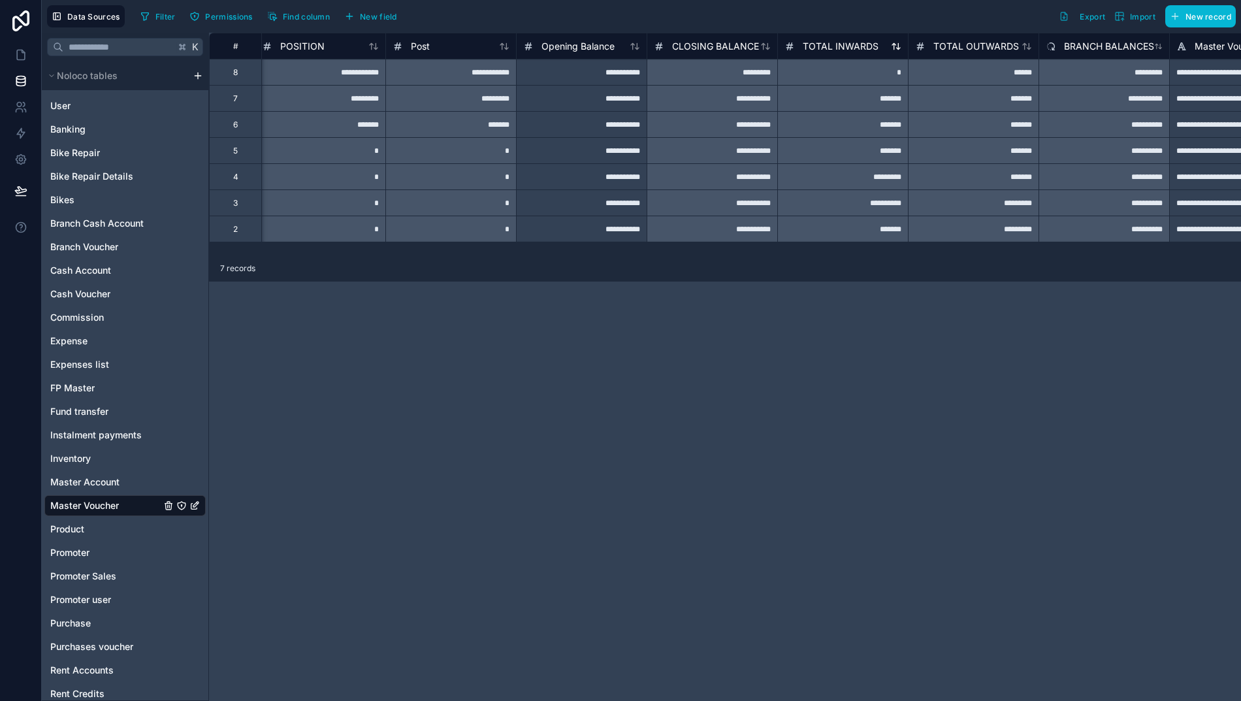
click at [816, 43] on span "TOTAL INWARDS" at bounding box center [840, 46] width 76 height 13
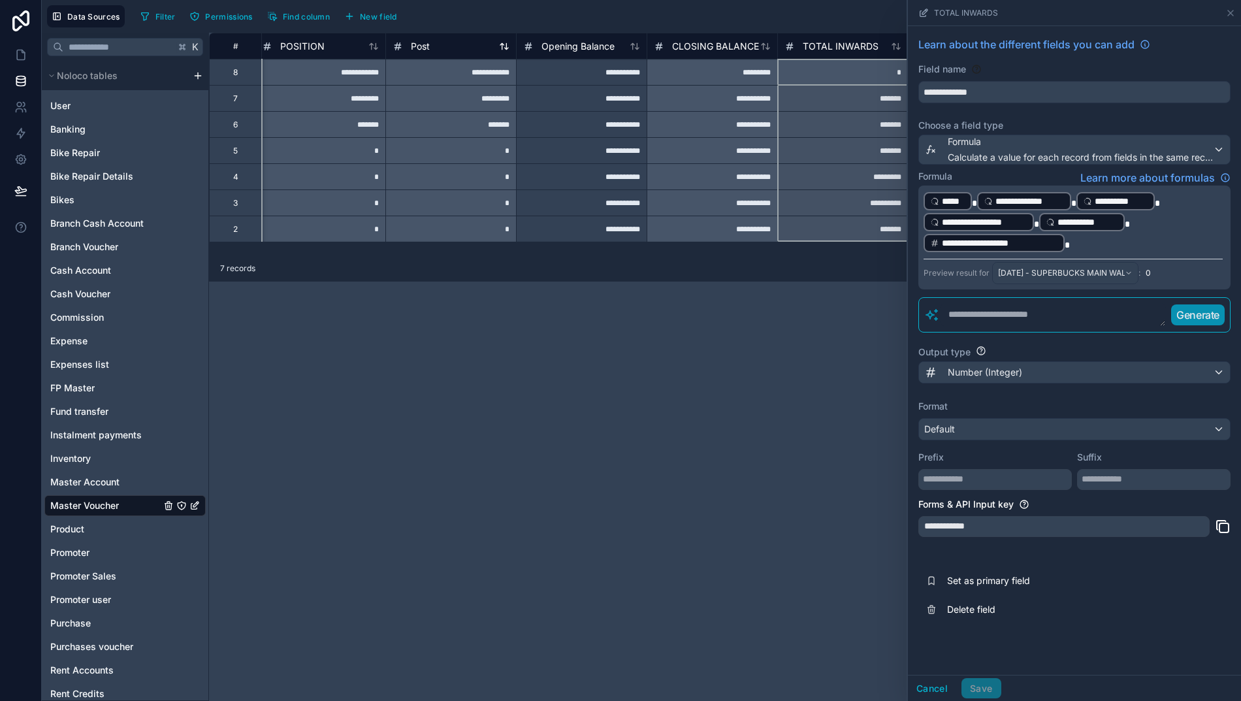
click at [422, 43] on span "Post" at bounding box center [420, 46] width 19 height 13
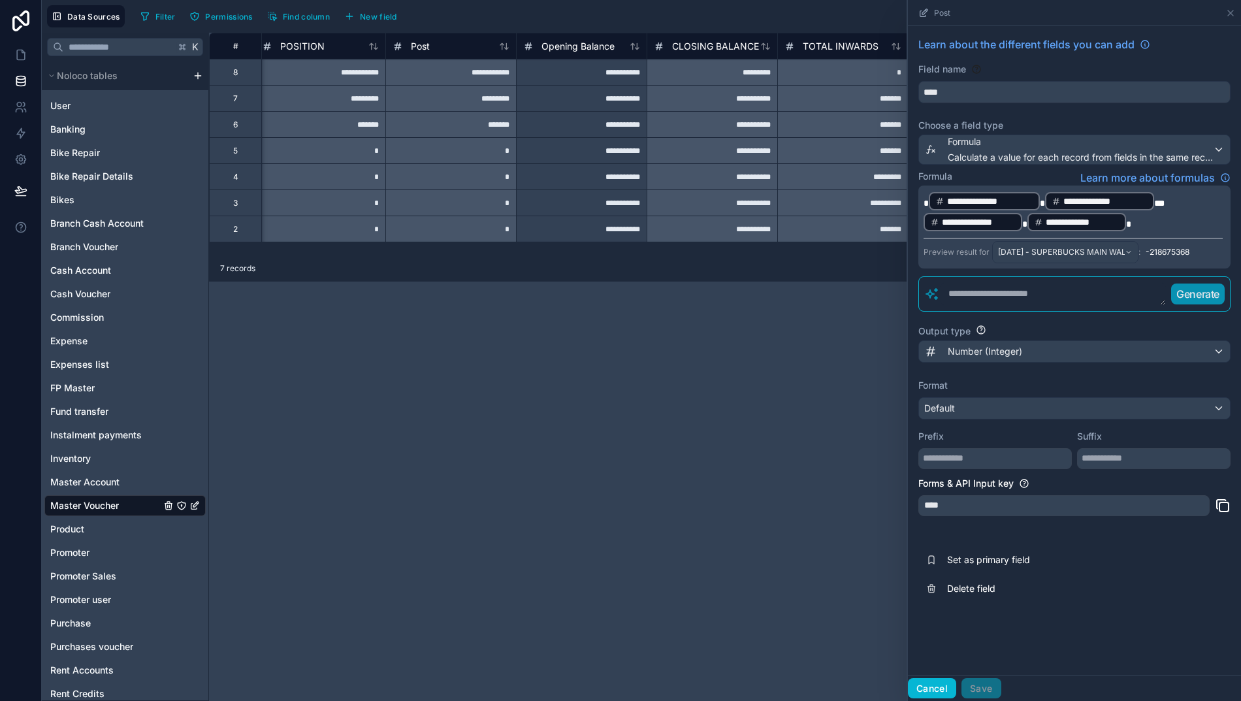
click at [936, 695] on button "Cancel" at bounding box center [932, 688] width 48 height 21
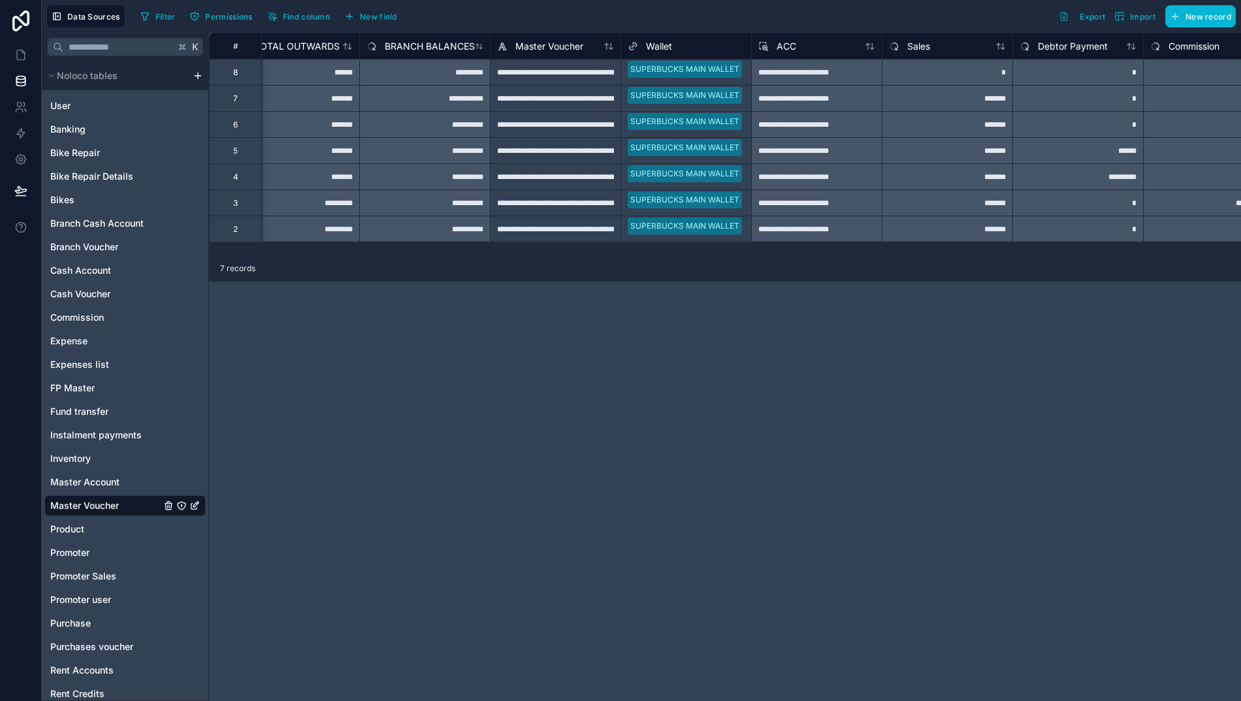
scroll to position [0, 1085]
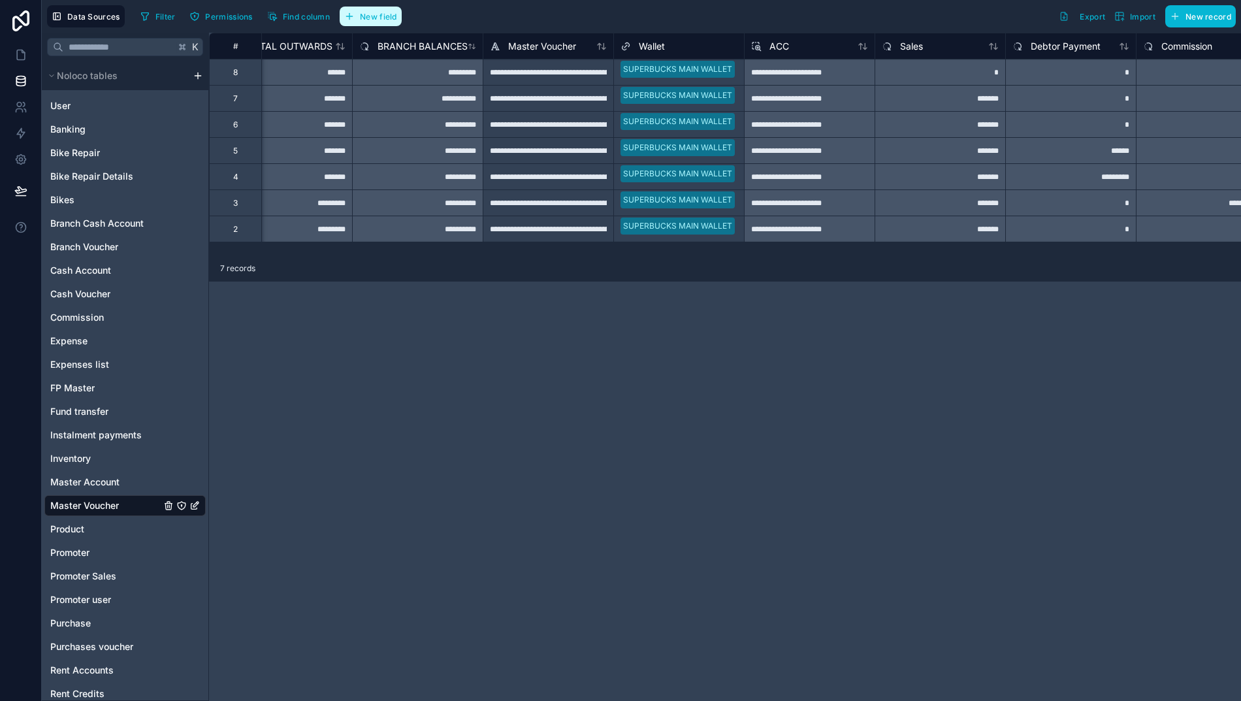
click at [352, 19] on button "New field" at bounding box center [371, 17] width 62 height 20
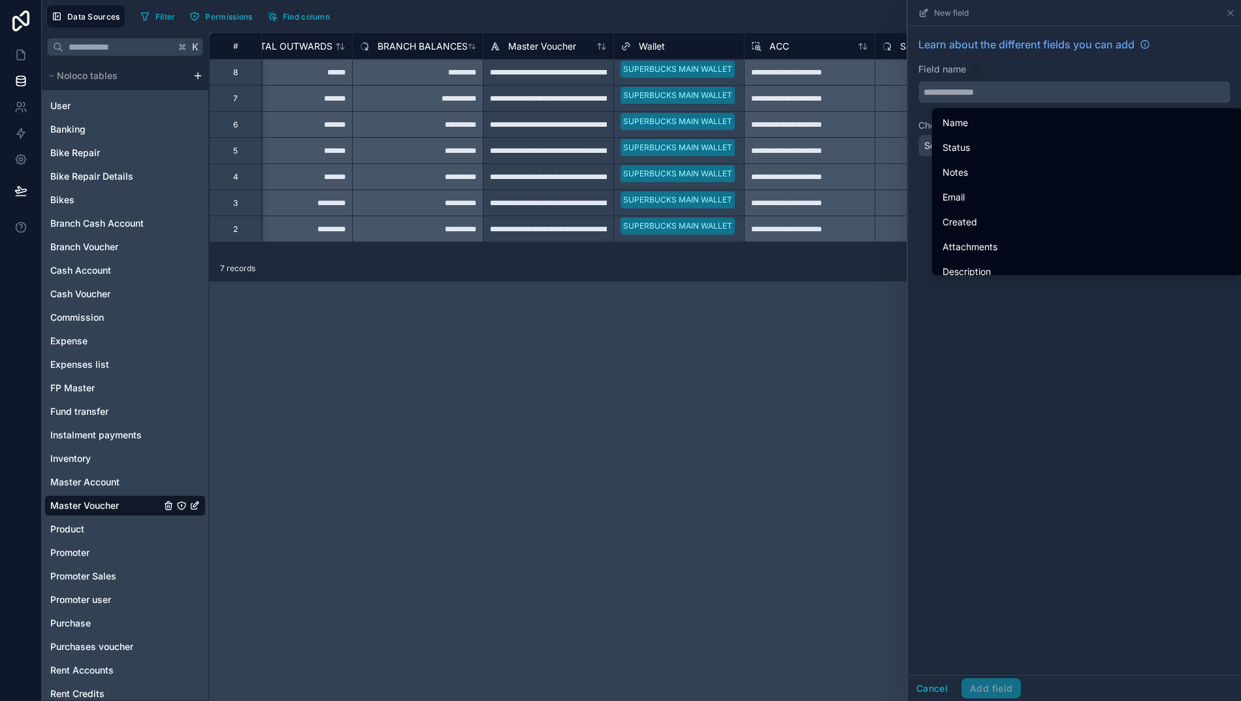
click at [957, 95] on input "text" at bounding box center [1074, 92] width 311 height 21
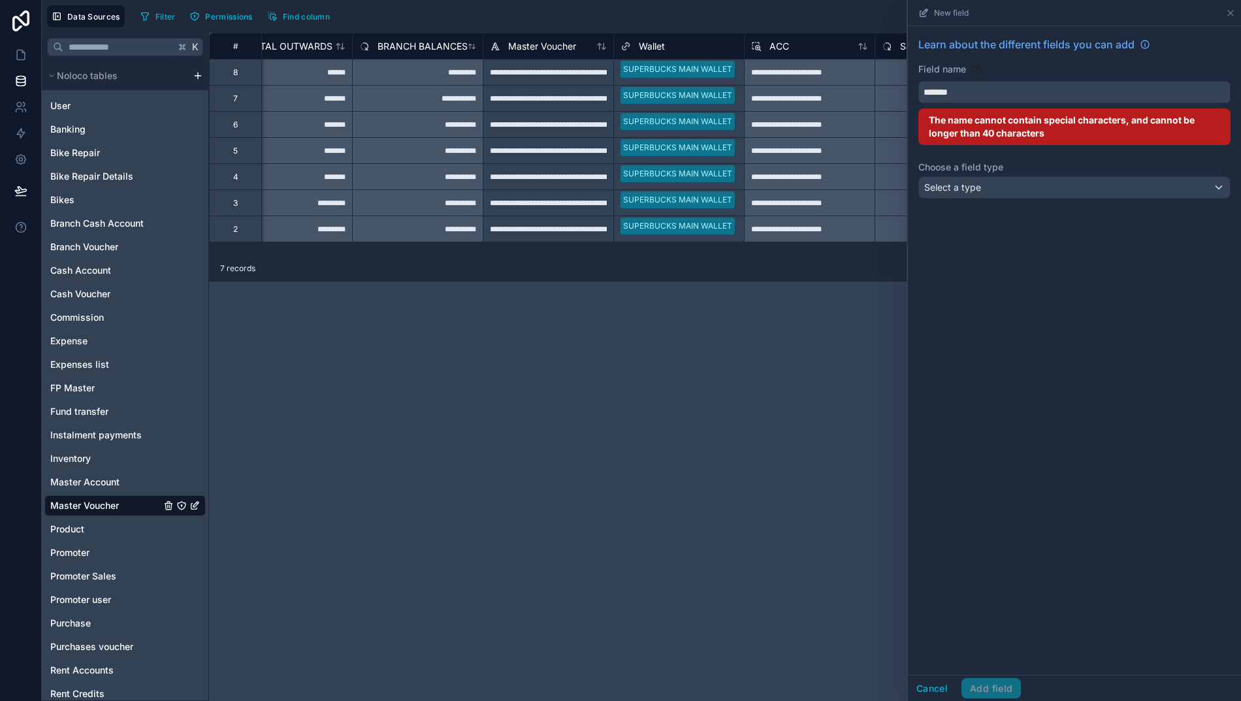
click at [1081, 92] on button "******" at bounding box center [1074, 92] width 312 height 22
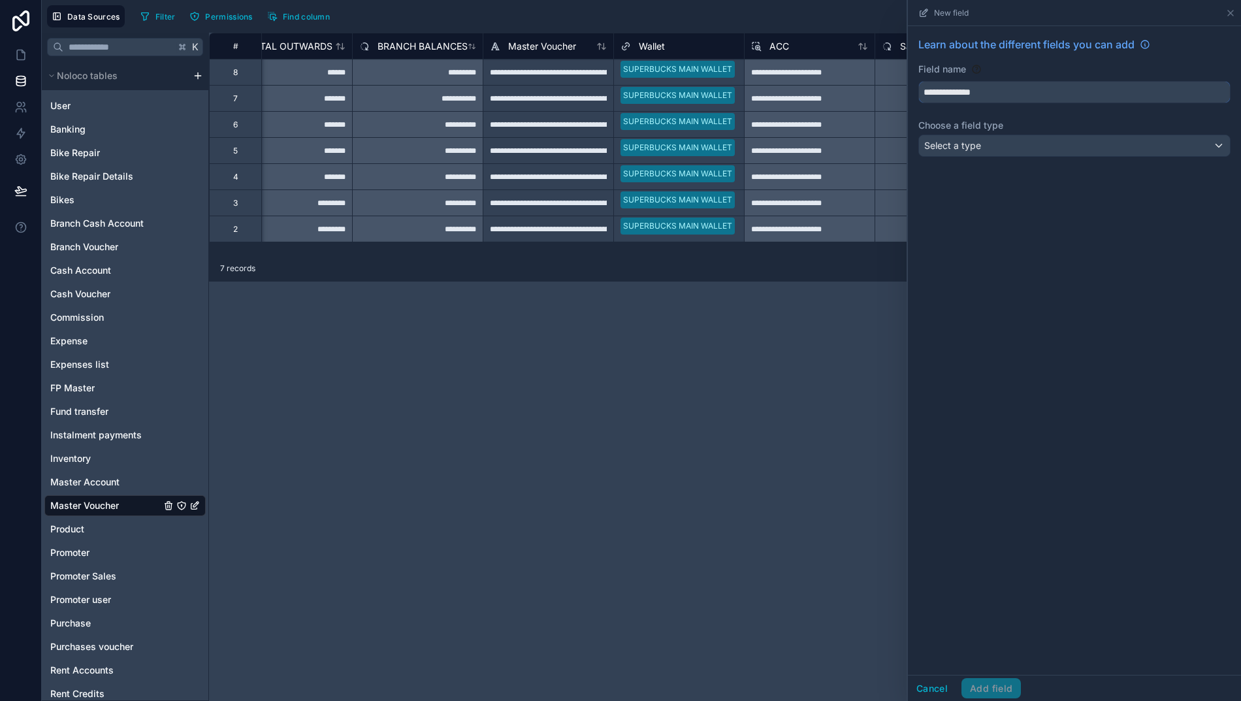
type input "**********"
click at [1044, 140] on div "Select a type" at bounding box center [1074, 145] width 311 height 21
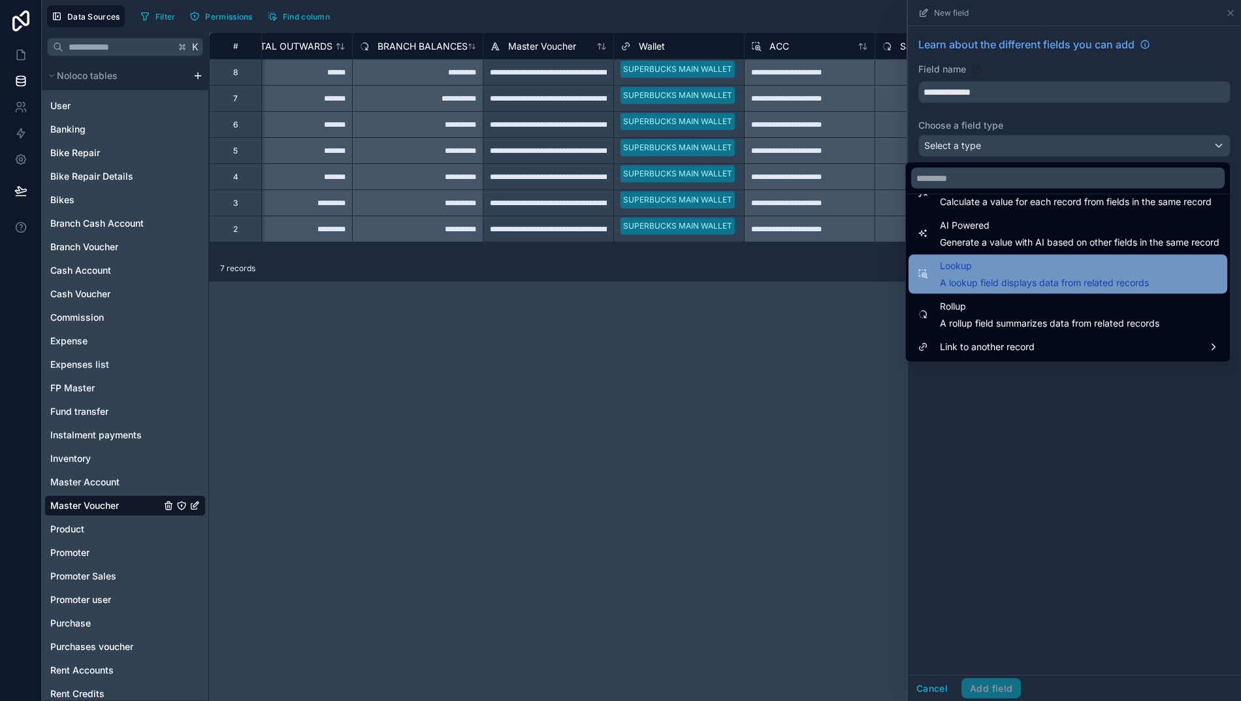
scroll to position [379, 0]
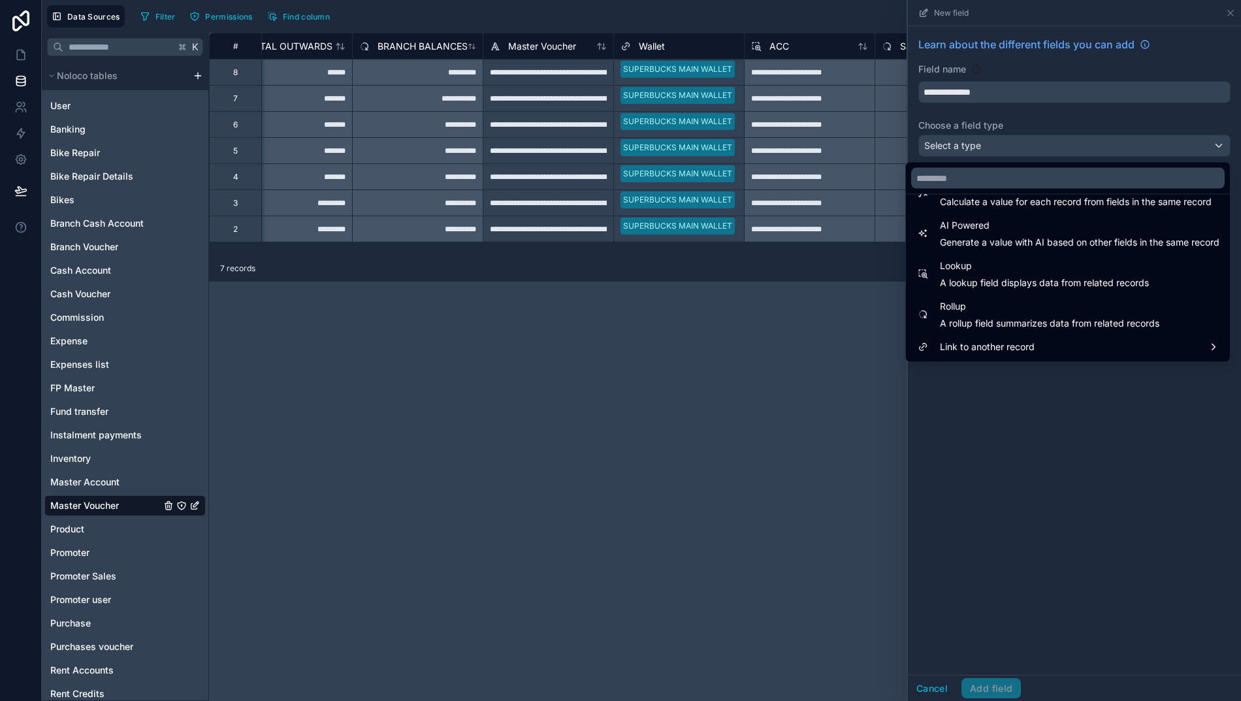
click at [962, 309] on span "Rollup" at bounding box center [1049, 307] width 219 height 16
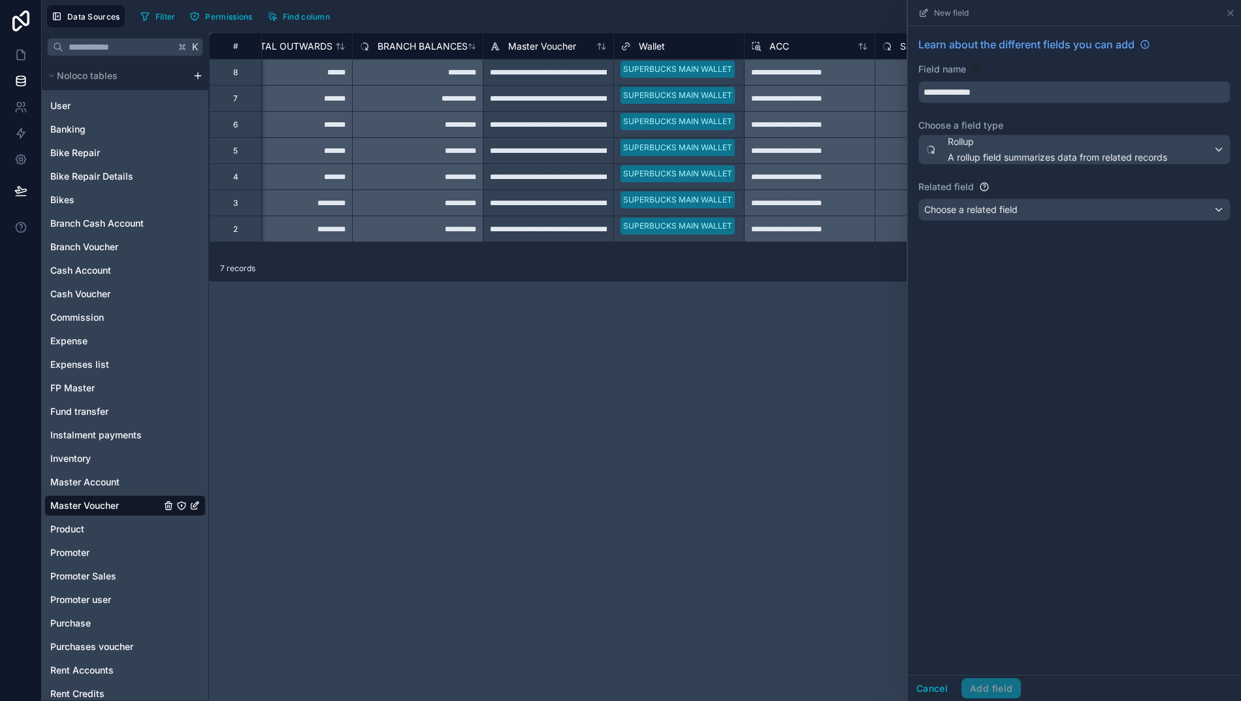
click at [1002, 209] on span "Choose a related field" at bounding box center [970, 209] width 93 height 11
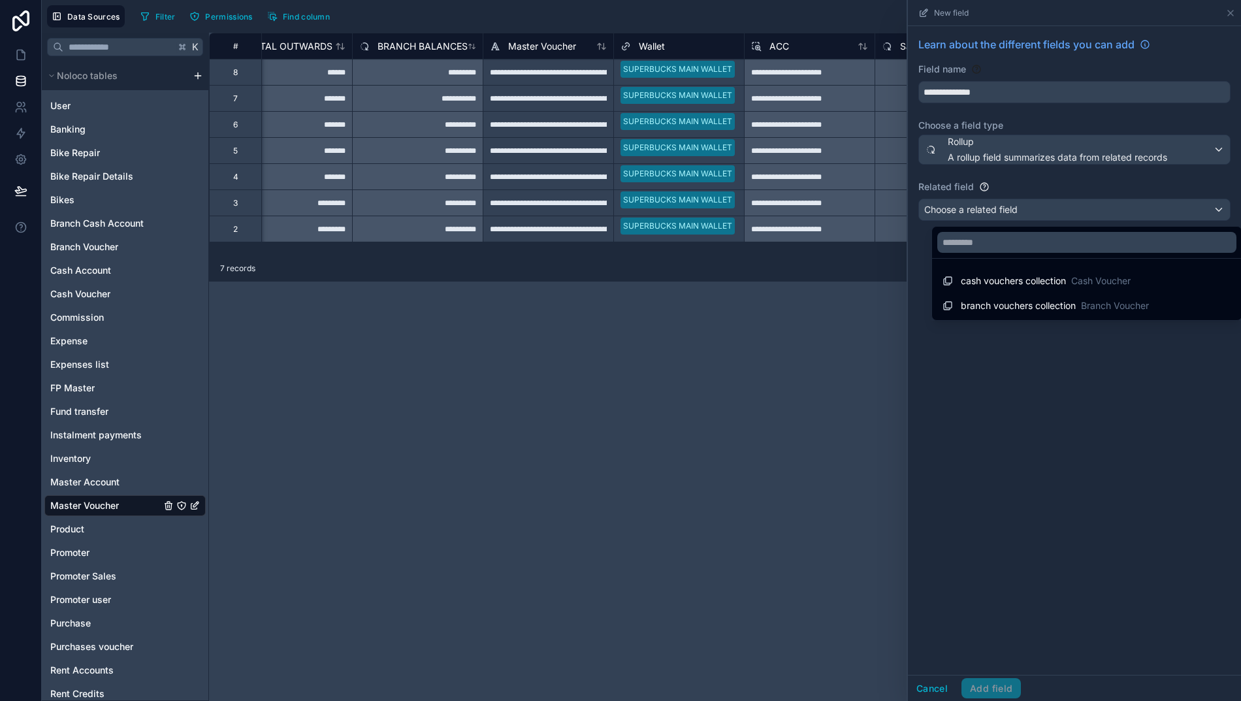
click at [996, 304] on span "branch vouchers collection" at bounding box center [1017, 305] width 115 height 13
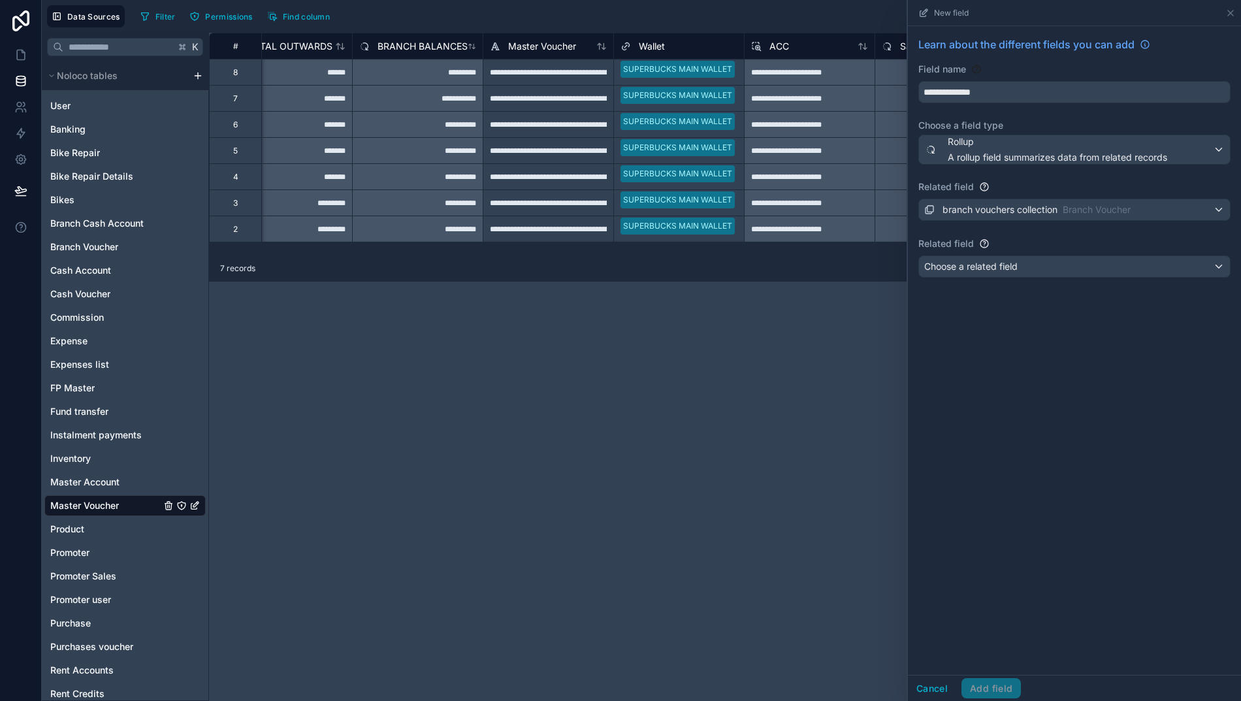
click at [1004, 267] on span "Choose a related field" at bounding box center [970, 266] width 93 height 11
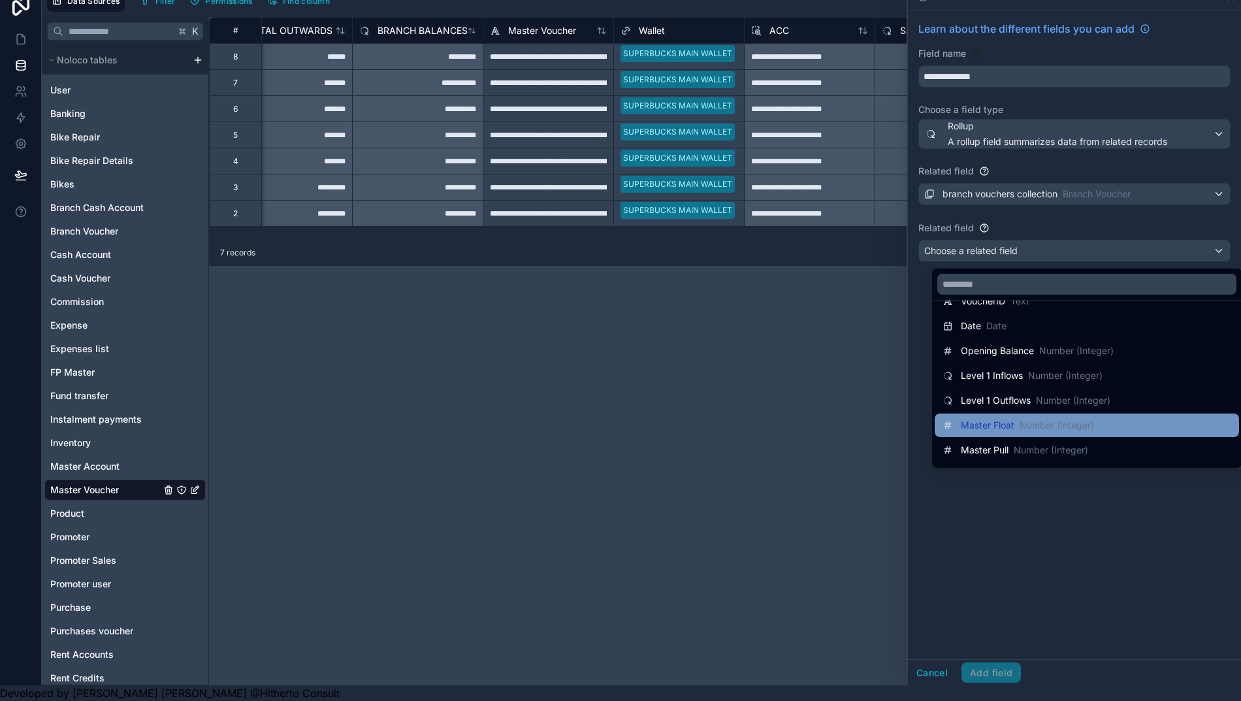
scroll to position [123, 0]
drag, startPoint x: 770, startPoint y: 353, endPoint x: 859, endPoint y: 350, distance: 88.9
click at [770, 353] on div "**********" at bounding box center [731, 351] width 1045 height 668
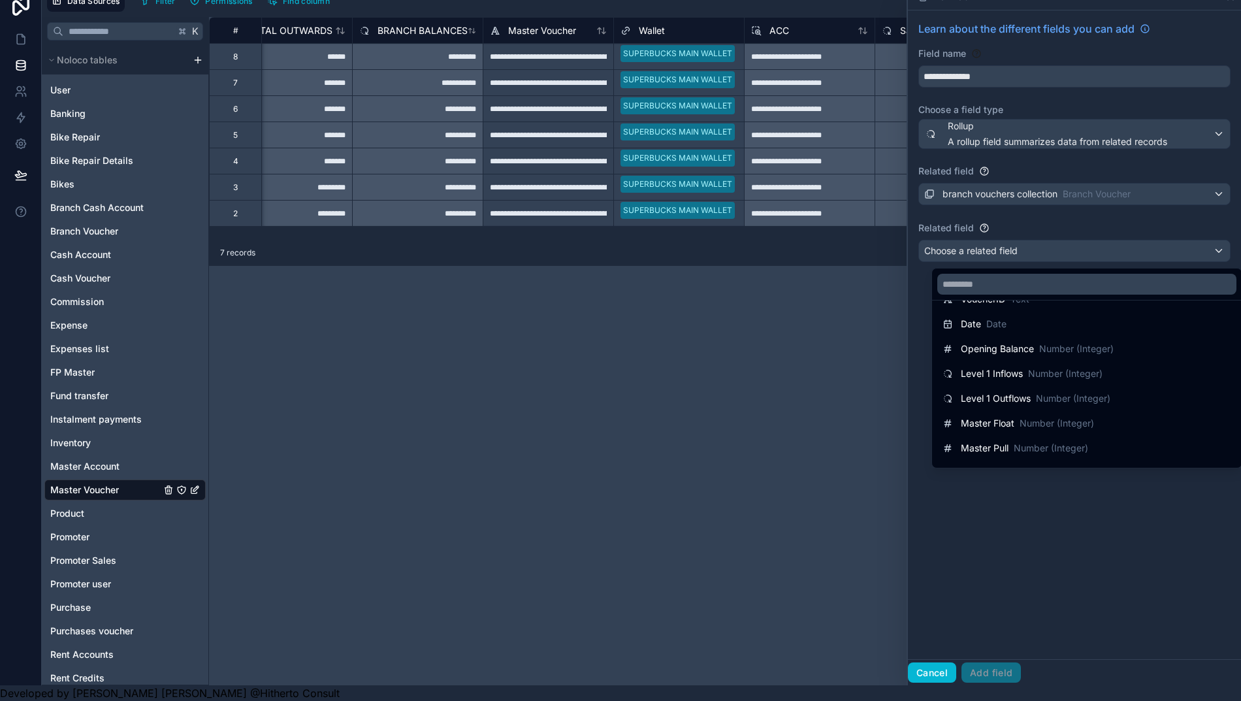
click at [936, 669] on div at bounding box center [1074, 334] width 333 height 701
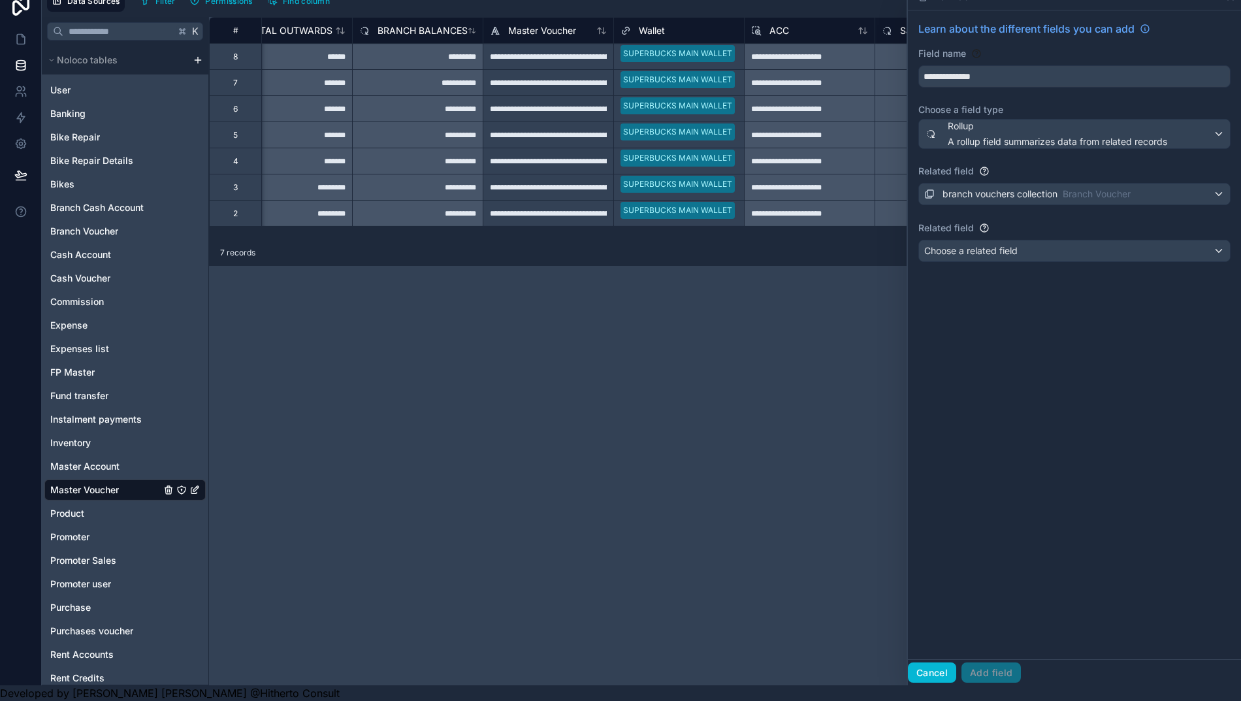
click at [947, 673] on button "Cancel" at bounding box center [932, 672] width 48 height 21
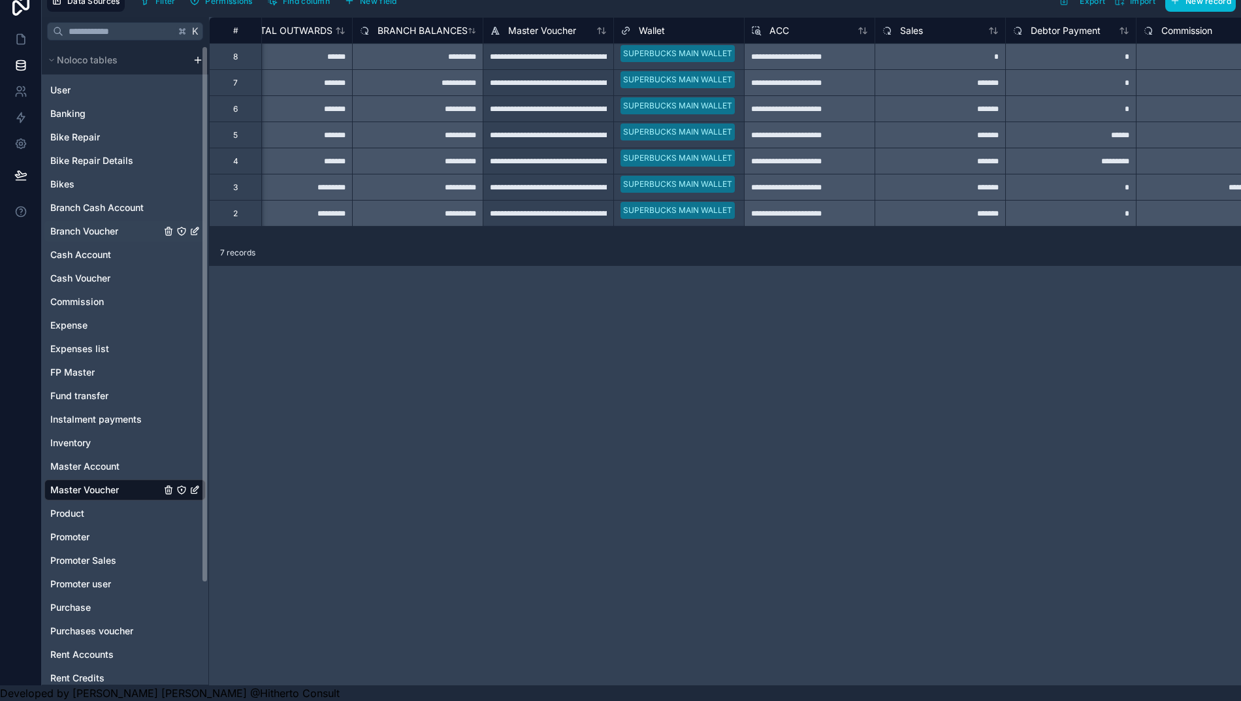
click at [83, 225] on span "Branch Voucher" at bounding box center [84, 231] width 68 height 13
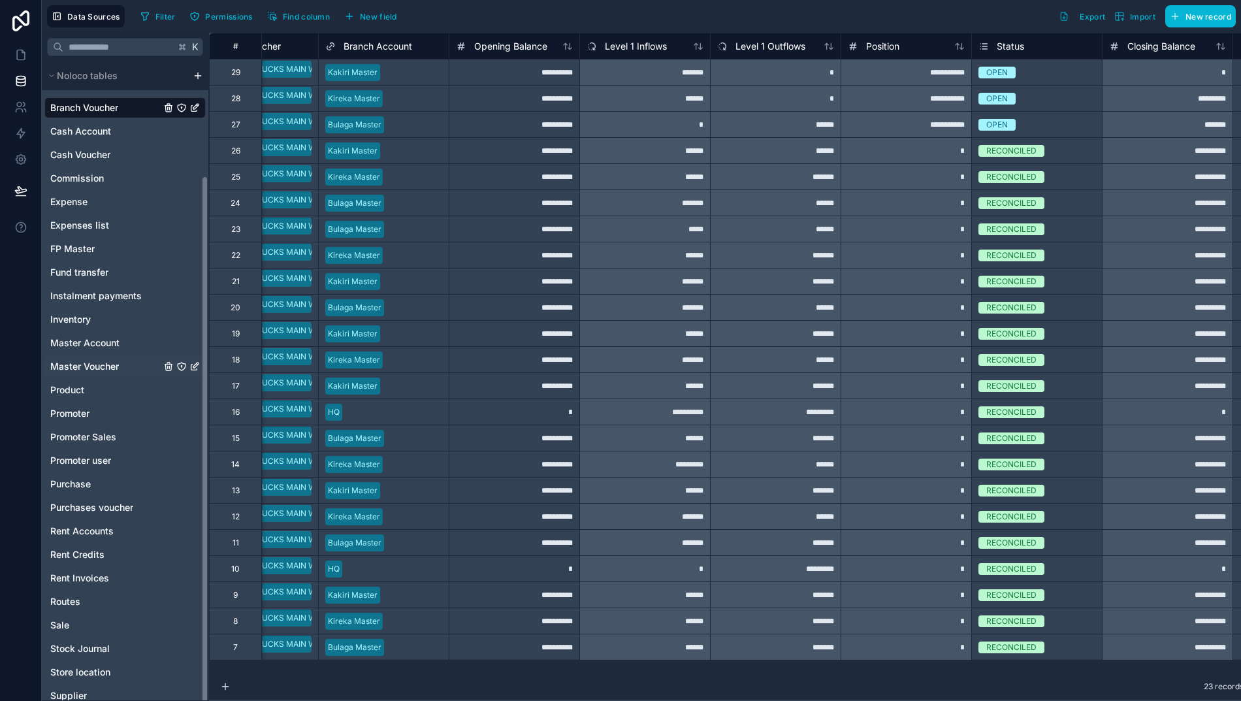
scroll to position [138, 0]
click at [80, 366] on span "Master Voucher" at bounding box center [84, 366] width 69 height 13
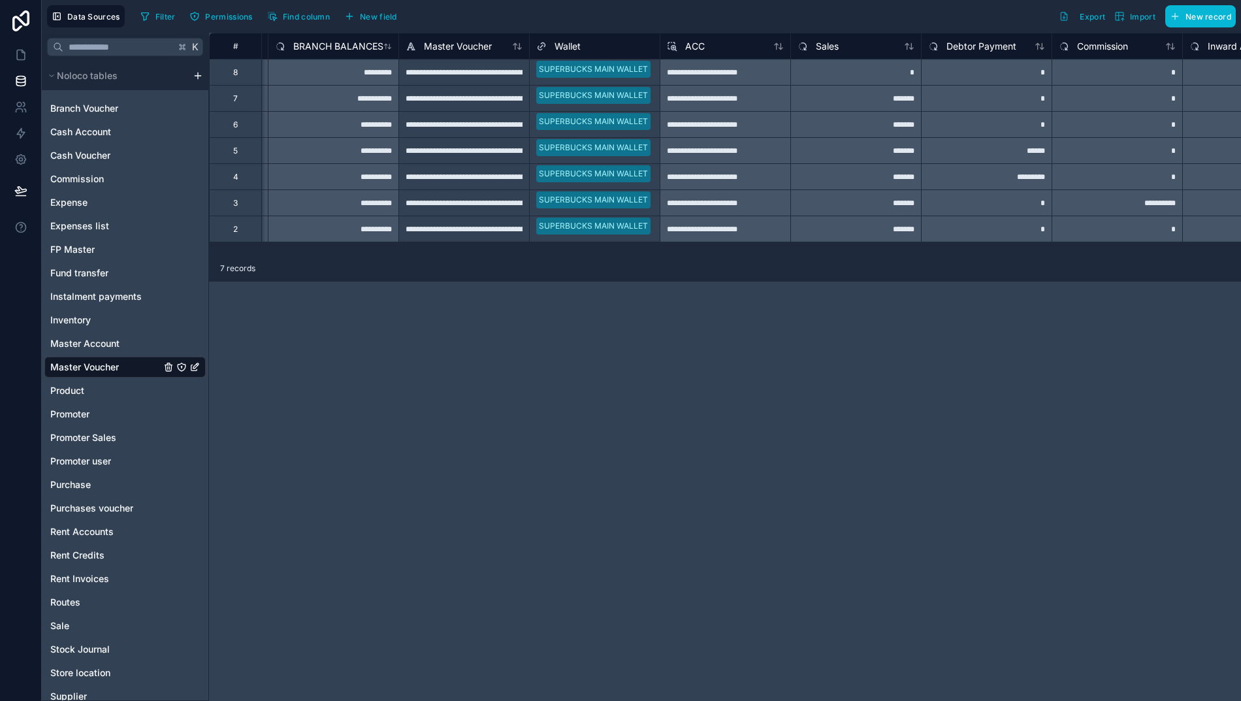
scroll to position [0, 1168]
click at [369, 12] on span "New field" at bounding box center [378, 17] width 37 height 10
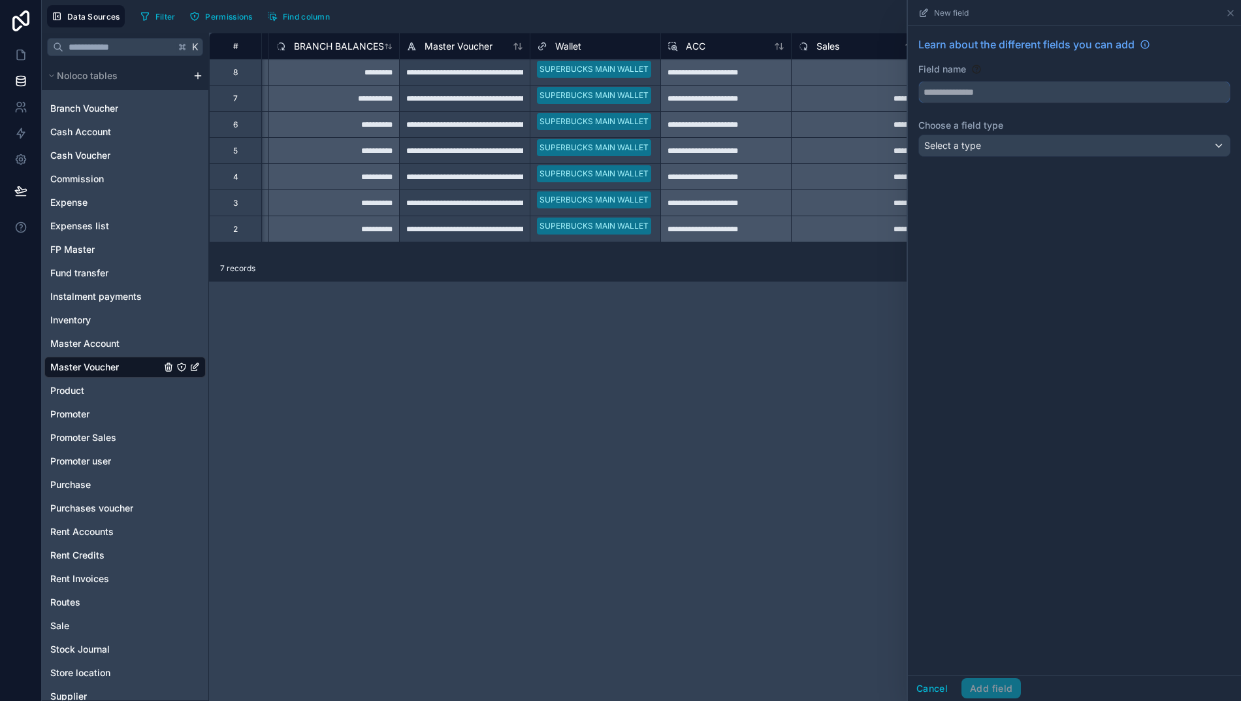
click at [952, 95] on input "text" at bounding box center [1074, 92] width 311 height 21
click at [1087, 92] on button "******" at bounding box center [1074, 92] width 312 height 22
type input "**********"
click at [1026, 146] on div "Select a type" at bounding box center [1074, 145] width 311 height 21
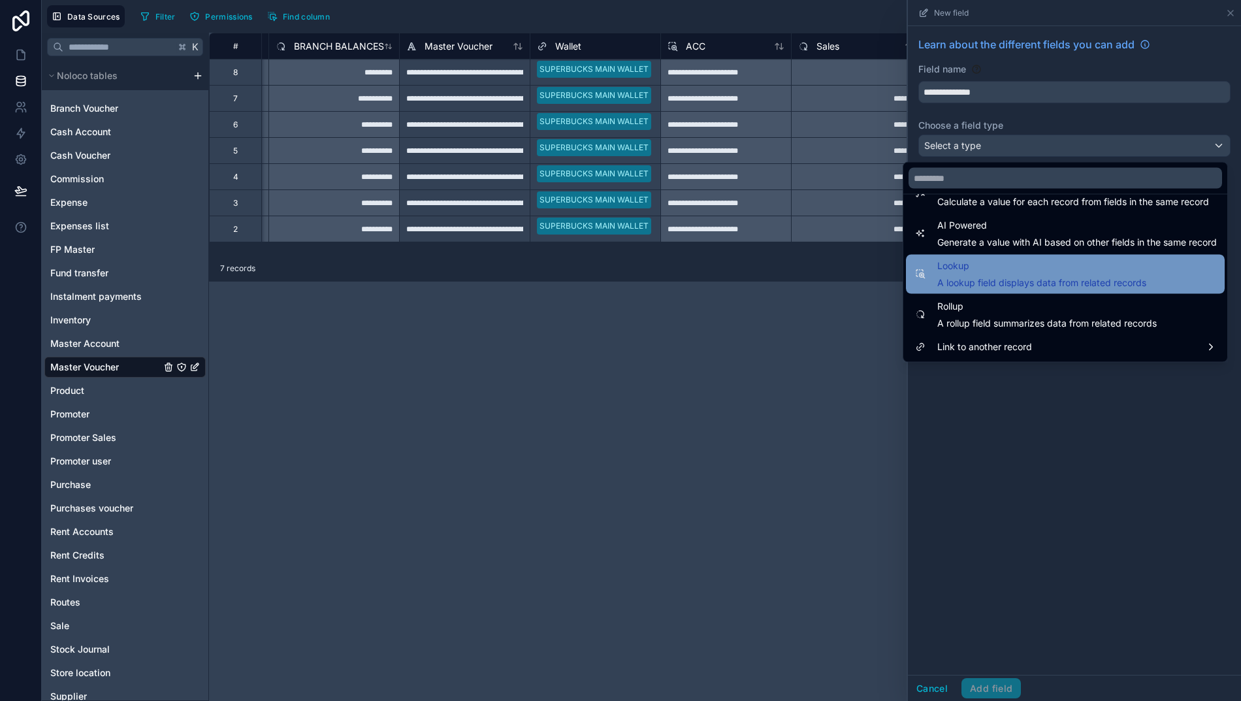
scroll to position [379, 0]
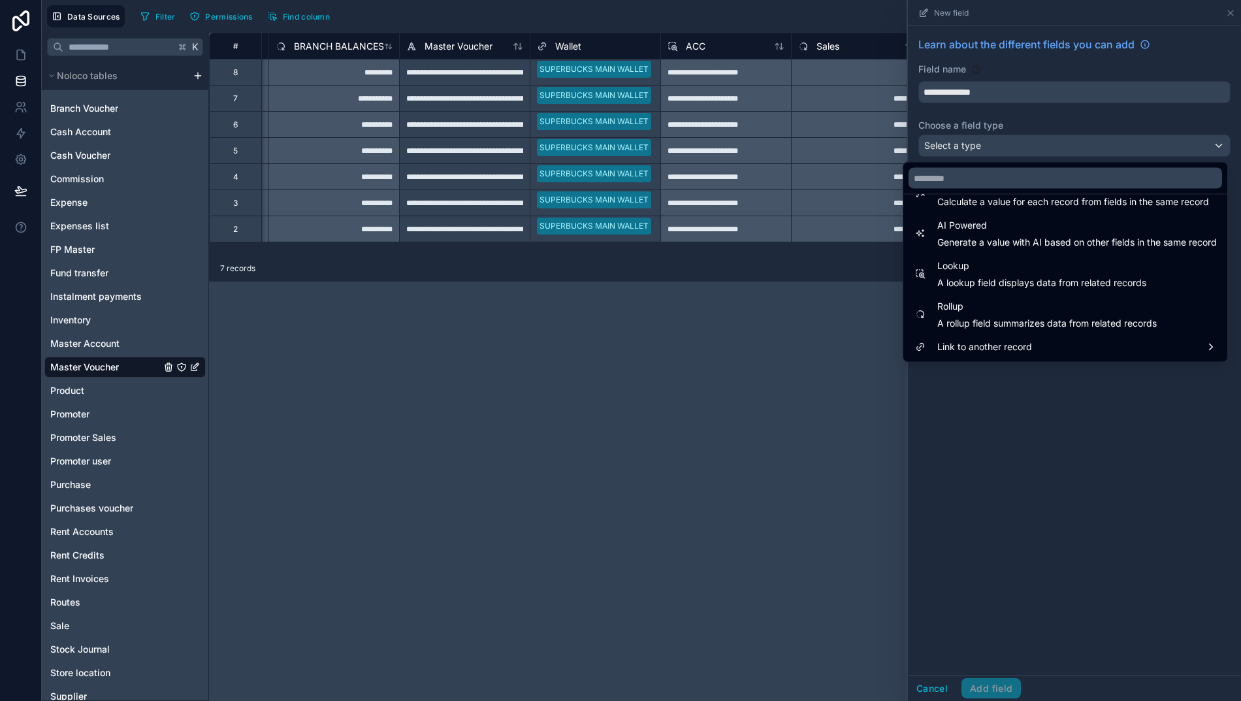
click at [991, 264] on span "Lookup" at bounding box center [1041, 267] width 209 height 16
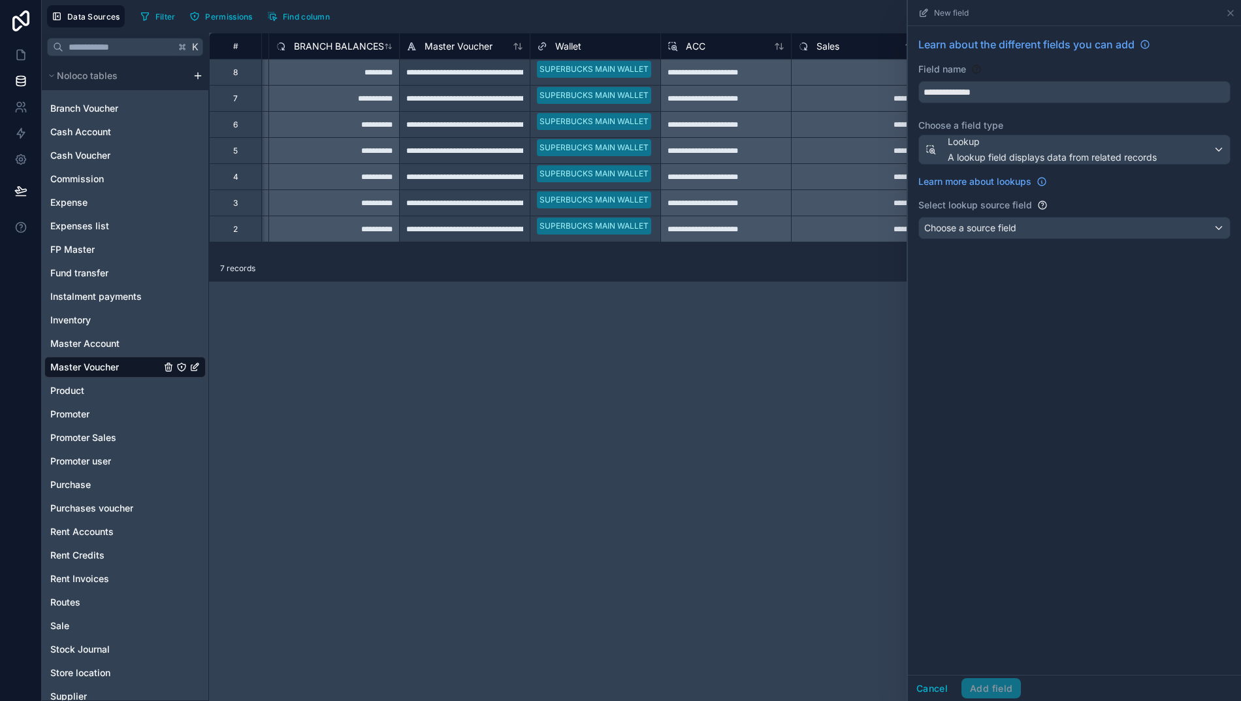
click at [977, 222] on span "Choose a source field" at bounding box center [970, 227] width 92 height 13
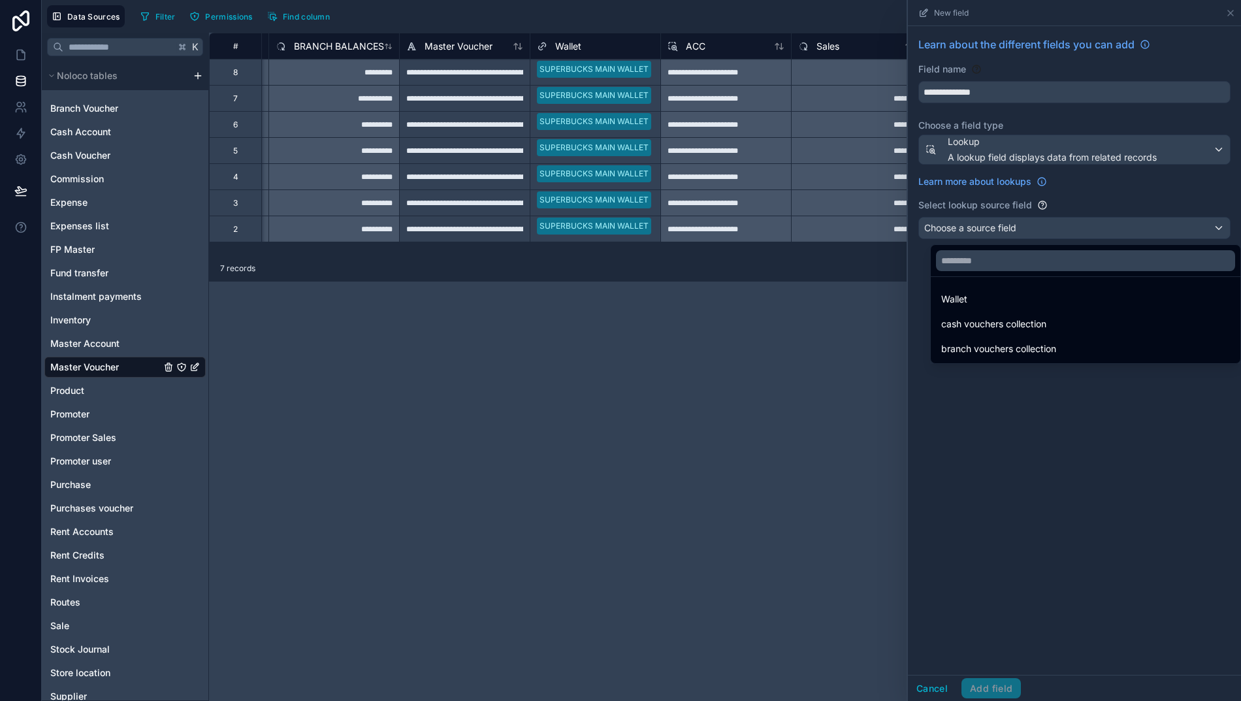
click at [1009, 155] on div at bounding box center [1074, 350] width 333 height 701
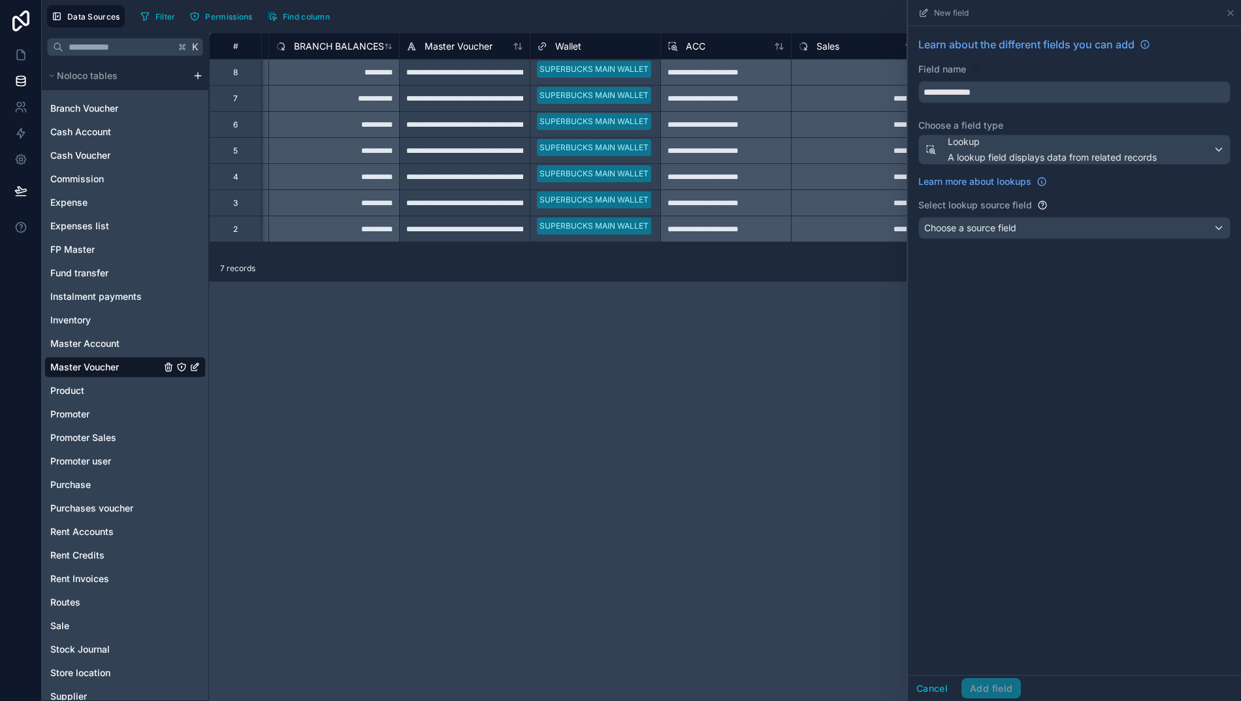
click at [1007, 155] on span "A lookup field displays data from related records" at bounding box center [1051, 157] width 209 height 13
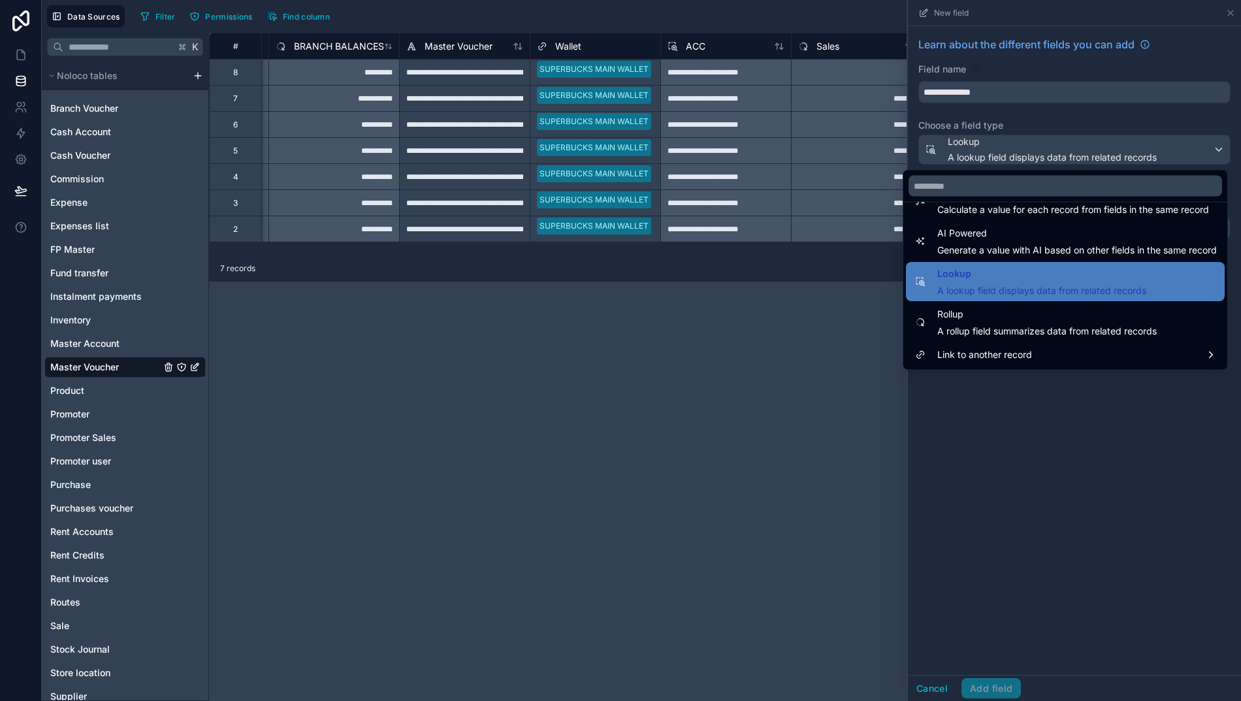
click at [983, 314] on span "Rollup" at bounding box center [1046, 315] width 219 height 16
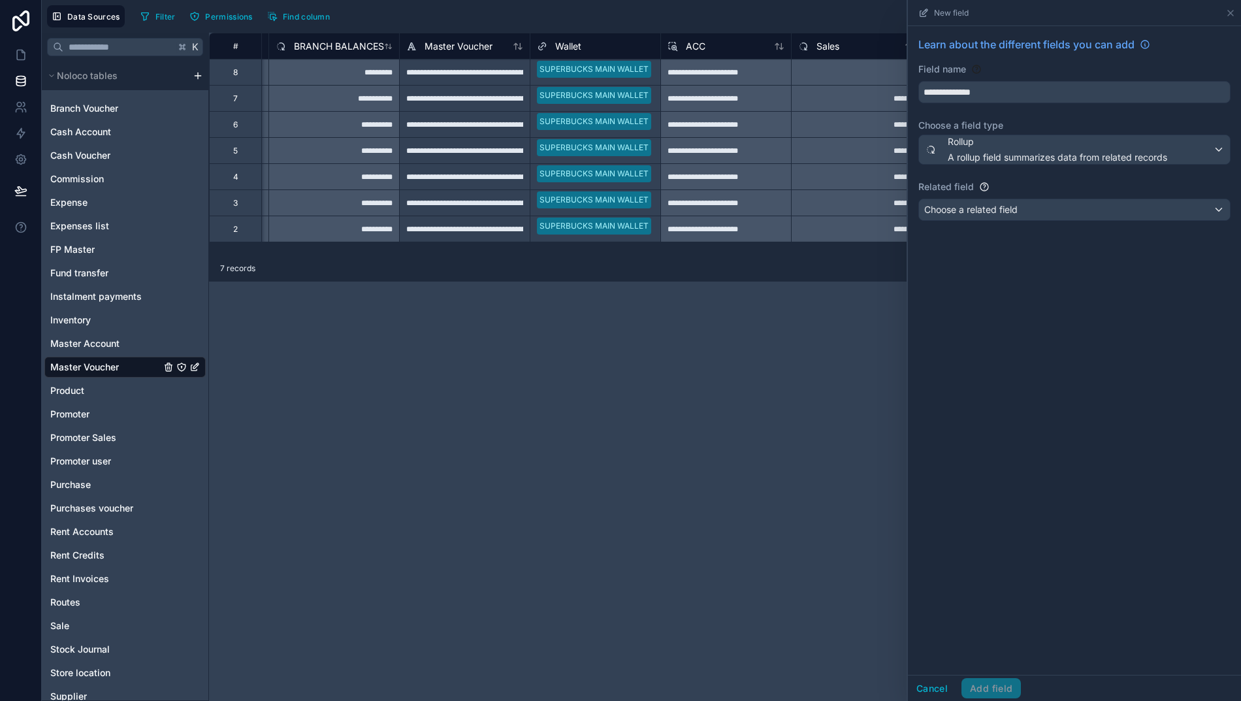
click at [1012, 207] on span "Choose a related field" at bounding box center [970, 209] width 93 height 11
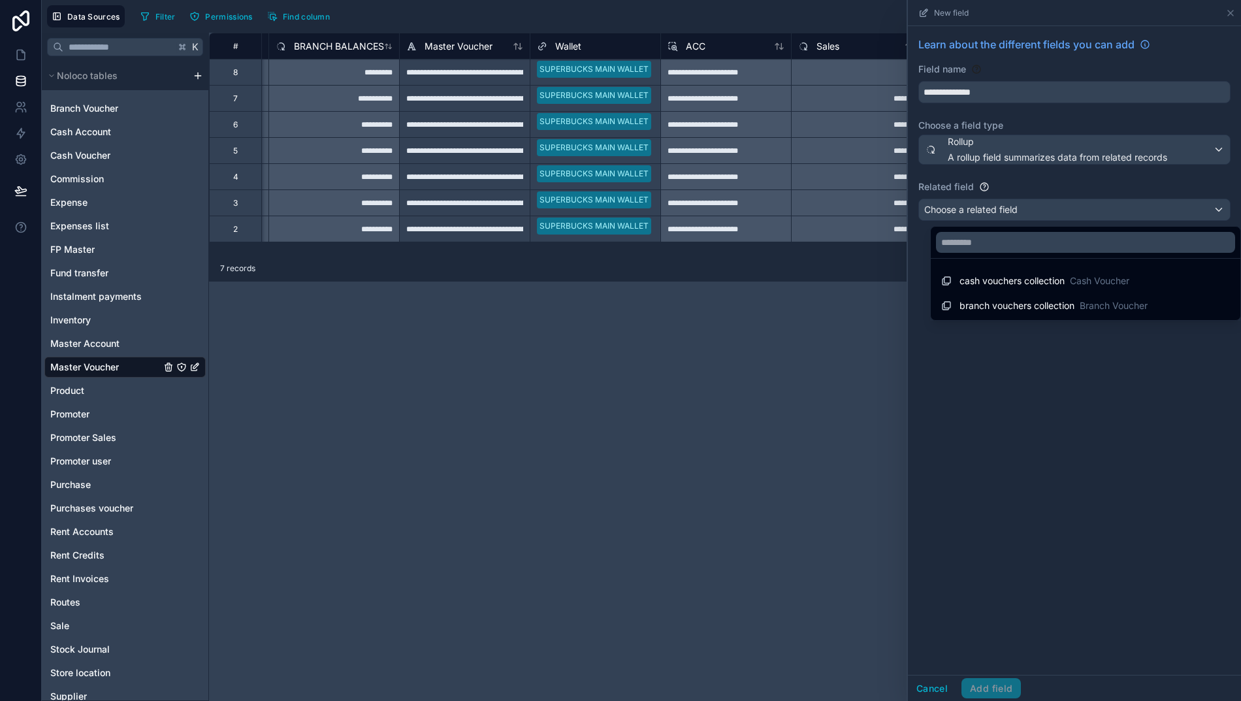
click at [1009, 303] on span "branch vouchers collection" at bounding box center [1016, 305] width 115 height 13
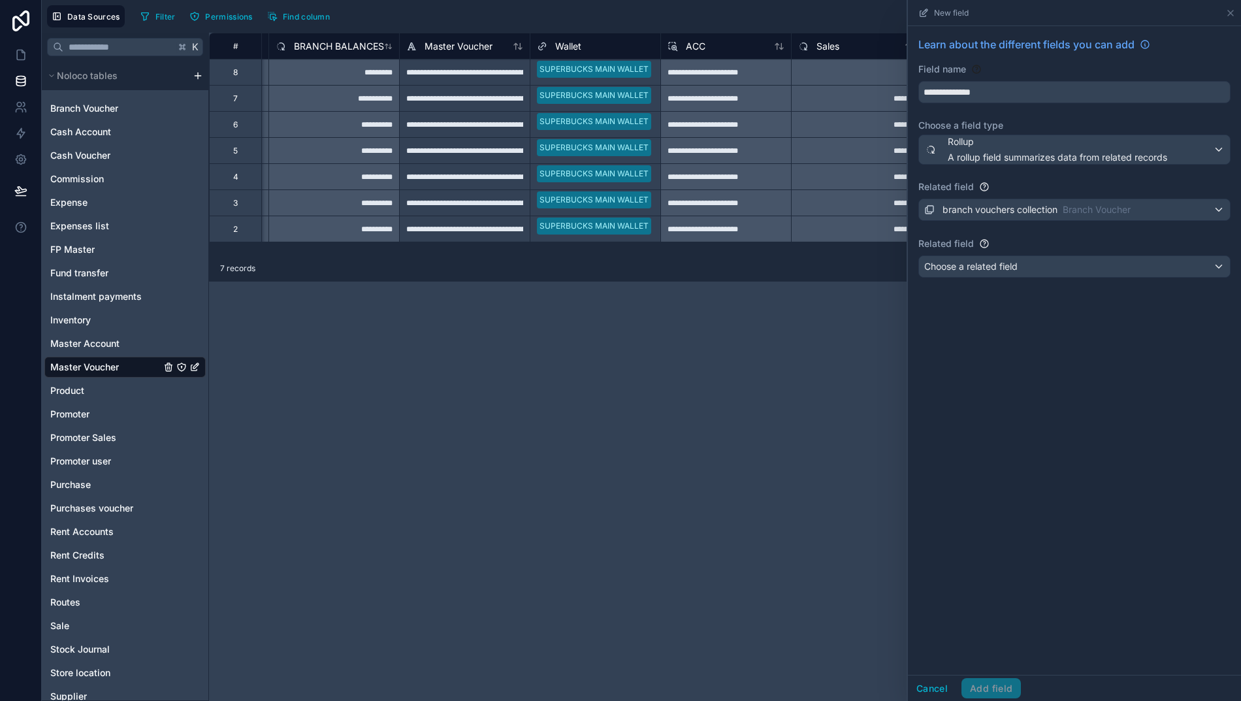
click at [1045, 267] on div "Choose a related field" at bounding box center [1074, 266] width 311 height 21
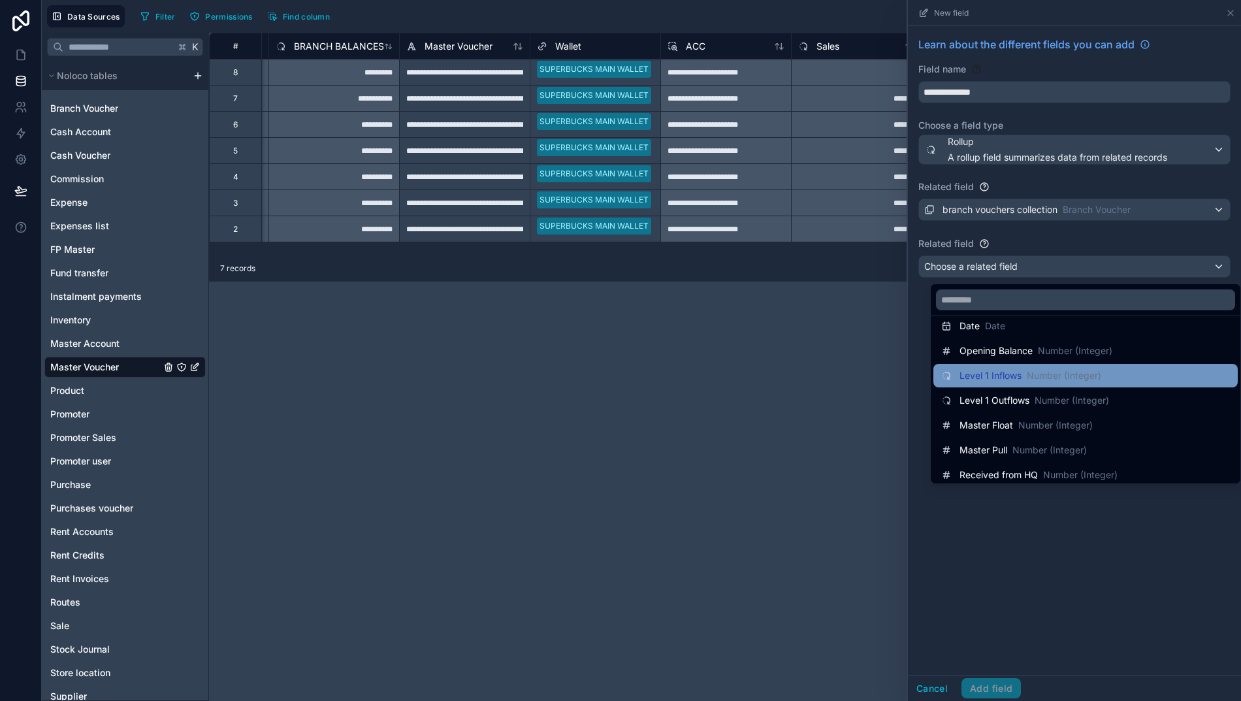
scroll to position [133, 0]
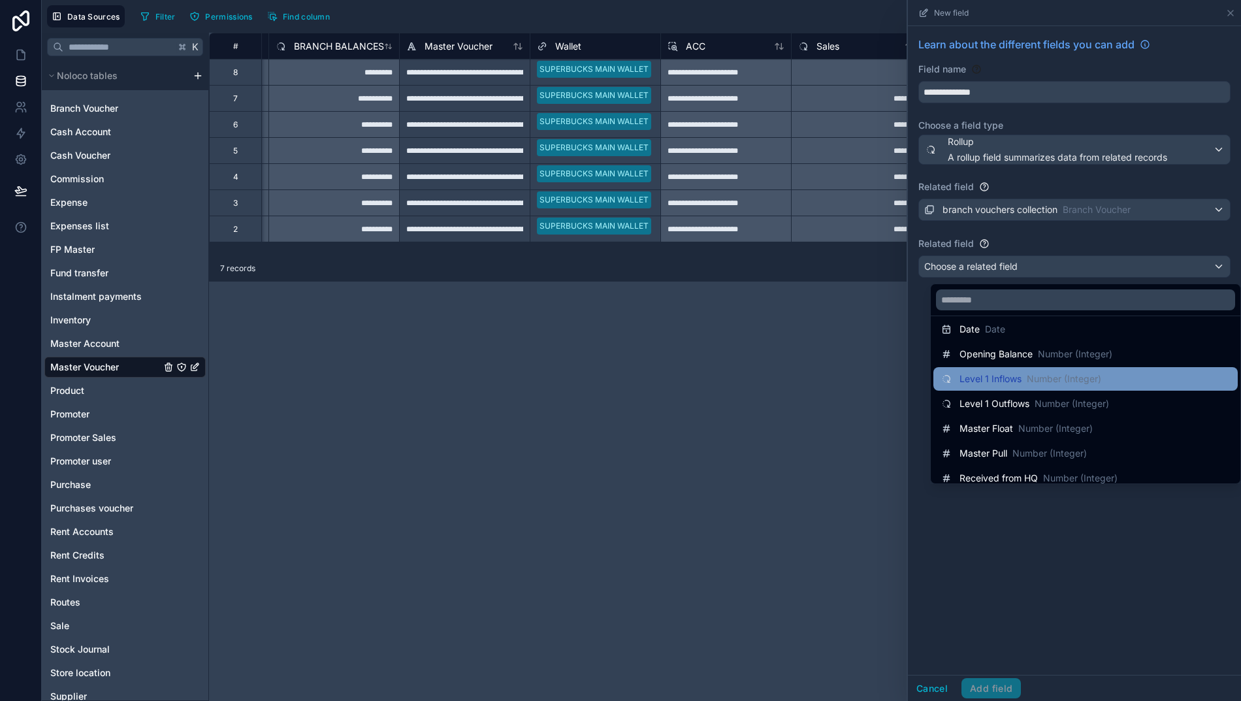
click at [1009, 375] on span "Level 1 Inflows" at bounding box center [990, 378] width 62 height 13
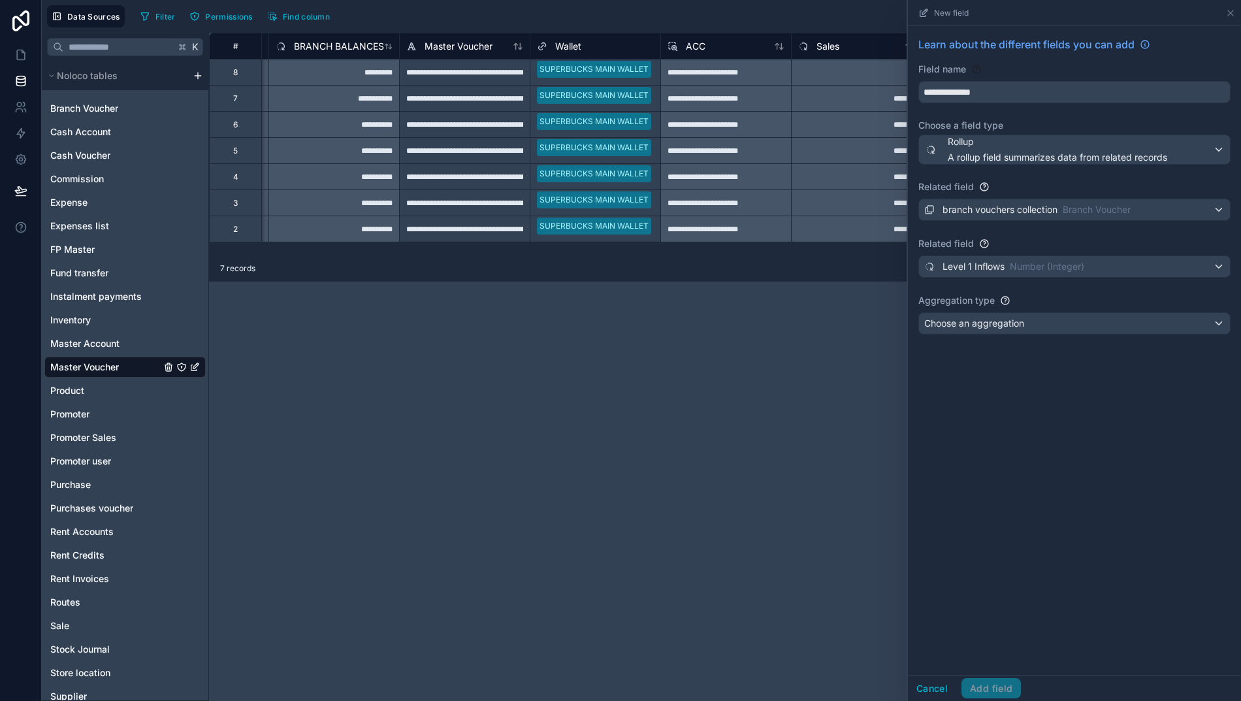
click at [1015, 322] on span "Choose an aggregation" at bounding box center [974, 322] width 100 height 11
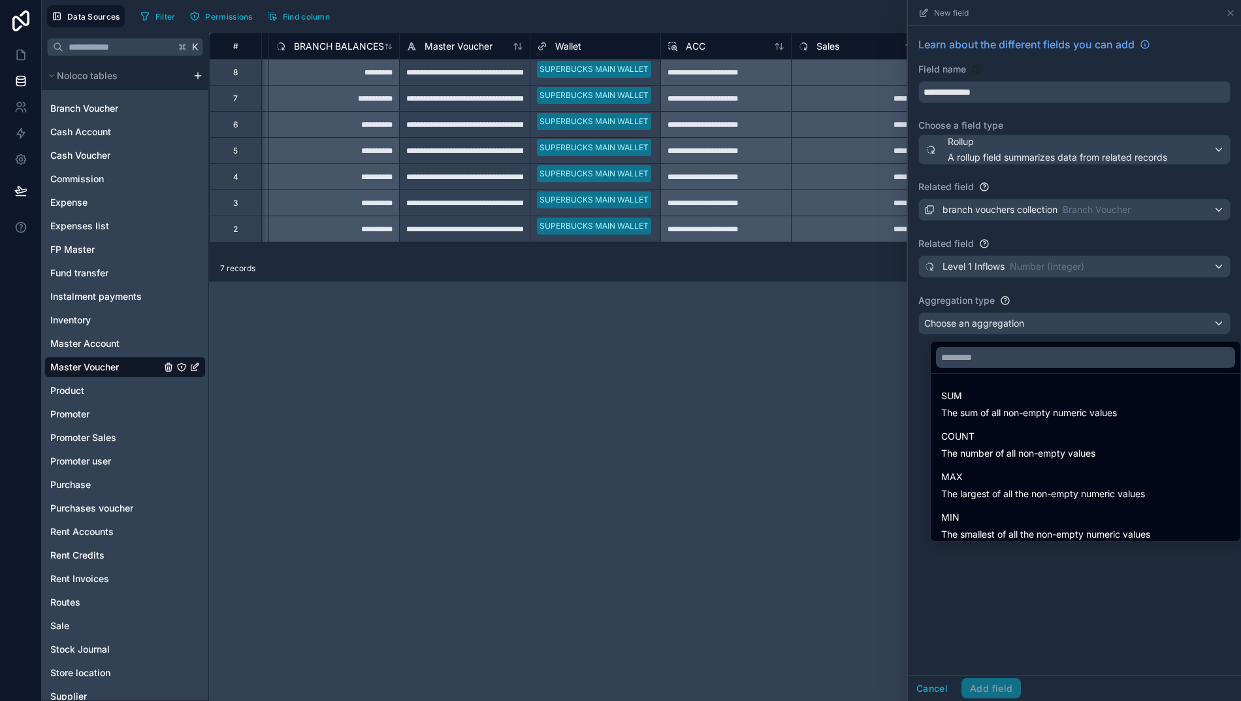
click at [970, 395] on span "SUM" at bounding box center [1029, 396] width 176 height 16
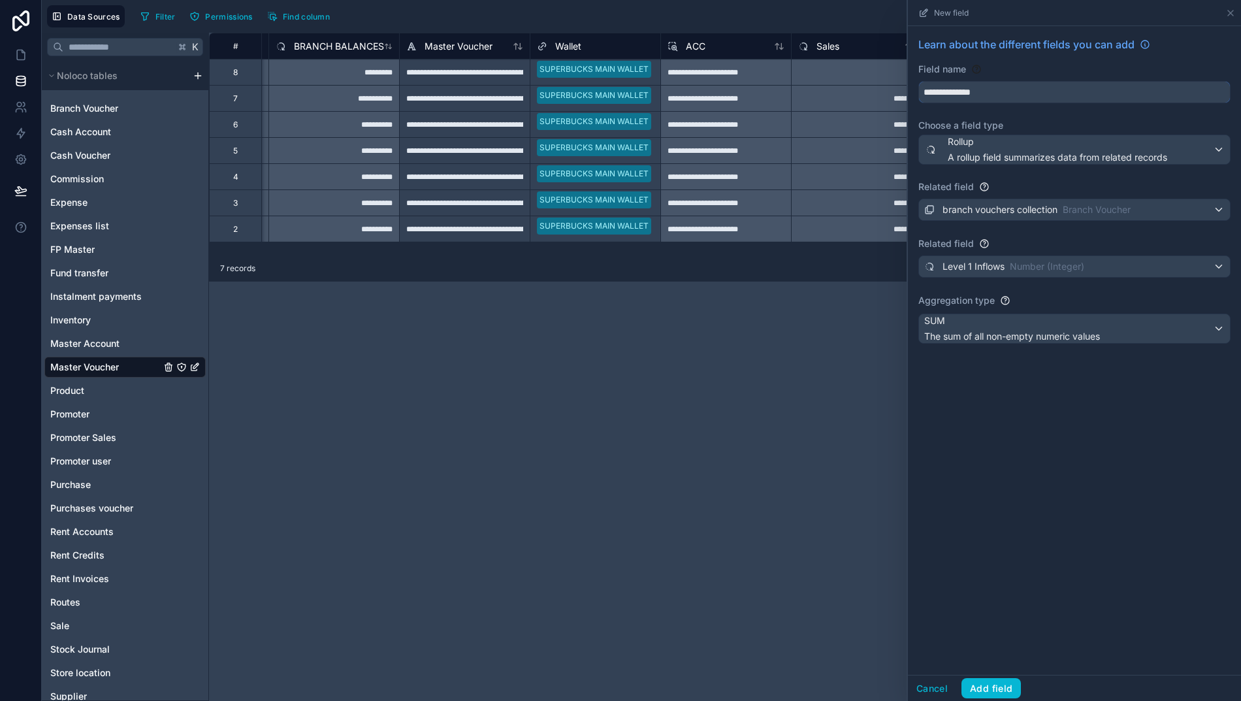
drag, startPoint x: 1017, startPoint y: 91, endPoint x: 405, endPoint y: 37, distance: 614.9
click at [405, 37] on div "**********" at bounding box center [641, 350] width 1199 height 701
click at [999, 698] on button "Add field" at bounding box center [990, 688] width 59 height 21
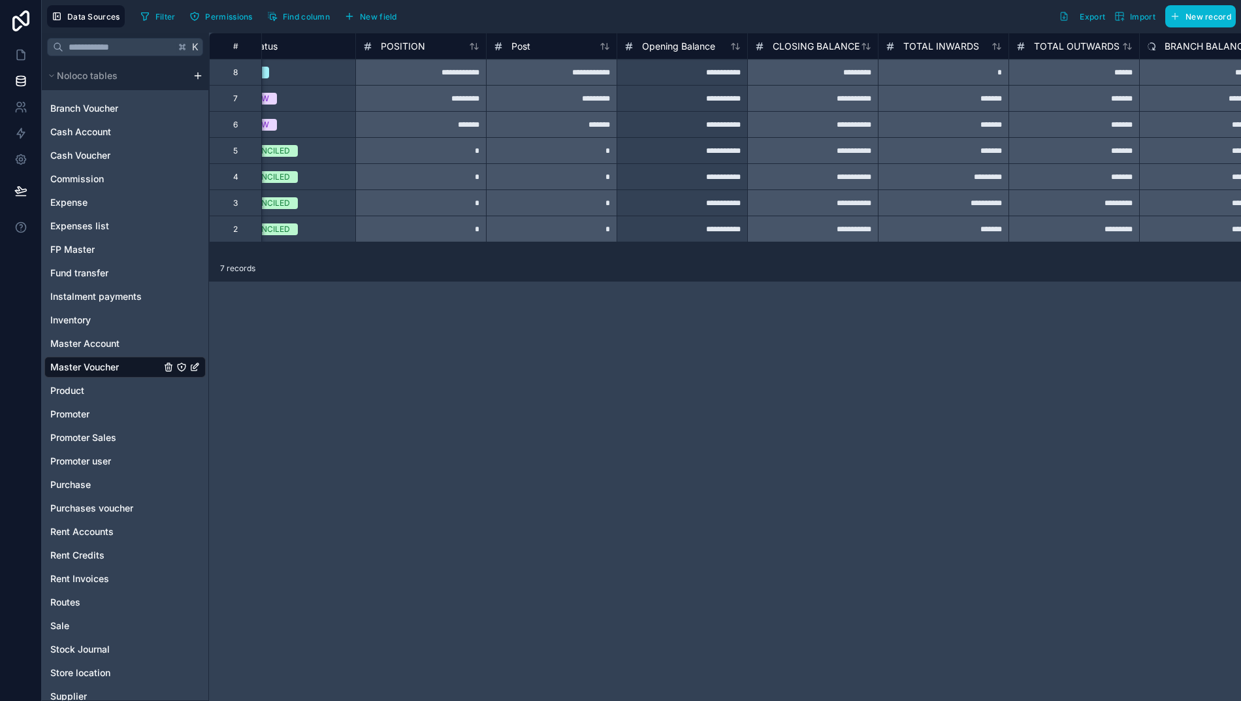
scroll to position [0, 298]
click at [376, 17] on span "New field" at bounding box center [378, 17] width 37 height 10
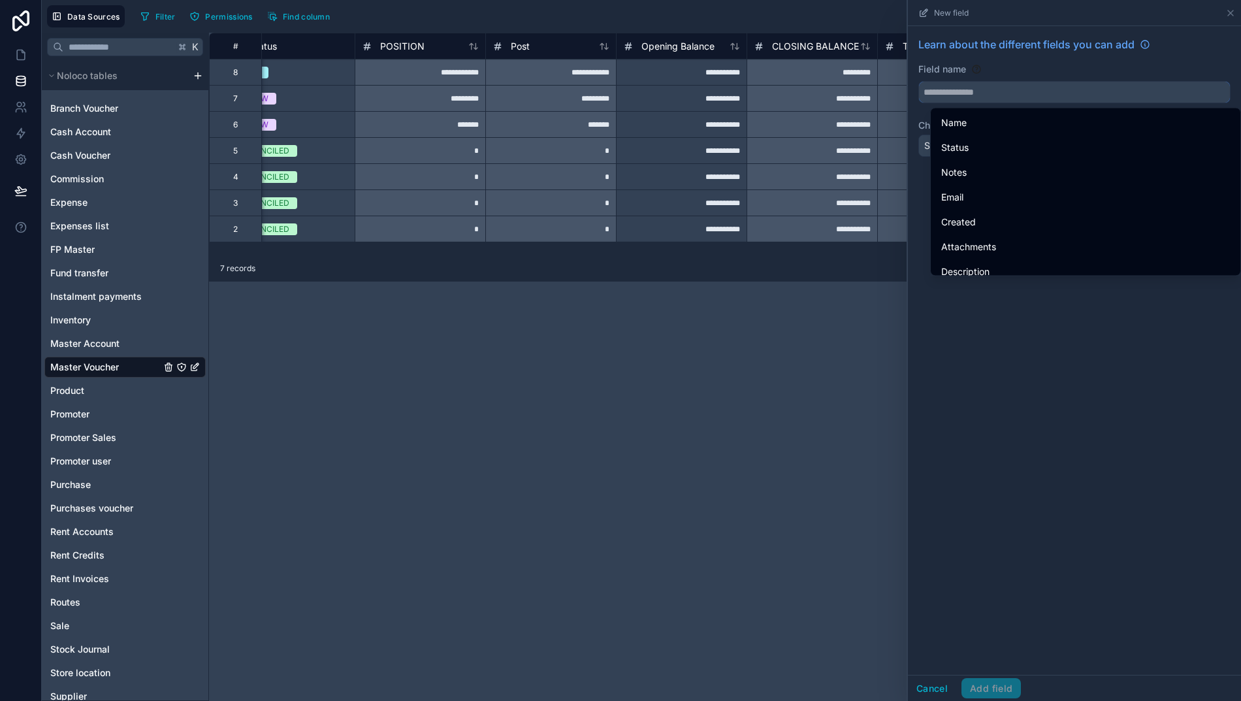
click at [986, 93] on input "text" at bounding box center [1074, 92] width 311 height 21
paste input "**********"
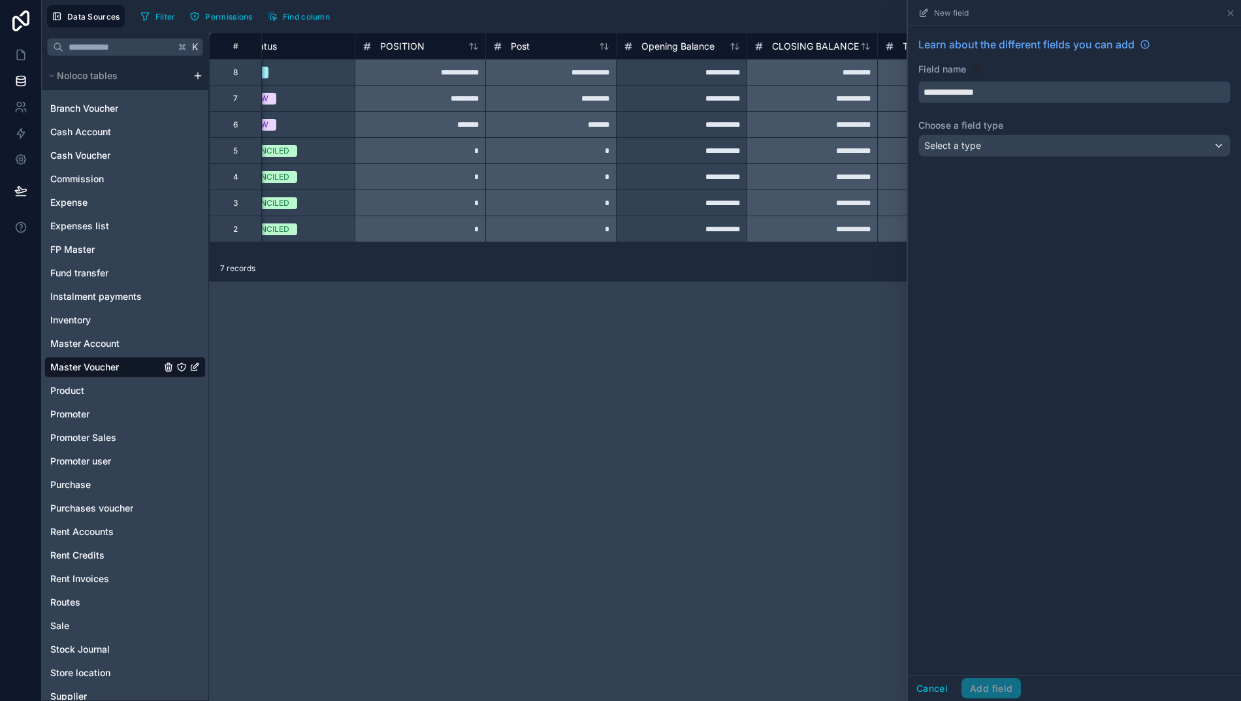
type input "**********"
click at [1004, 147] on div "Select a type" at bounding box center [1074, 145] width 311 height 21
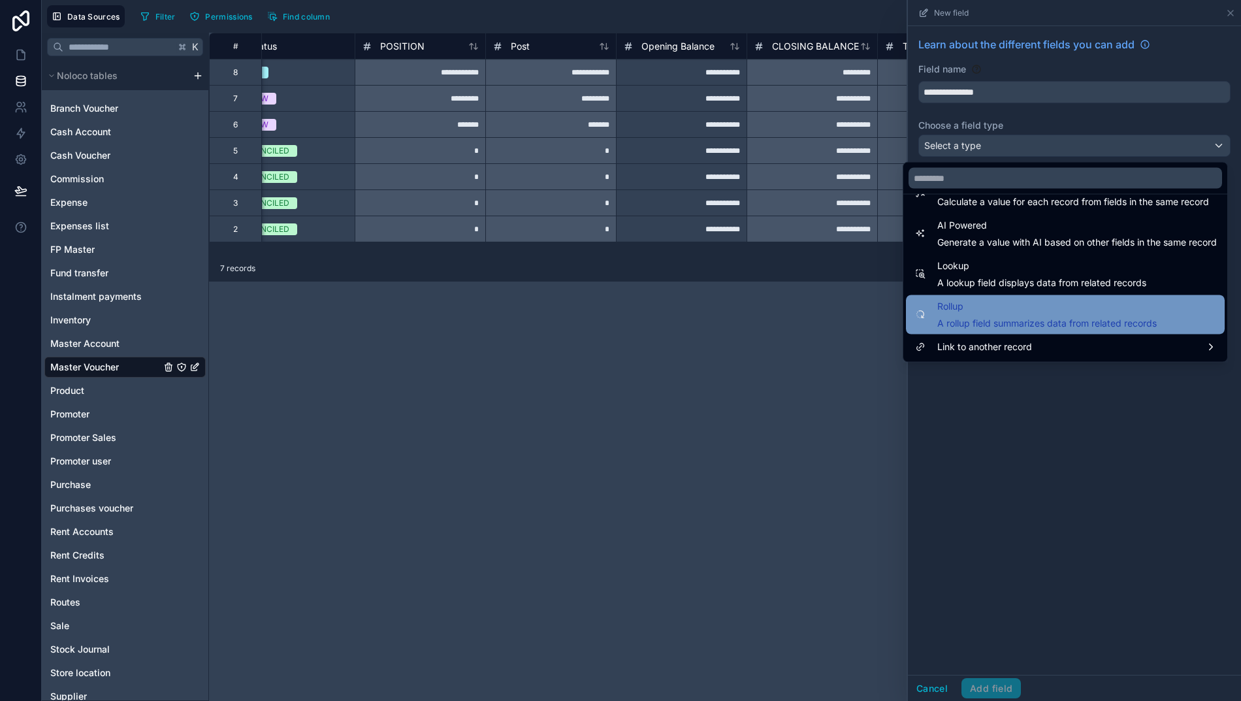
scroll to position [379, 0]
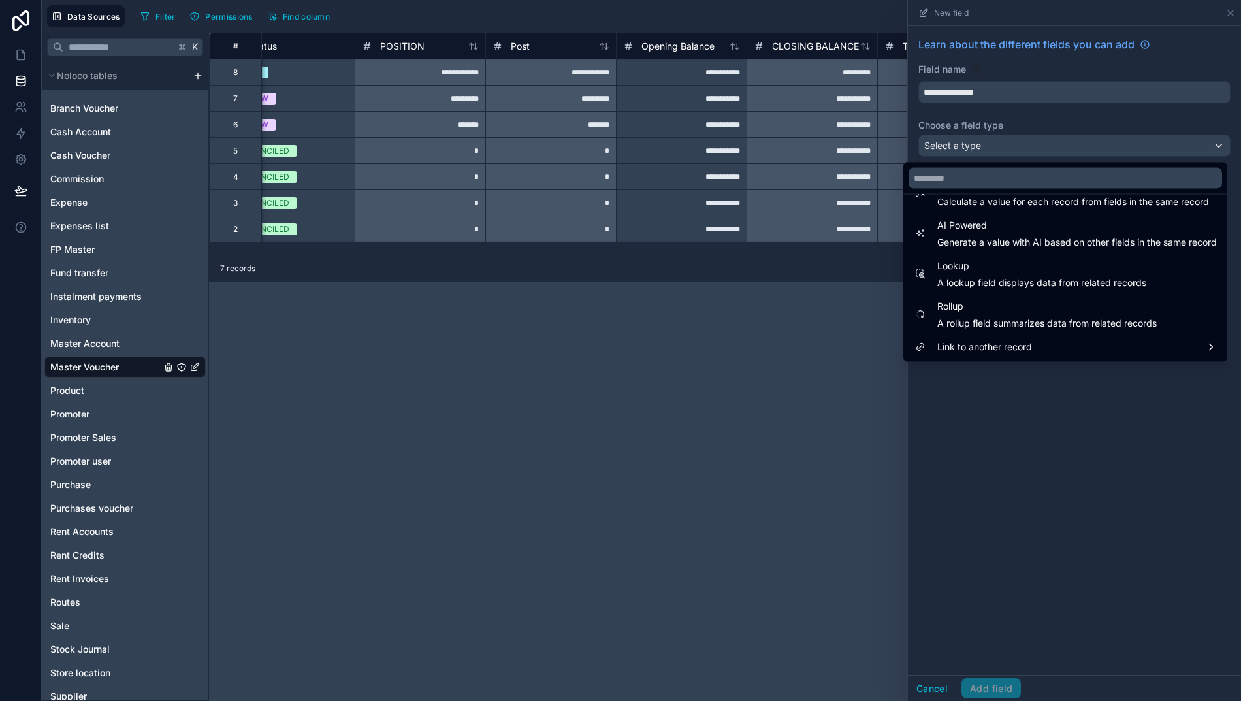
click at [998, 307] on span "Rollup" at bounding box center [1046, 307] width 219 height 16
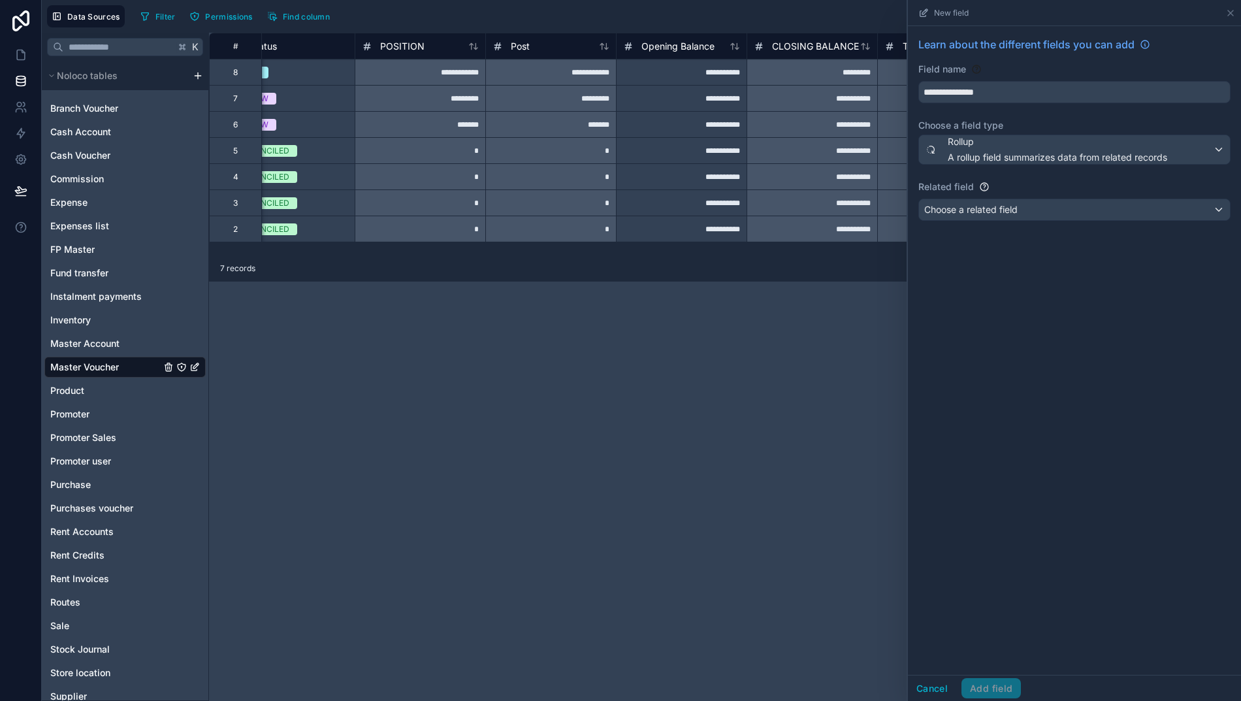
click at [1006, 214] on span "Choose a related field" at bounding box center [970, 209] width 93 height 11
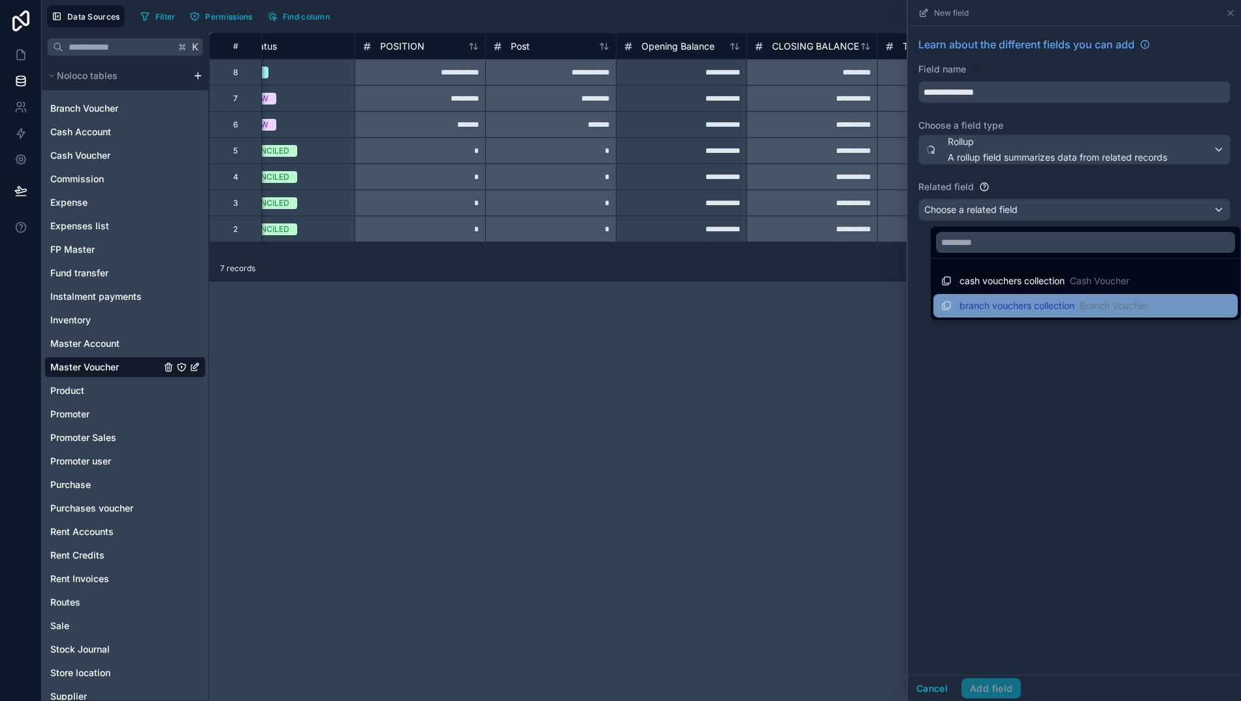
click at [991, 304] on span "branch vouchers collection" at bounding box center [1016, 305] width 115 height 13
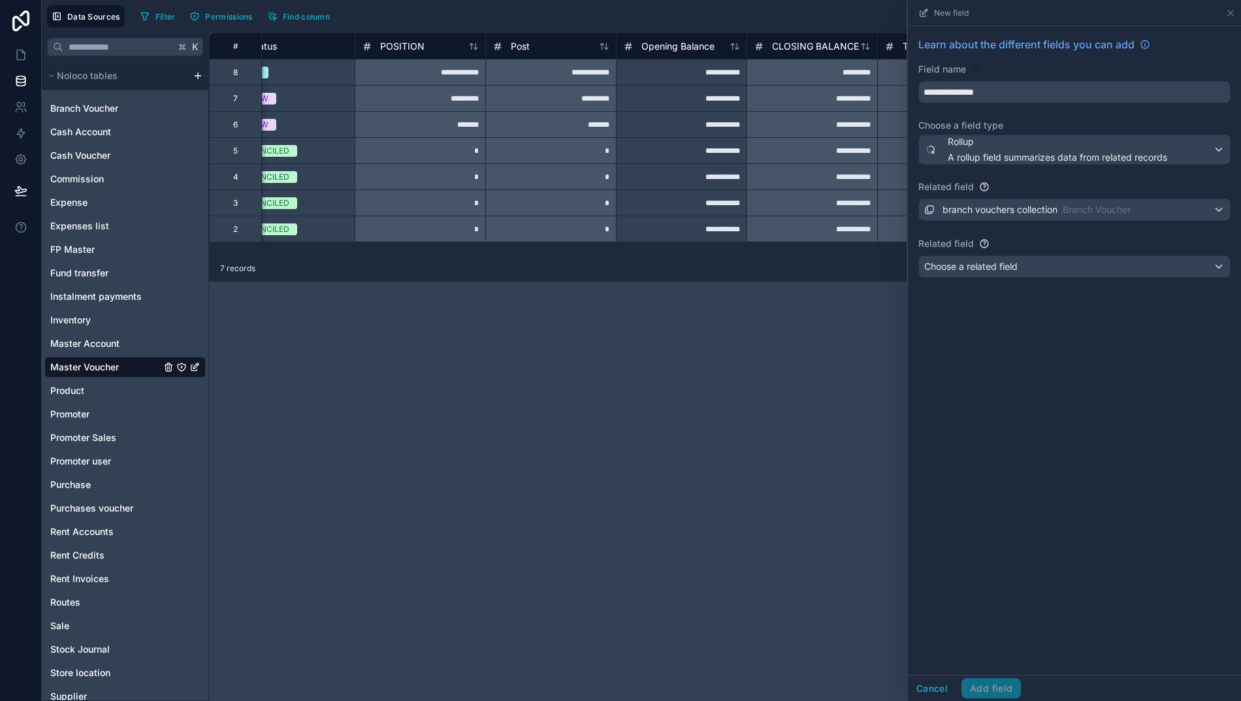
click at [991, 262] on span "Choose a related field" at bounding box center [970, 266] width 93 height 11
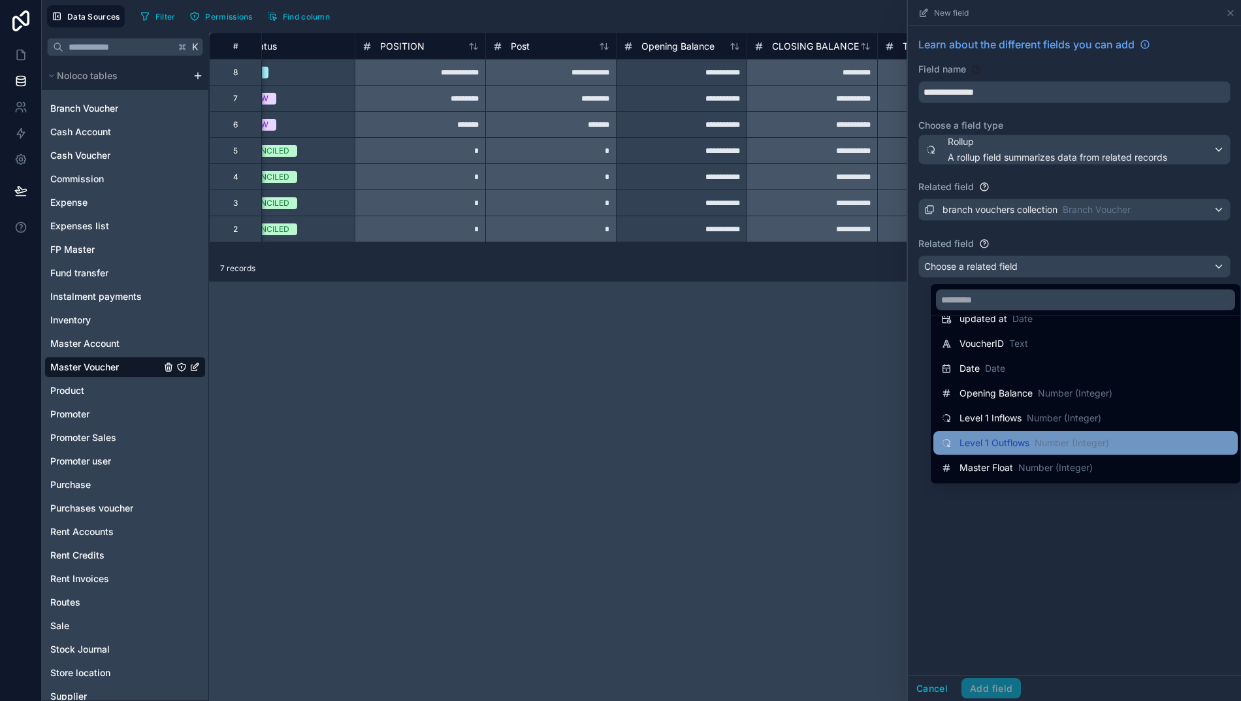
scroll to position [97, 0]
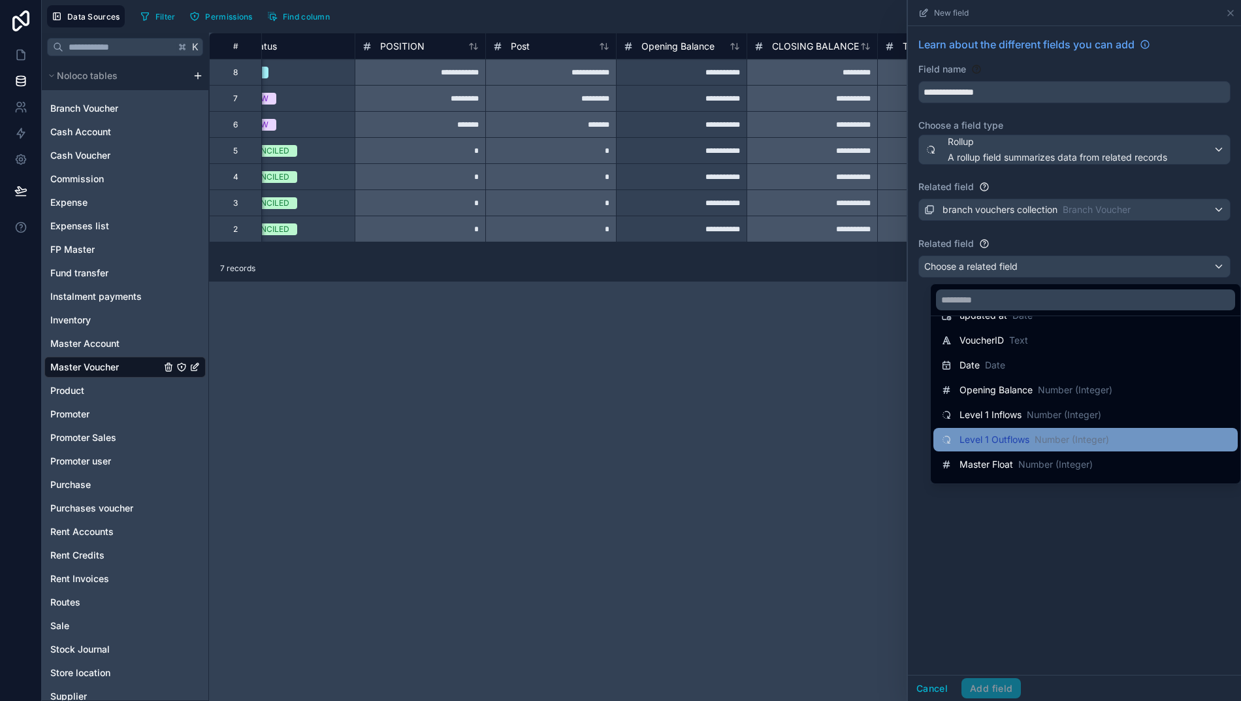
click at [982, 439] on span "Level 1 Outflows" at bounding box center [994, 439] width 70 height 13
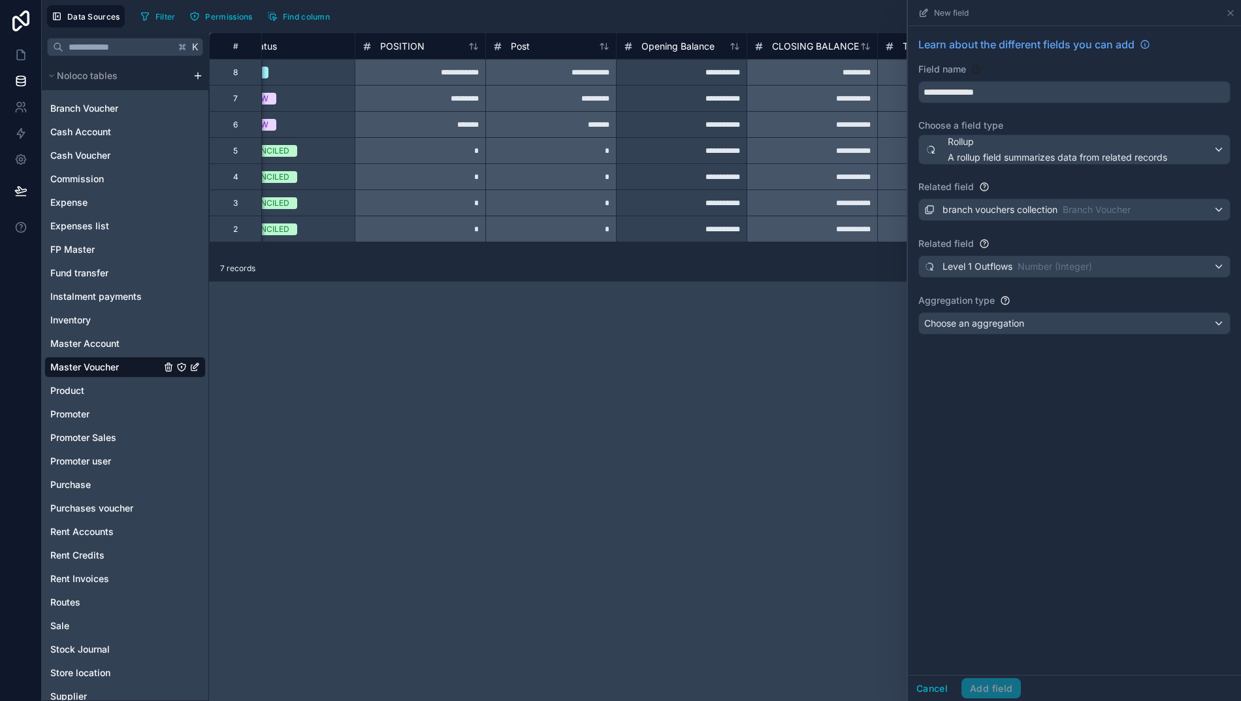
click at [1001, 332] on div "Choose an aggregation" at bounding box center [1074, 323] width 311 height 21
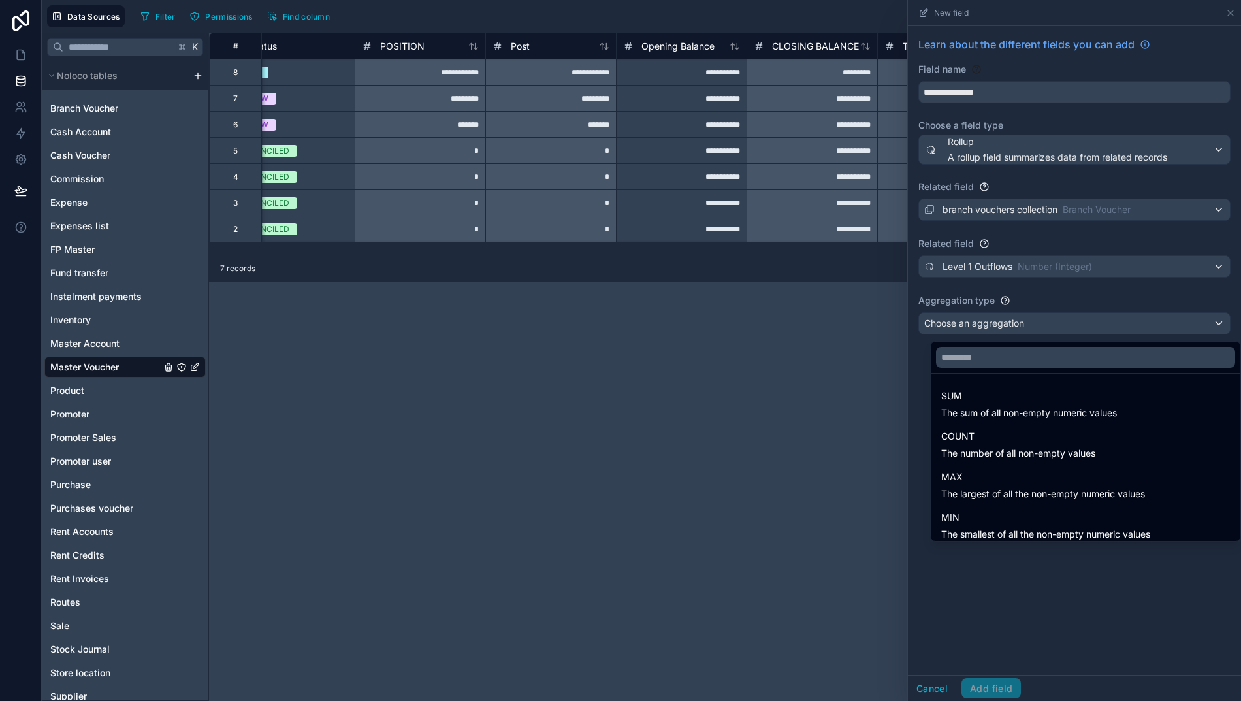
click at [995, 409] on span "The sum of all non-empty numeric values" at bounding box center [1029, 412] width 176 height 13
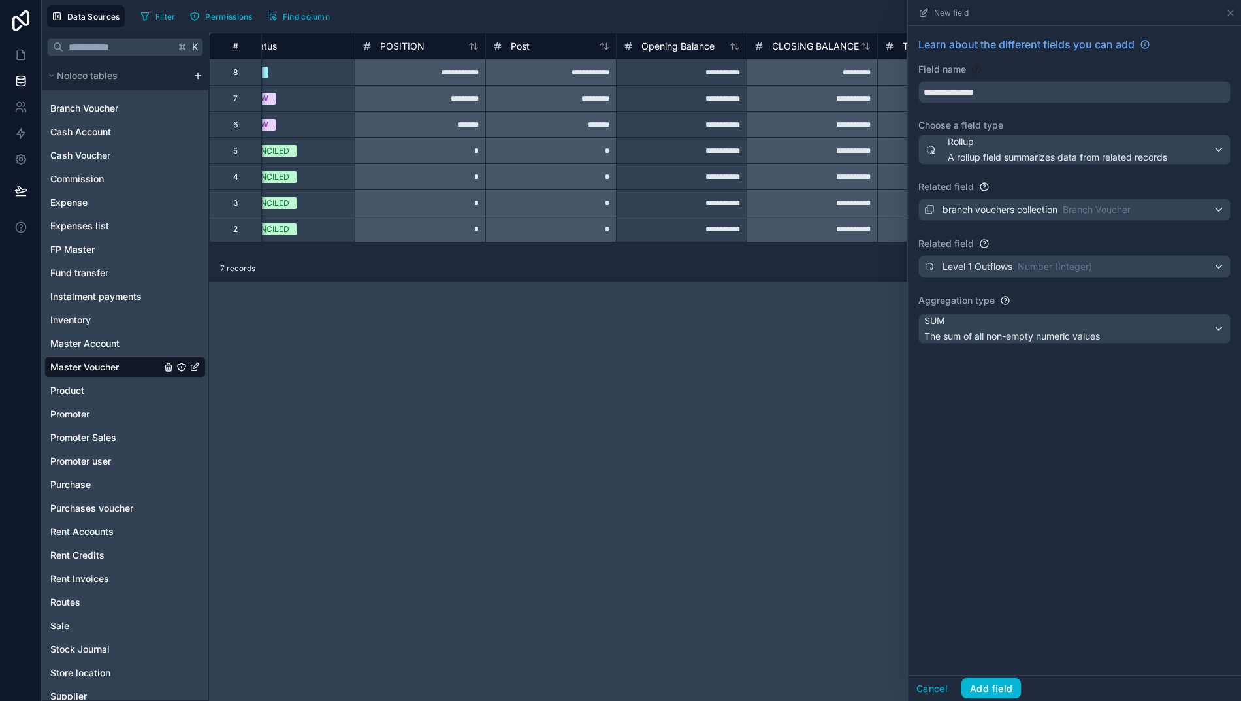
click at [1002, 699] on button "Add field" at bounding box center [990, 688] width 59 height 21
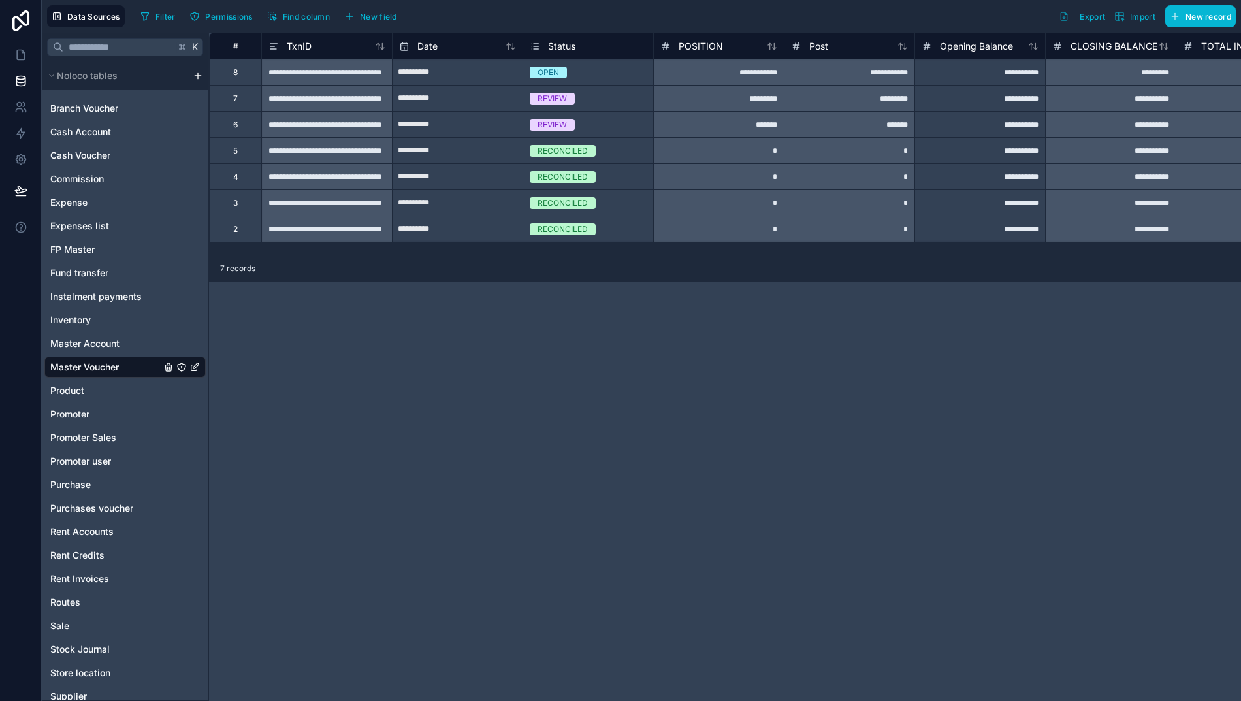
click at [364, 12] on span "New field" at bounding box center [378, 17] width 37 height 10
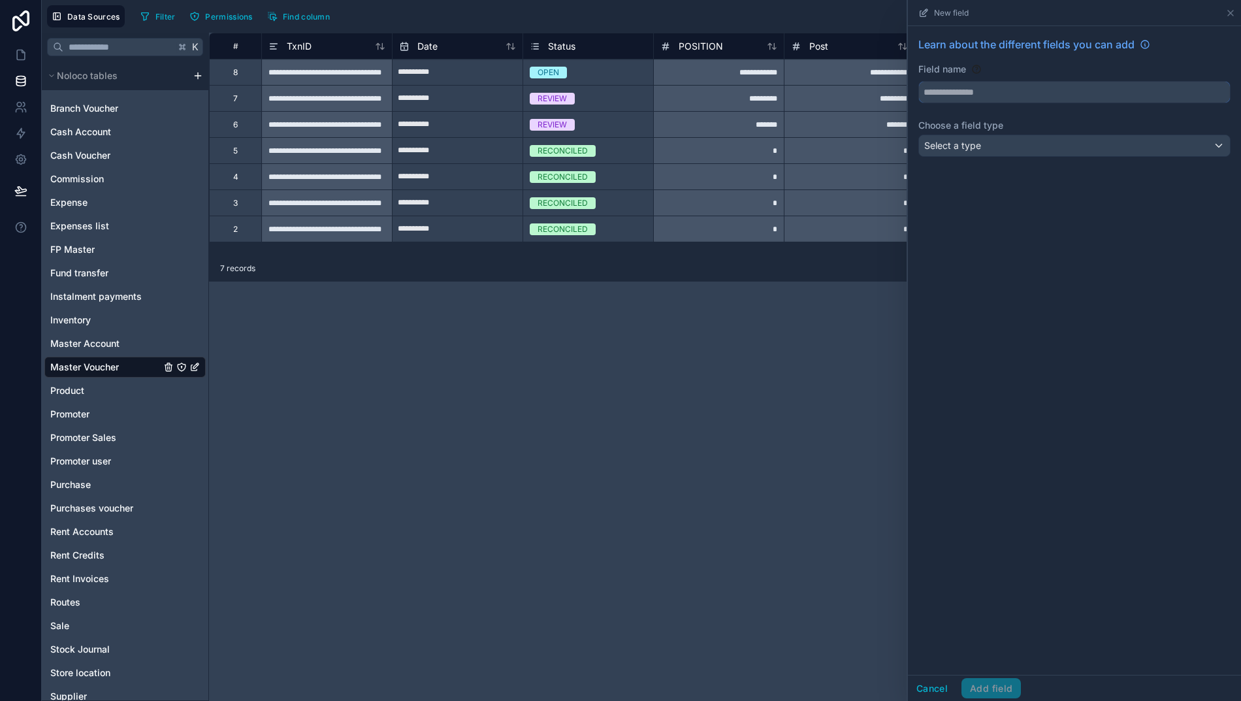
click at [977, 89] on input "text" at bounding box center [1074, 92] width 311 height 21
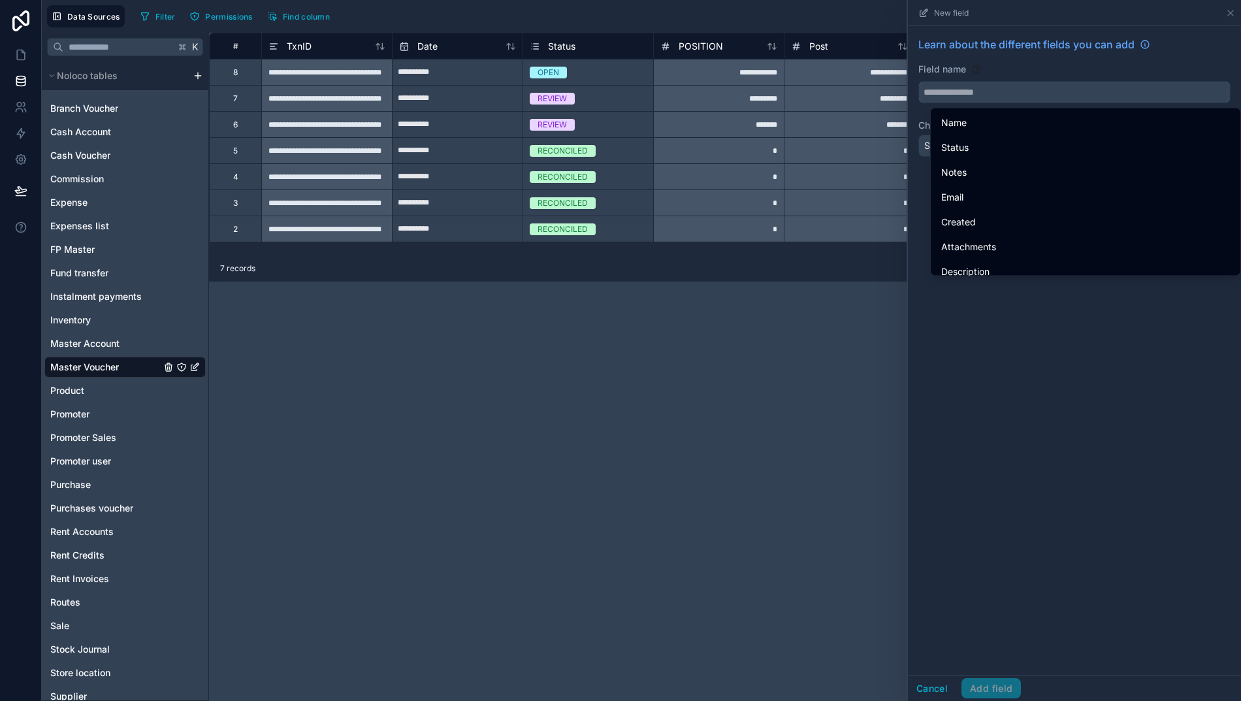
paste input "**********"
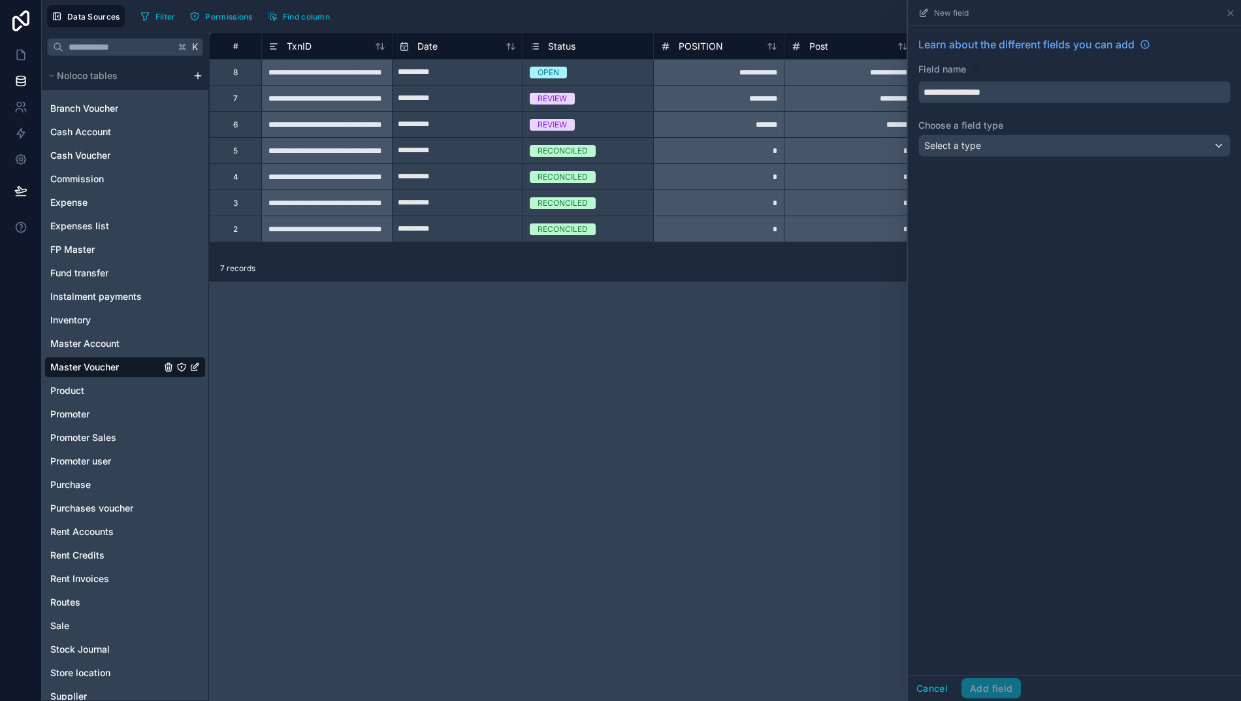
type input "**********"
click at [1037, 147] on div "Select a type" at bounding box center [1074, 145] width 311 height 21
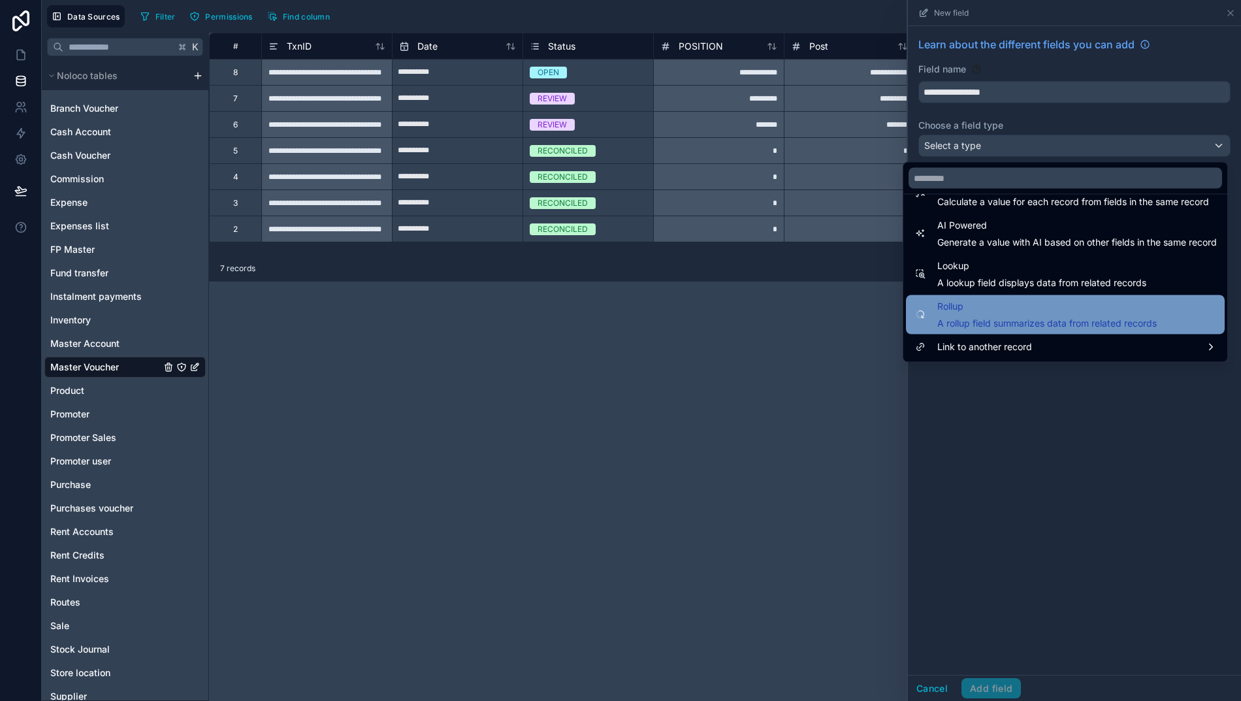
scroll to position [379, 0]
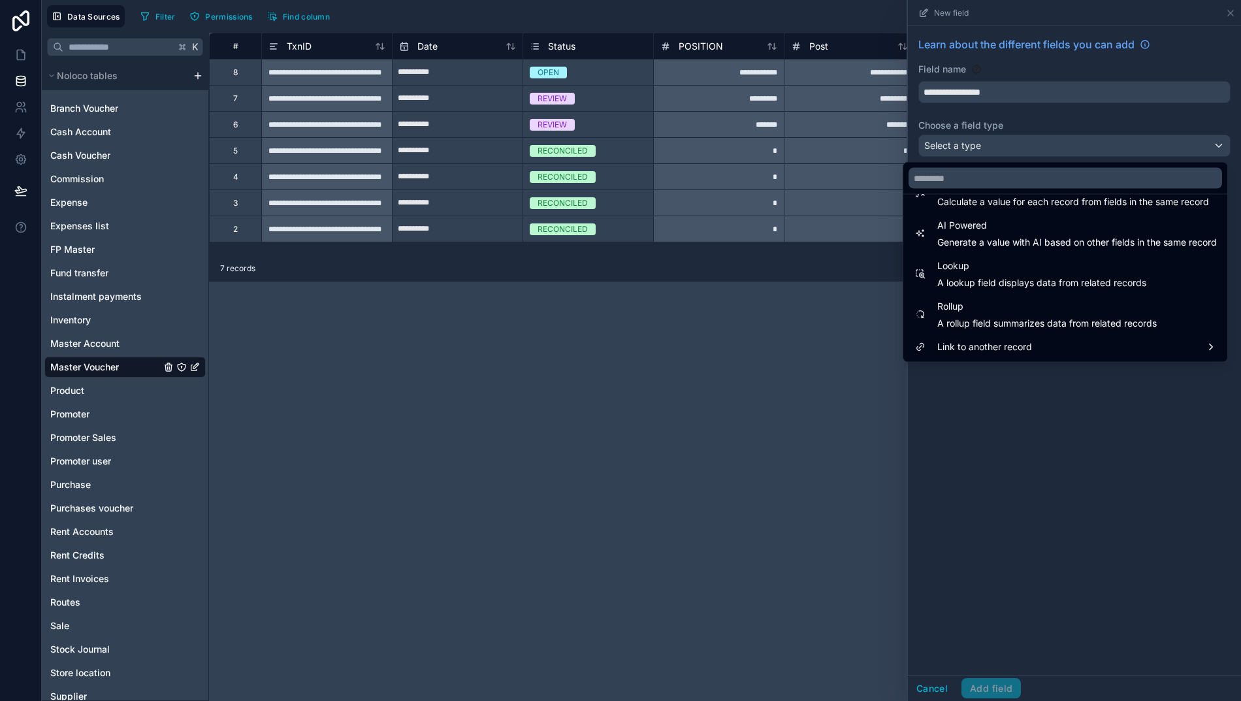
click at [970, 311] on span "Rollup" at bounding box center [1046, 307] width 219 height 16
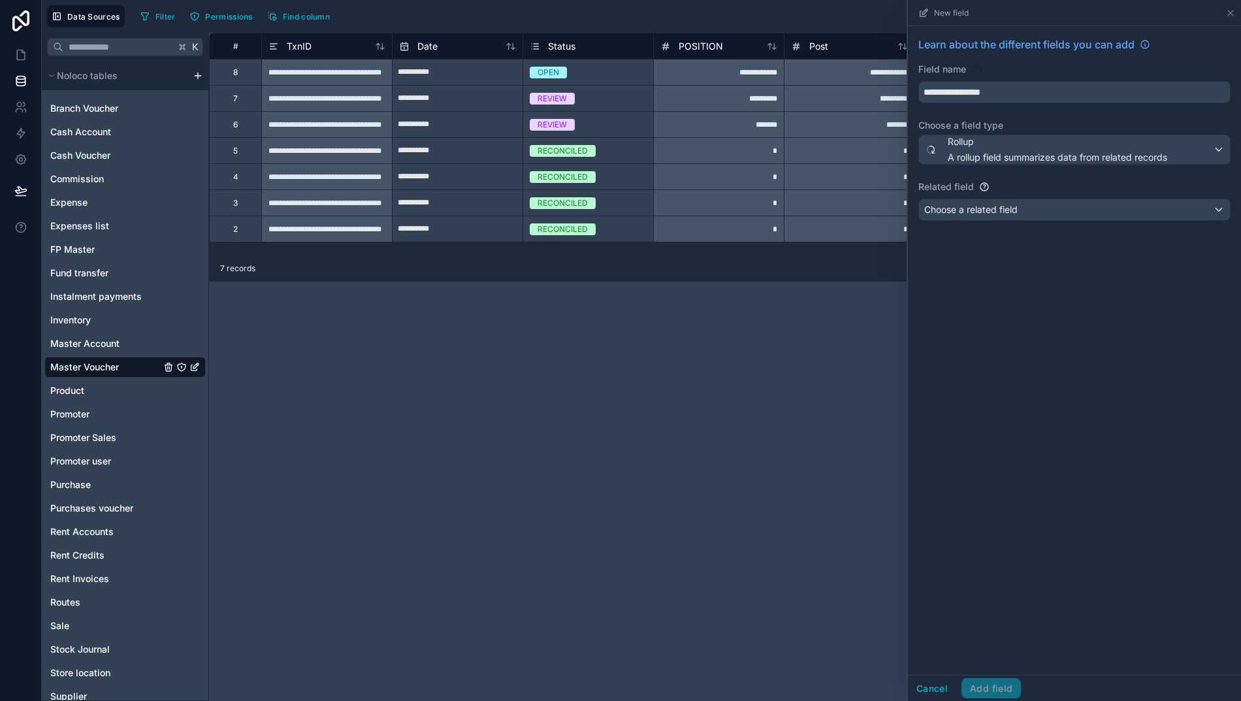
click at [1003, 207] on span "Choose a related field" at bounding box center [970, 209] width 93 height 11
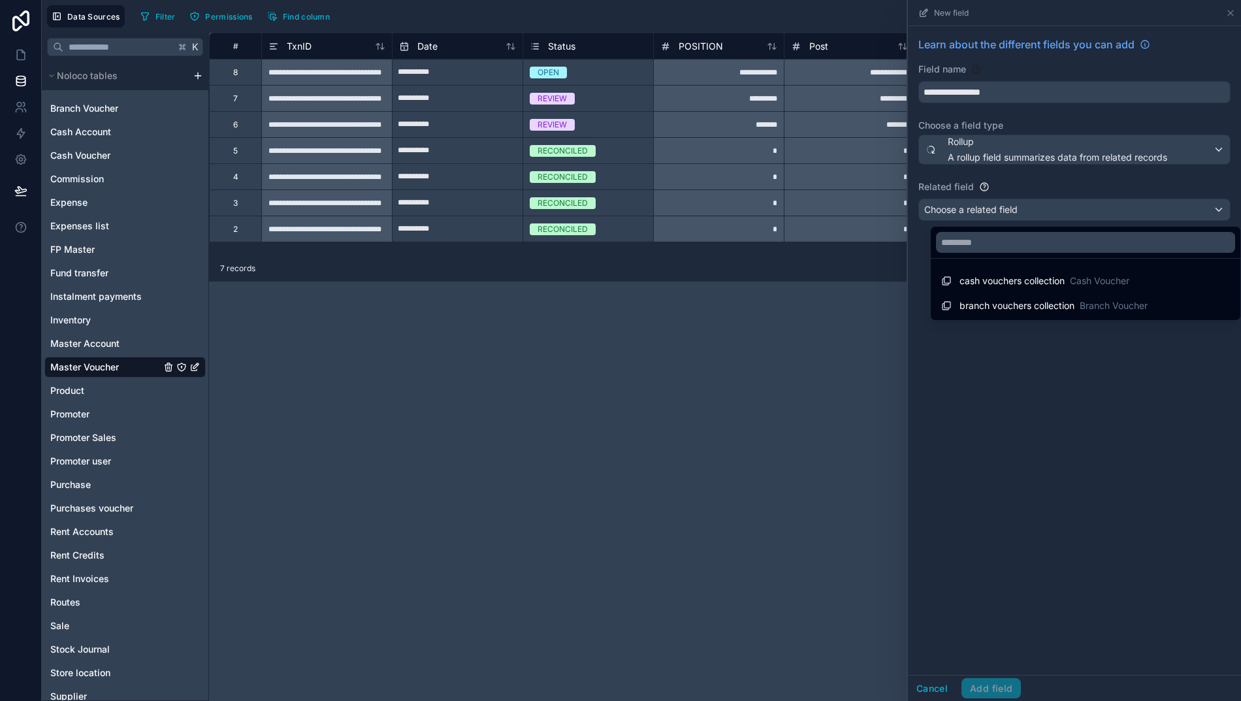
click at [990, 311] on span "branch vouchers collection" at bounding box center [1016, 305] width 115 height 13
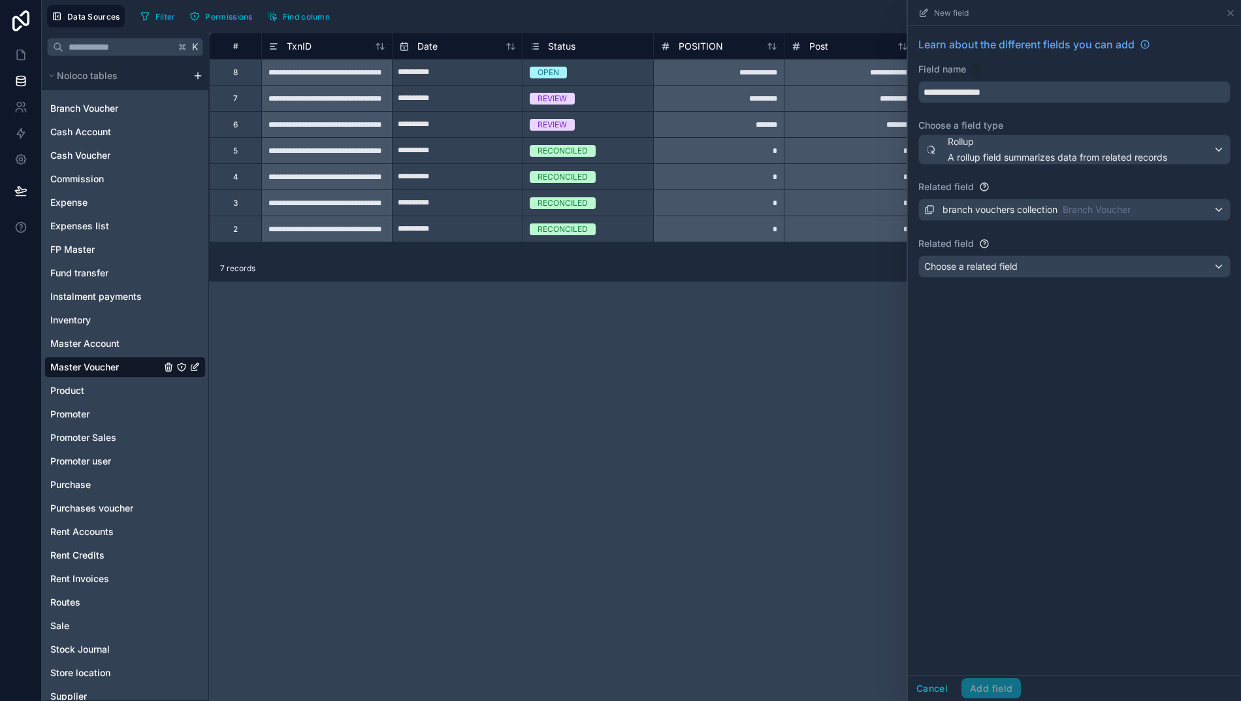
click at [1017, 270] on span "Choose a related field" at bounding box center [970, 266] width 93 height 11
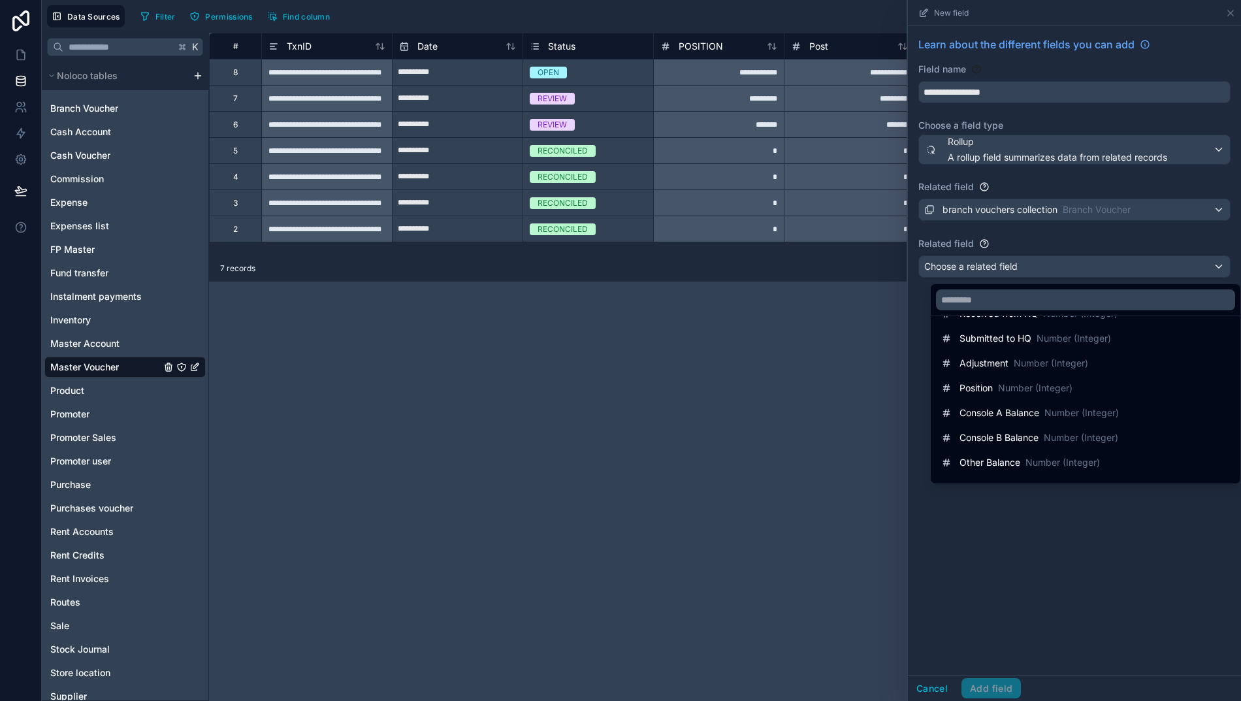
scroll to position [295, 0]
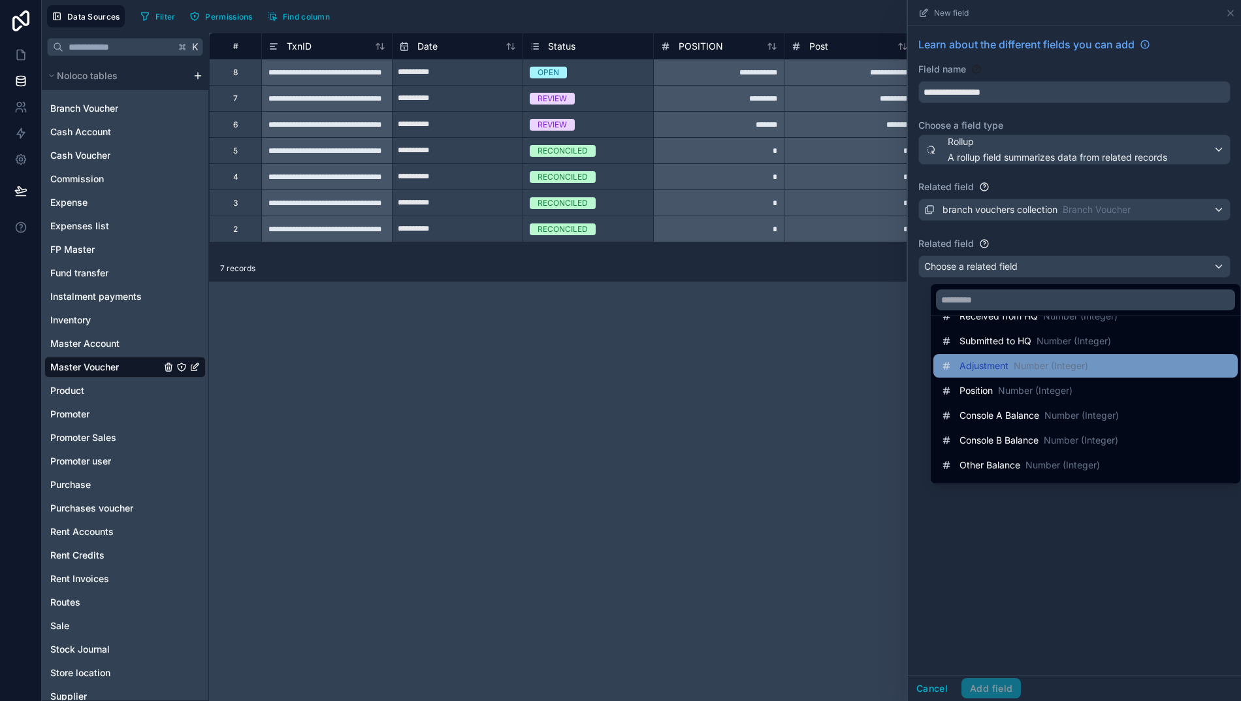
click at [988, 364] on span "Adjustment" at bounding box center [983, 365] width 49 height 13
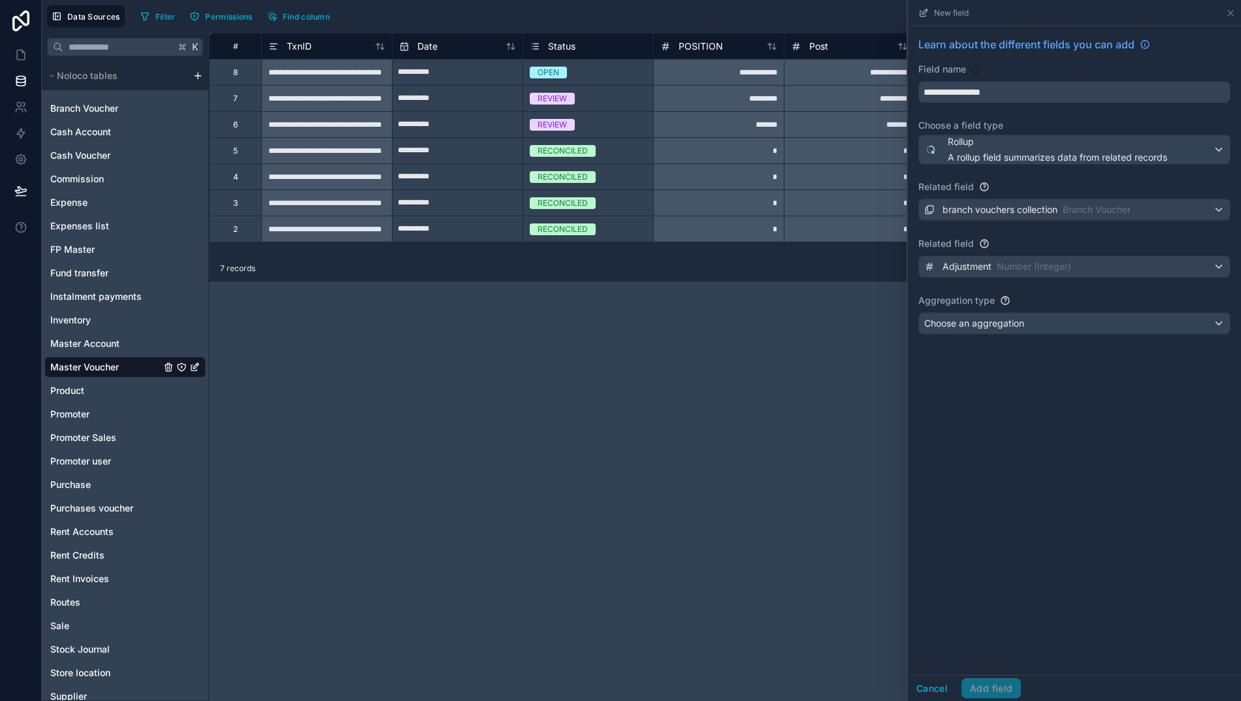
click at [1016, 325] on span "Choose an aggregation" at bounding box center [974, 322] width 100 height 11
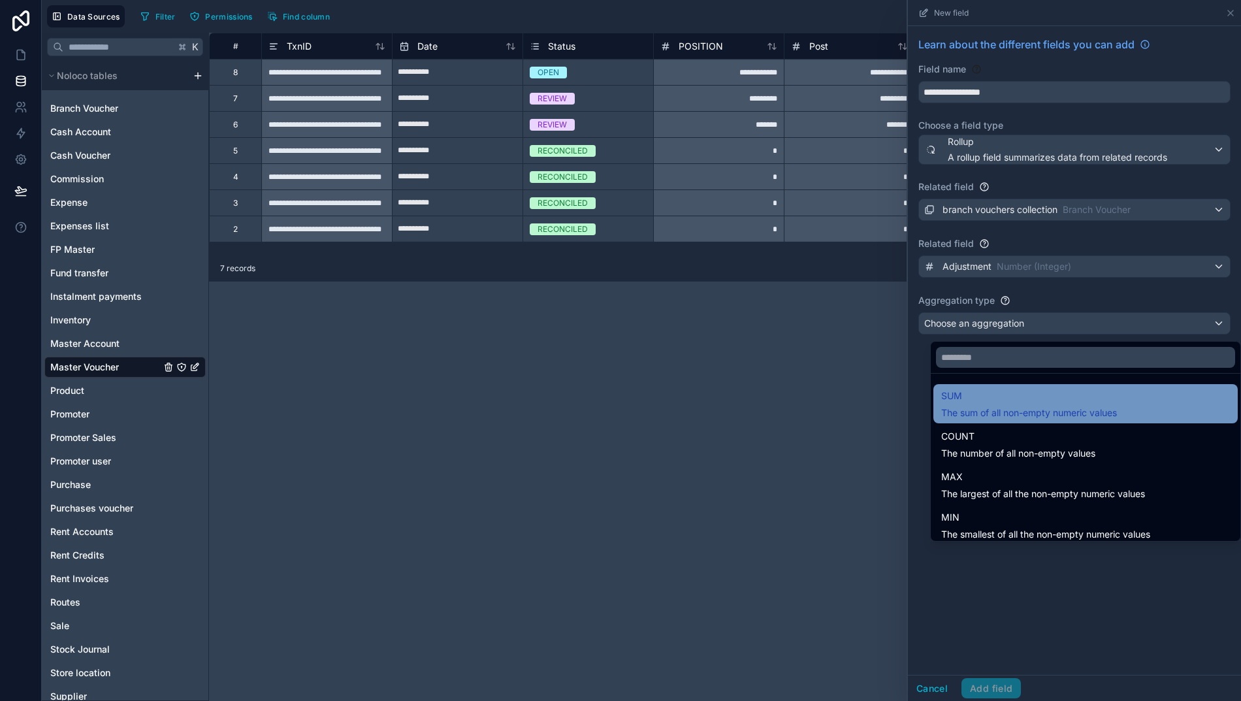
click at [966, 401] on span "SUM" at bounding box center [1029, 396] width 176 height 16
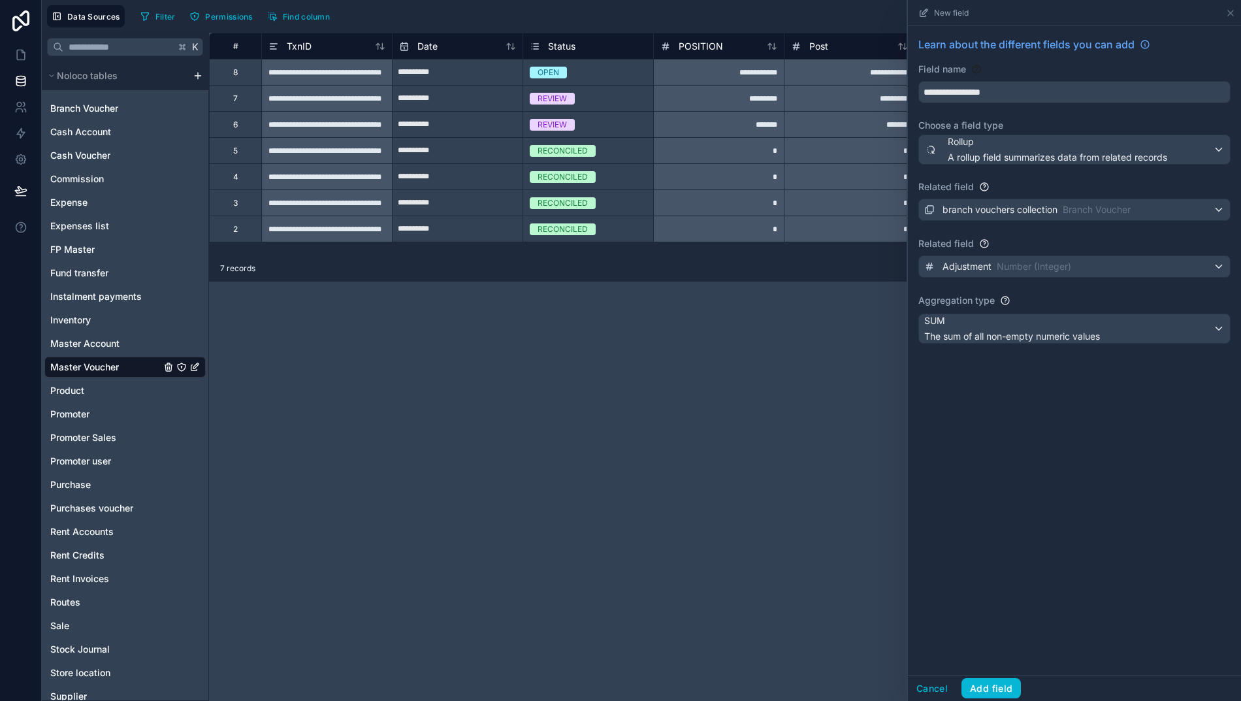
scroll to position [0, 0]
click at [988, 698] on button "Add field" at bounding box center [990, 688] width 59 height 21
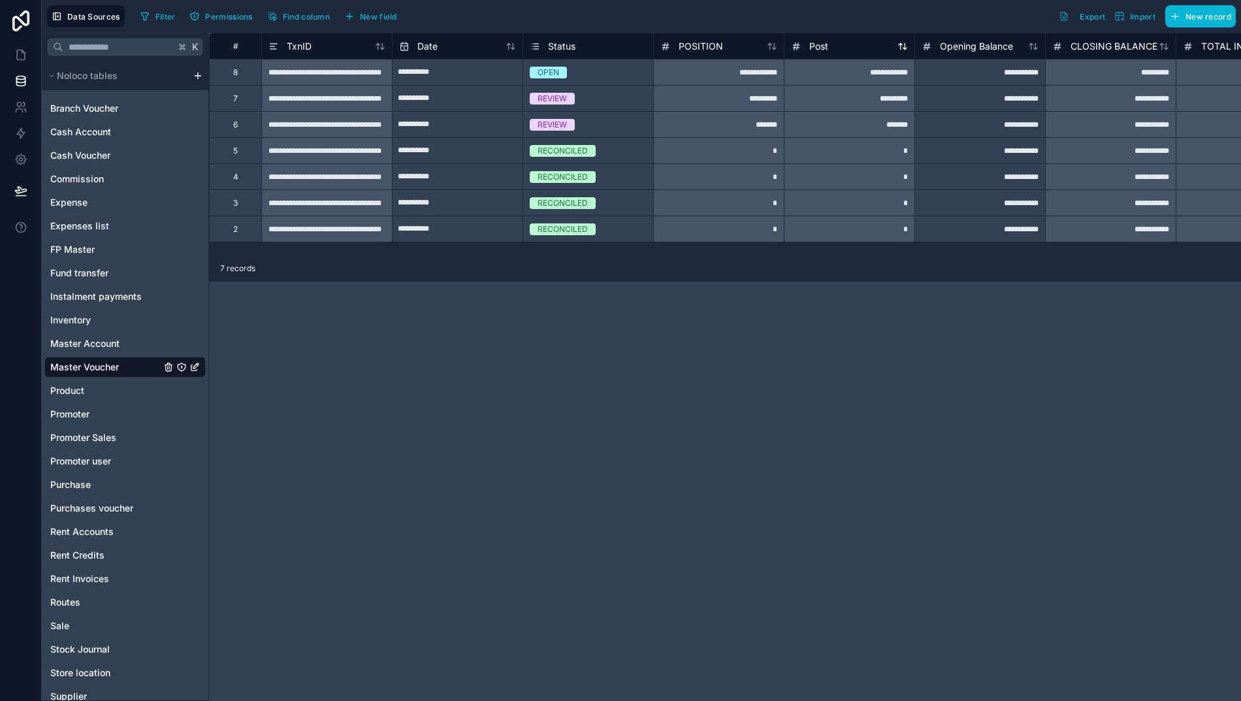
click at [811, 44] on span "Post" at bounding box center [818, 46] width 19 height 13
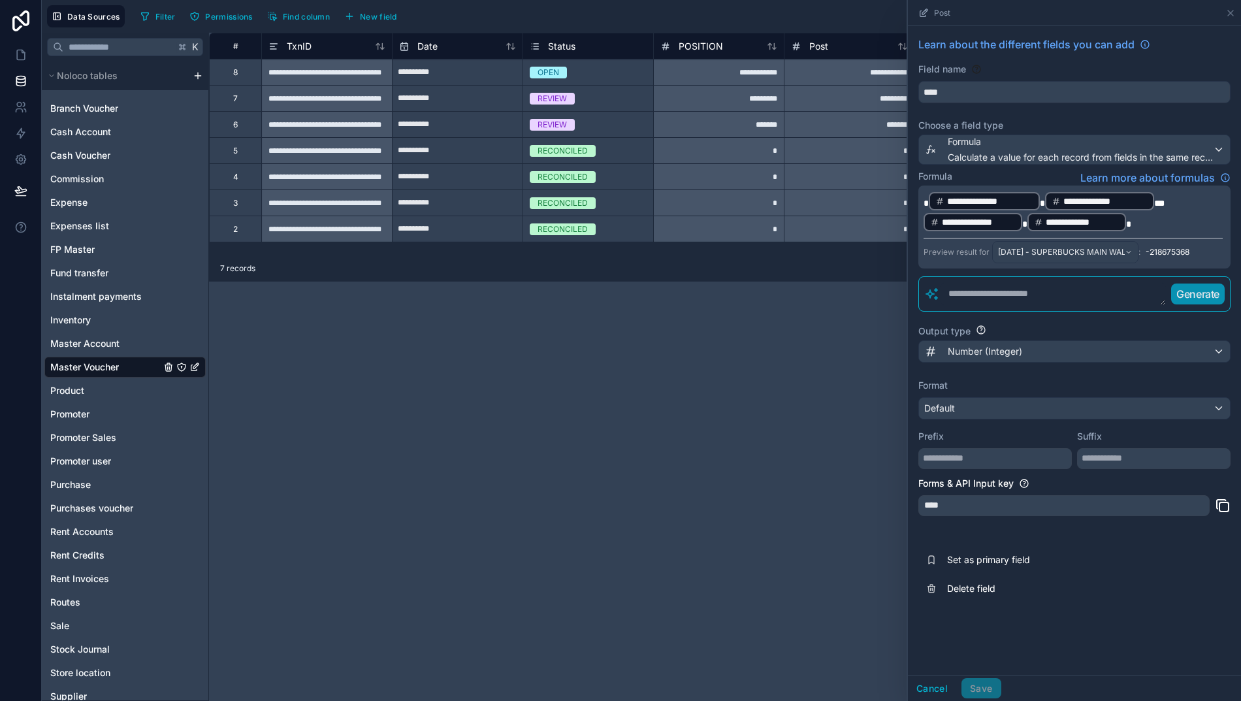
click at [1164, 204] on span "***" at bounding box center [1159, 202] width 10 height 9
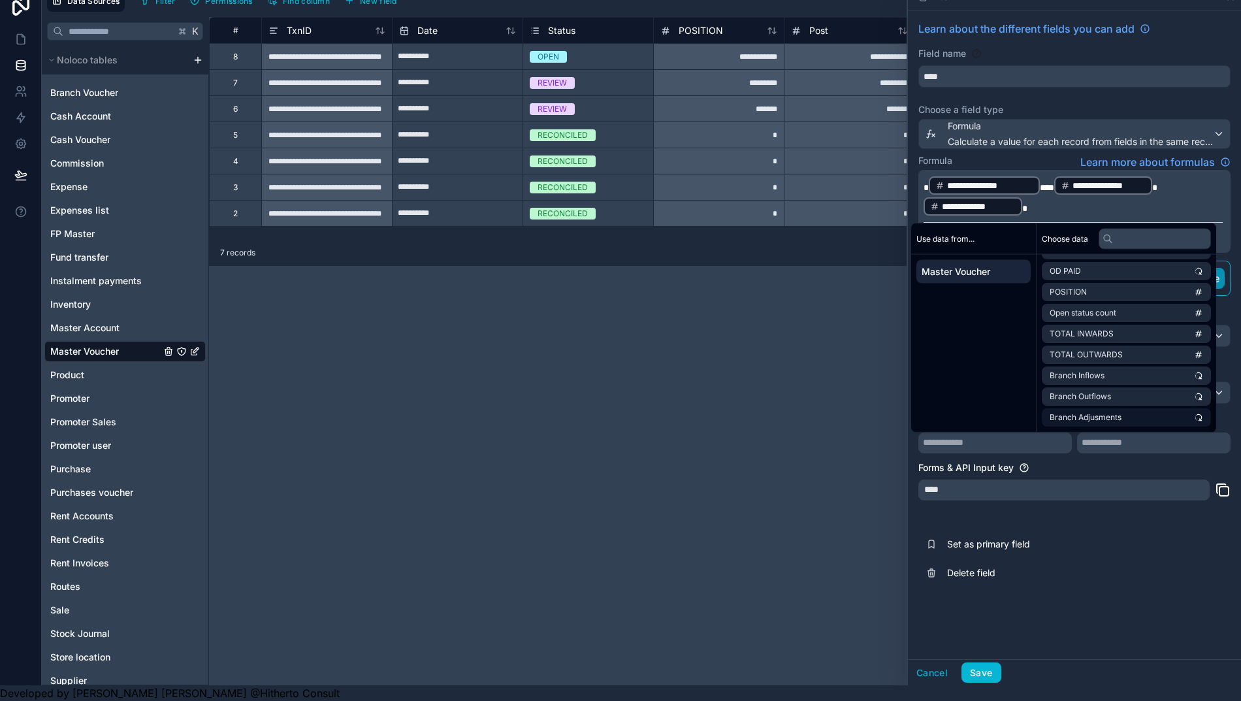
scroll to position [29, 0]
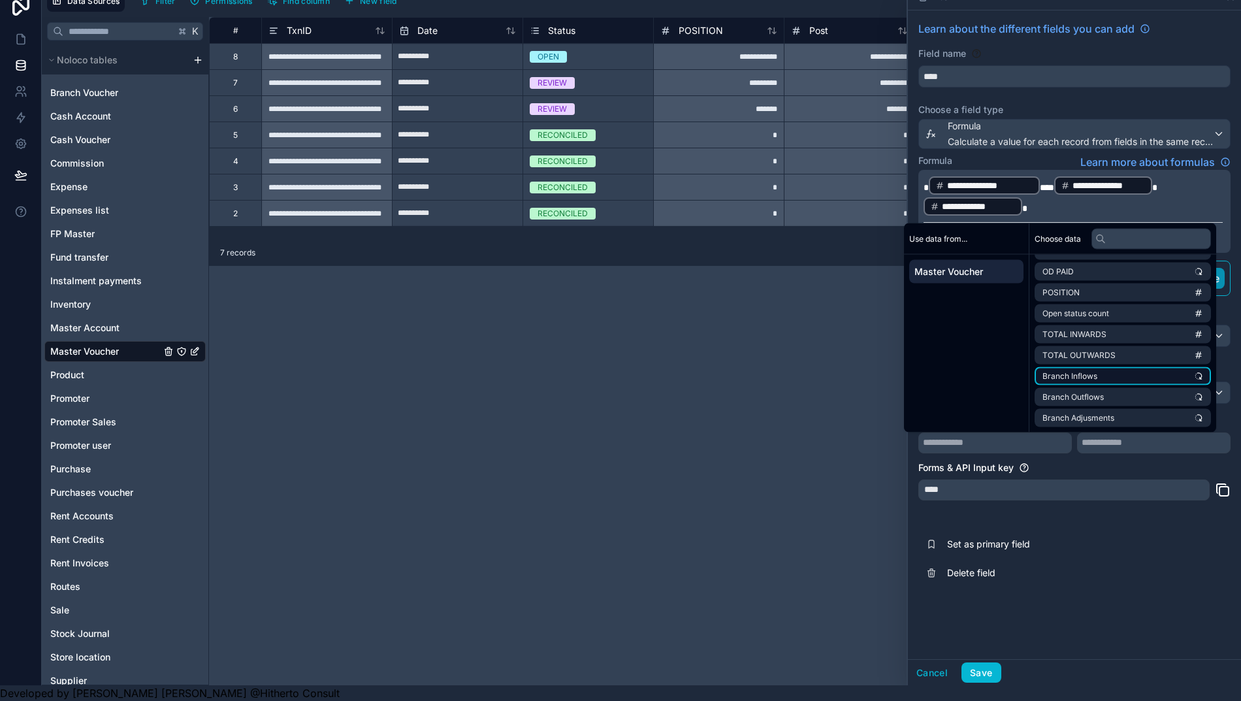
click at [1097, 371] on span "Branch Inflows" at bounding box center [1069, 376] width 55 height 10
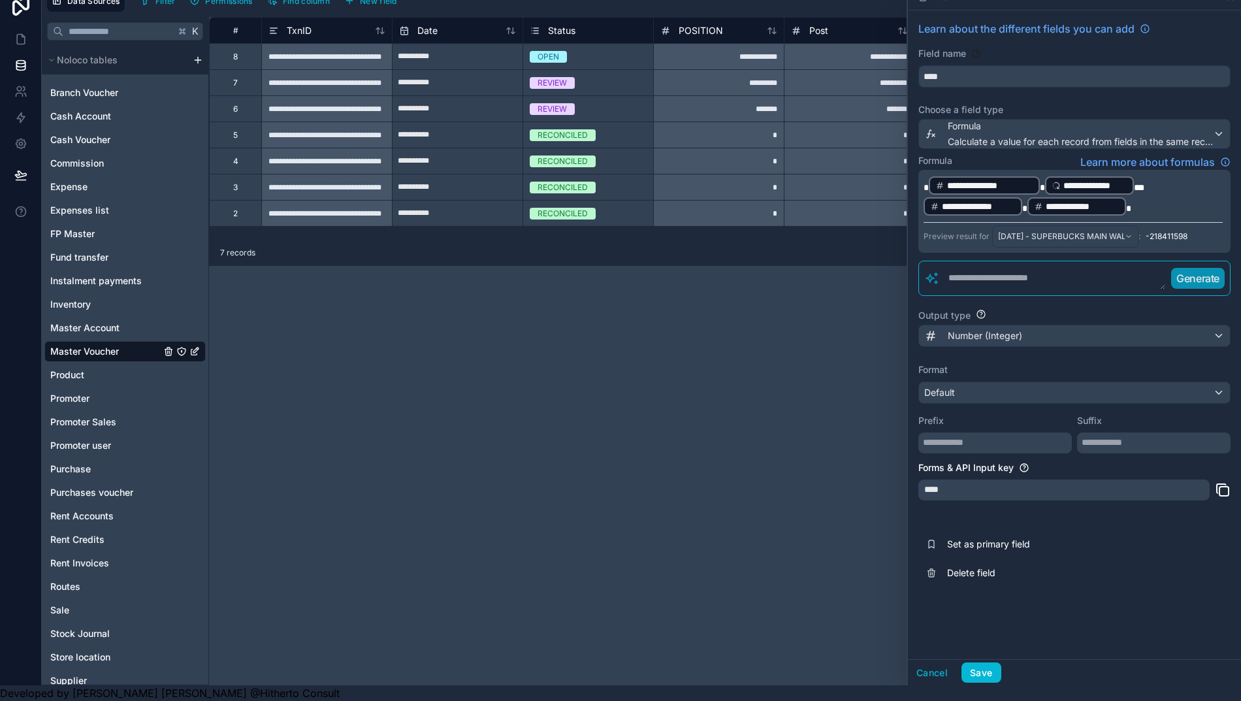
click at [1144, 183] on span "***" at bounding box center [1139, 187] width 10 height 9
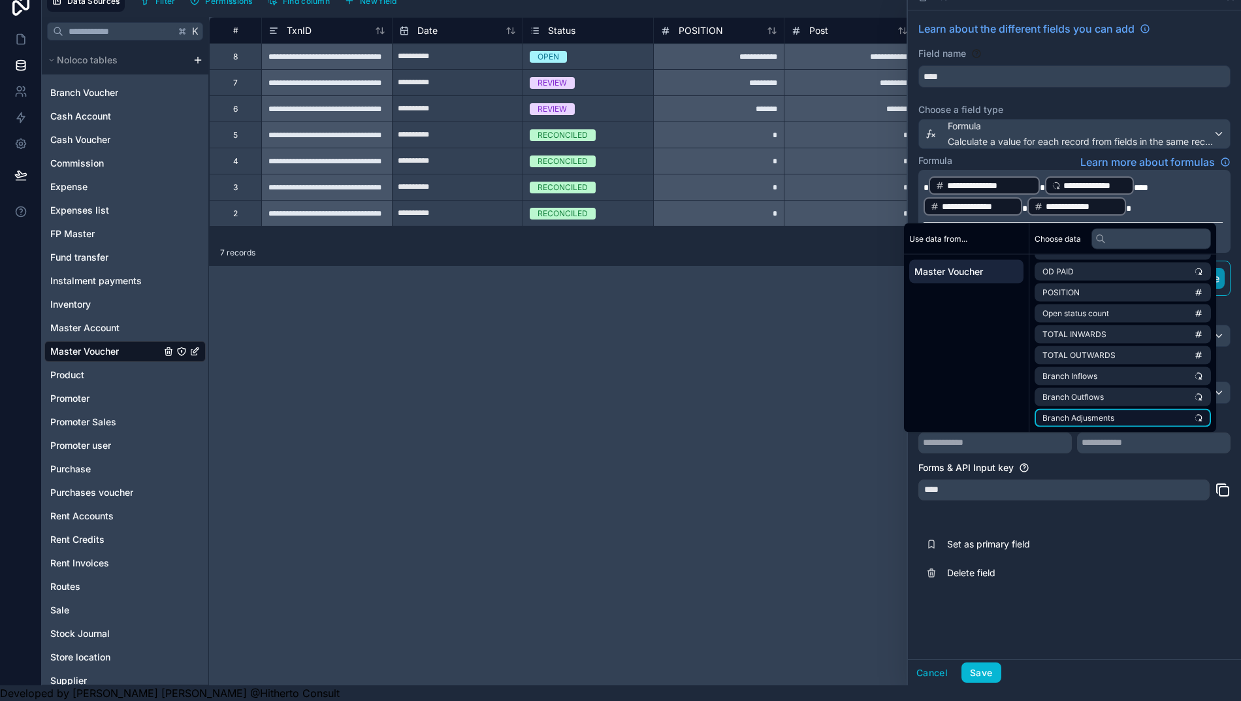
click at [1108, 413] on span "Branch Adjusments" at bounding box center [1078, 418] width 72 height 10
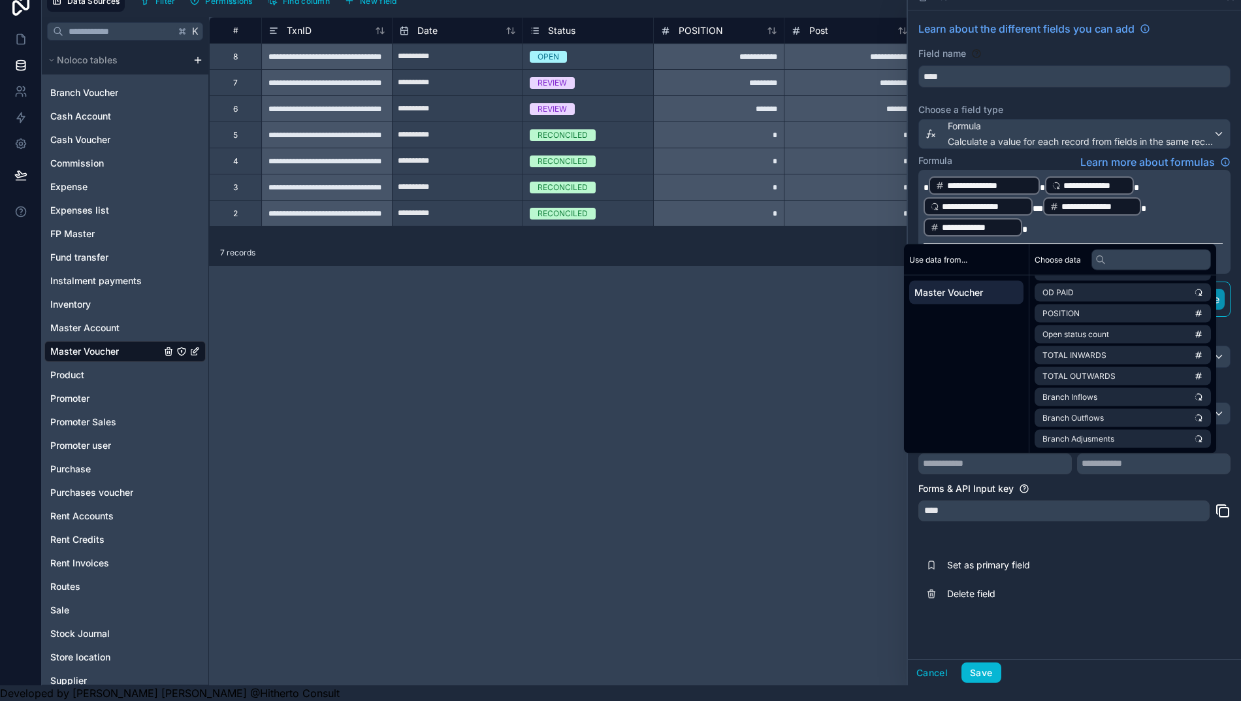
click at [1027, 225] on span "*" at bounding box center [1024, 229] width 5 height 9
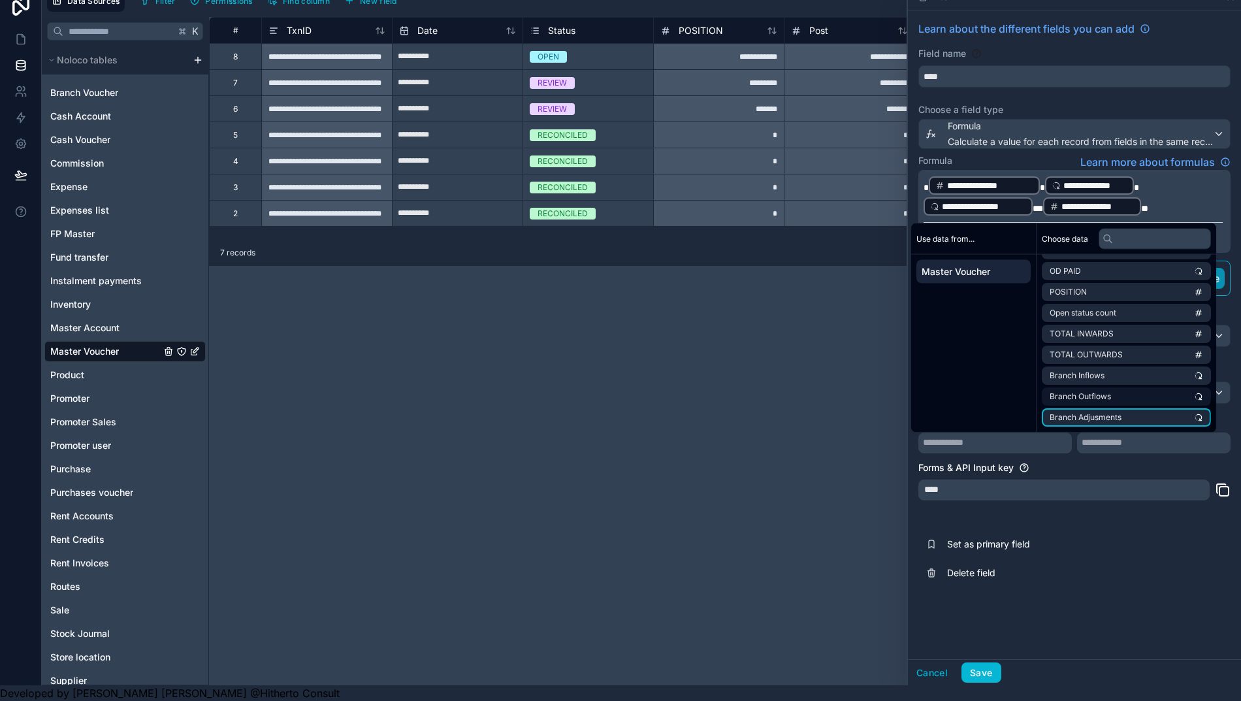
scroll to position [729, 0]
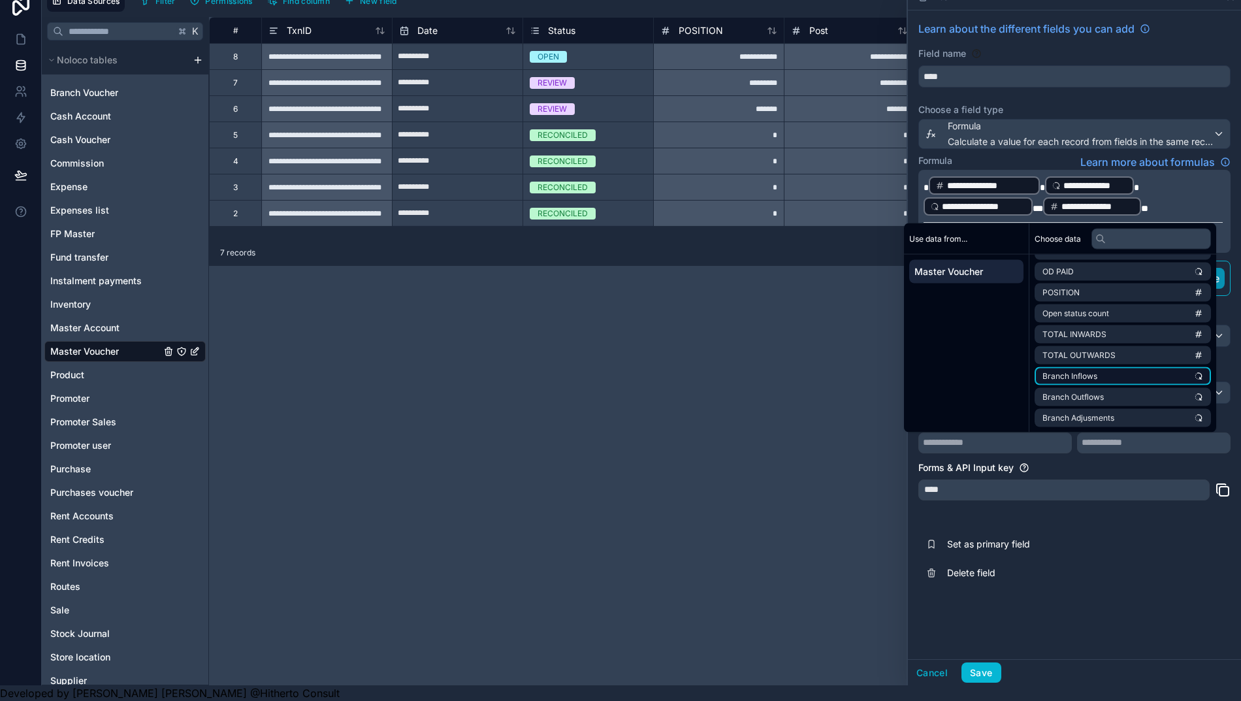
click at [1092, 371] on span "Branch Inflows" at bounding box center [1069, 376] width 55 height 10
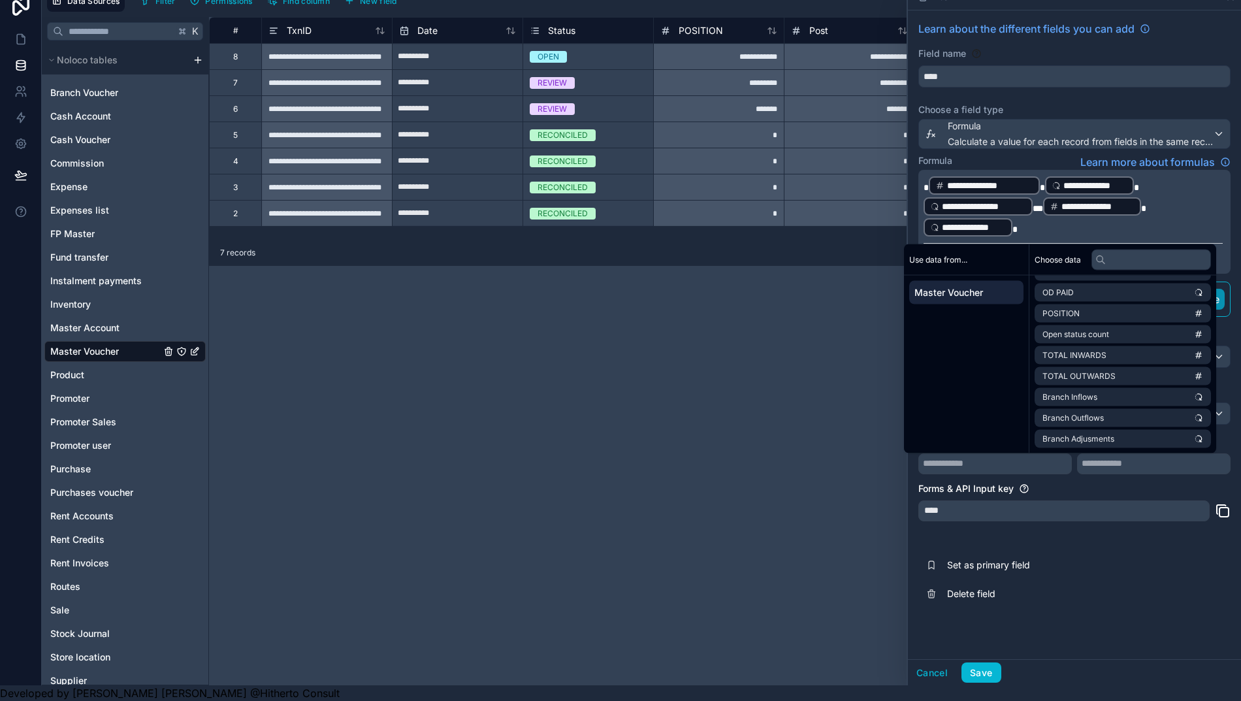
click at [1139, 183] on span "*" at bounding box center [1136, 187] width 5 height 9
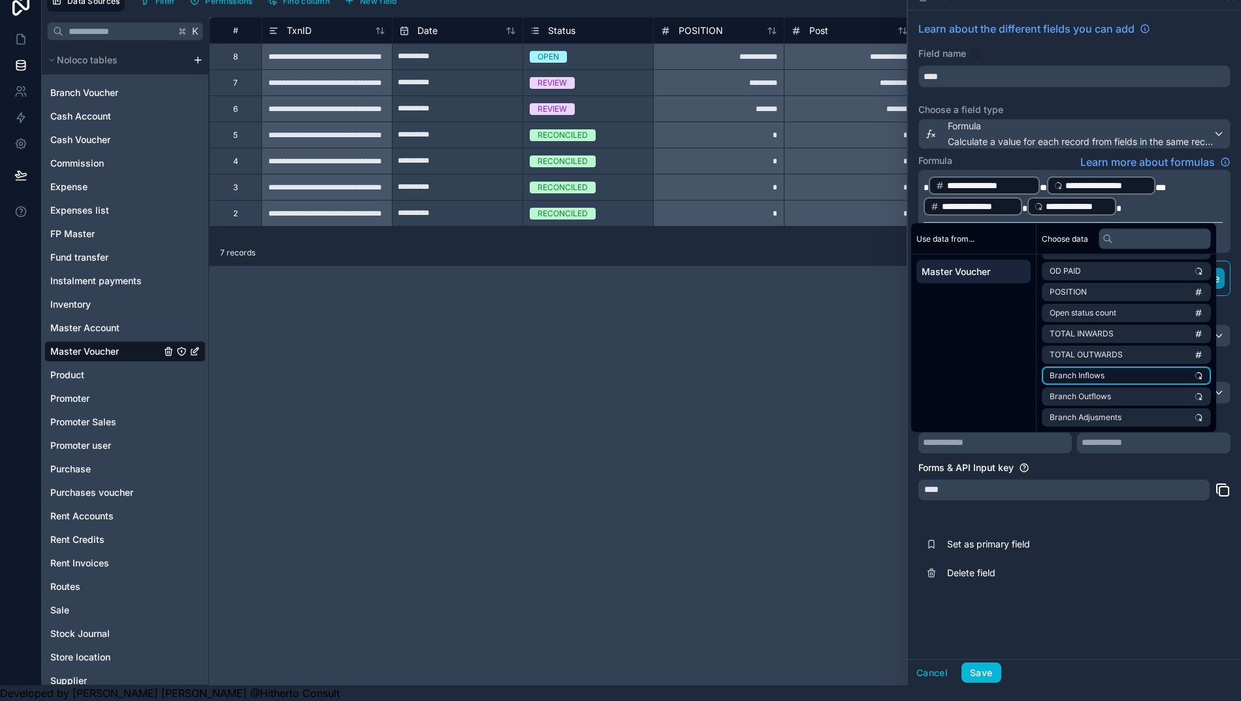
click at [1104, 371] on span "Branch Inflows" at bounding box center [1076, 376] width 55 height 10
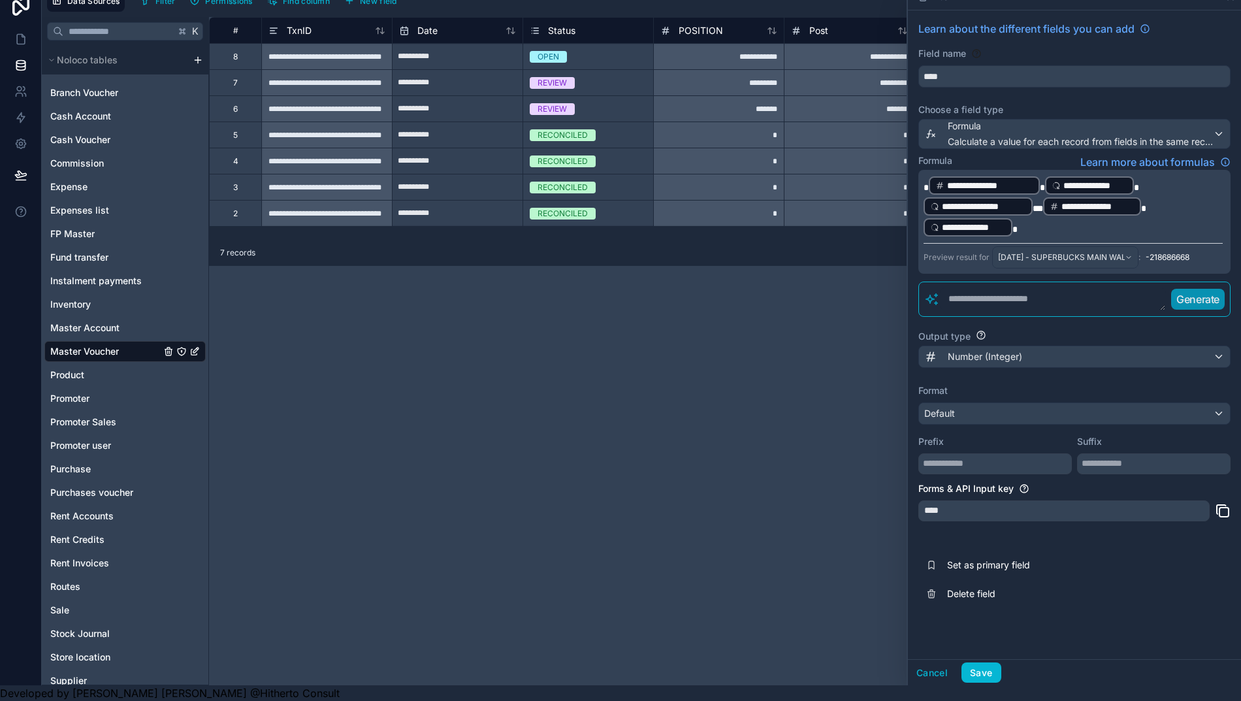
click at [1060, 47] on div "Field name" at bounding box center [1074, 53] width 312 height 13
click at [993, 667] on button "Save" at bounding box center [980, 672] width 39 height 21
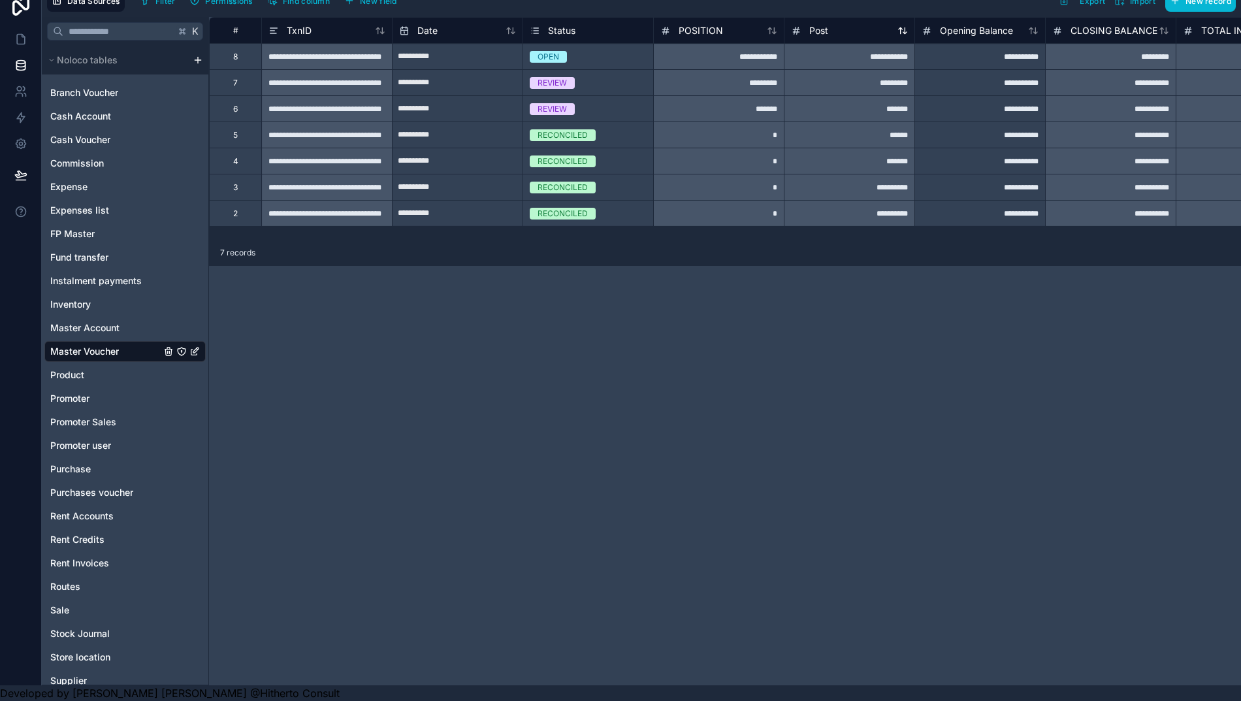
click at [808, 23] on div "Post" at bounding box center [809, 31] width 37 height 16
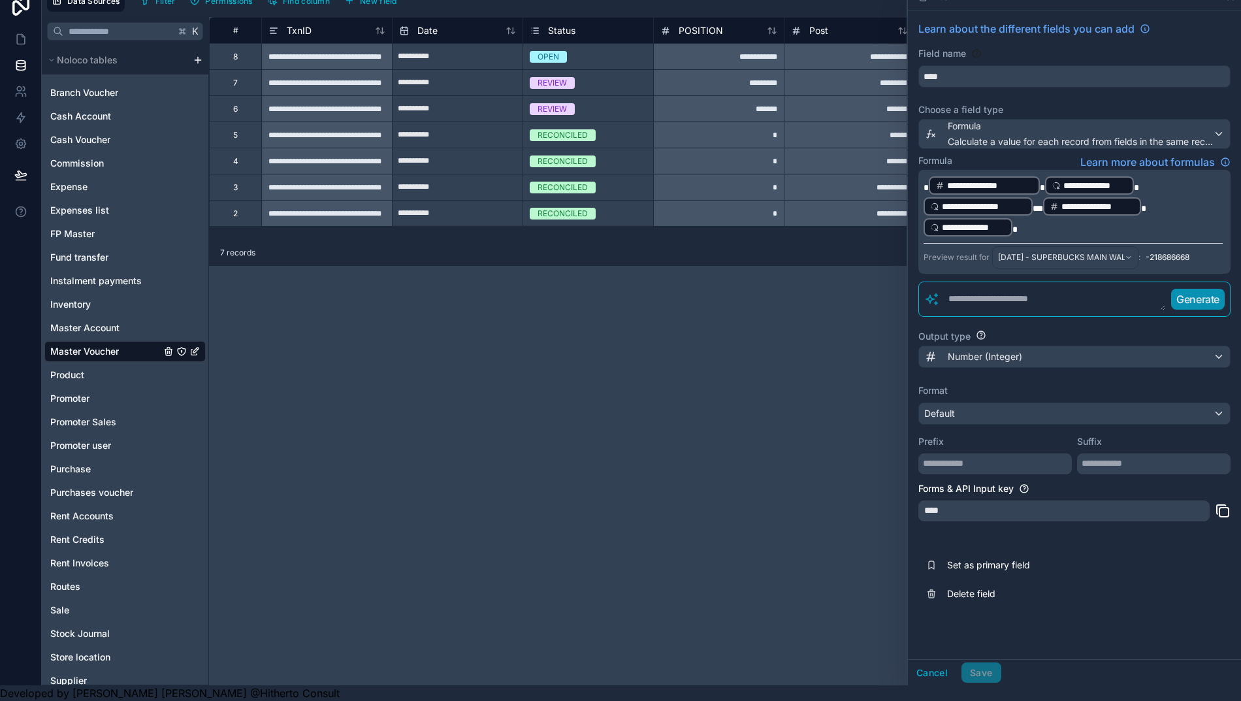
click at [1139, 183] on span "*" at bounding box center [1136, 187] width 5 height 9
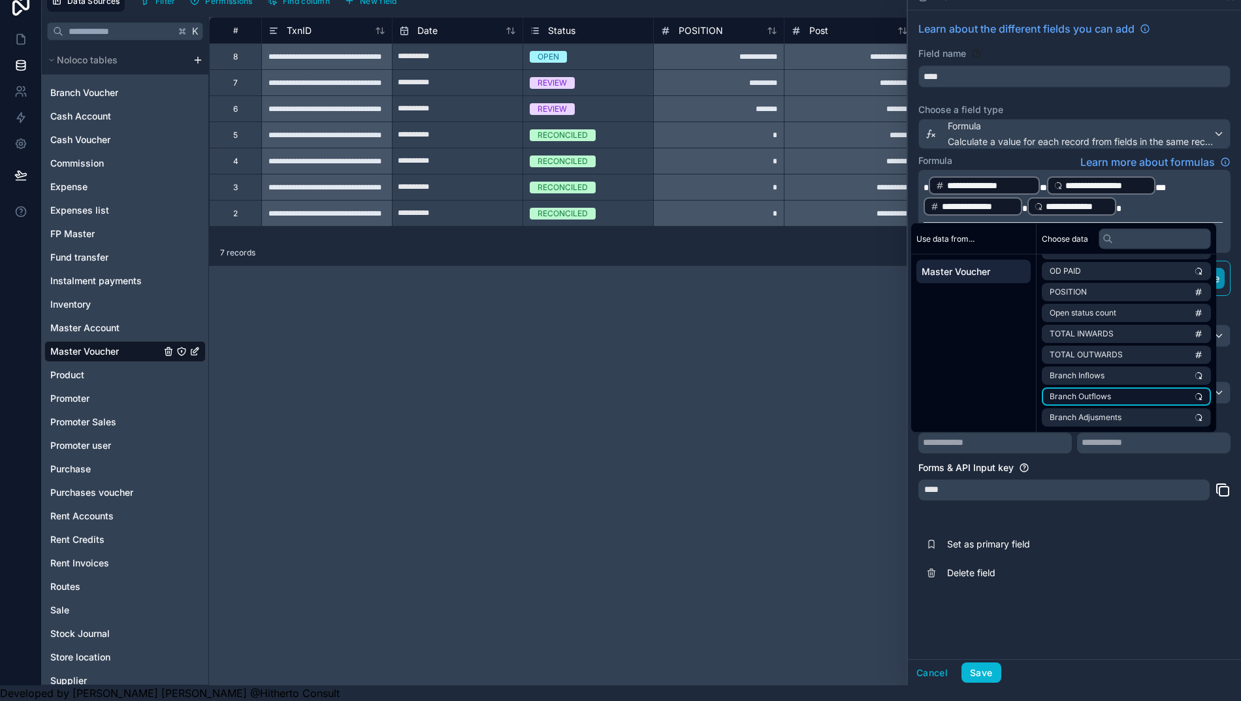
scroll to position [729, 0]
click at [1105, 392] on span "Branch Outflows" at bounding box center [1079, 397] width 61 height 10
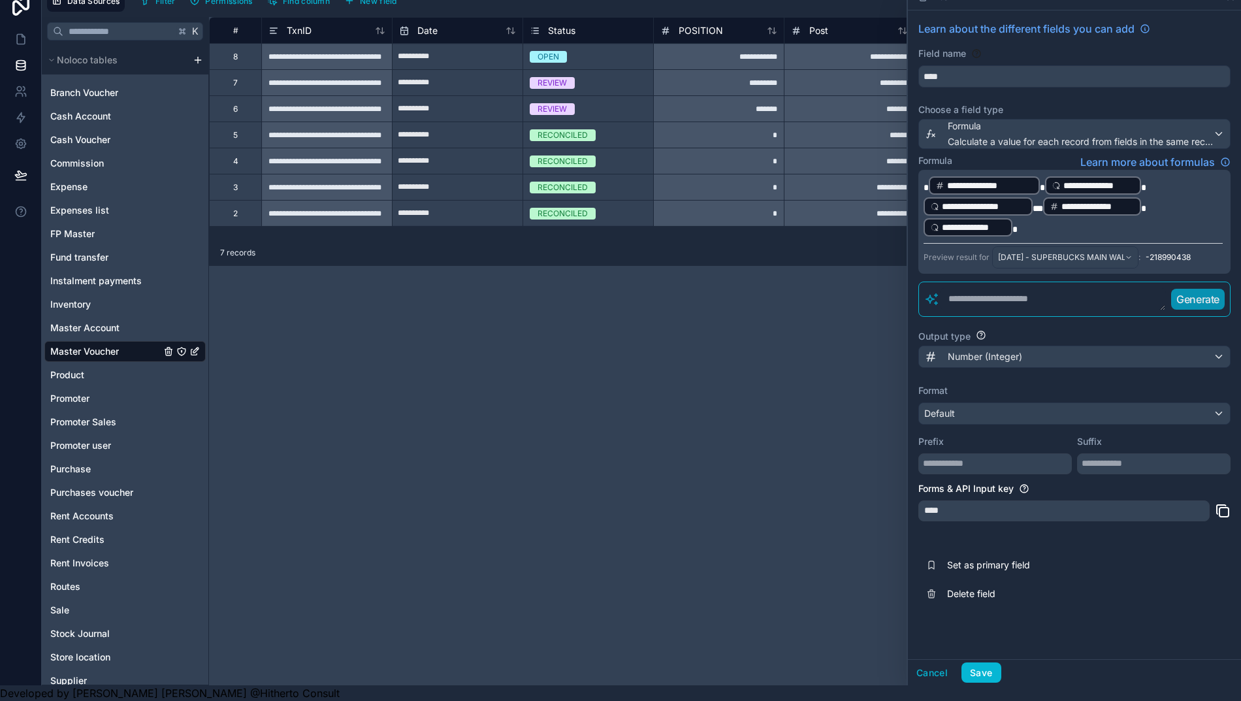
click at [1073, 90] on div "**********" at bounding box center [1074, 314] width 333 height 608
click at [990, 673] on button "Save" at bounding box center [980, 672] width 39 height 21
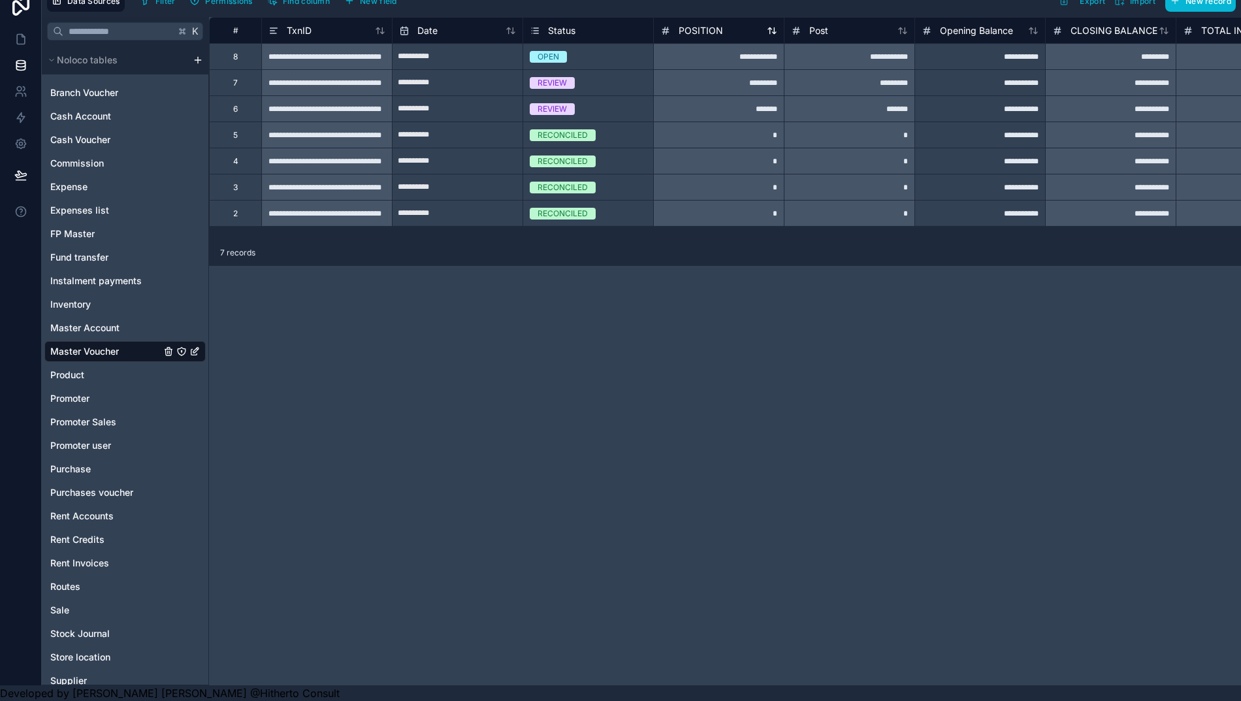
click at [696, 24] on span "POSITION" at bounding box center [700, 30] width 44 height 13
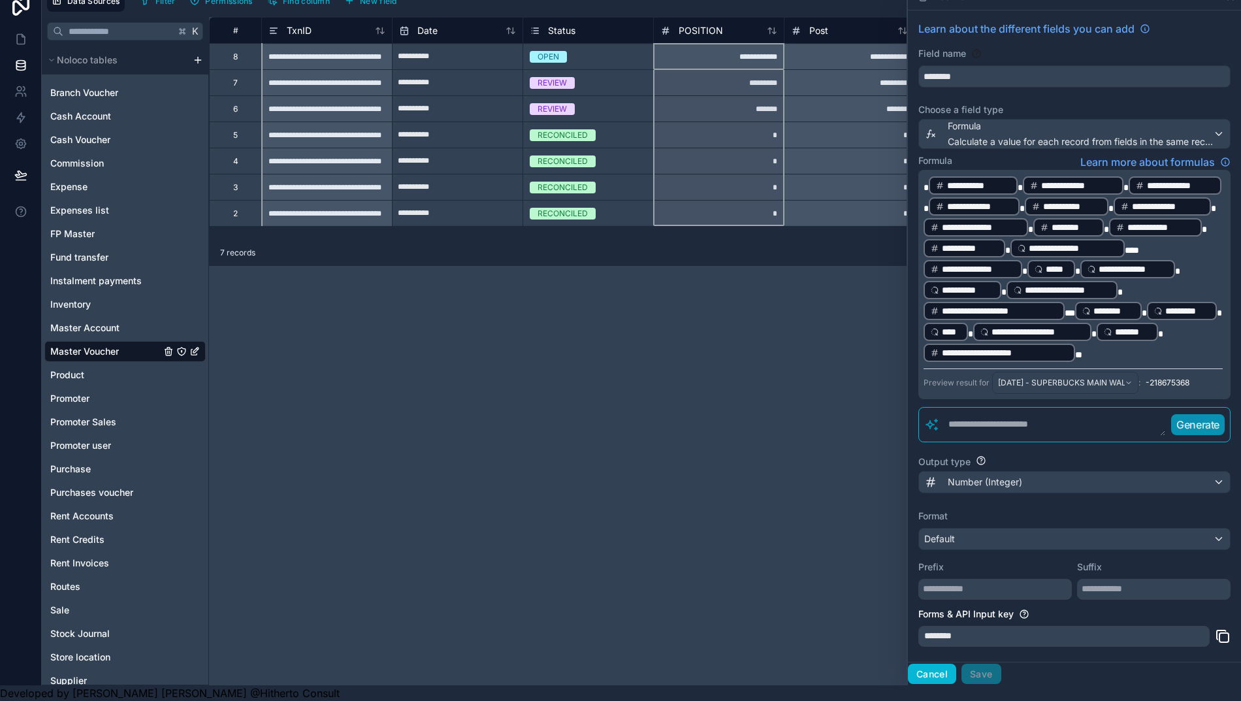
click at [951, 674] on button "Cancel" at bounding box center [932, 673] width 48 height 21
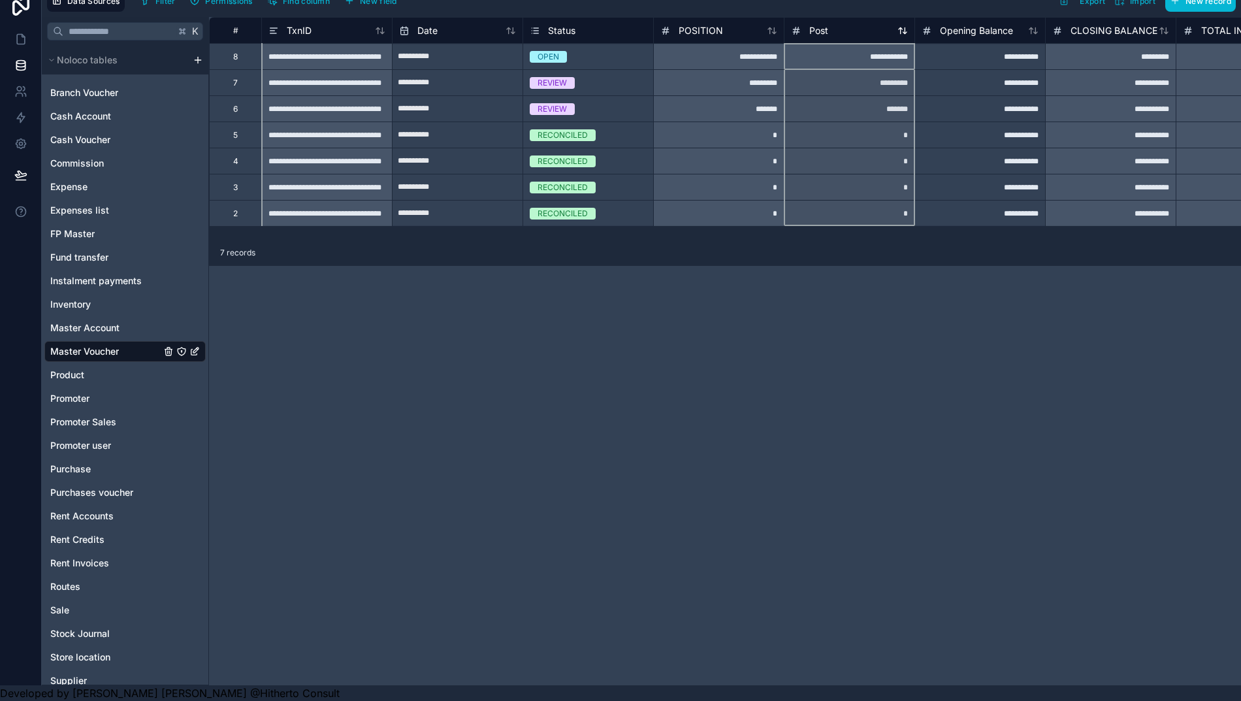
click at [831, 23] on div "Post" at bounding box center [849, 31] width 117 height 16
click at [816, 24] on span "Post" at bounding box center [818, 30] width 19 height 13
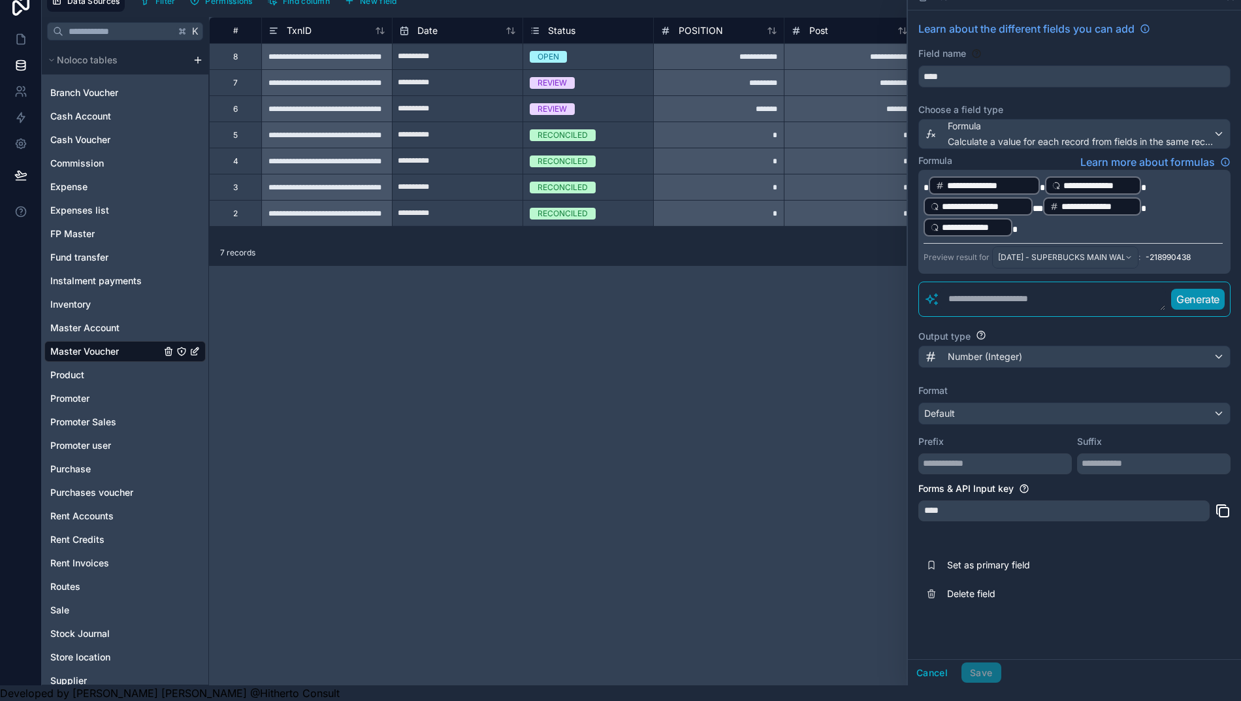
click at [1043, 204] on span "***" at bounding box center [1037, 208] width 10 height 9
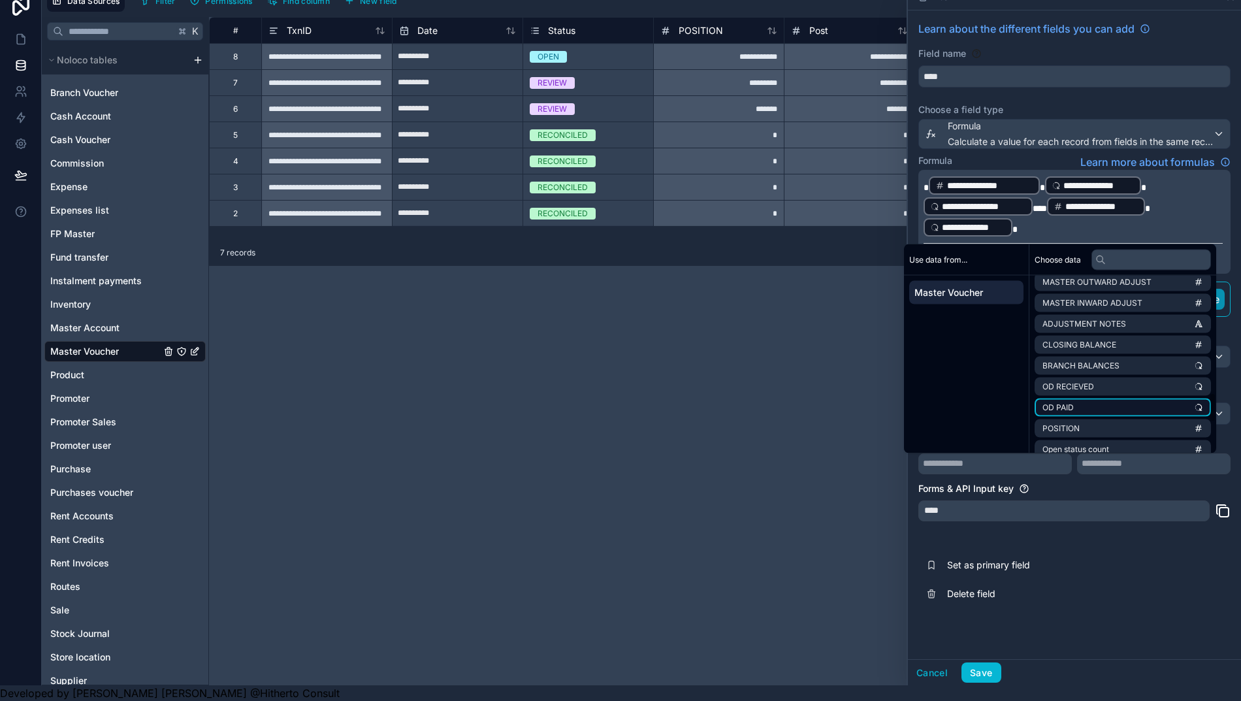
scroll to position [601, 0]
click at [1102, 290] on span "MASTER OUTWARD ADJUST" at bounding box center [1096, 295] width 109 height 10
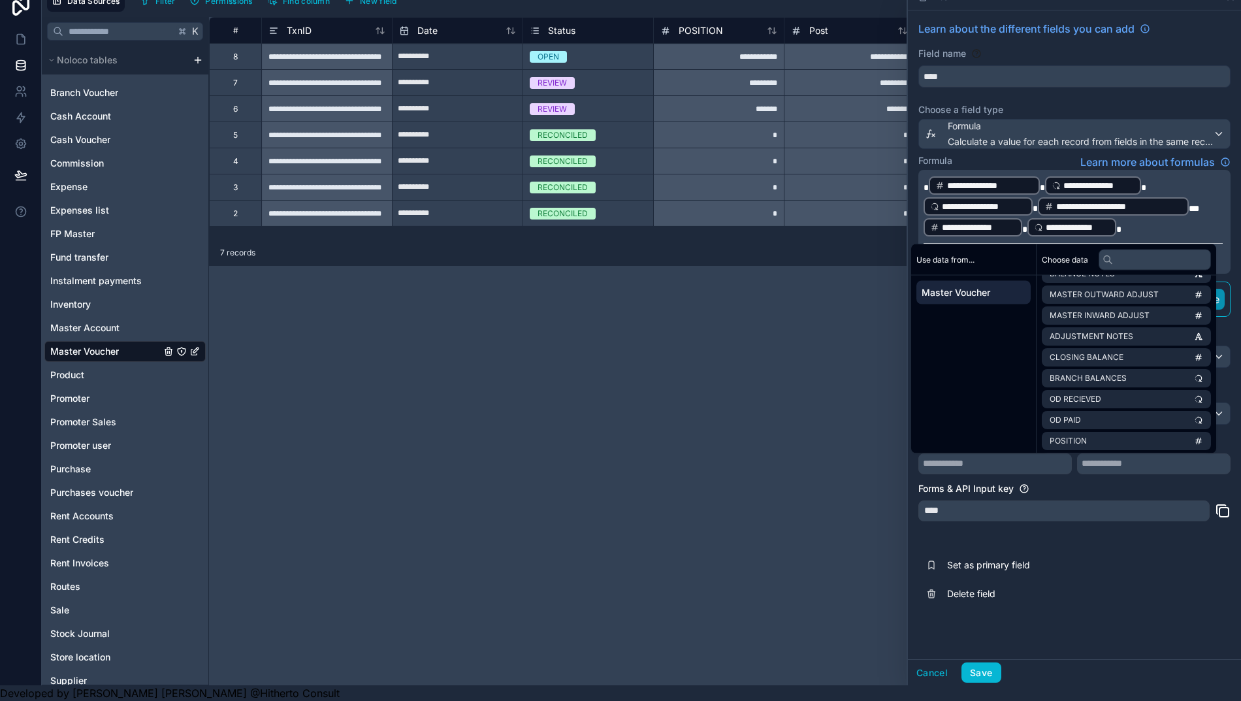
click at [1134, 212] on p "**********" at bounding box center [1072, 206] width 299 height 63
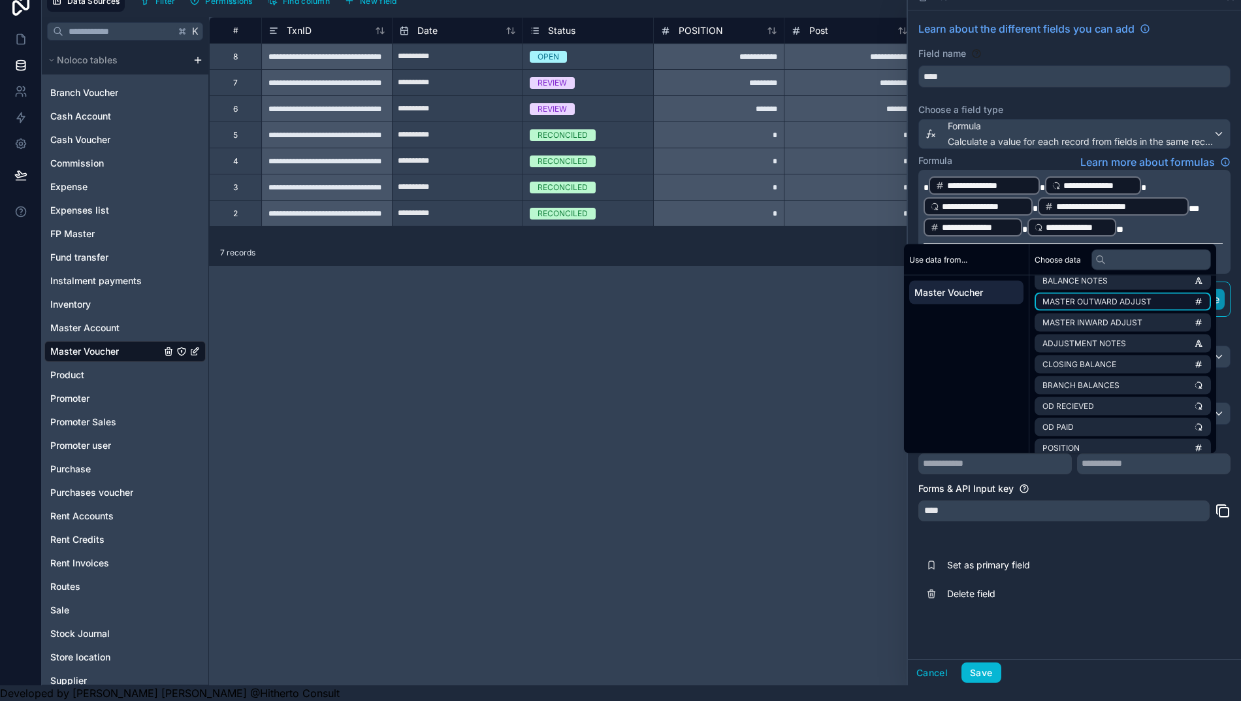
click at [1108, 296] on span "MASTER OUTWARD ADJUST" at bounding box center [1096, 301] width 109 height 10
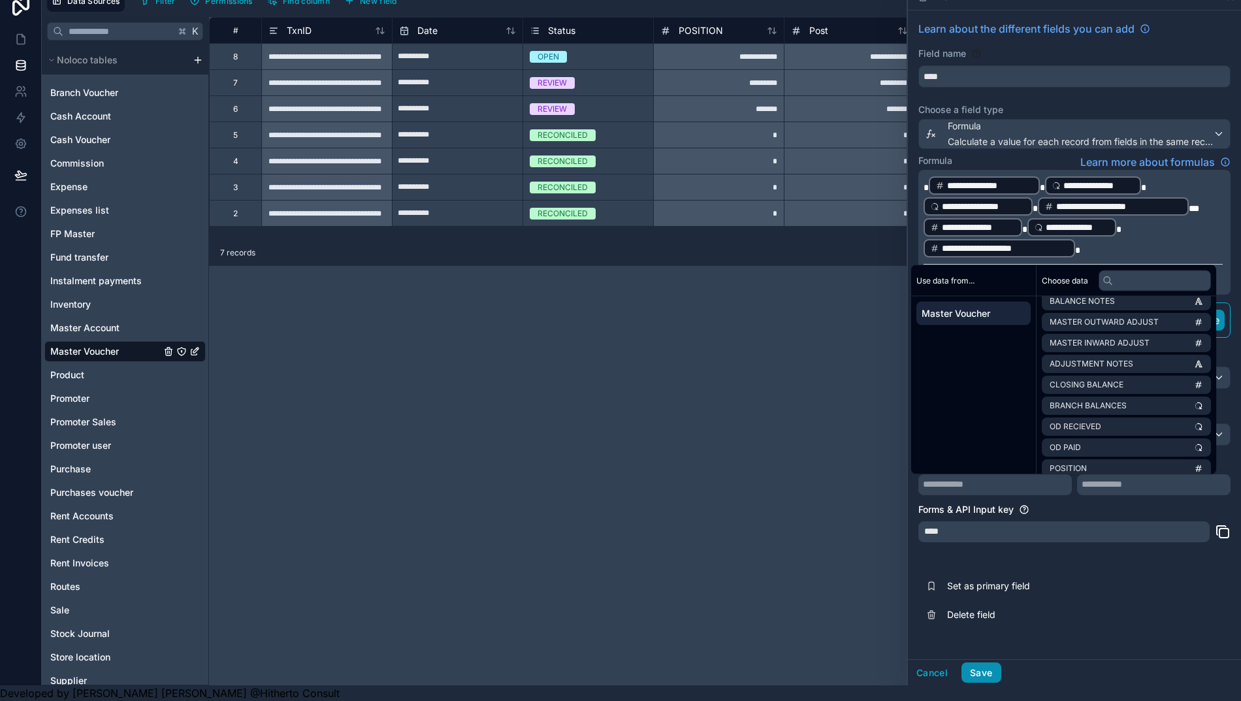
click at [998, 675] on button "Save" at bounding box center [980, 672] width 39 height 21
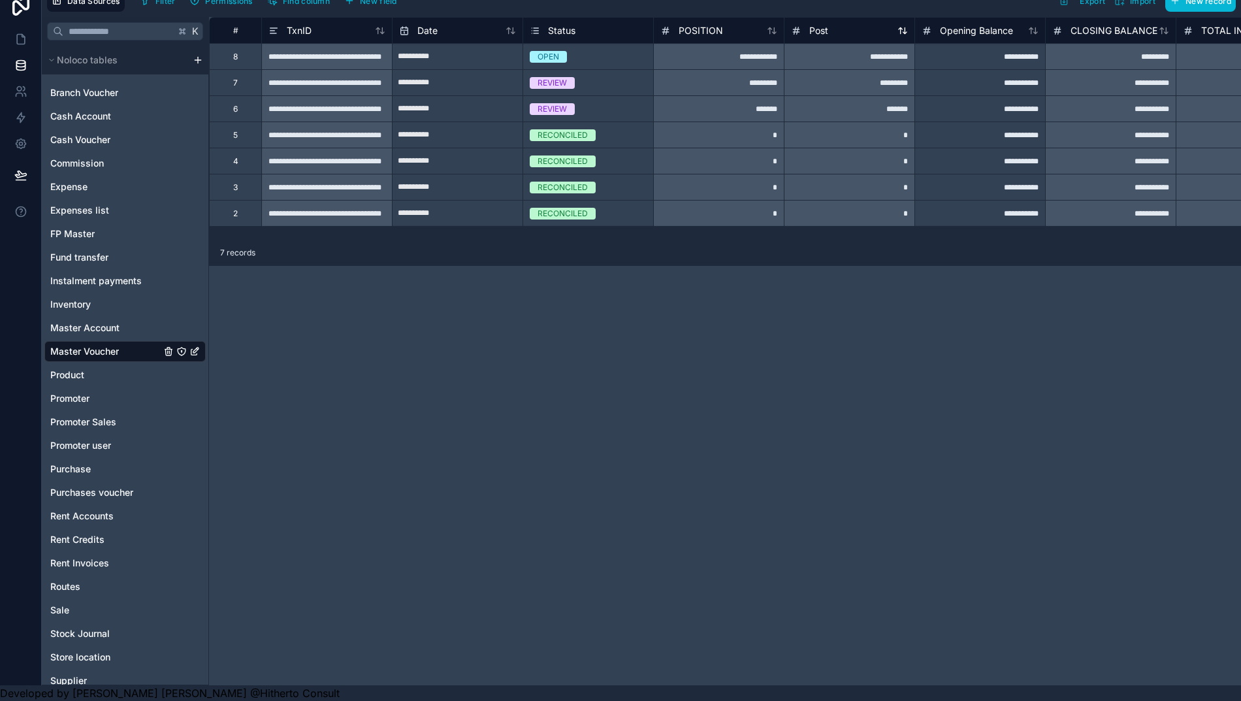
click at [816, 24] on span "Post" at bounding box center [818, 30] width 19 height 13
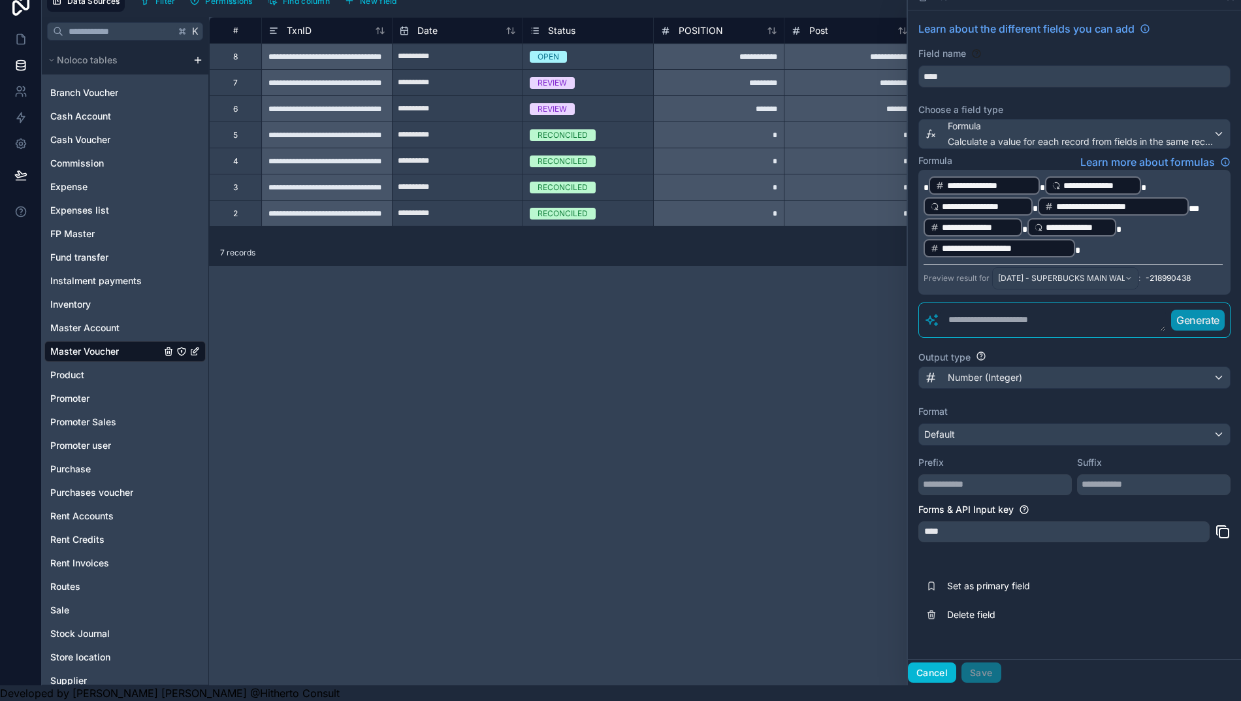
click at [945, 667] on button "Cancel" at bounding box center [932, 672] width 48 height 21
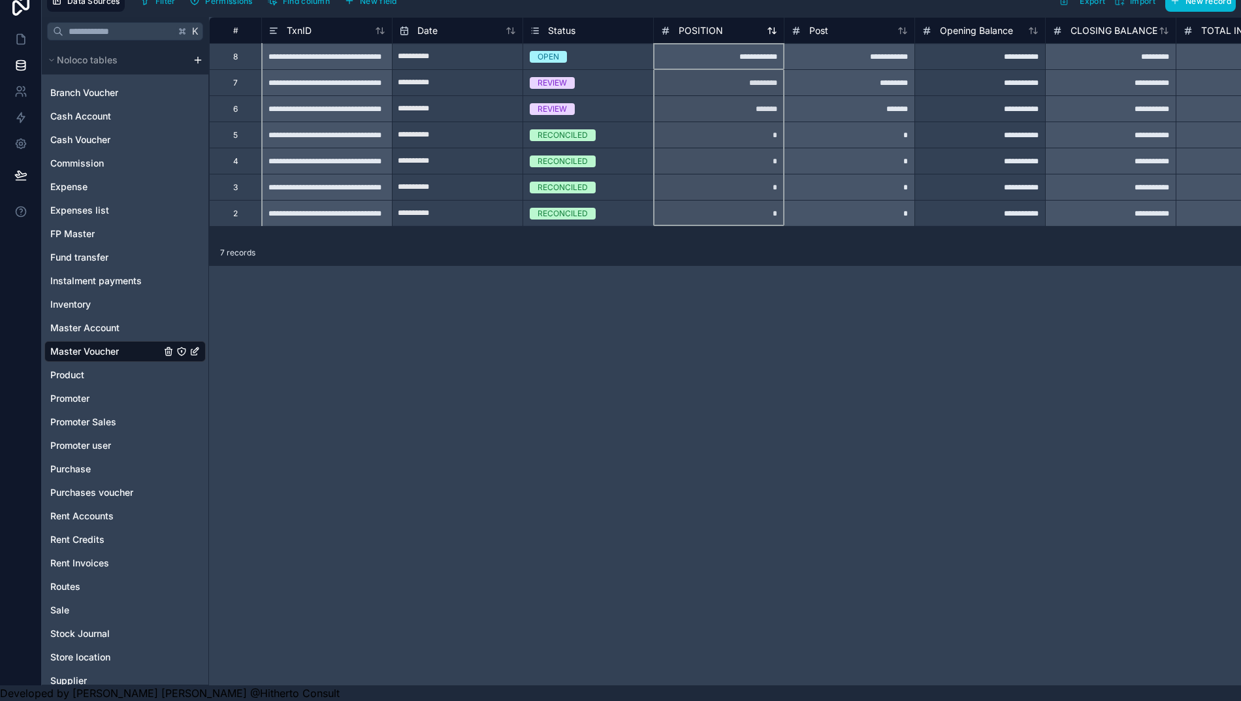
click at [688, 24] on span "POSITION" at bounding box center [700, 30] width 44 height 13
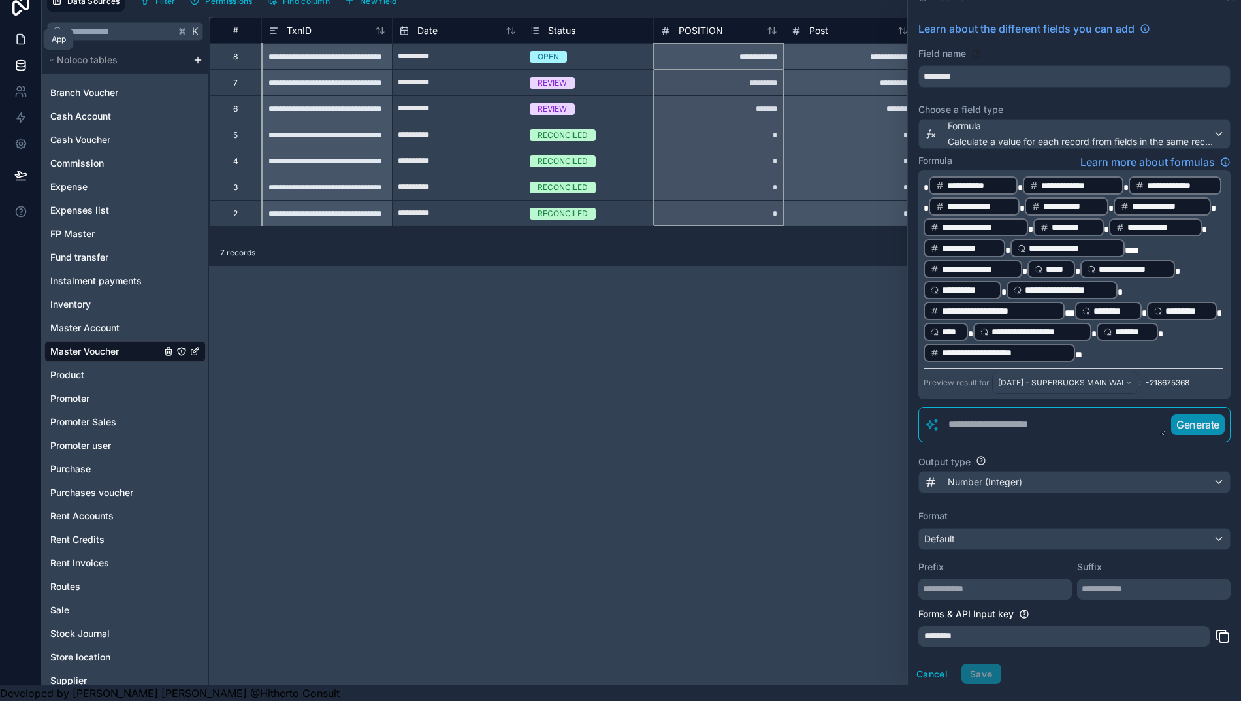
click at [17, 33] on icon at bounding box center [20, 39] width 13 height 13
